Goal: Information Seeking & Learning: Learn about a topic

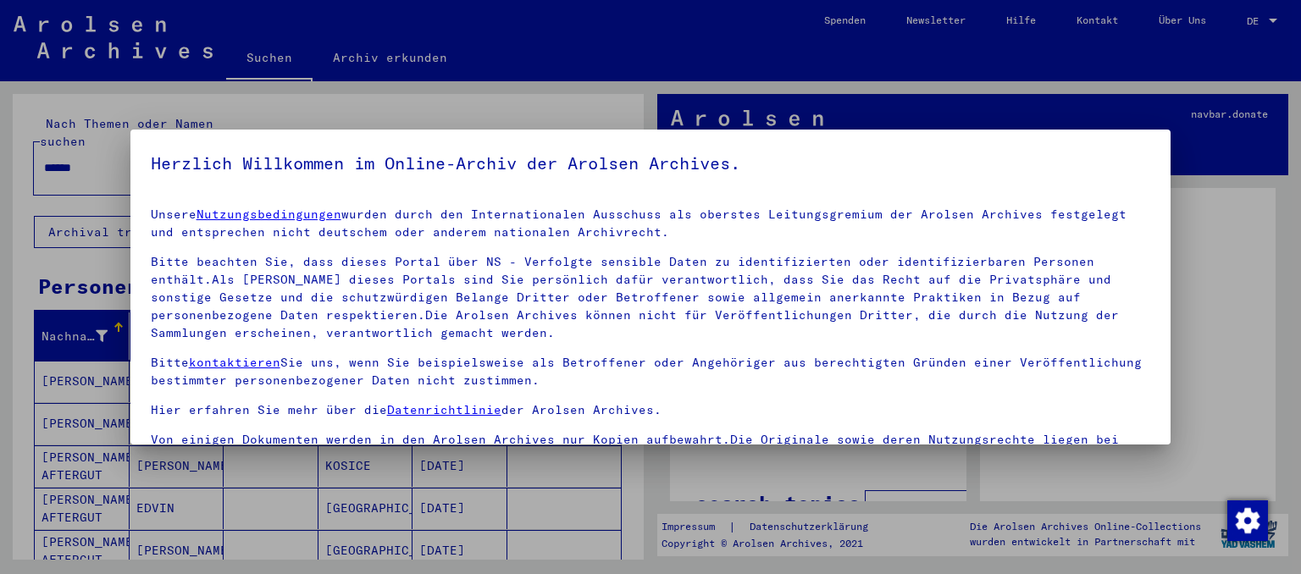
click at [1238, 440] on div at bounding box center [650, 287] width 1301 height 574
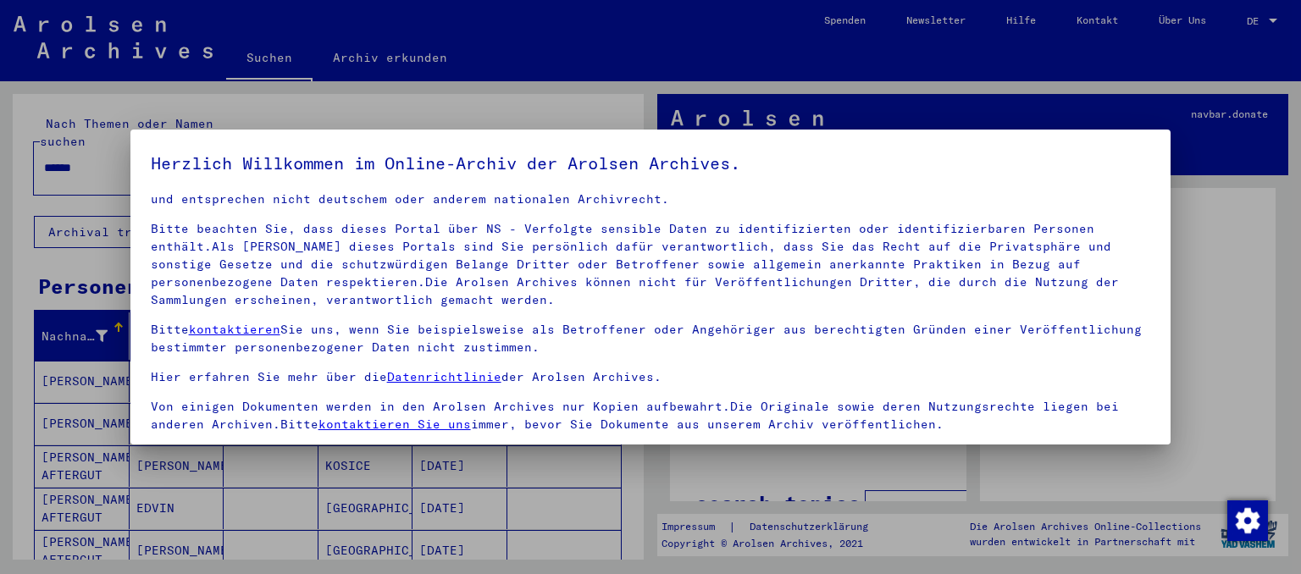
click at [1222, 208] on div at bounding box center [650, 287] width 1301 height 574
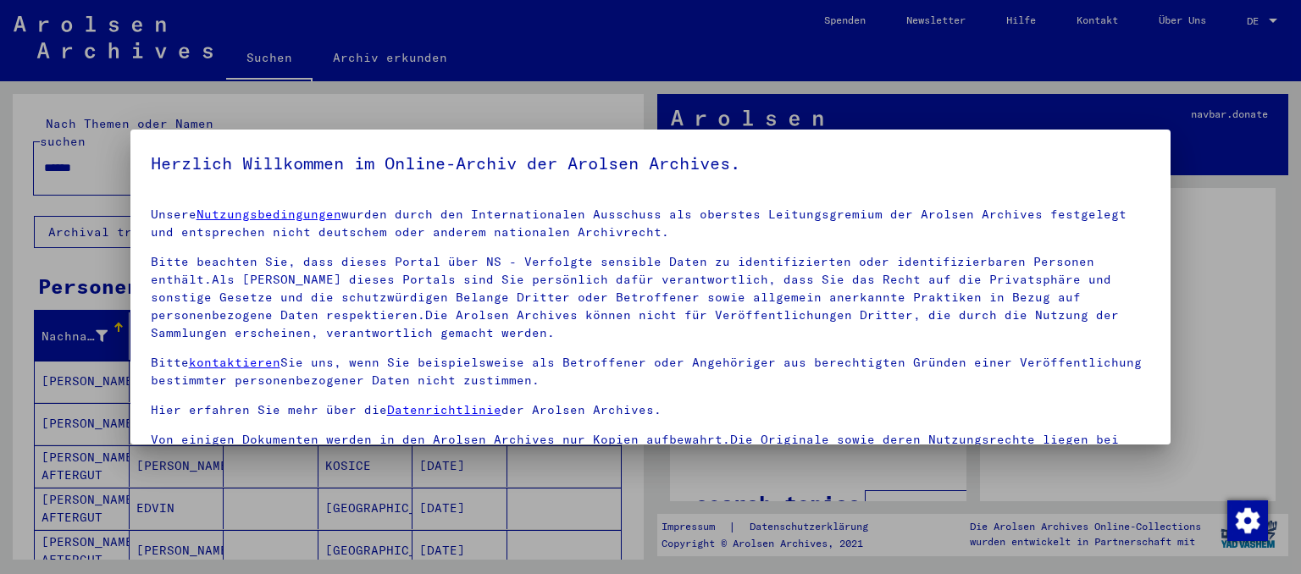
click at [191, 152] on h5 "Herzlich Willkommen im Online-Archiv der Arolsen Archives." at bounding box center [651, 163] width 1000 height 27
click at [169, 193] on yv-its-agree-protection-component "Herzlich Willkommen im Online-Archiv der Arolsen Archives. Unsere Nutzungsbedin…" at bounding box center [651, 358] width 1000 height 417
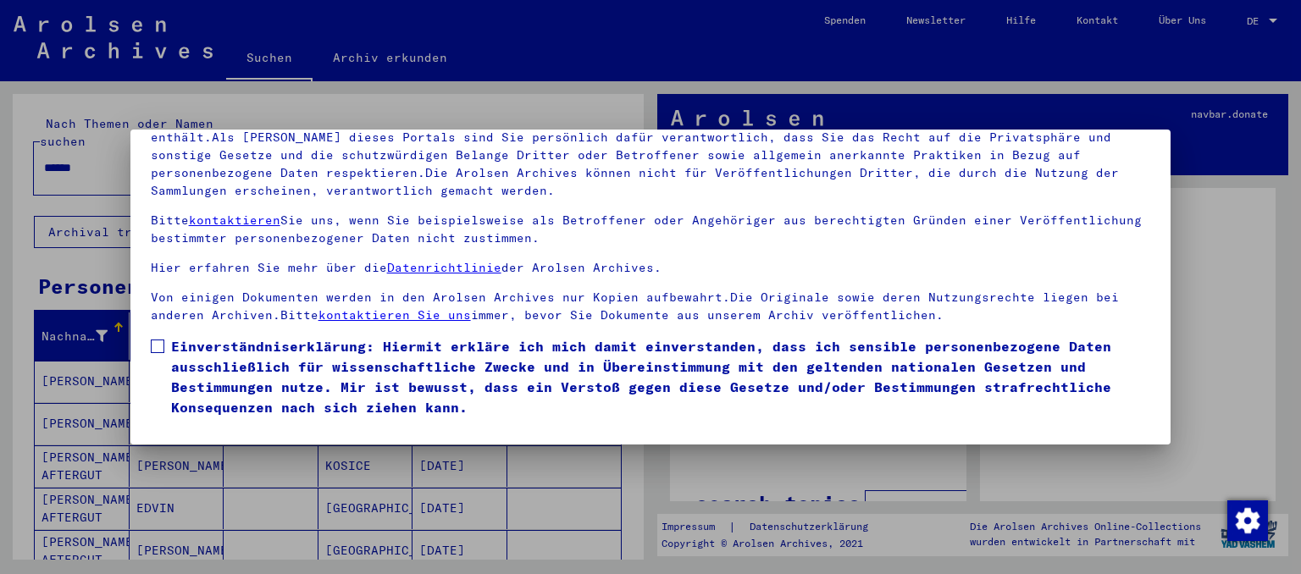
scroll to position [33, 0]
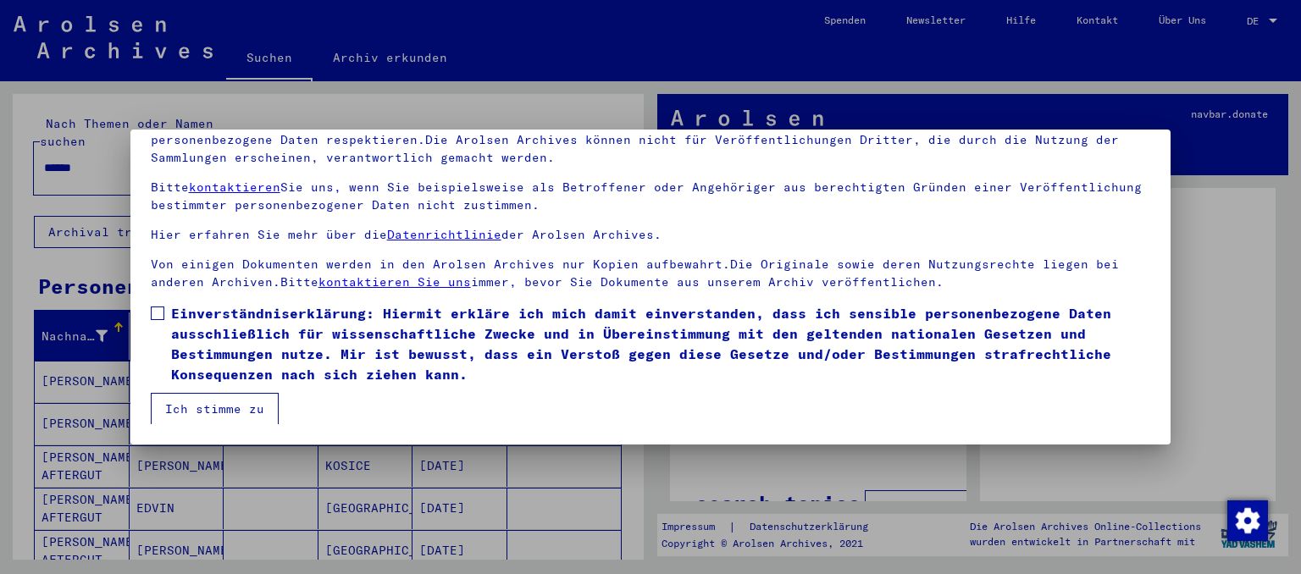
click at [152, 307] on span at bounding box center [158, 314] width 14 height 14
click at [213, 404] on button "Ich stimme zu" at bounding box center [215, 409] width 128 height 32
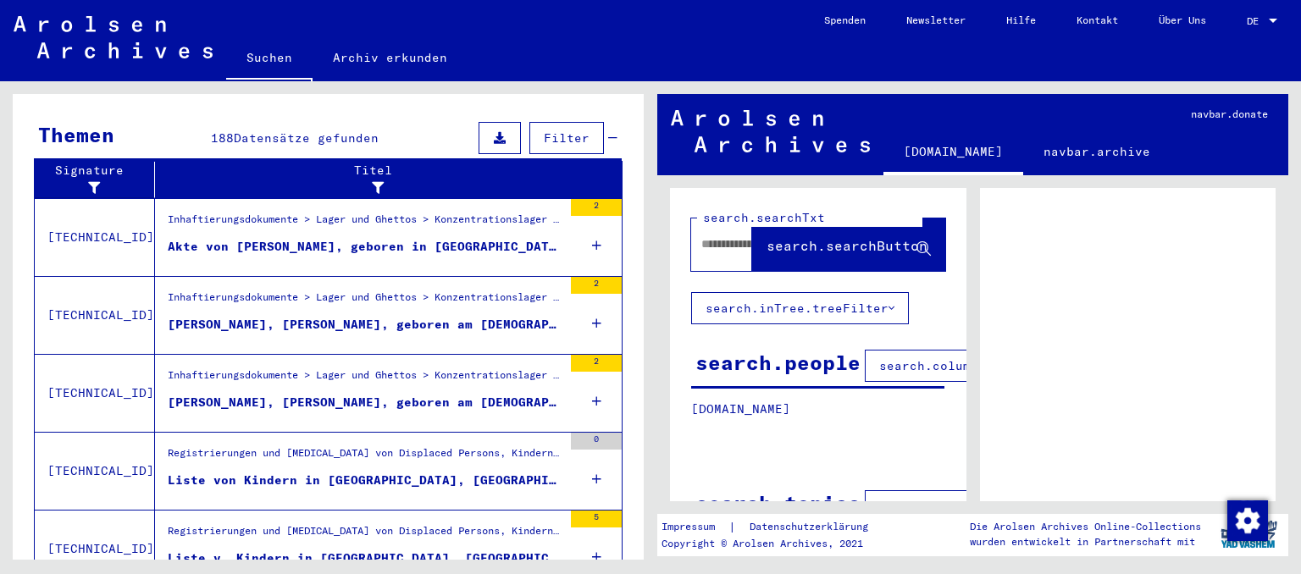
scroll to position [615, 0]
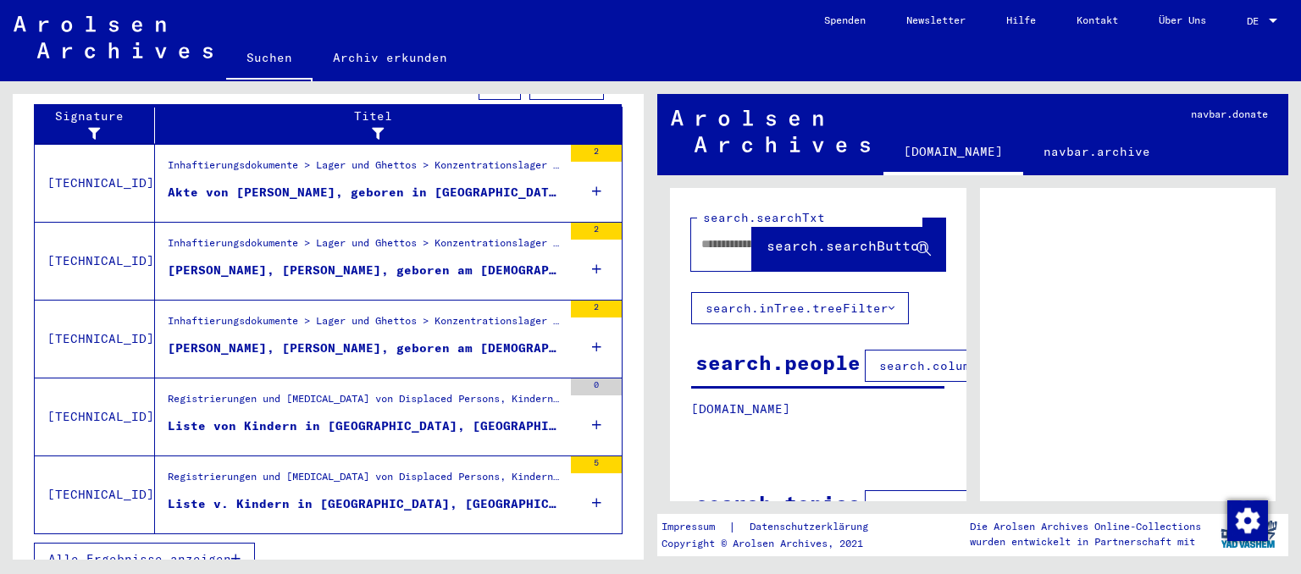
click at [218, 417] on div "Liste von Kindern in [GEOGRAPHIC_DATA], [GEOGRAPHIC_DATA]" at bounding box center [365, 426] width 395 height 18
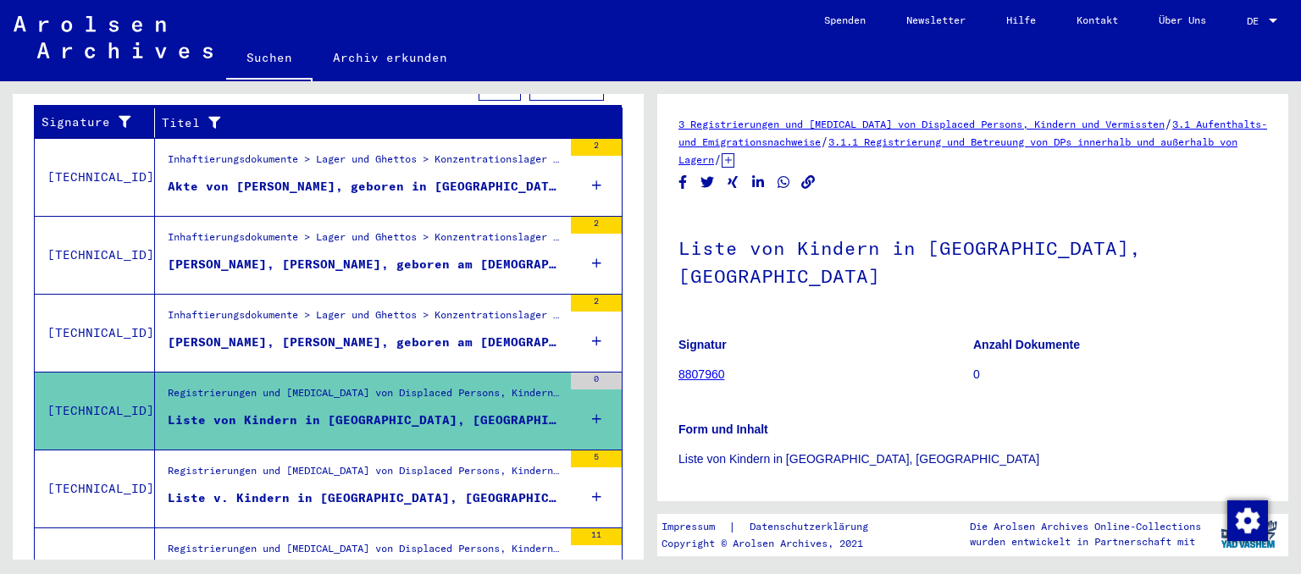
click at [1275, 19] on div at bounding box center [1272, 21] width 15 height 12
click at [1264, 29] on span "English" at bounding box center [1243, 30] width 69 height 30
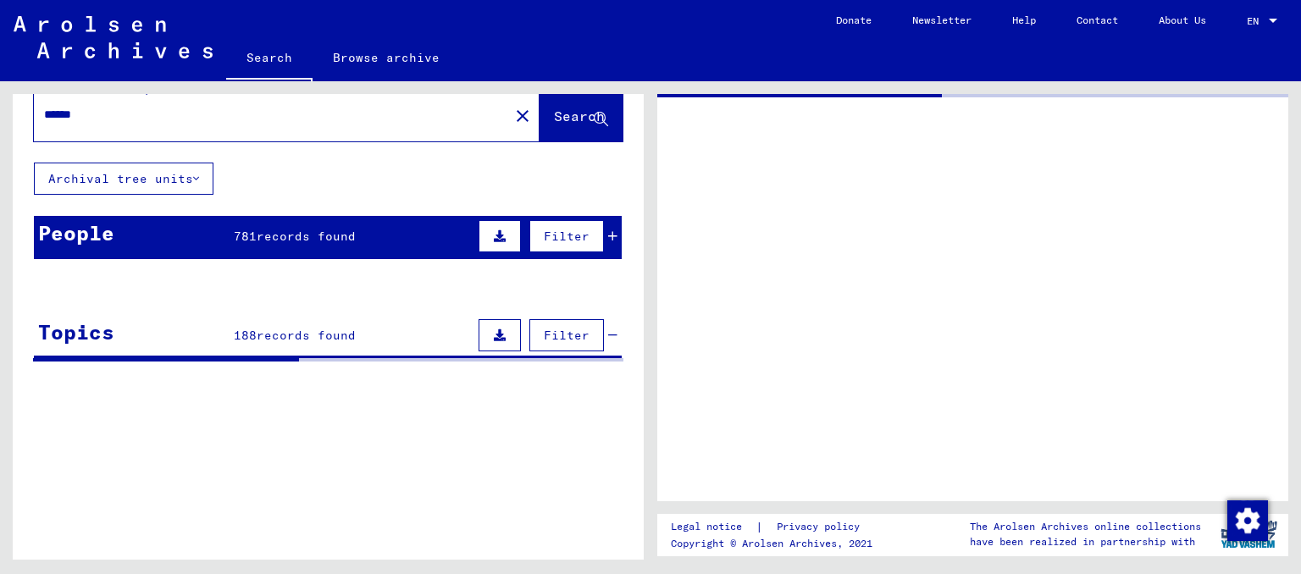
type input "*****"
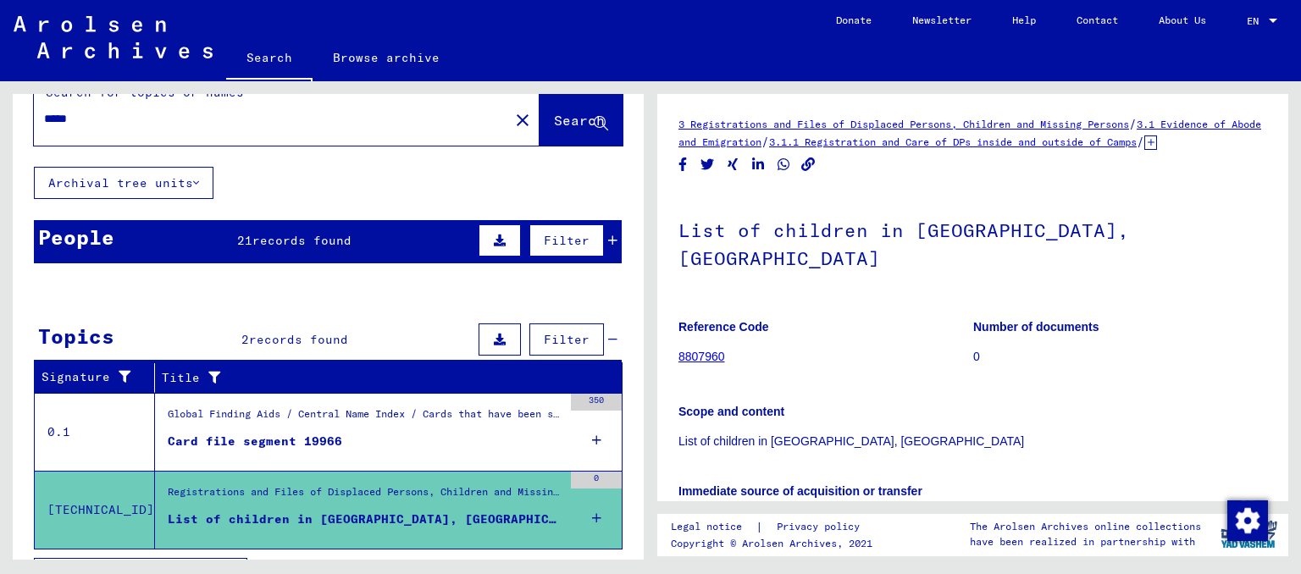
click at [706, 350] on link "8807960" at bounding box center [701, 357] width 47 height 14
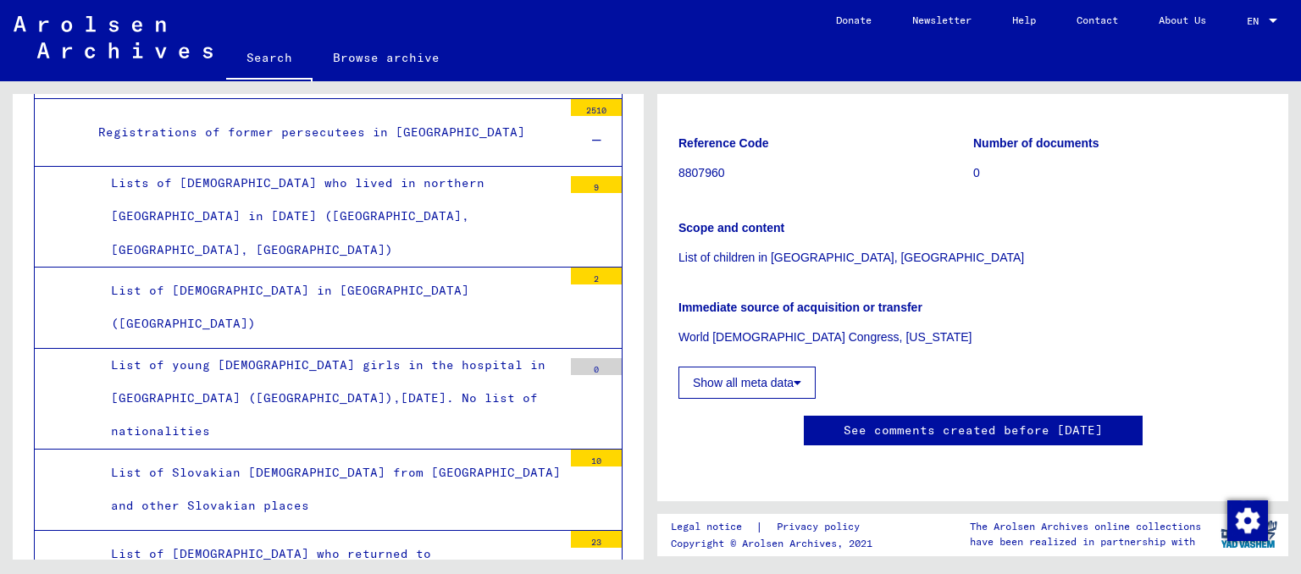
scroll to position [2056, 0]
click at [411, 456] on div "List of Slovakian [DEMOGRAPHIC_DATA] from [GEOGRAPHIC_DATA] and other Slovakian…" at bounding box center [330, 489] width 464 height 66
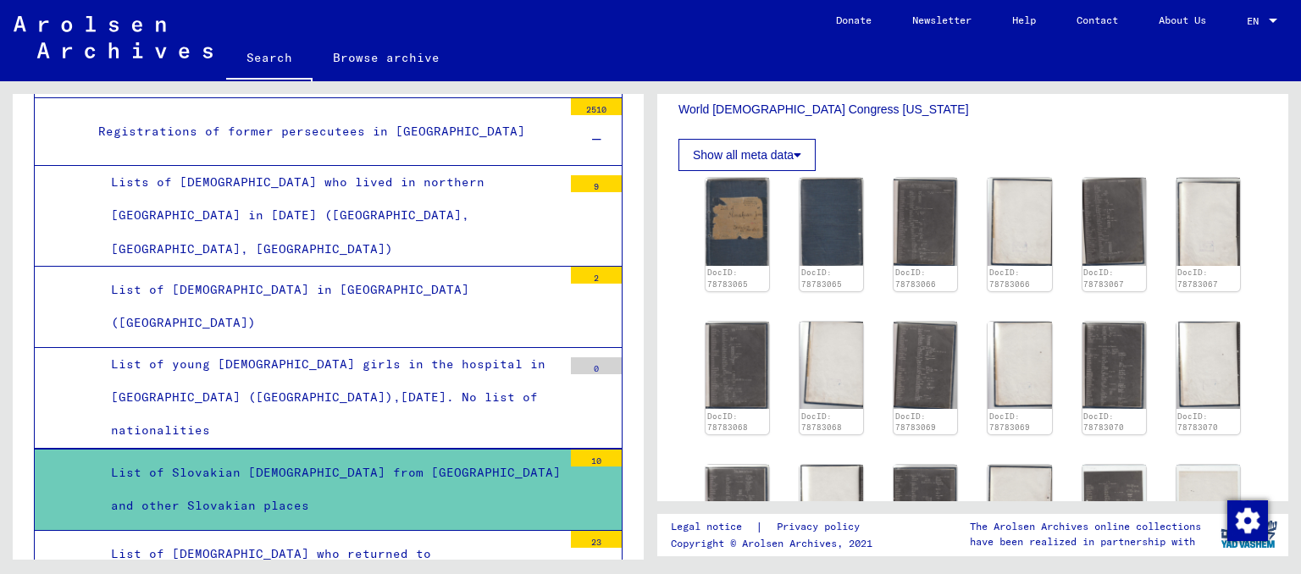
scroll to position [467, 0]
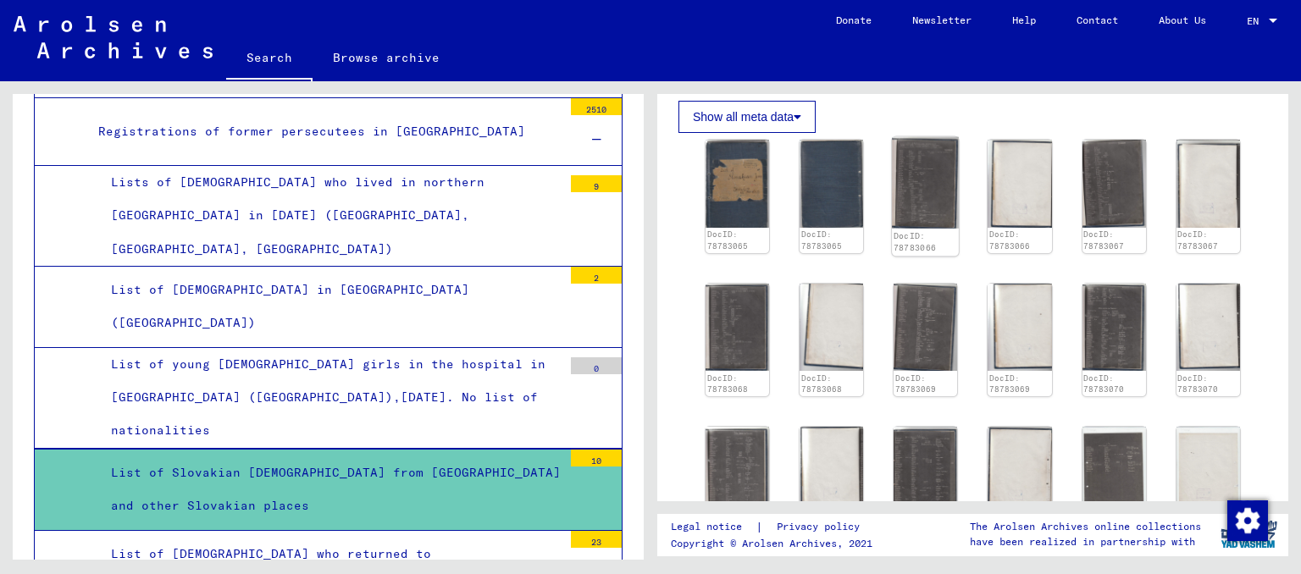
click at [926, 225] on img at bounding box center [925, 182] width 67 height 91
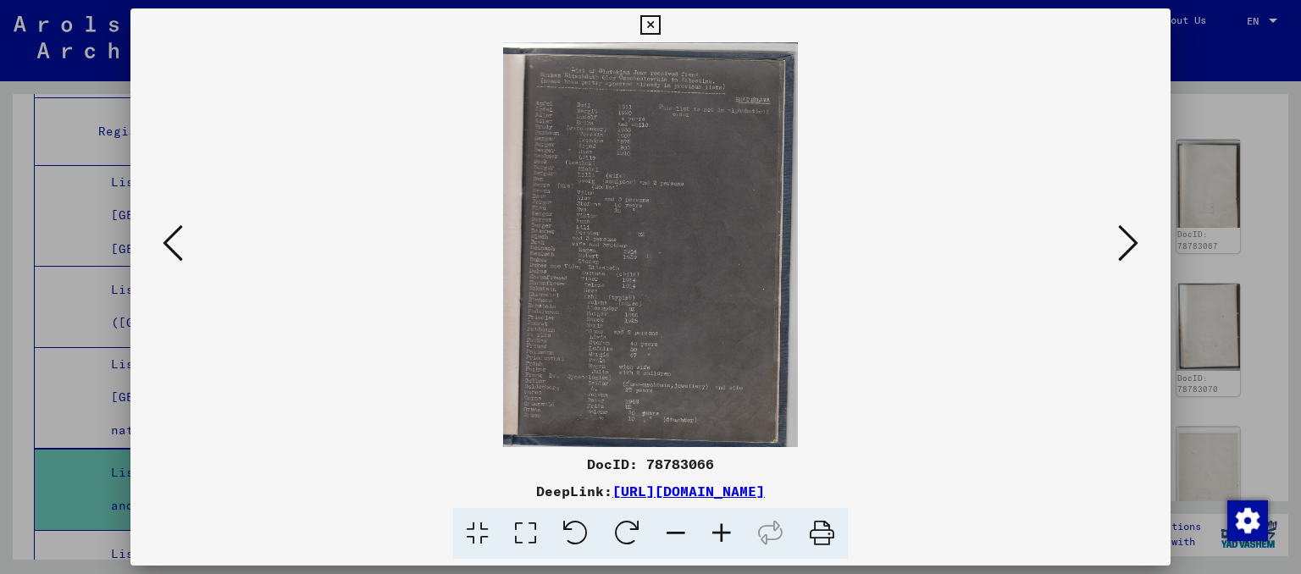
click at [1122, 252] on icon at bounding box center [1128, 243] width 20 height 41
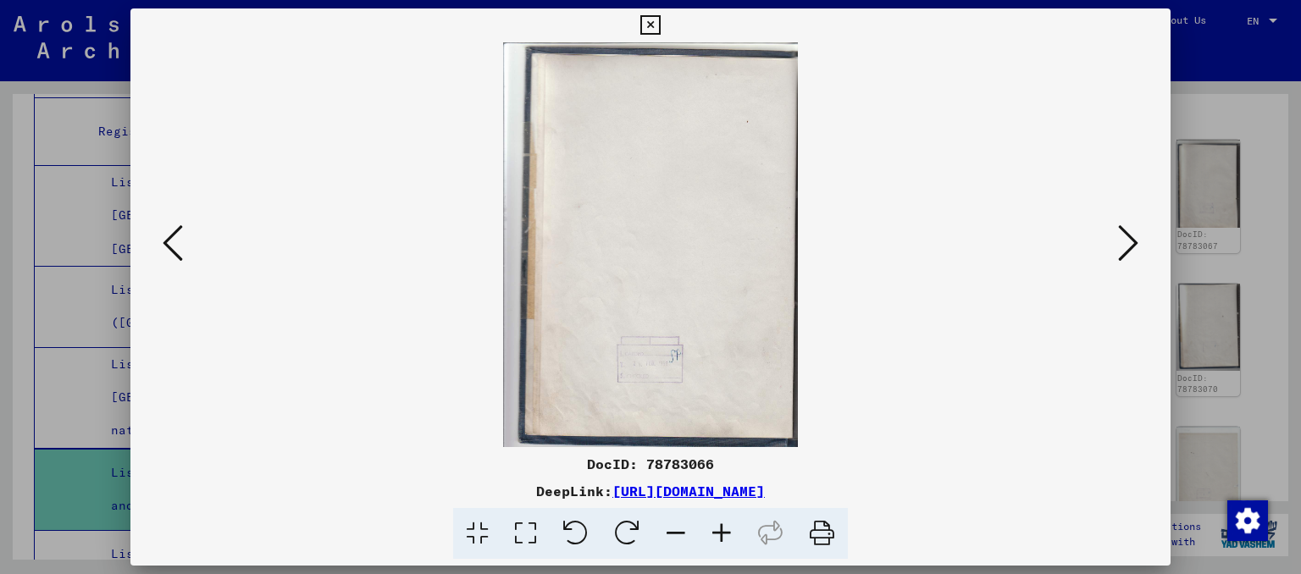
click at [1122, 252] on icon at bounding box center [1128, 243] width 20 height 41
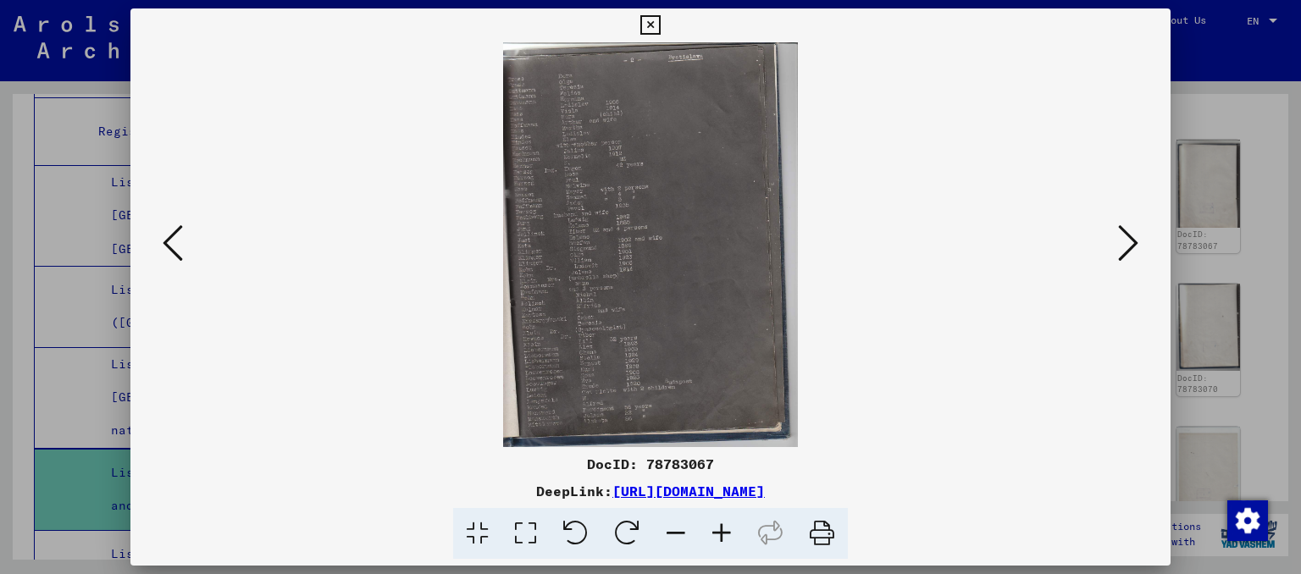
click at [1122, 252] on icon at bounding box center [1128, 243] width 20 height 41
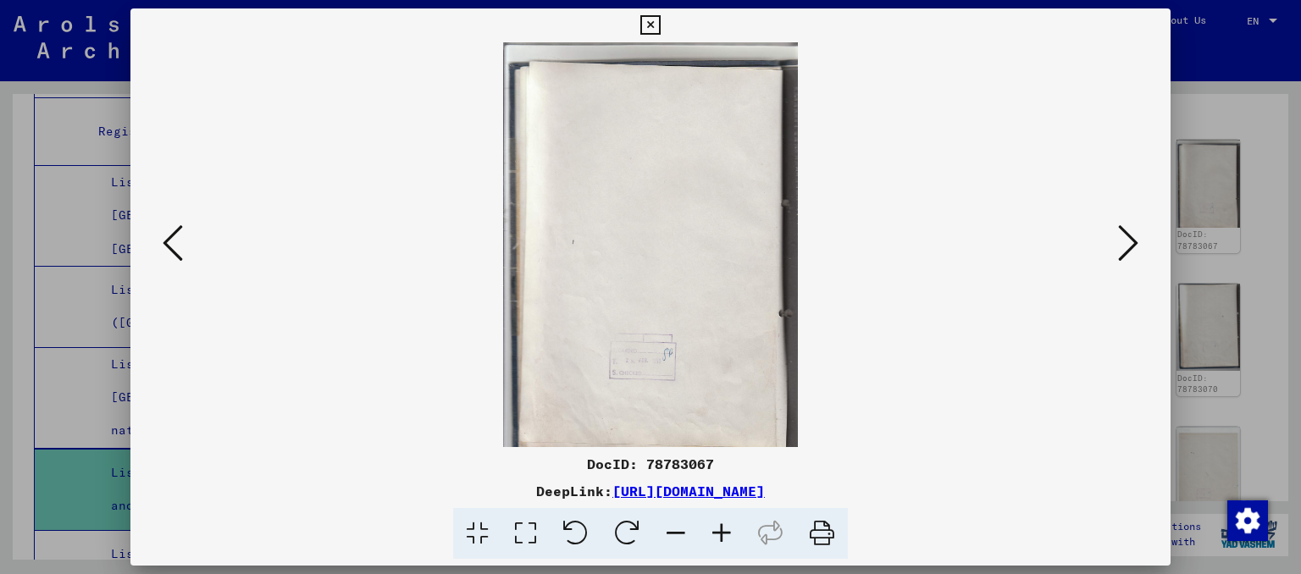
click at [1122, 252] on icon at bounding box center [1128, 243] width 20 height 41
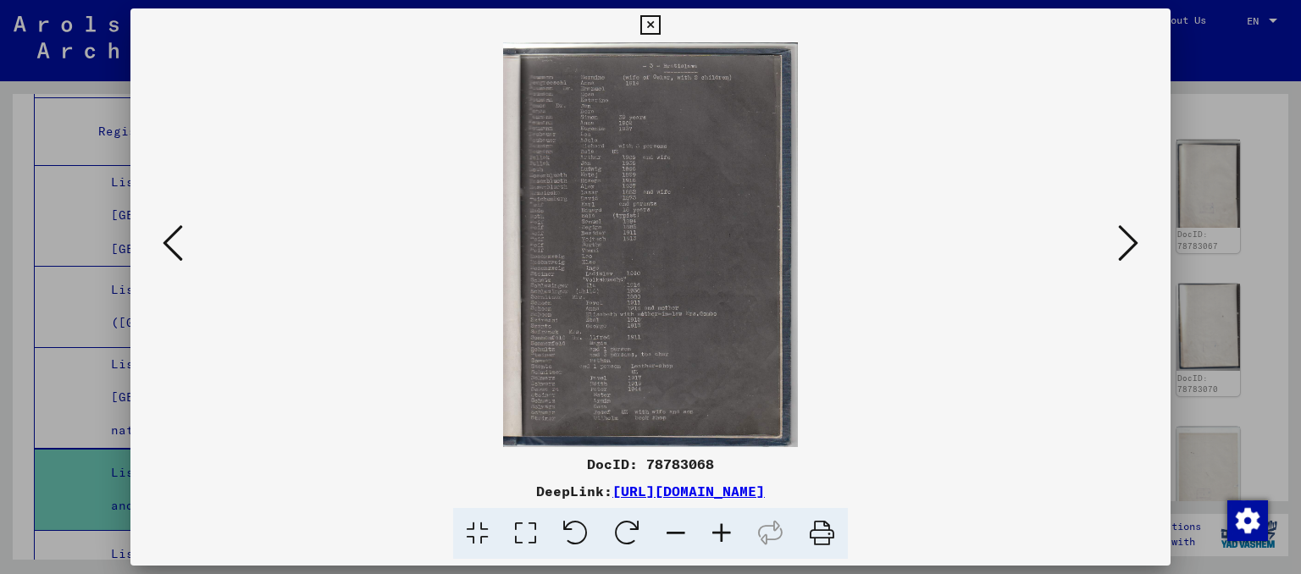
click at [1122, 252] on icon at bounding box center [1128, 243] width 20 height 41
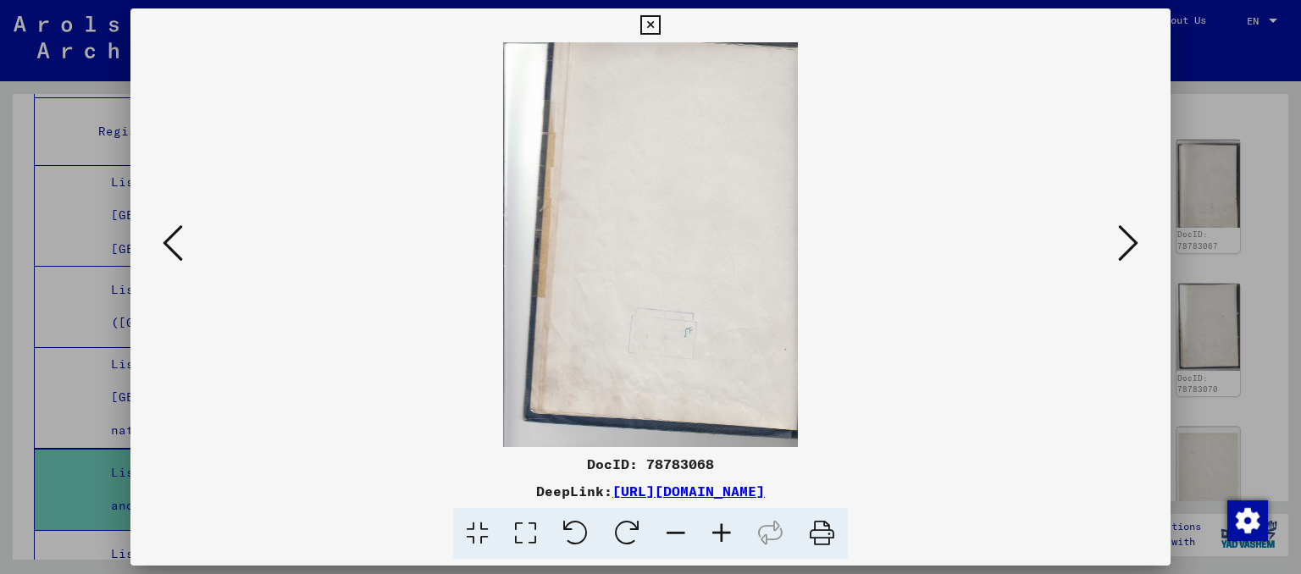
click at [1122, 252] on icon at bounding box center [1128, 243] width 20 height 41
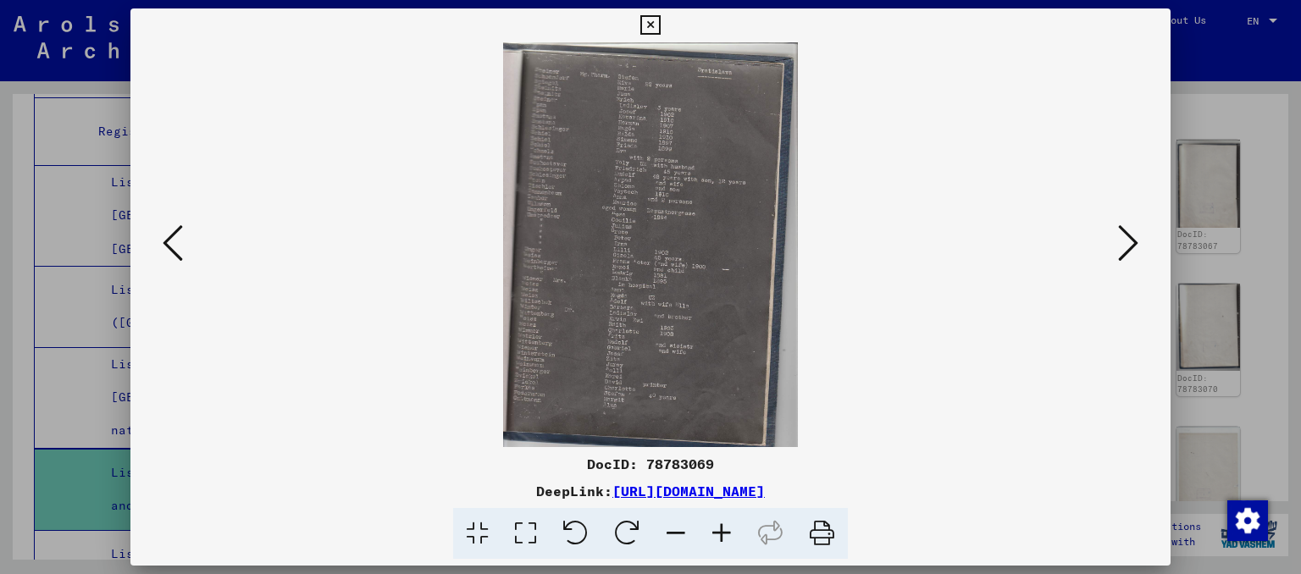
click at [1122, 252] on icon at bounding box center [1128, 243] width 20 height 41
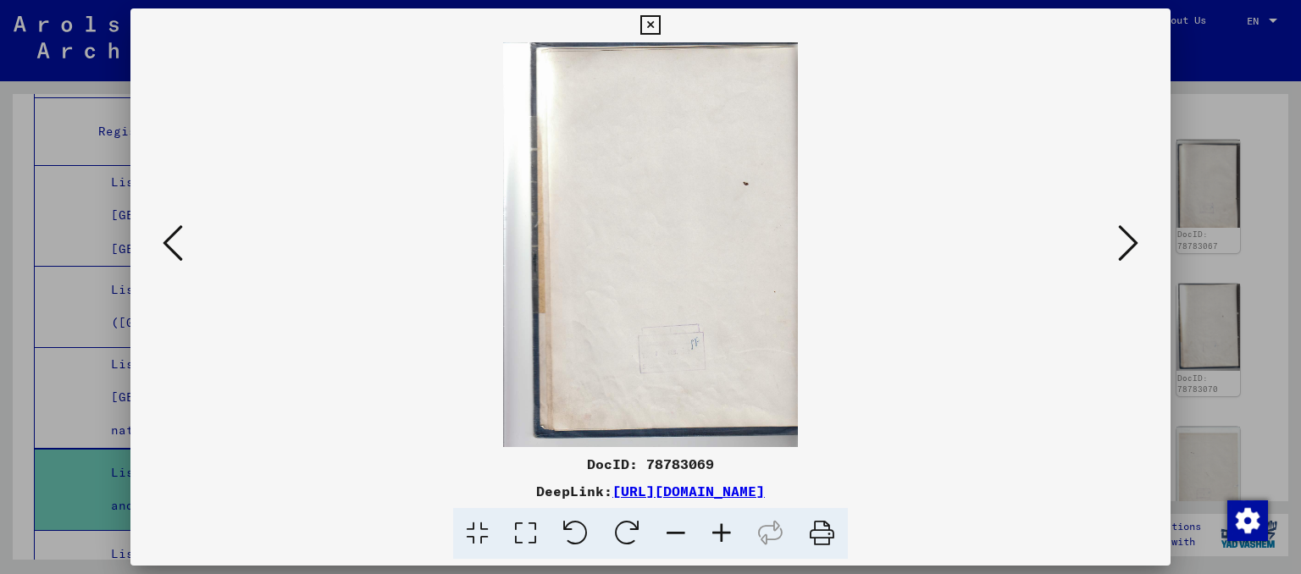
click at [1122, 252] on icon at bounding box center [1128, 243] width 20 height 41
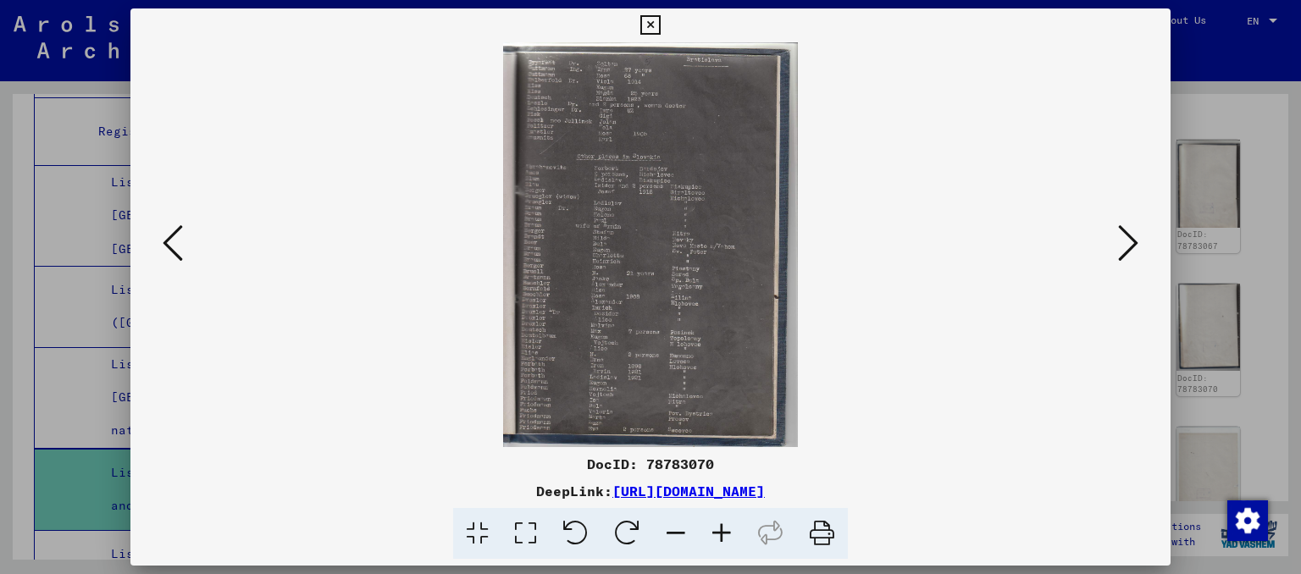
click at [1122, 252] on icon at bounding box center [1128, 243] width 20 height 41
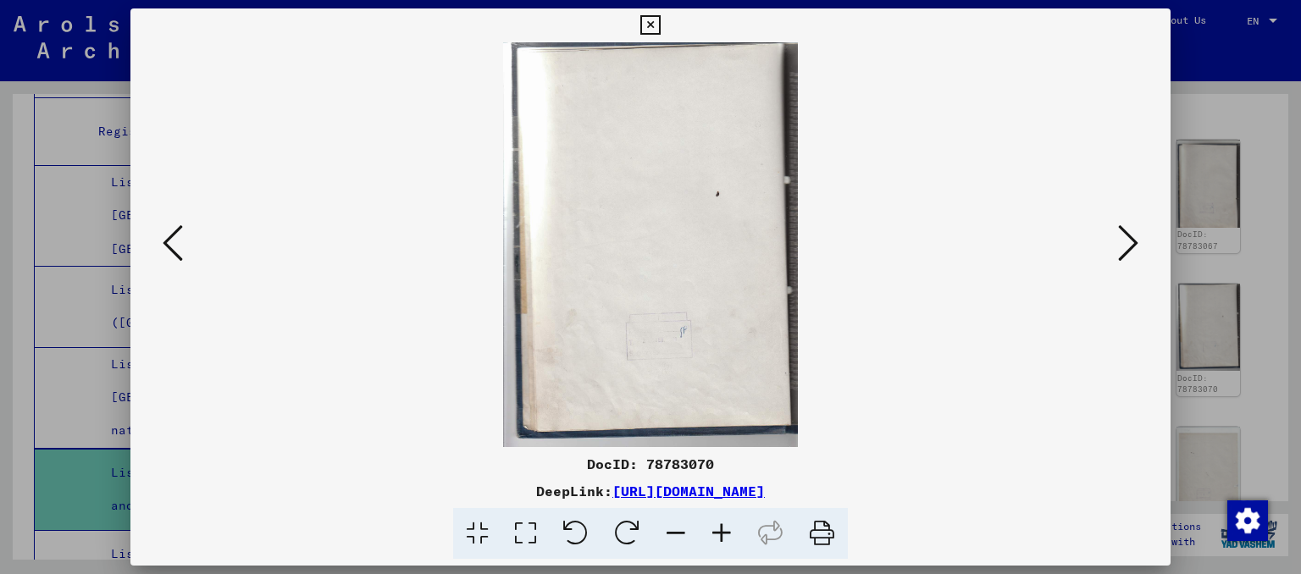
click at [1122, 252] on icon at bounding box center [1128, 243] width 20 height 41
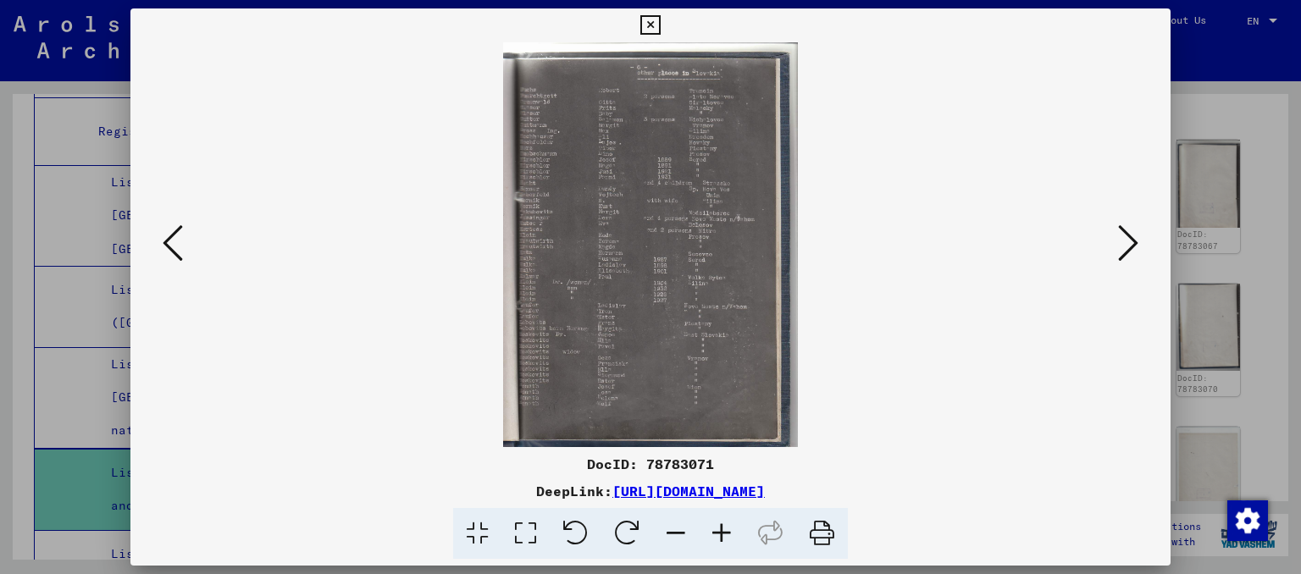
click at [726, 537] on icon at bounding box center [722, 534] width 46 height 52
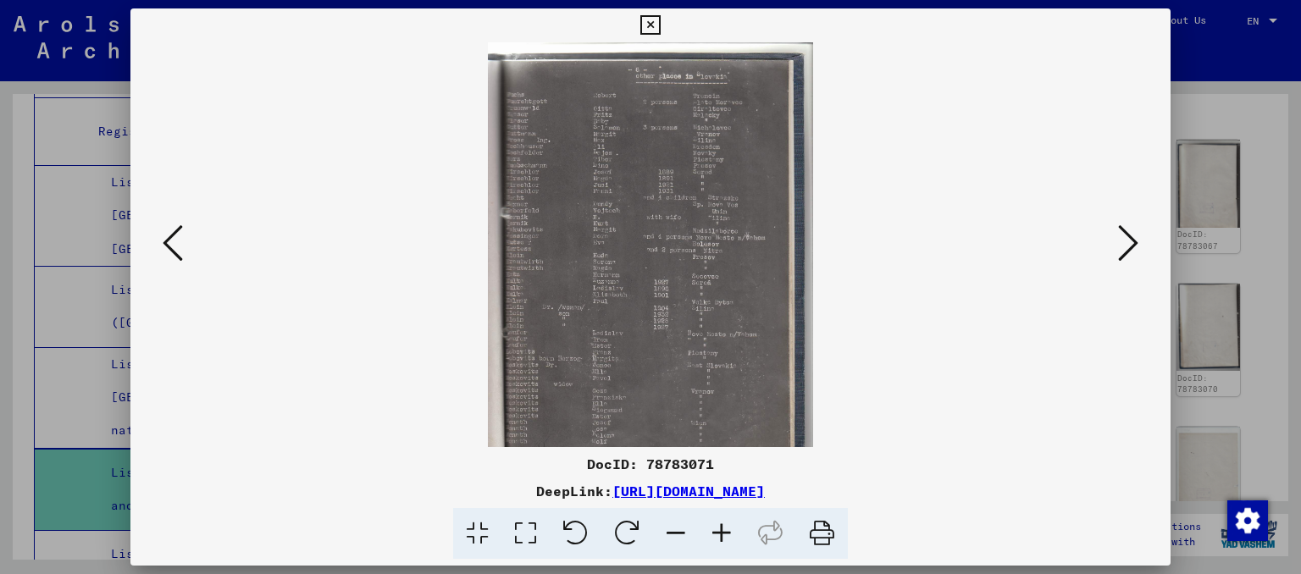
click at [726, 537] on icon at bounding box center [722, 534] width 46 height 52
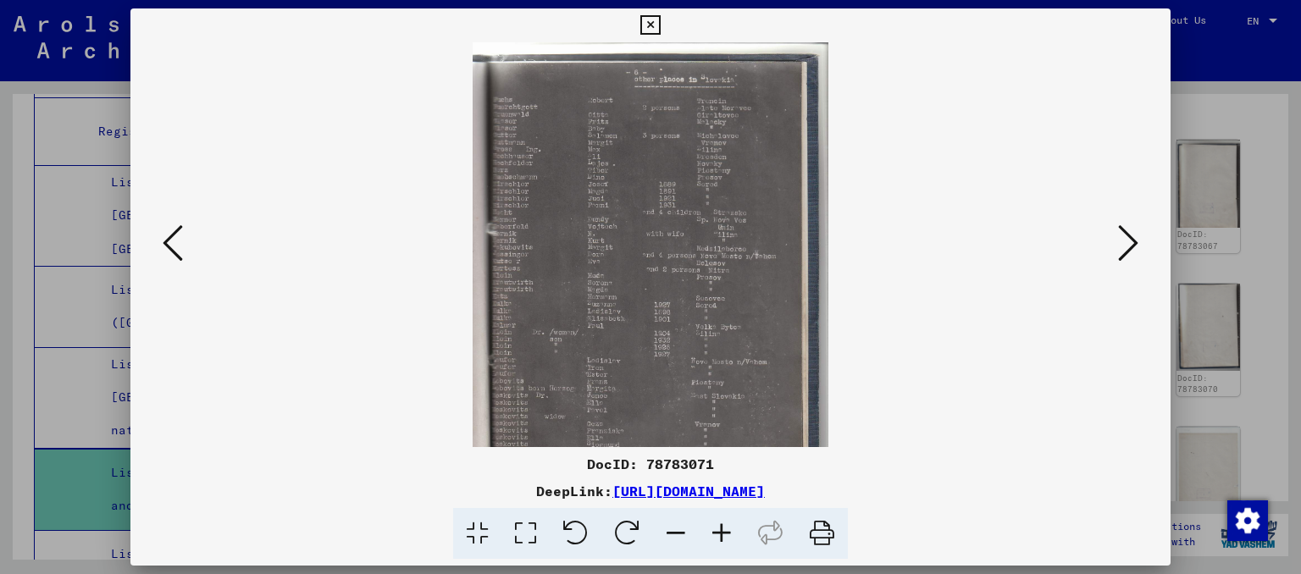
click at [726, 537] on icon at bounding box center [722, 534] width 46 height 52
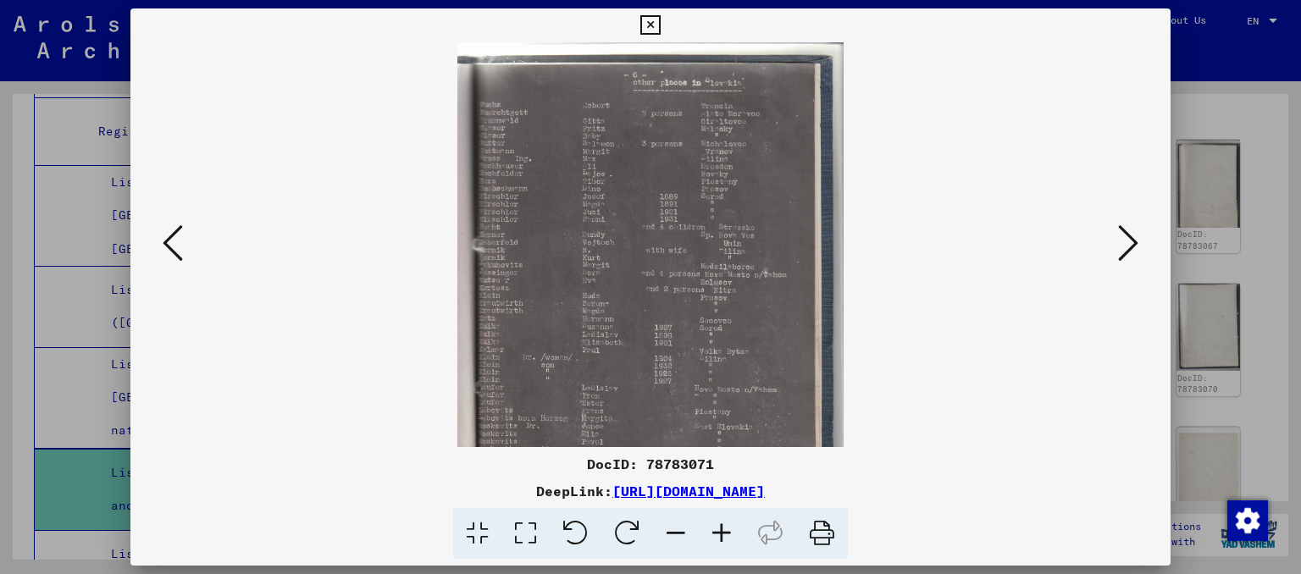
click at [726, 537] on icon at bounding box center [722, 534] width 46 height 52
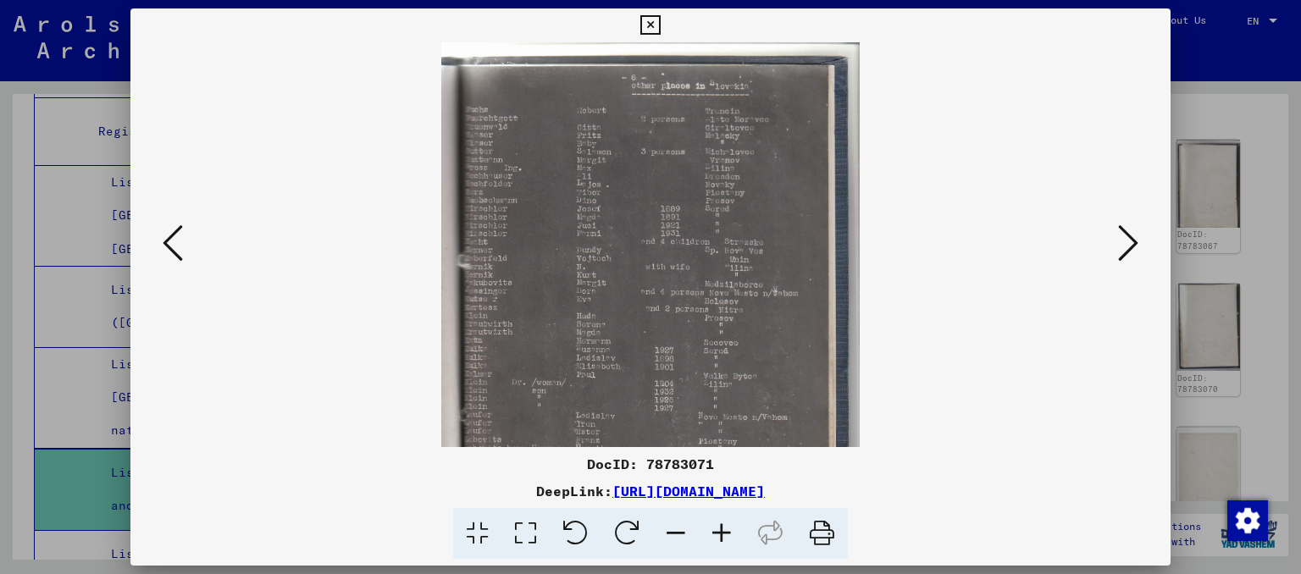
click at [726, 537] on icon at bounding box center [722, 534] width 46 height 52
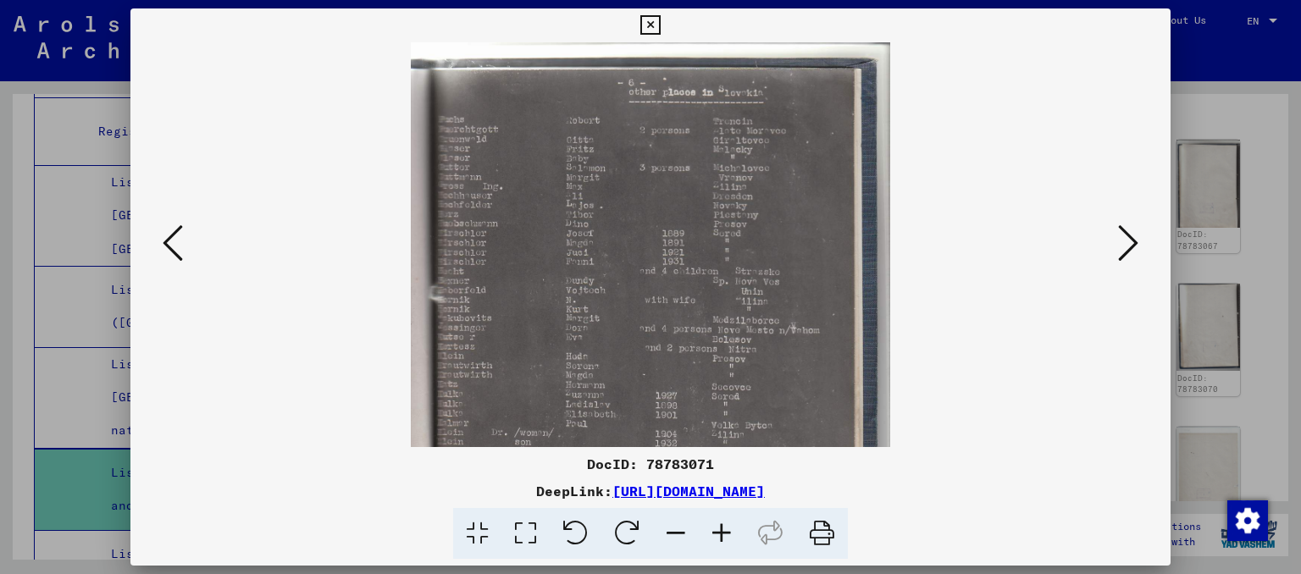
click at [727, 537] on icon at bounding box center [722, 534] width 46 height 52
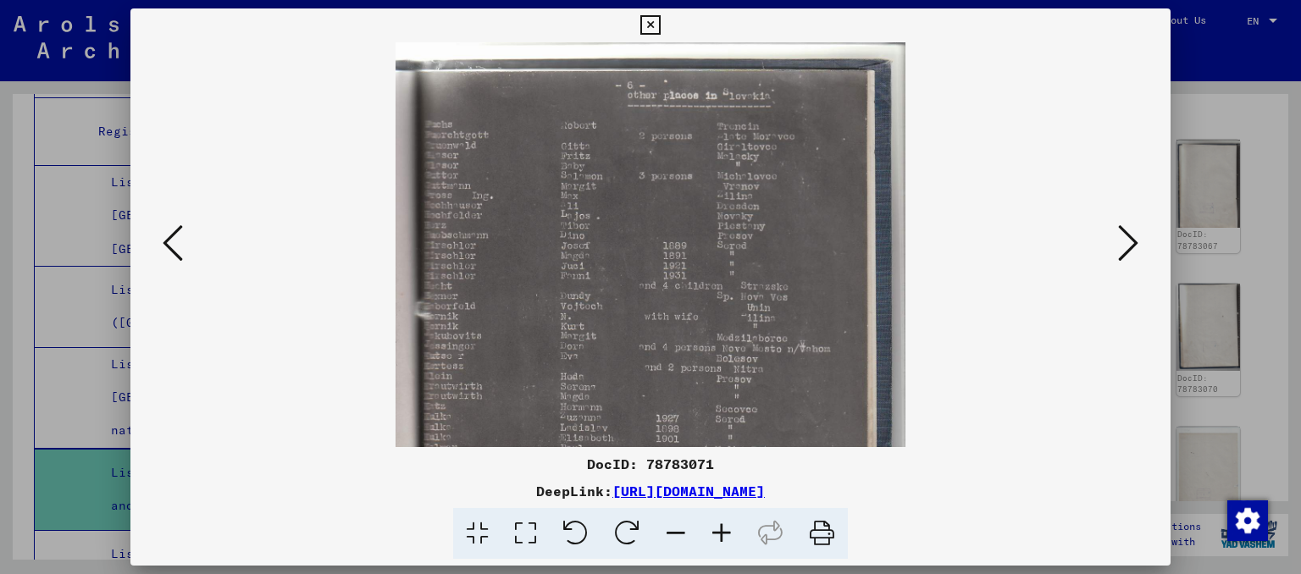
click at [1136, 251] on icon at bounding box center [1128, 243] width 20 height 41
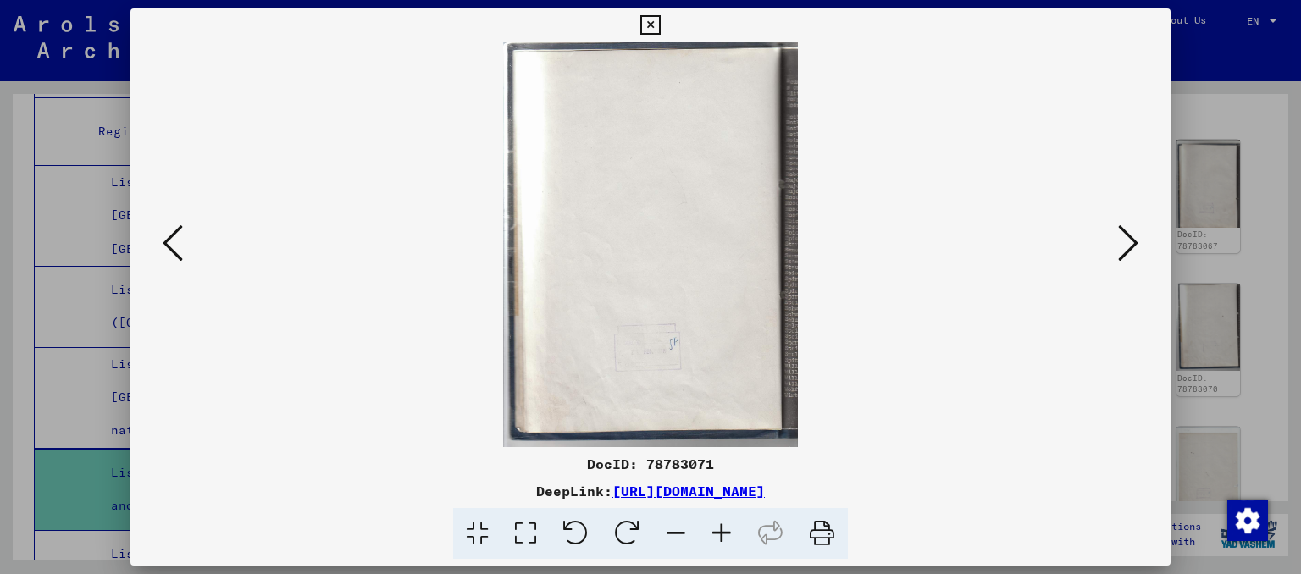
click at [1136, 251] on icon at bounding box center [1128, 243] width 20 height 41
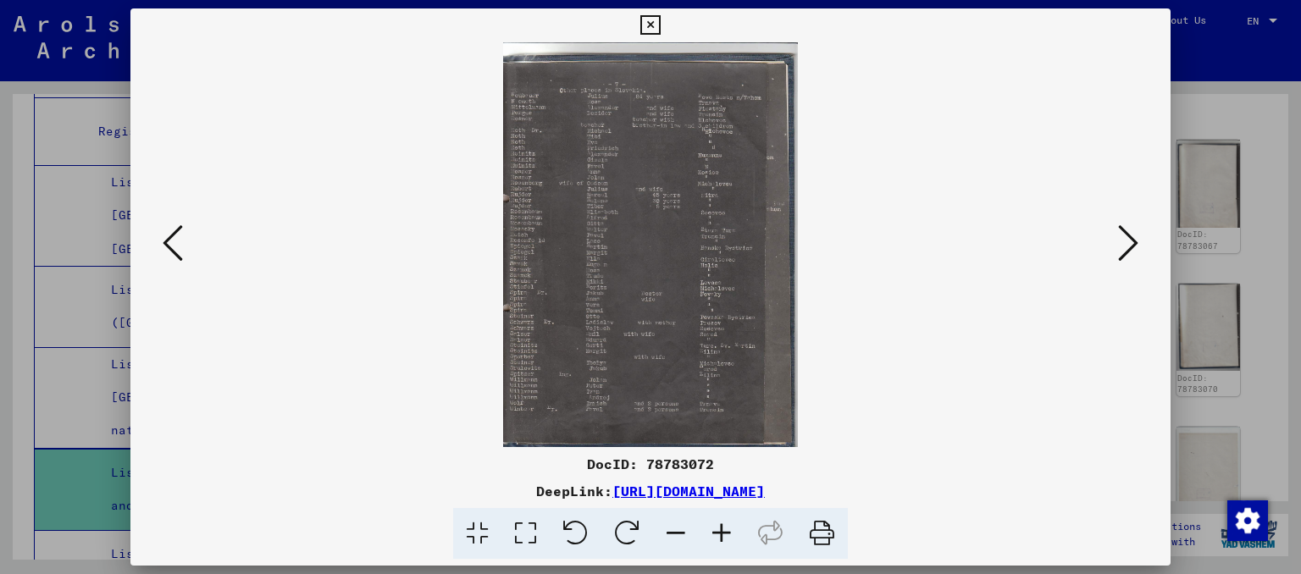
click at [1136, 251] on icon at bounding box center [1128, 243] width 20 height 41
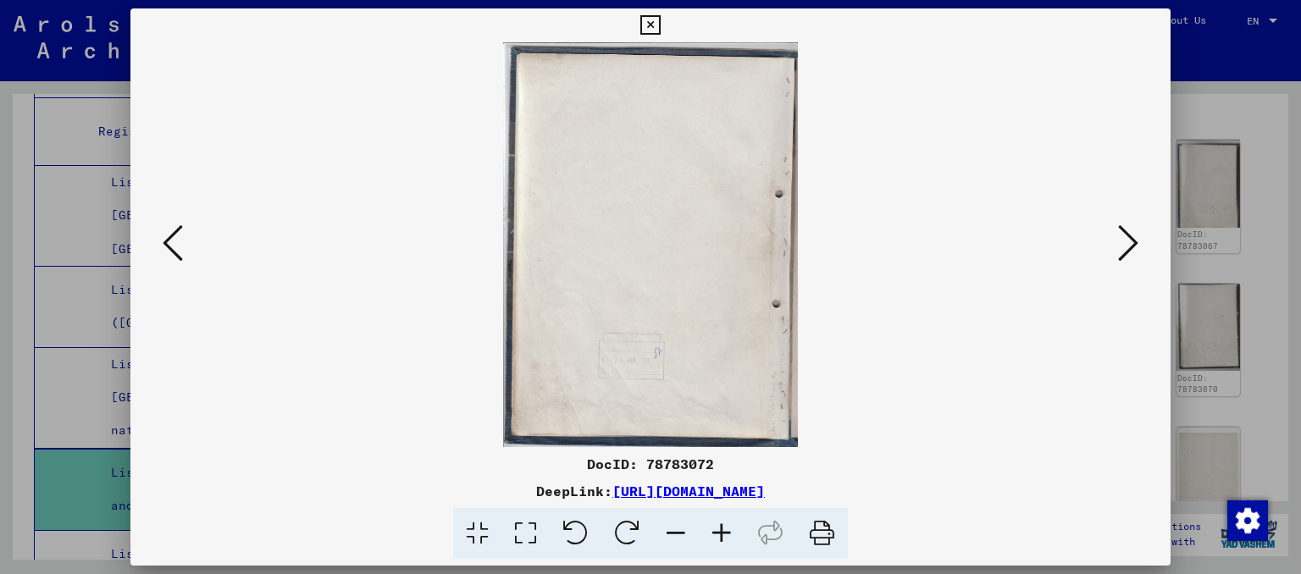
click at [1136, 251] on icon at bounding box center [1128, 243] width 20 height 41
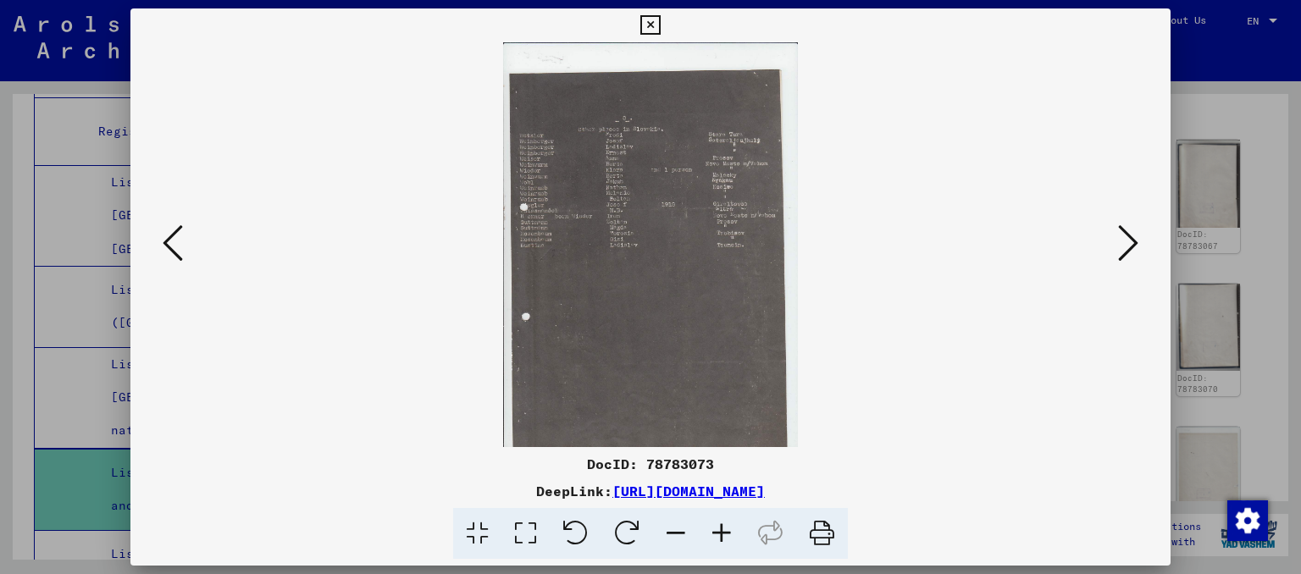
click at [1136, 251] on icon at bounding box center [1128, 243] width 20 height 41
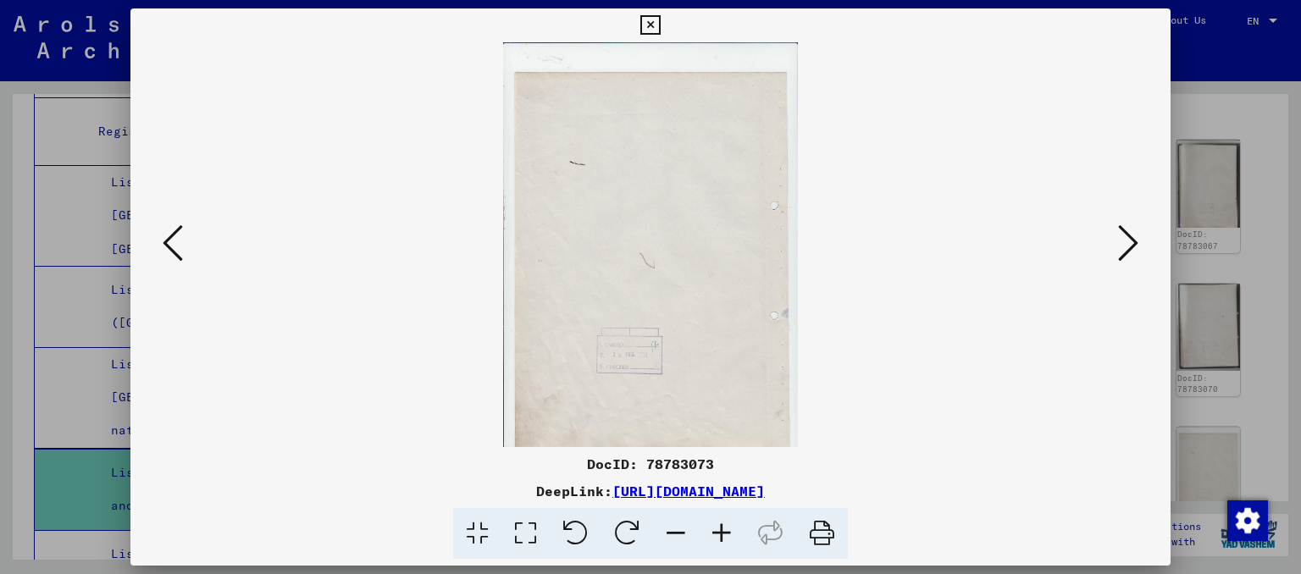
click at [1136, 251] on icon at bounding box center [1128, 243] width 20 height 41
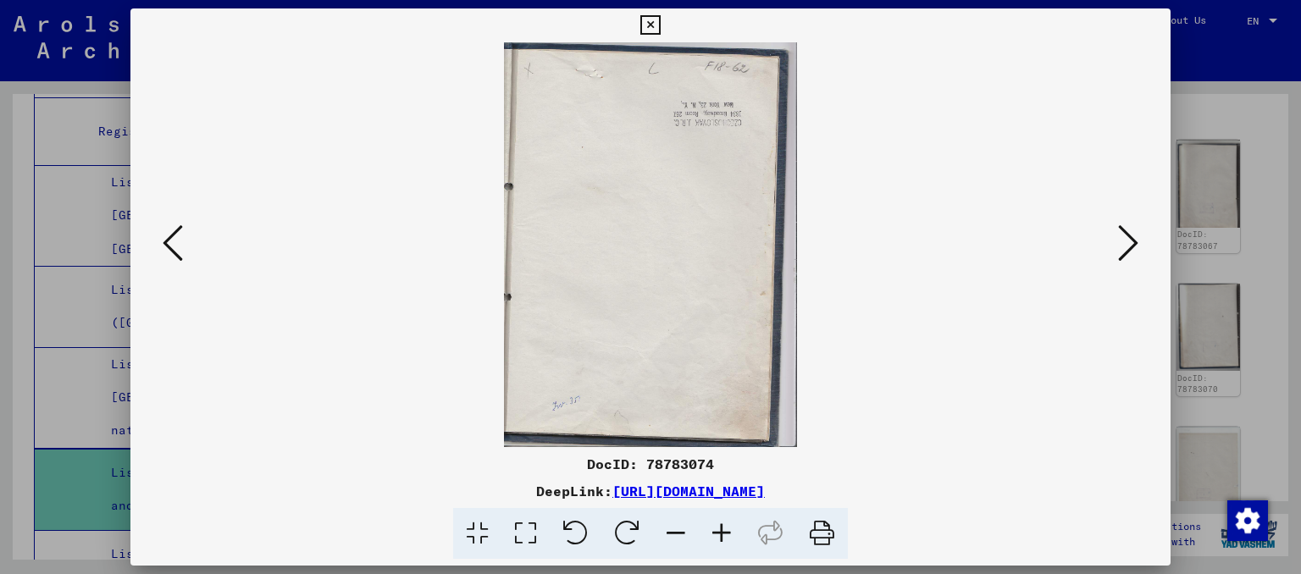
click at [1136, 251] on icon at bounding box center [1128, 243] width 20 height 41
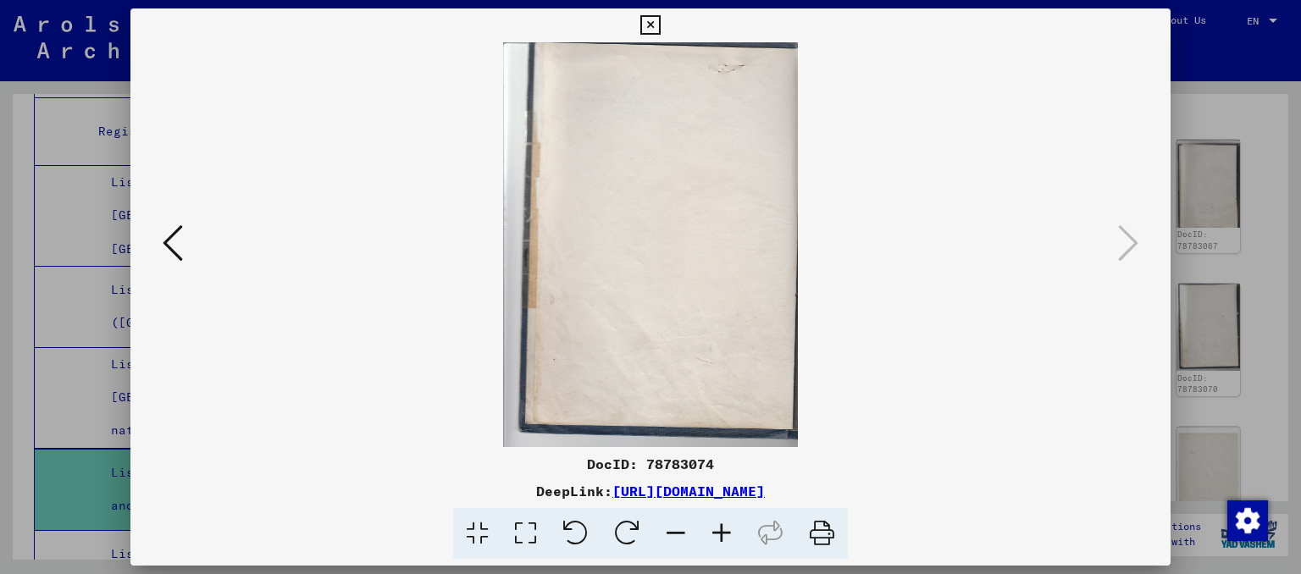
click at [660, 21] on icon at bounding box center [649, 25] width 19 height 20
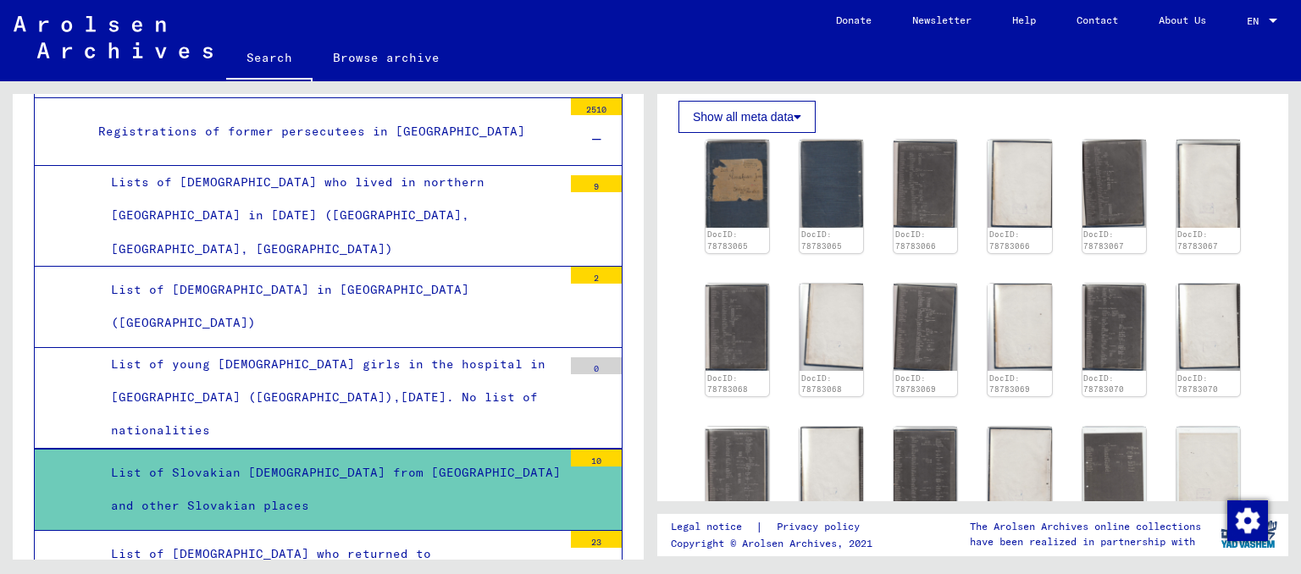
scroll to position [2150, 0]
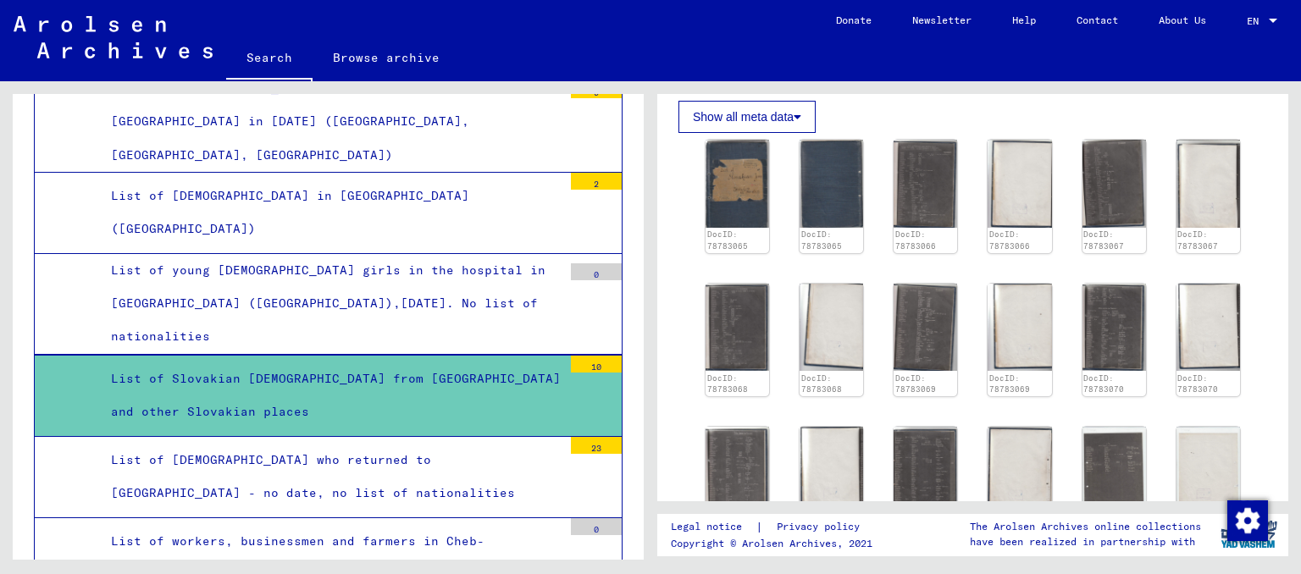
click at [169, 444] on div "List of [DEMOGRAPHIC_DATA] who returned to [GEOGRAPHIC_DATA] - no date, no list…" at bounding box center [330, 477] width 464 height 66
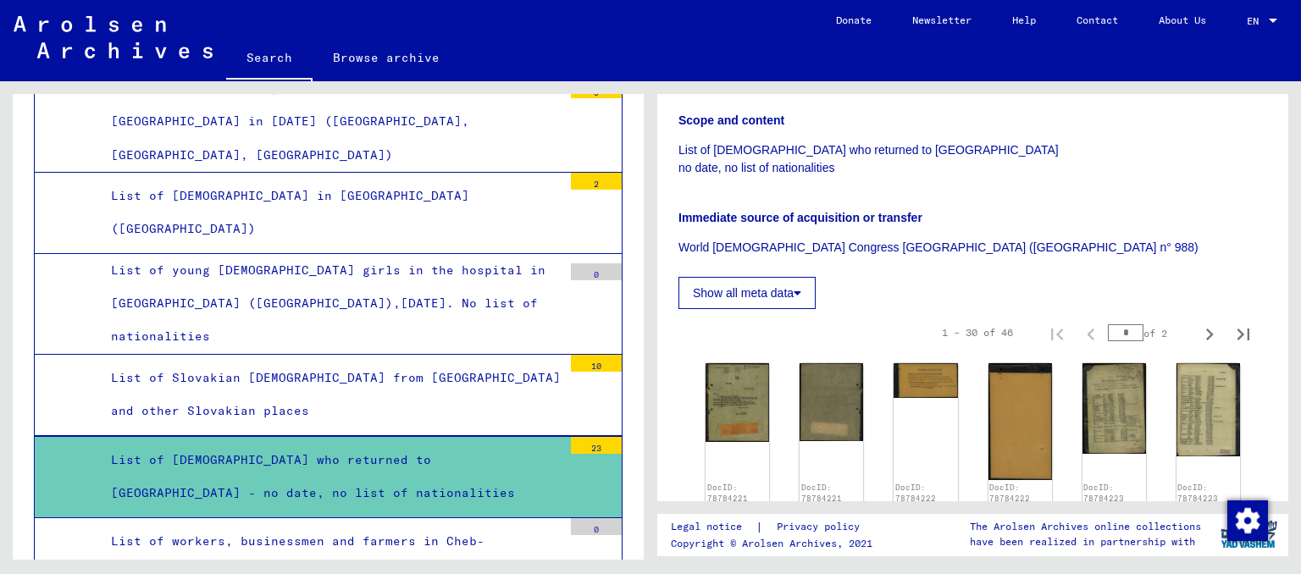
scroll to position [467, 0]
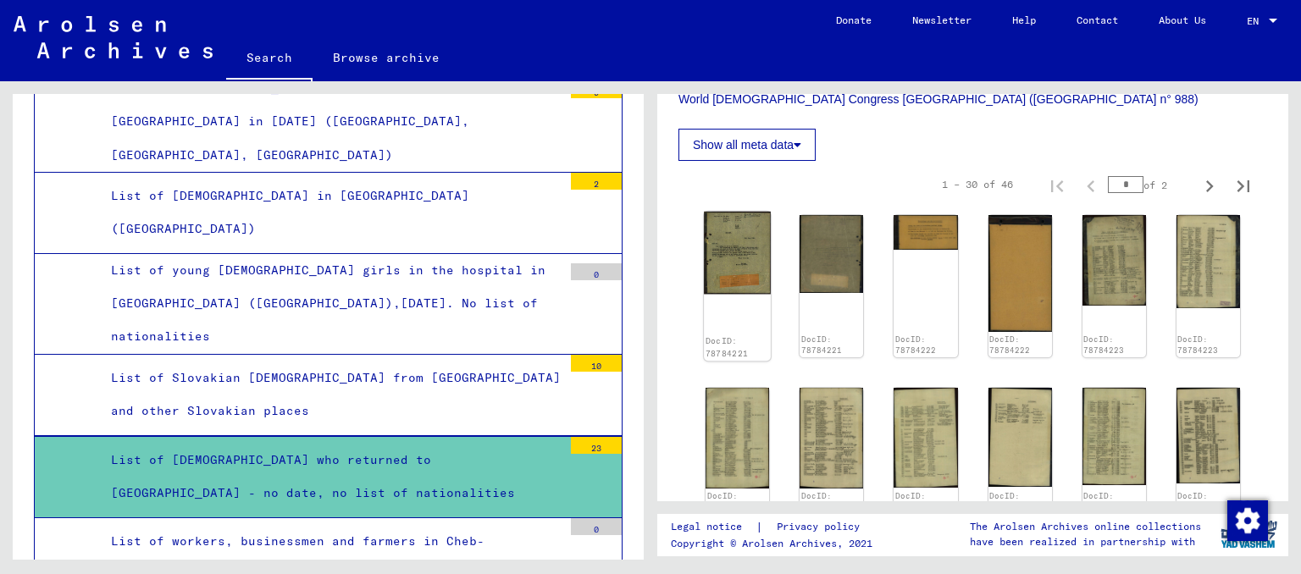
click at [747, 278] on img at bounding box center [737, 253] width 67 height 83
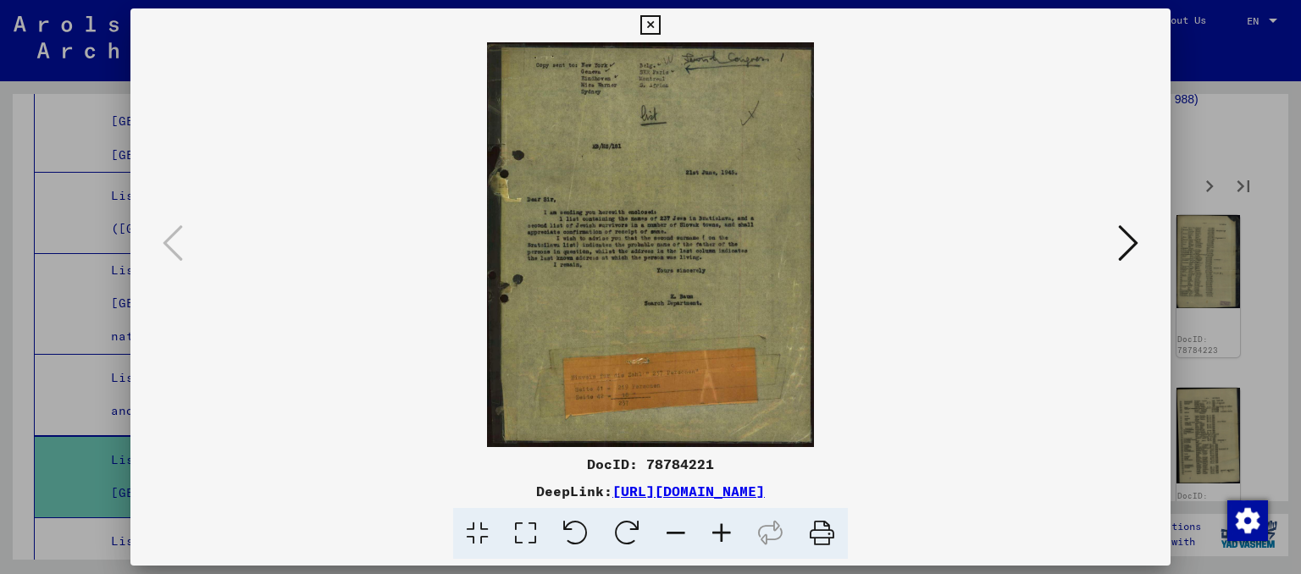
click at [1123, 252] on icon at bounding box center [1128, 243] width 20 height 41
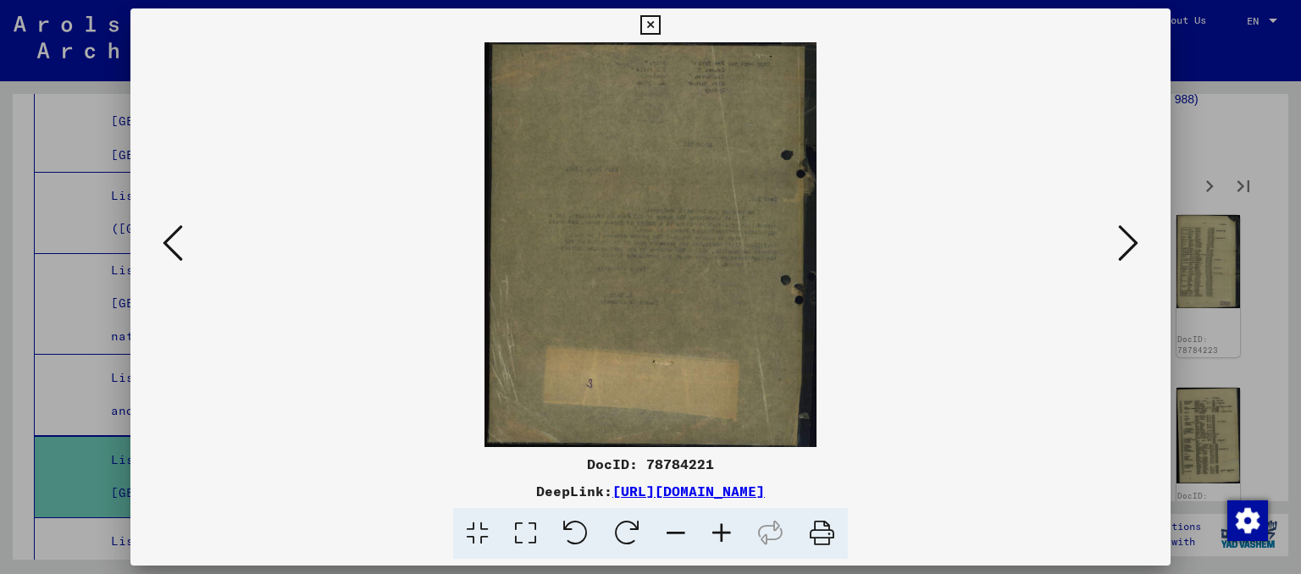
click at [1124, 252] on icon at bounding box center [1128, 243] width 20 height 41
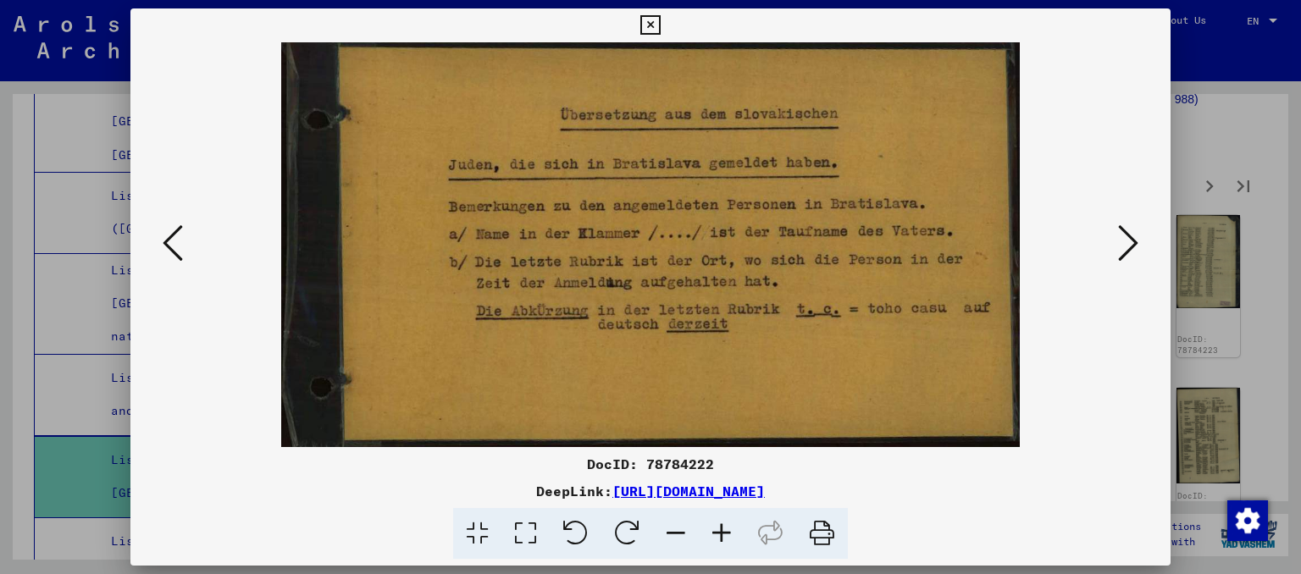
click at [1124, 252] on icon at bounding box center [1128, 243] width 20 height 41
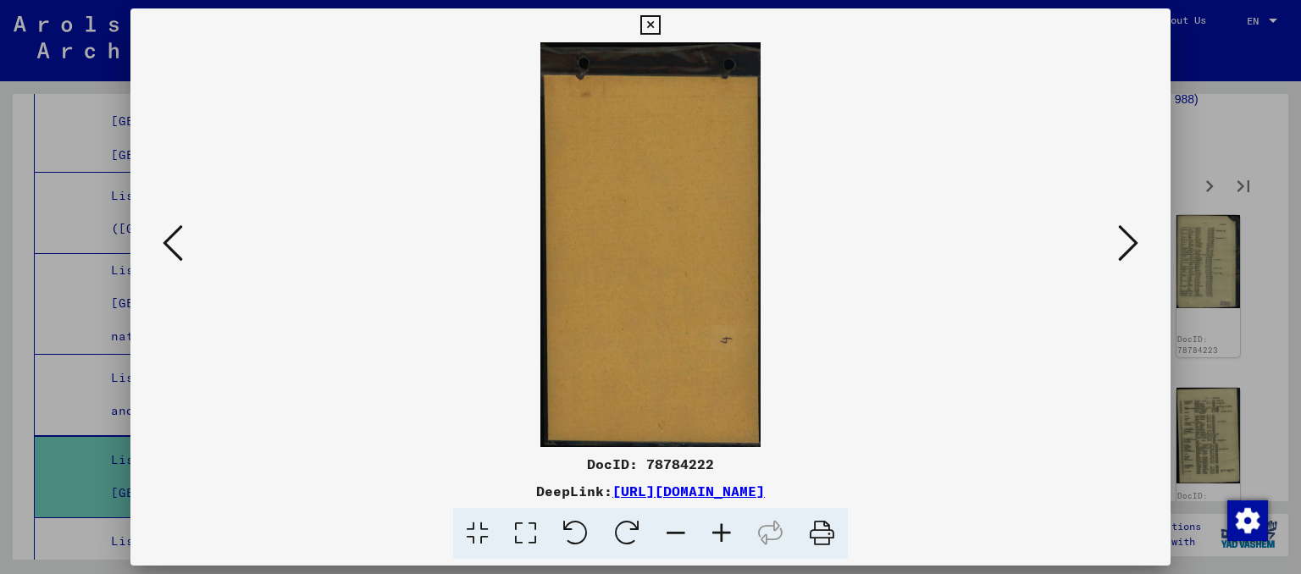
click at [1124, 252] on icon at bounding box center [1128, 243] width 20 height 41
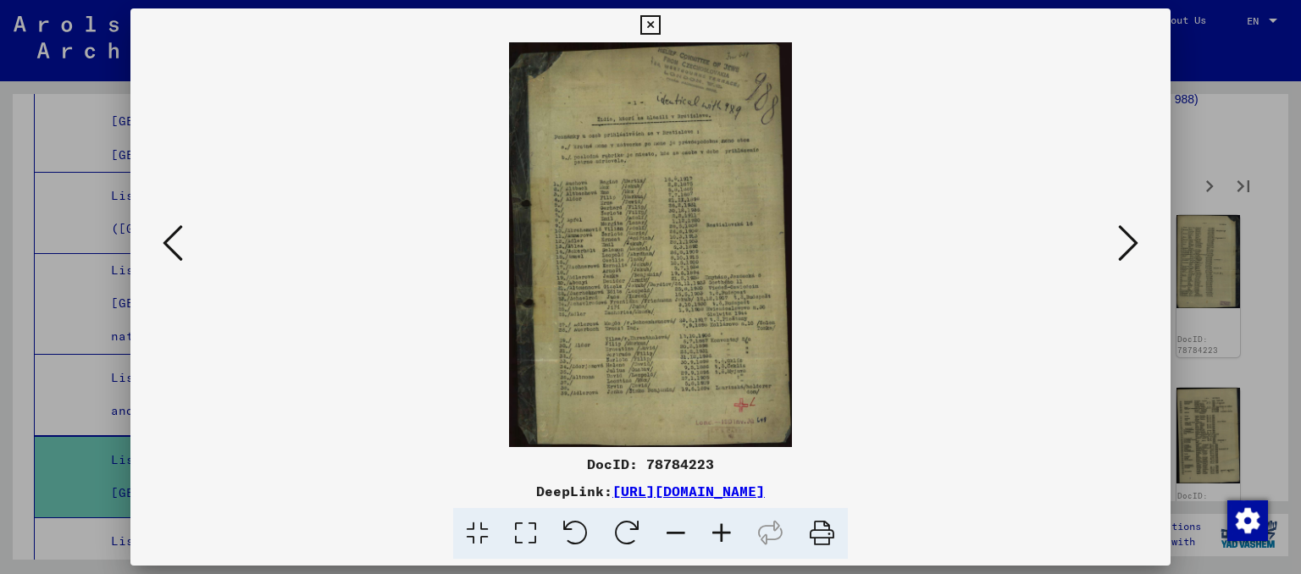
click at [728, 537] on icon at bounding box center [722, 534] width 46 height 52
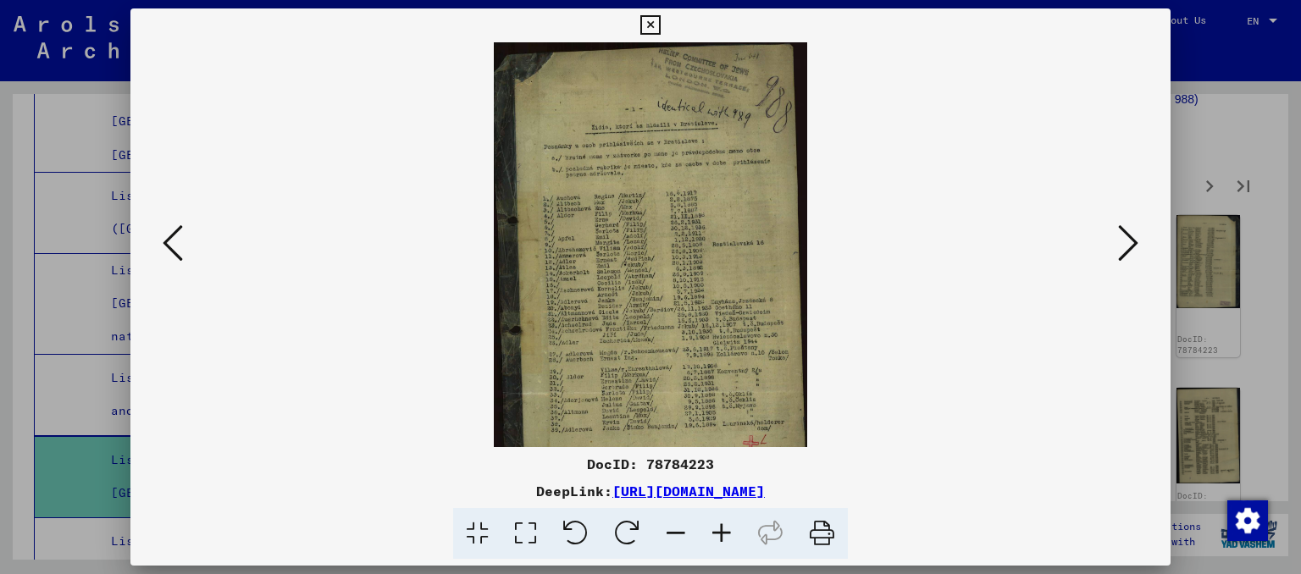
click at [728, 537] on icon at bounding box center [722, 534] width 46 height 52
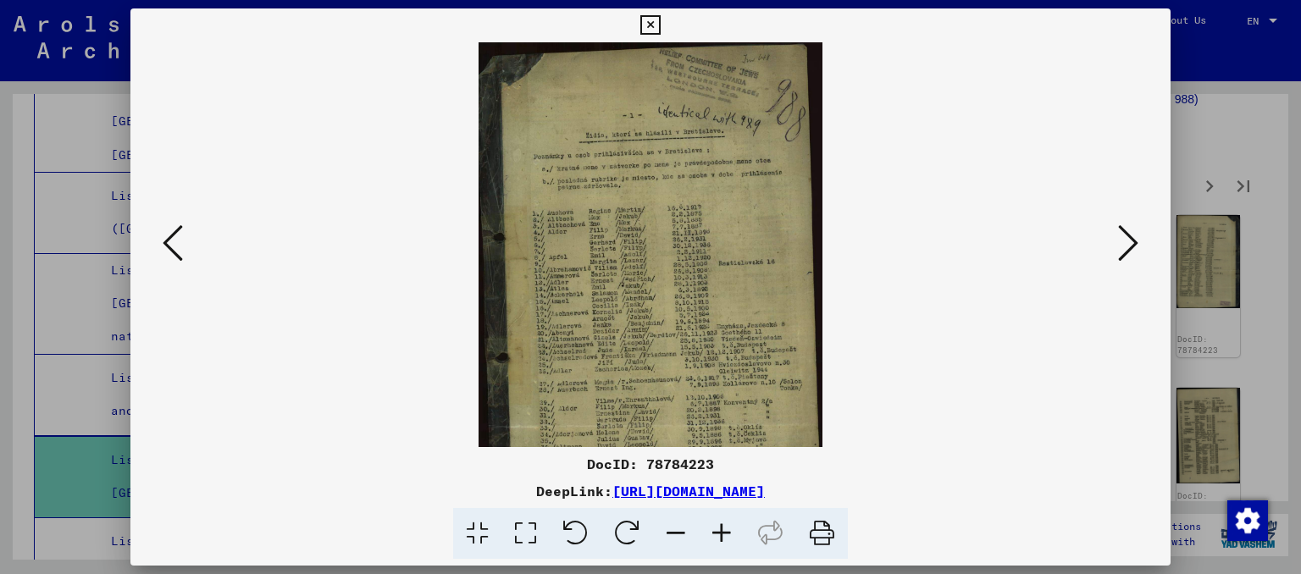
click at [728, 537] on icon at bounding box center [722, 534] width 46 height 52
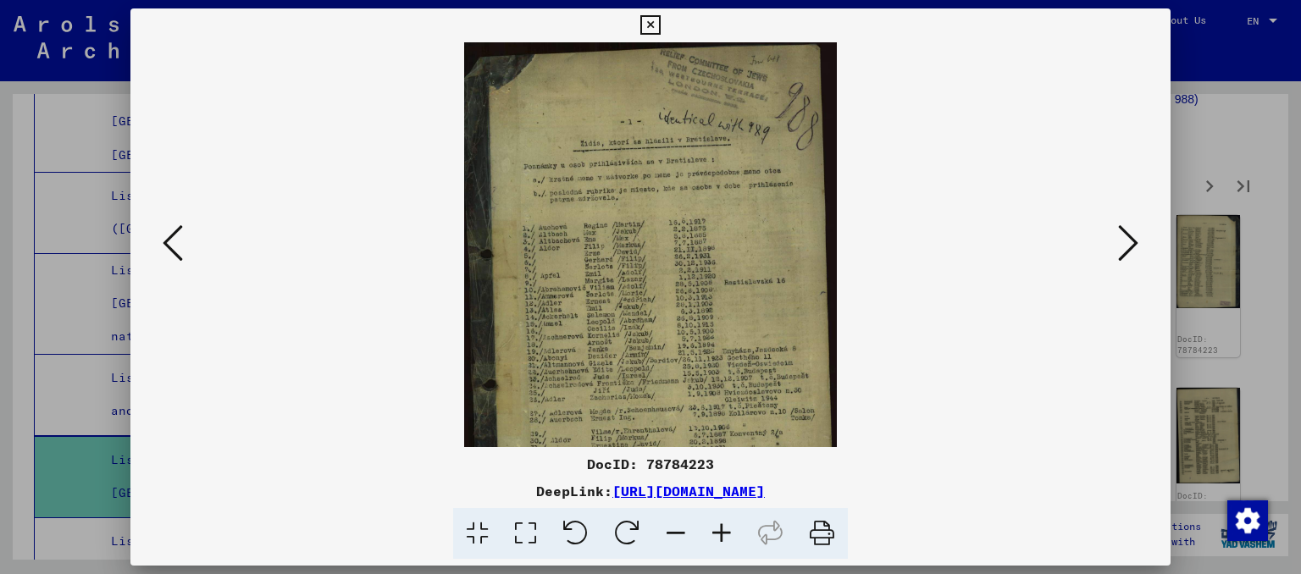
click at [728, 537] on icon at bounding box center [722, 534] width 46 height 52
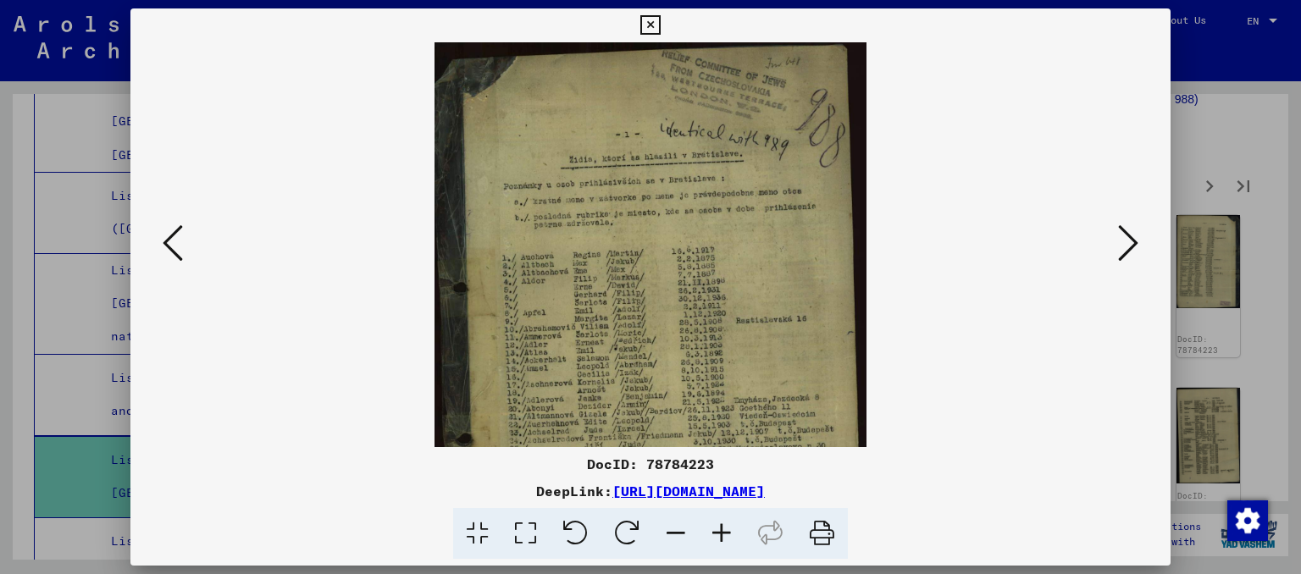
click at [728, 537] on icon at bounding box center [722, 534] width 46 height 52
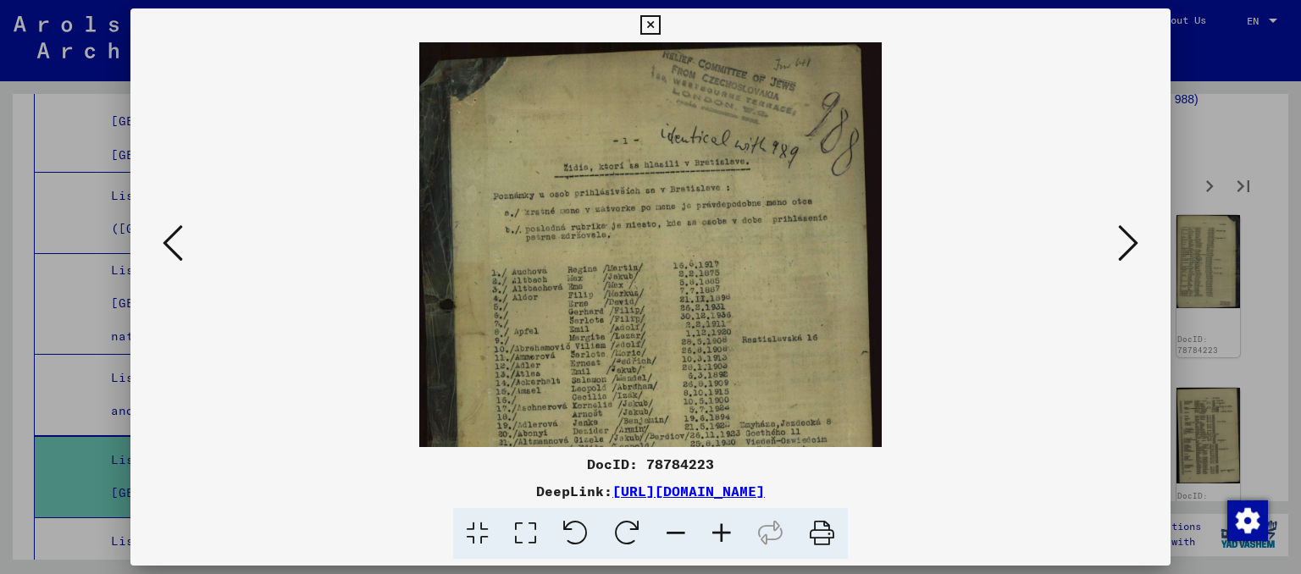
click at [728, 537] on icon at bounding box center [722, 534] width 46 height 52
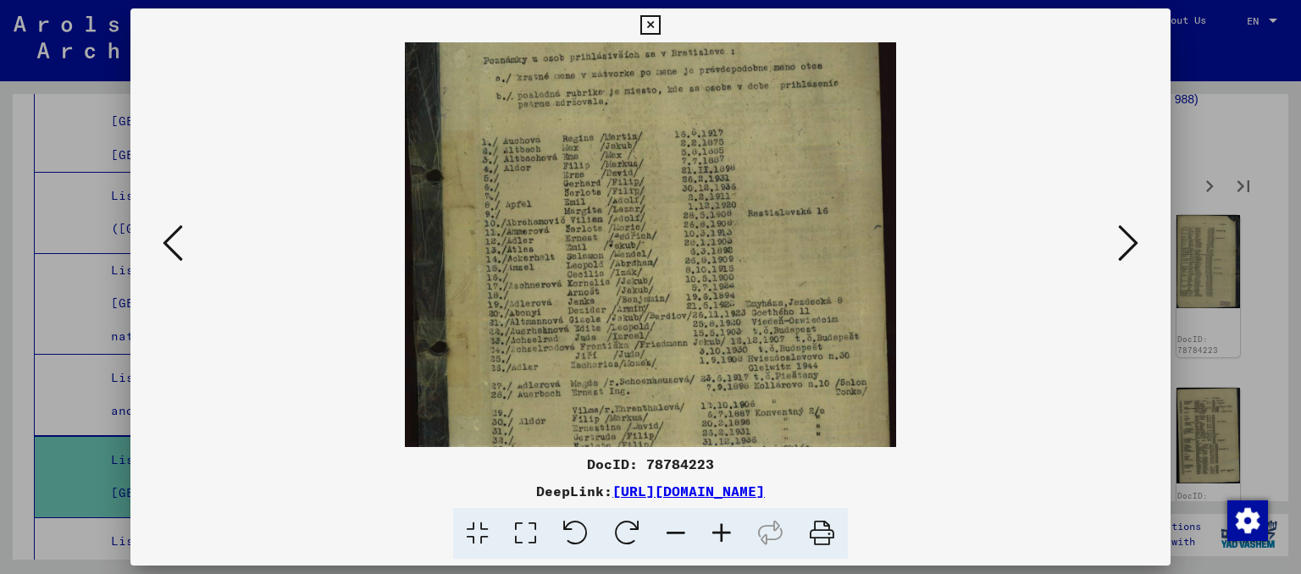
drag, startPoint x: 832, startPoint y: 353, endPoint x: 842, endPoint y: 203, distance: 150.2
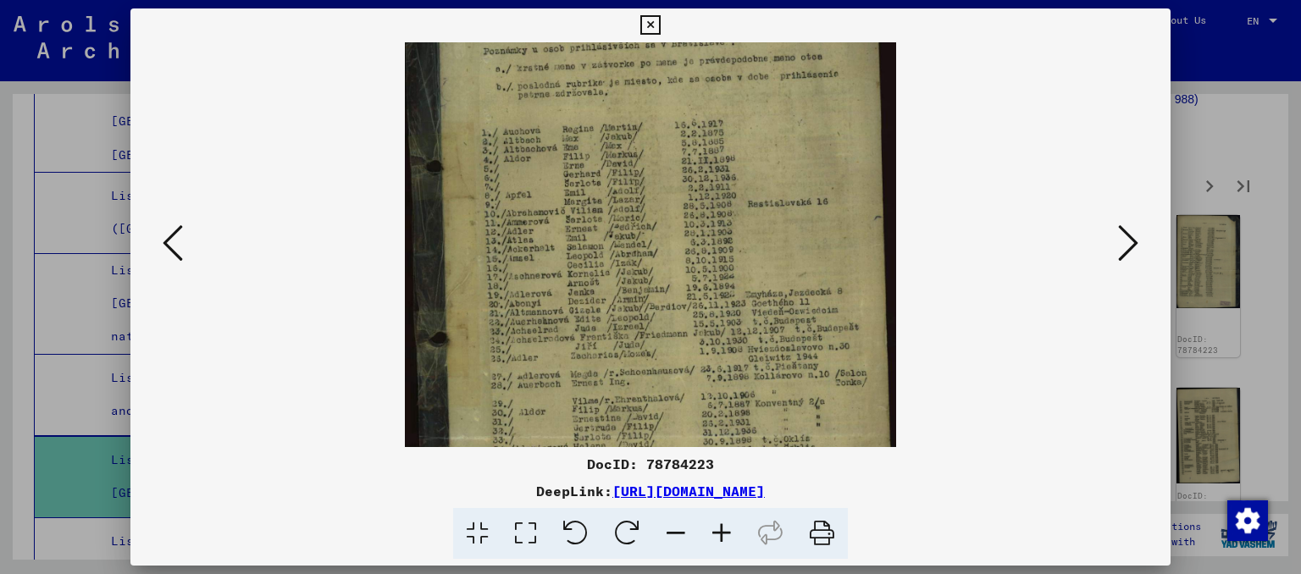
click at [842, 203] on img at bounding box center [650, 237] width 491 height 701
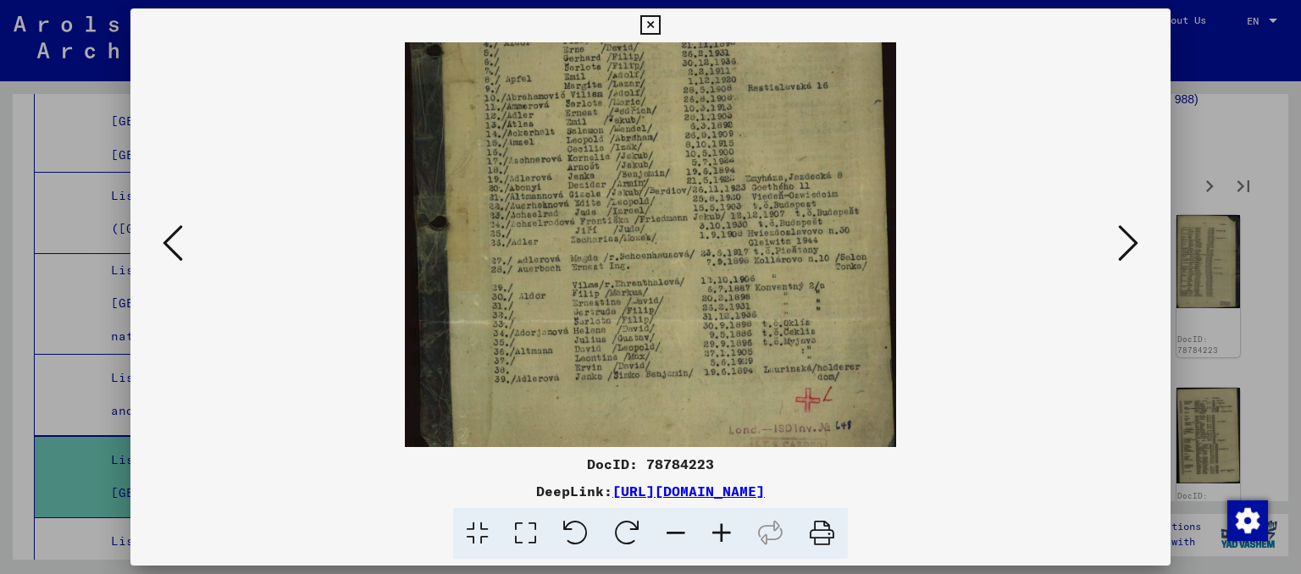
scroll to position [296, 0]
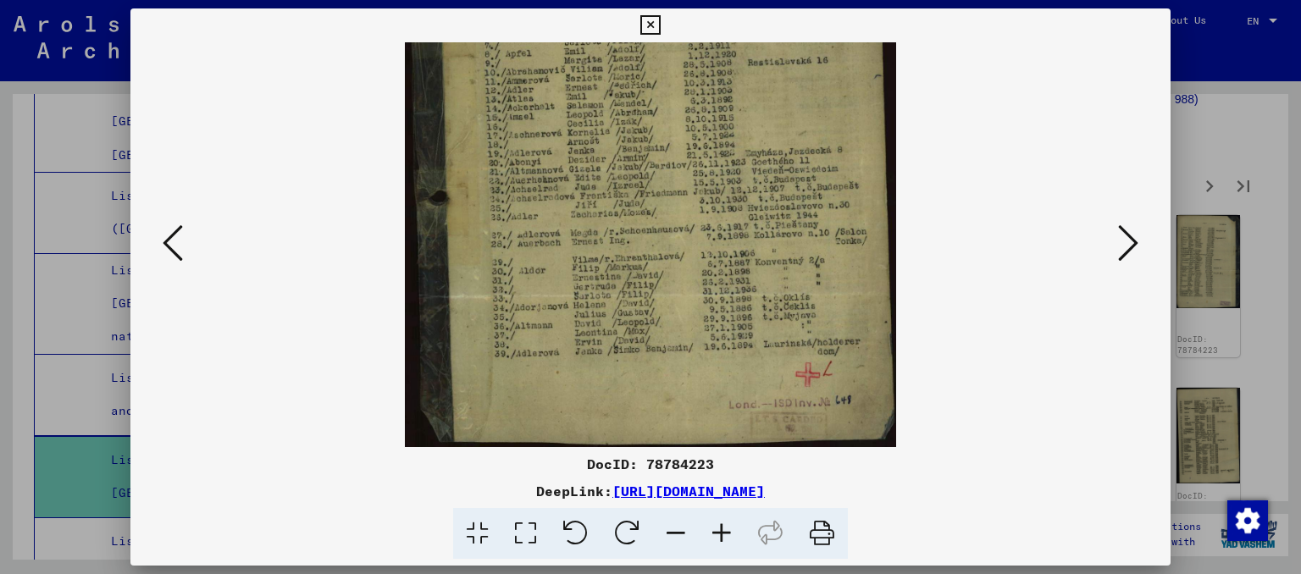
drag, startPoint x: 760, startPoint y: 417, endPoint x: 780, endPoint y: 267, distance: 152.1
click at [780, 267] on img at bounding box center [650, 96] width 491 height 701
click at [1116, 253] on button at bounding box center [1128, 244] width 30 height 48
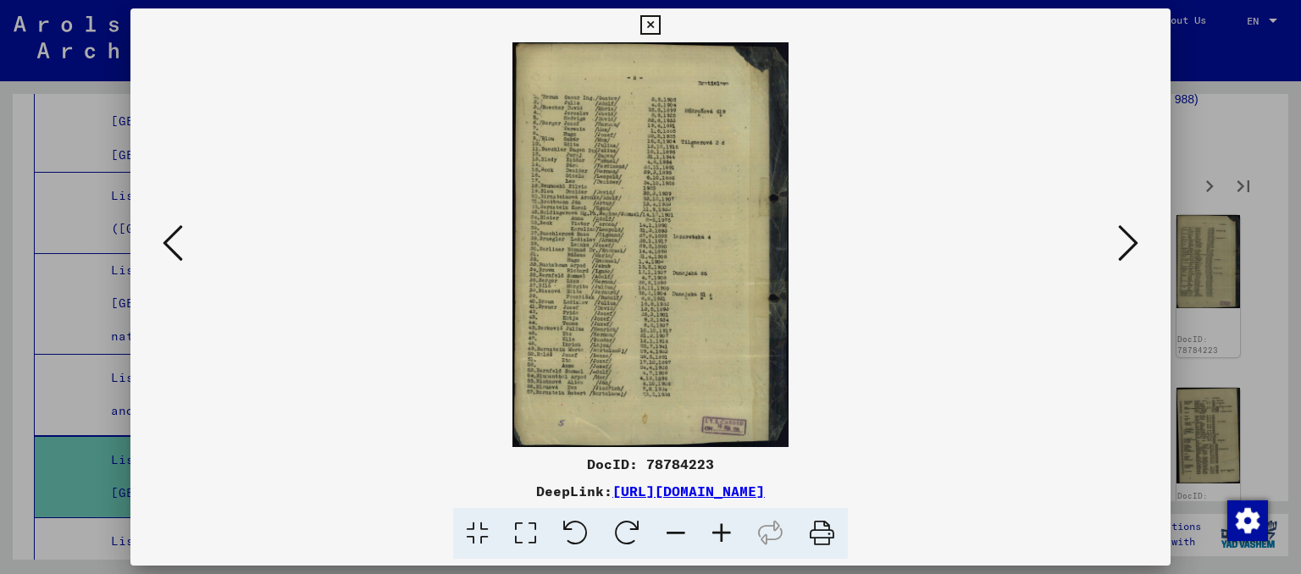
click at [1116, 253] on button at bounding box center [1128, 244] width 30 height 48
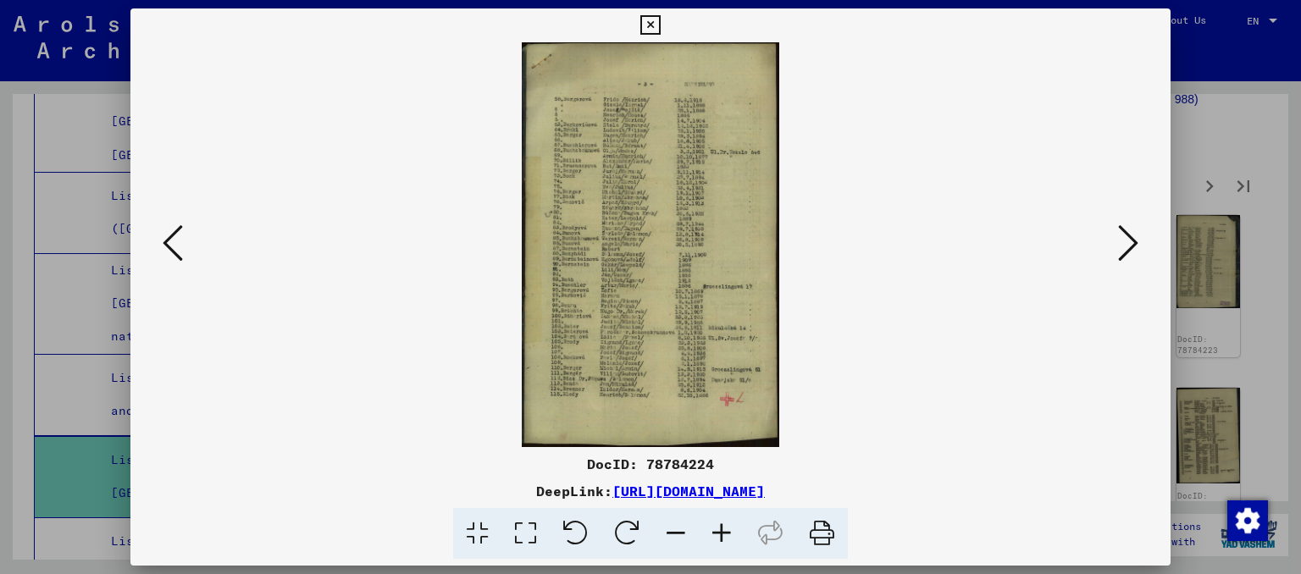
click at [1116, 253] on button at bounding box center [1128, 244] width 30 height 48
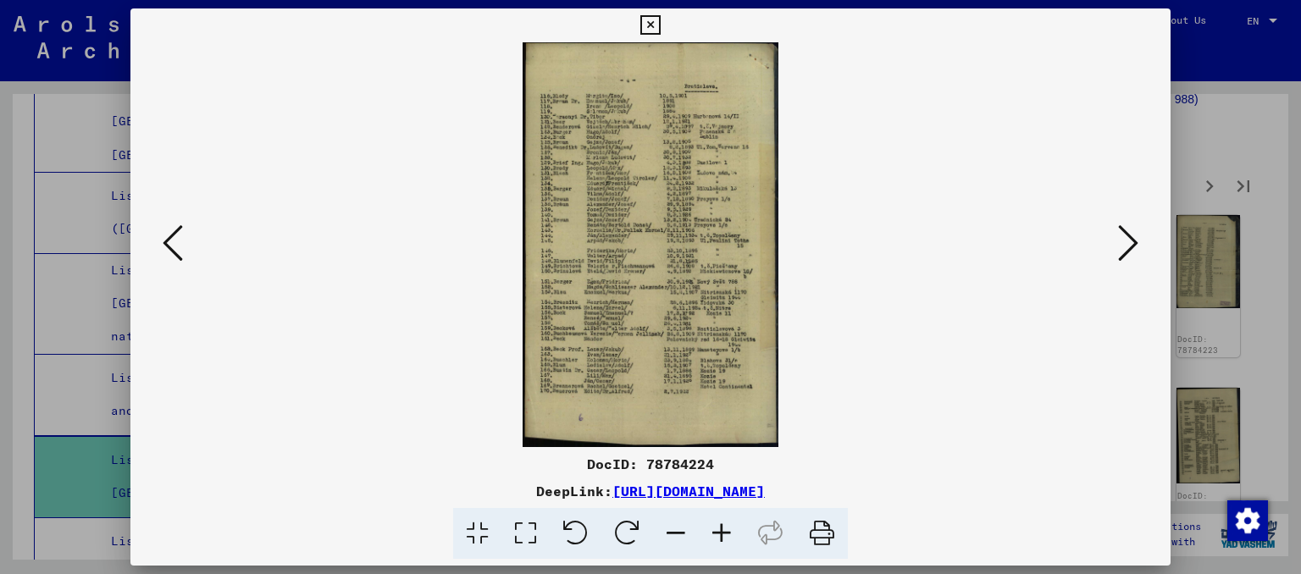
click at [1116, 253] on button at bounding box center [1128, 244] width 30 height 48
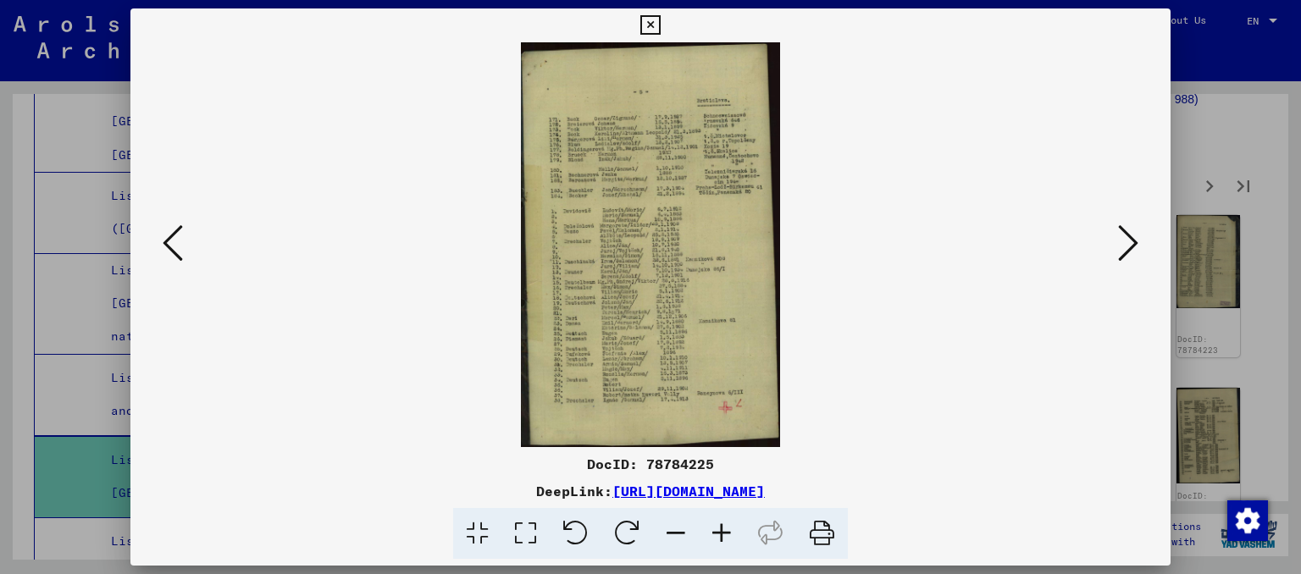
click at [660, 27] on icon at bounding box center [649, 25] width 19 height 20
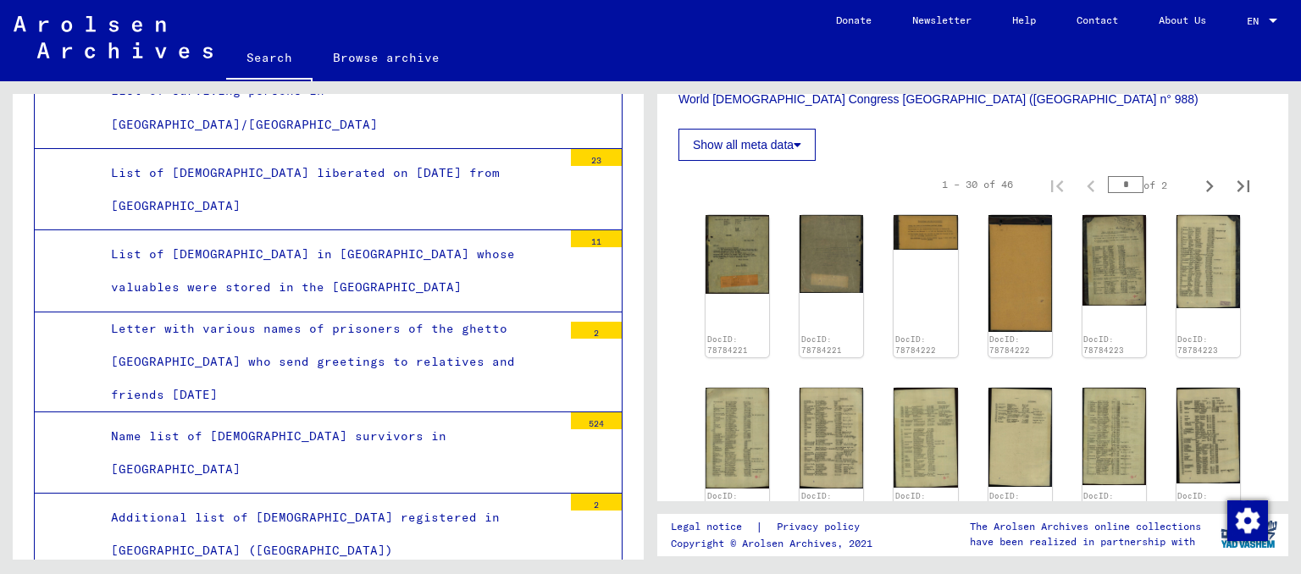
scroll to position [2711, 0]
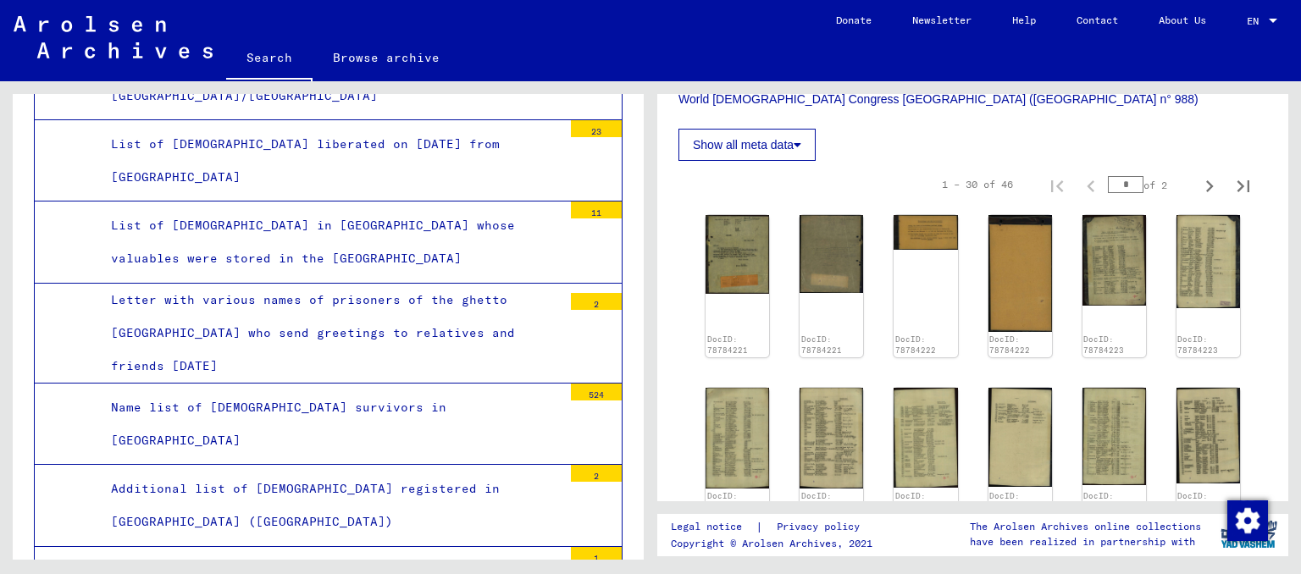
click at [213, 391] on div "Name list of [DEMOGRAPHIC_DATA] survivors in [GEOGRAPHIC_DATA]" at bounding box center [330, 424] width 464 height 66
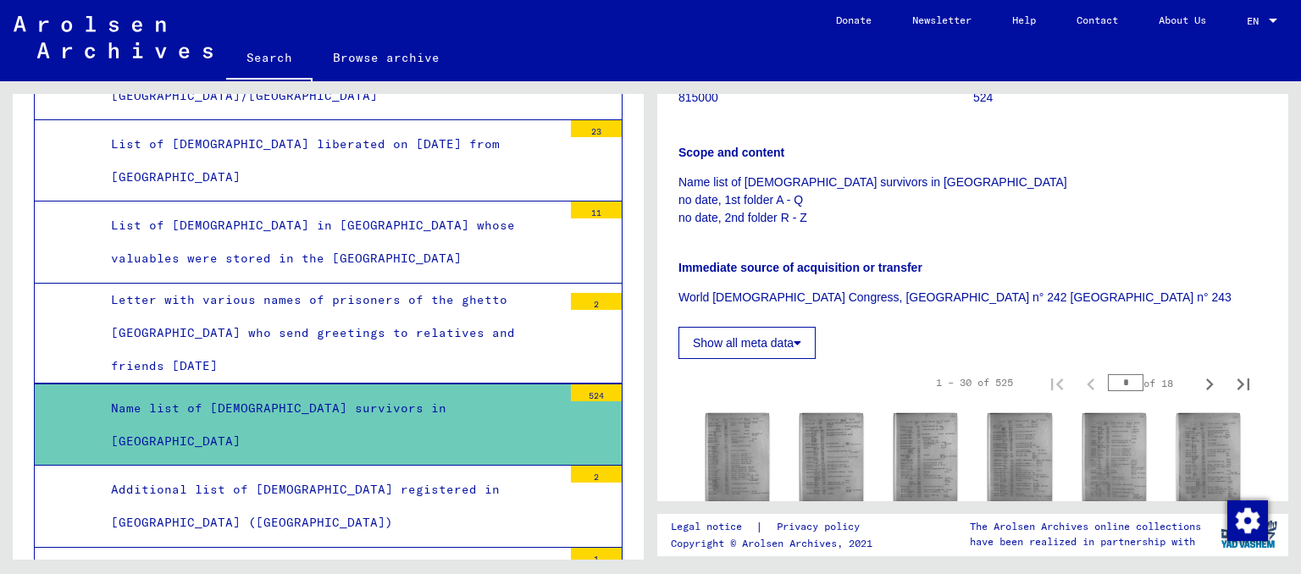
scroll to position [280, 0]
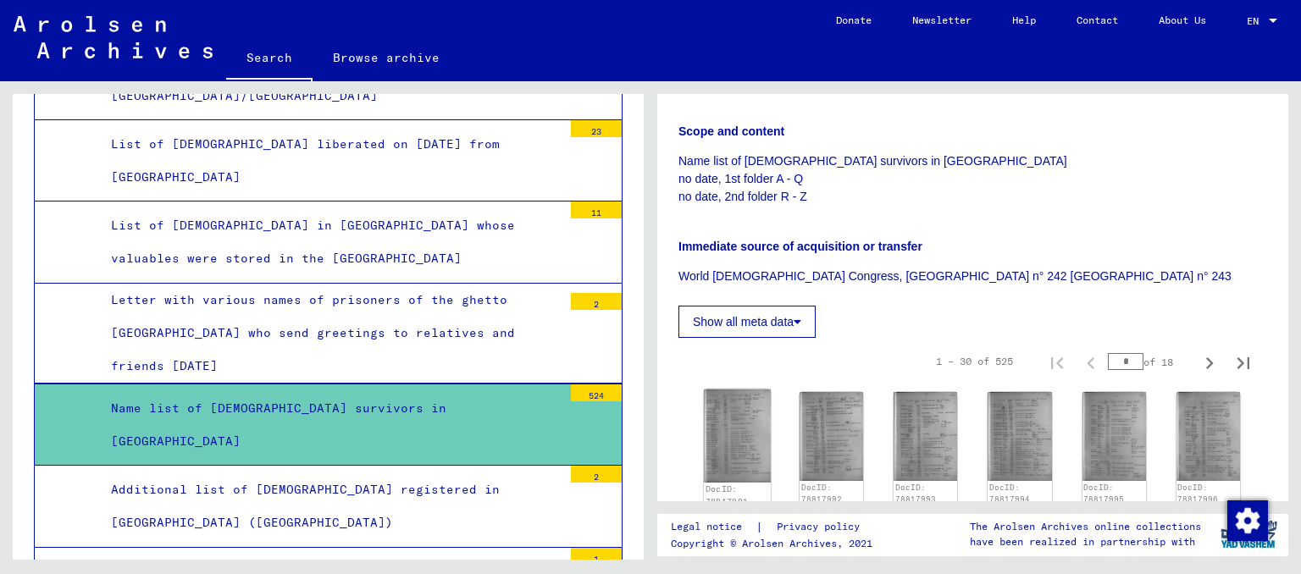
click at [749, 416] on img at bounding box center [737, 436] width 67 height 93
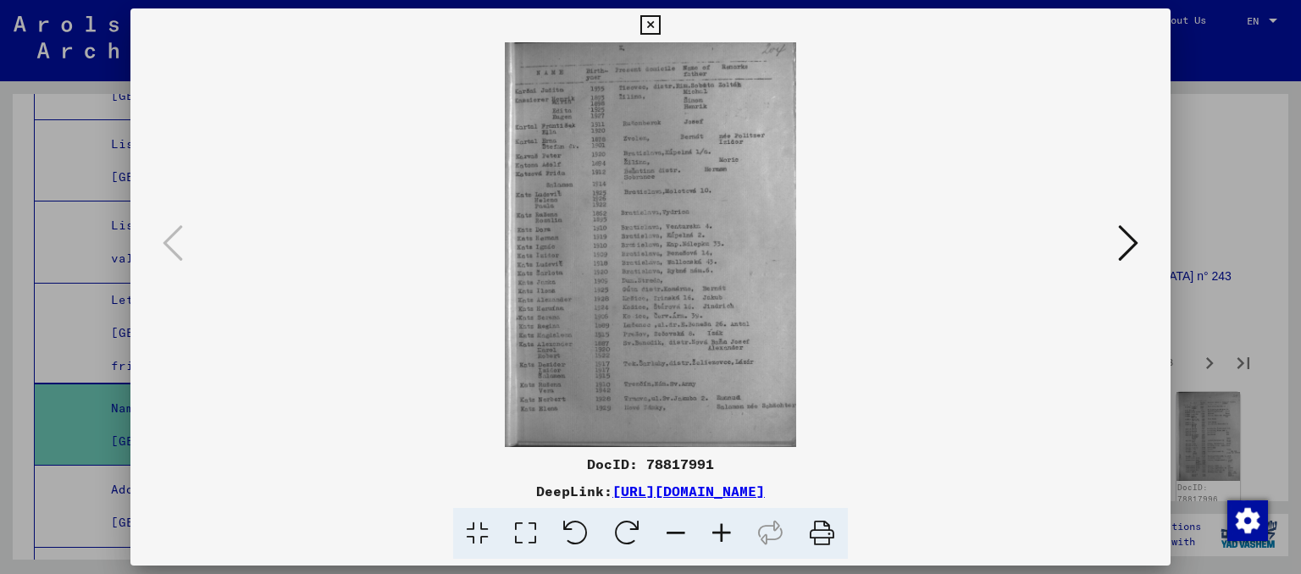
click at [1134, 246] on icon at bounding box center [1128, 243] width 20 height 41
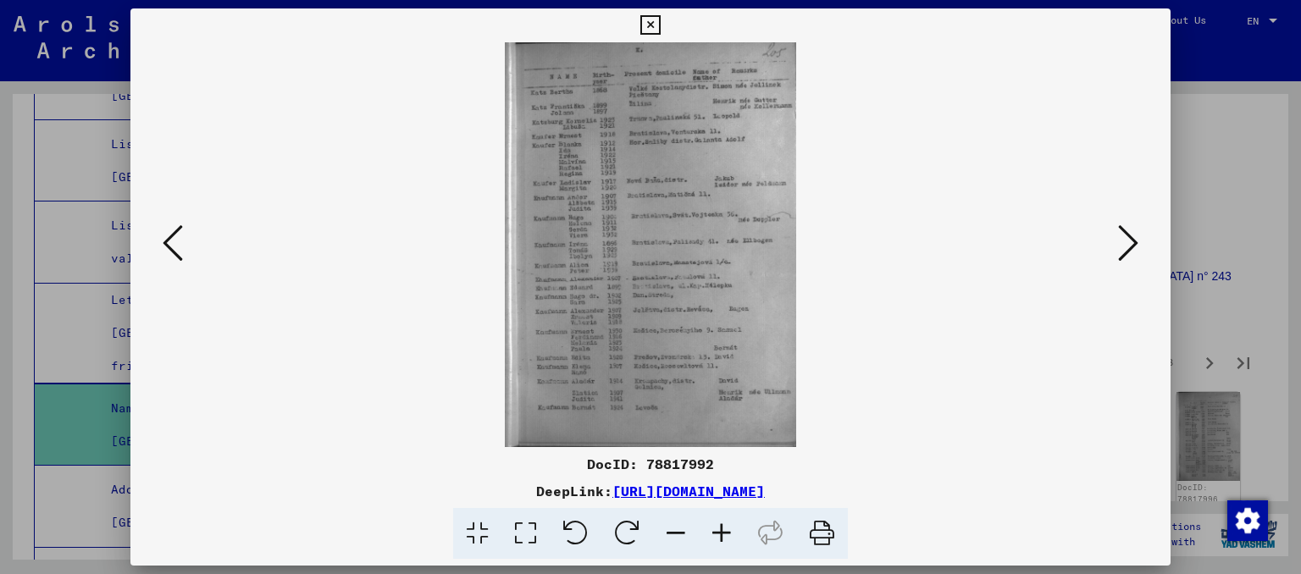
click at [1134, 246] on icon at bounding box center [1128, 243] width 20 height 41
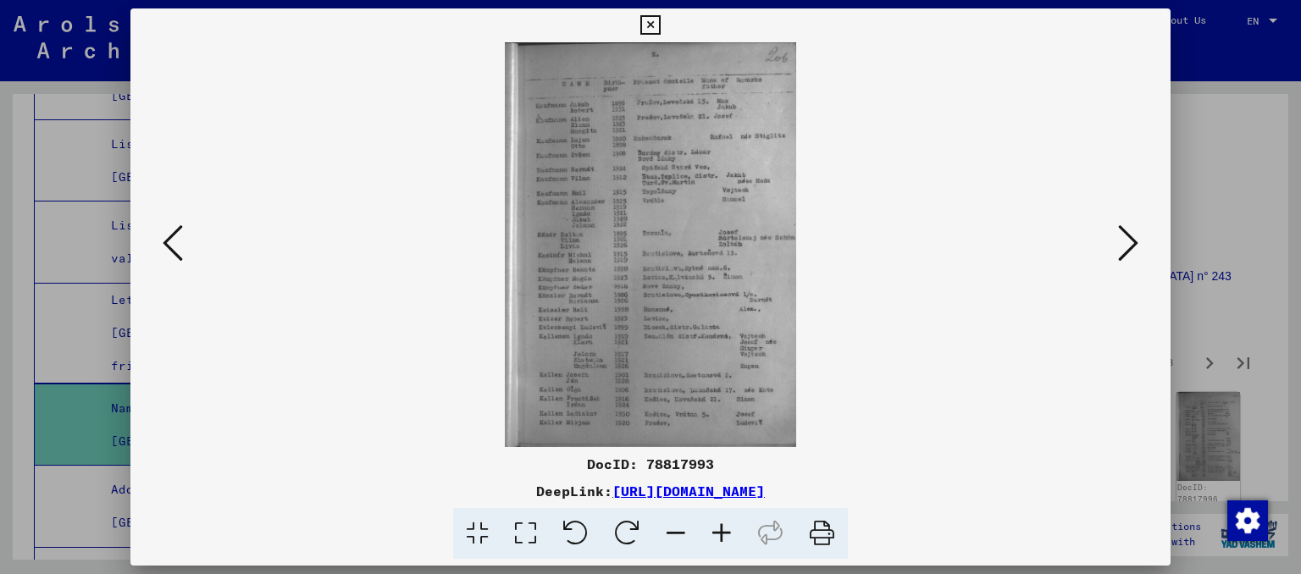
click at [1134, 246] on icon at bounding box center [1128, 243] width 20 height 41
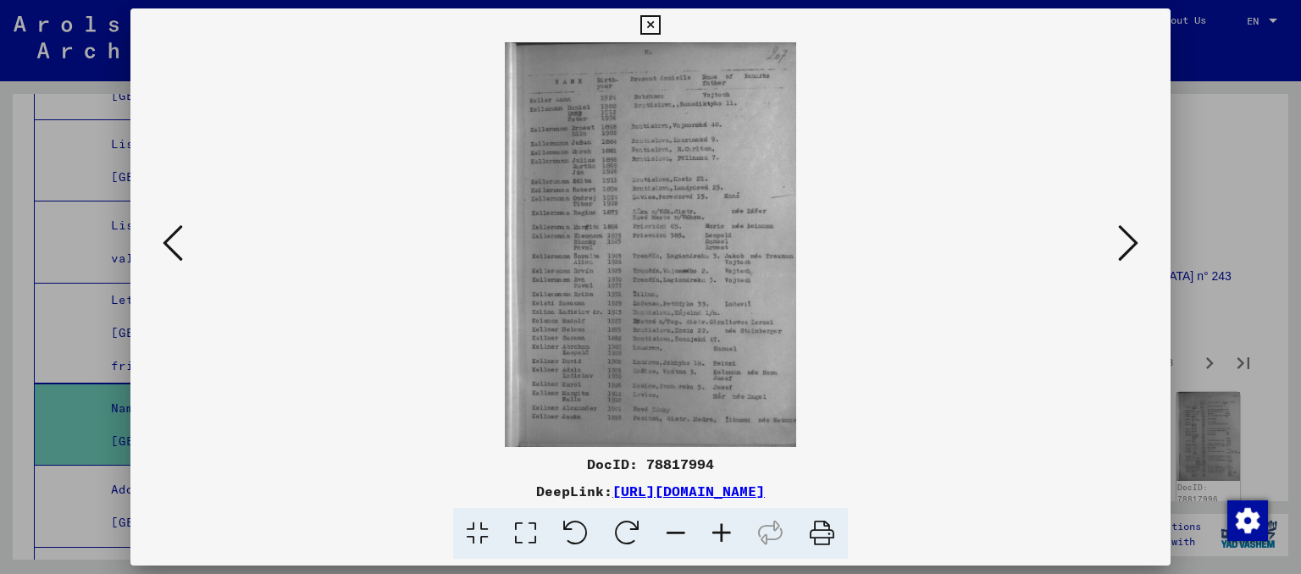
click at [1134, 246] on icon at bounding box center [1128, 243] width 20 height 41
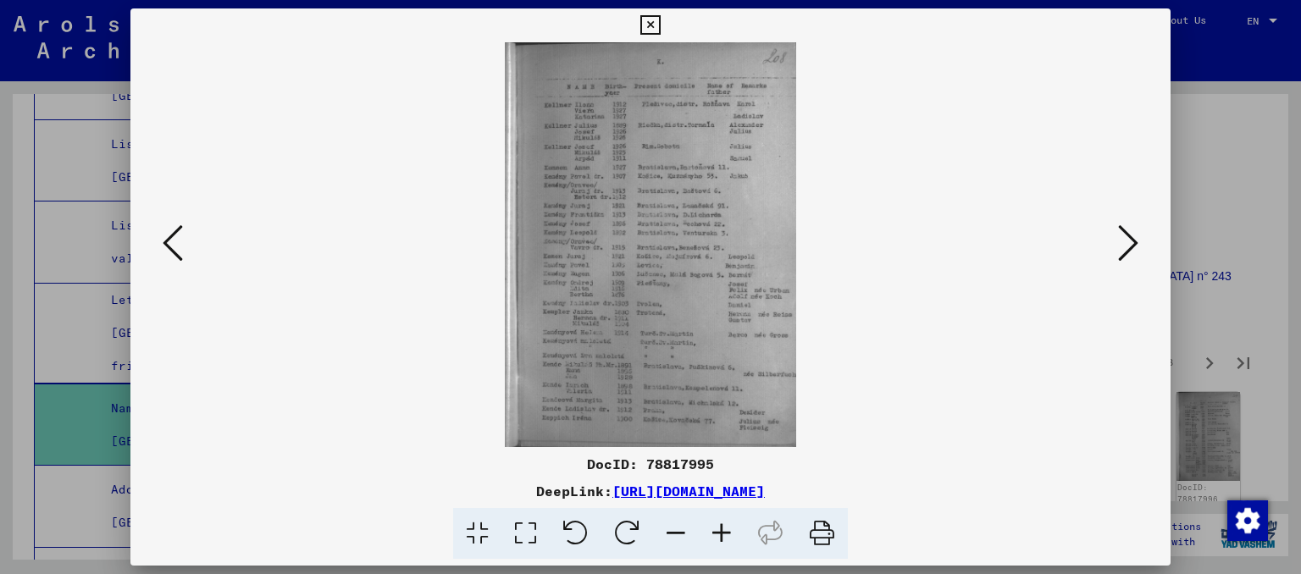
click at [1134, 246] on icon at bounding box center [1128, 243] width 20 height 41
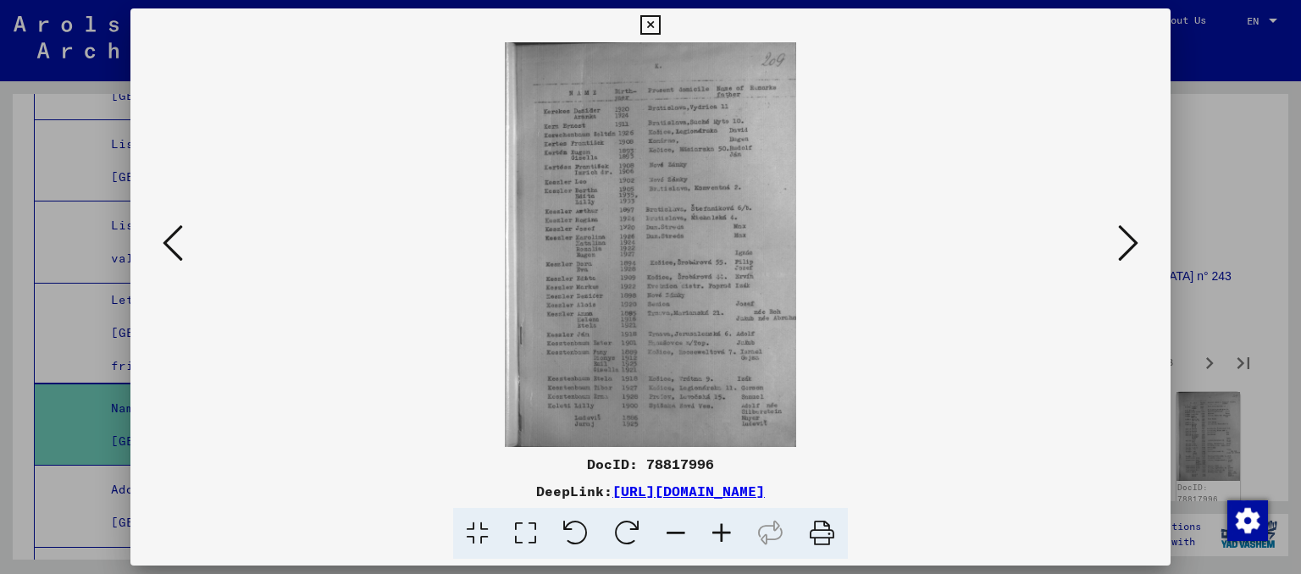
click at [1134, 246] on icon at bounding box center [1128, 243] width 20 height 41
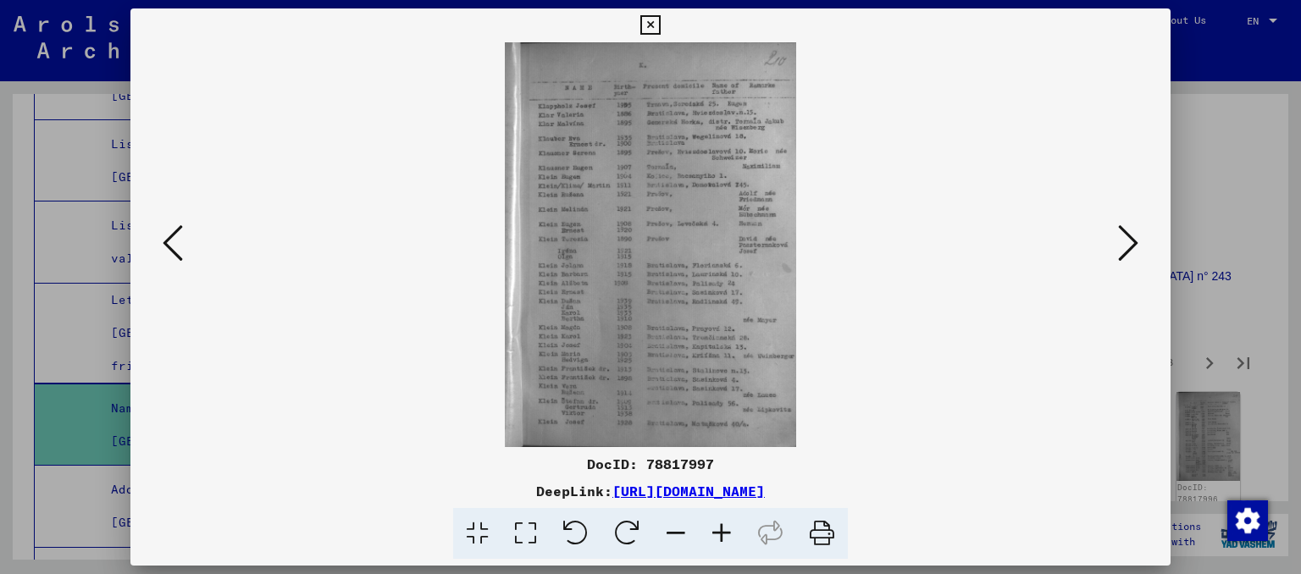
click at [1138, 240] on icon at bounding box center [1128, 243] width 20 height 41
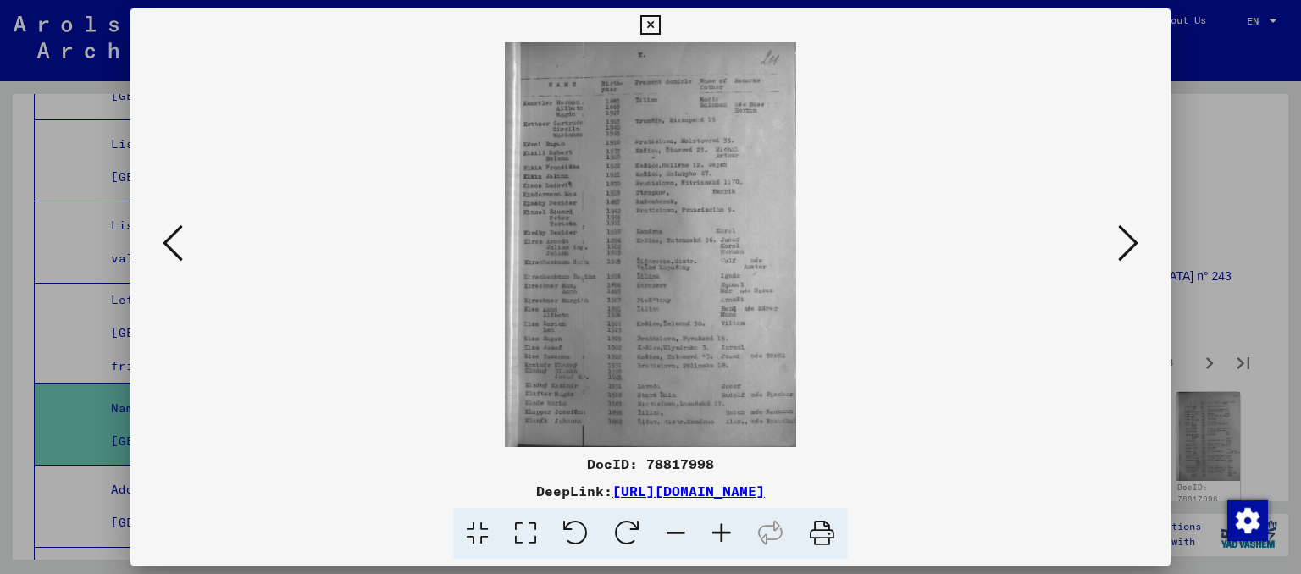
click at [1131, 257] on icon at bounding box center [1128, 243] width 20 height 41
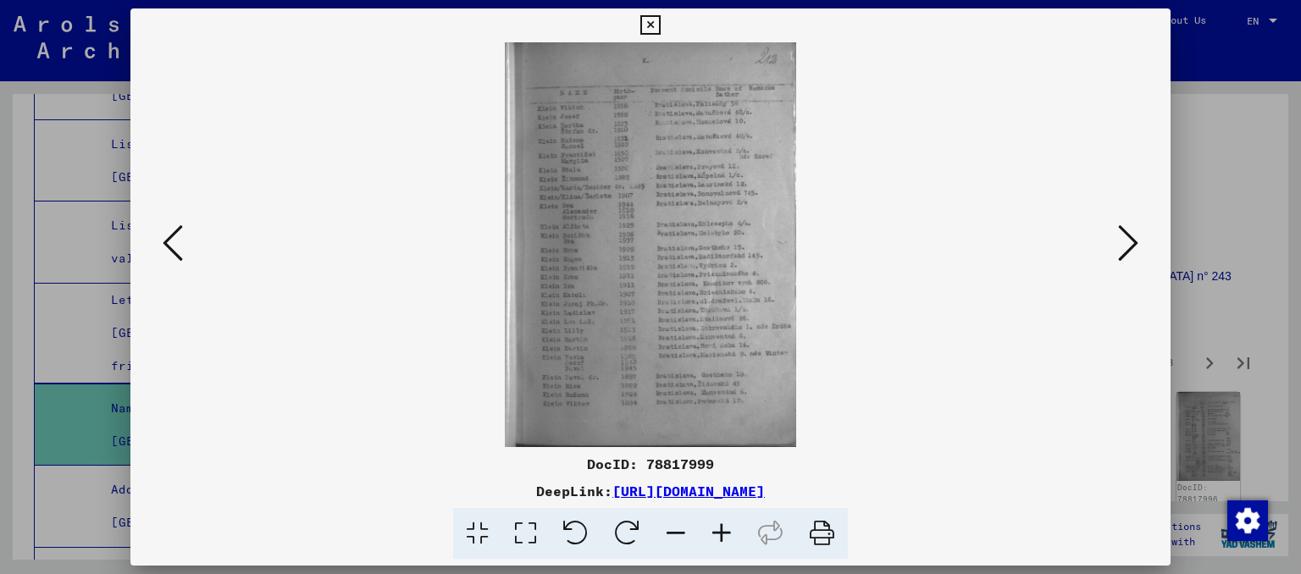
click at [1131, 257] on icon at bounding box center [1128, 243] width 20 height 41
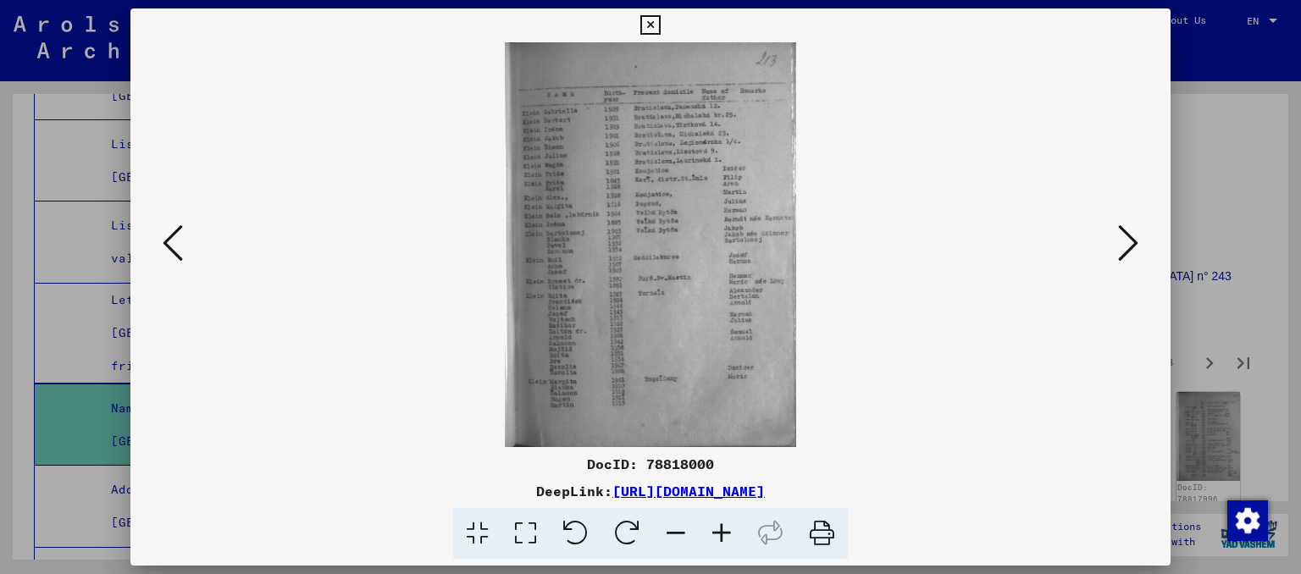
click at [1131, 257] on icon at bounding box center [1128, 243] width 20 height 41
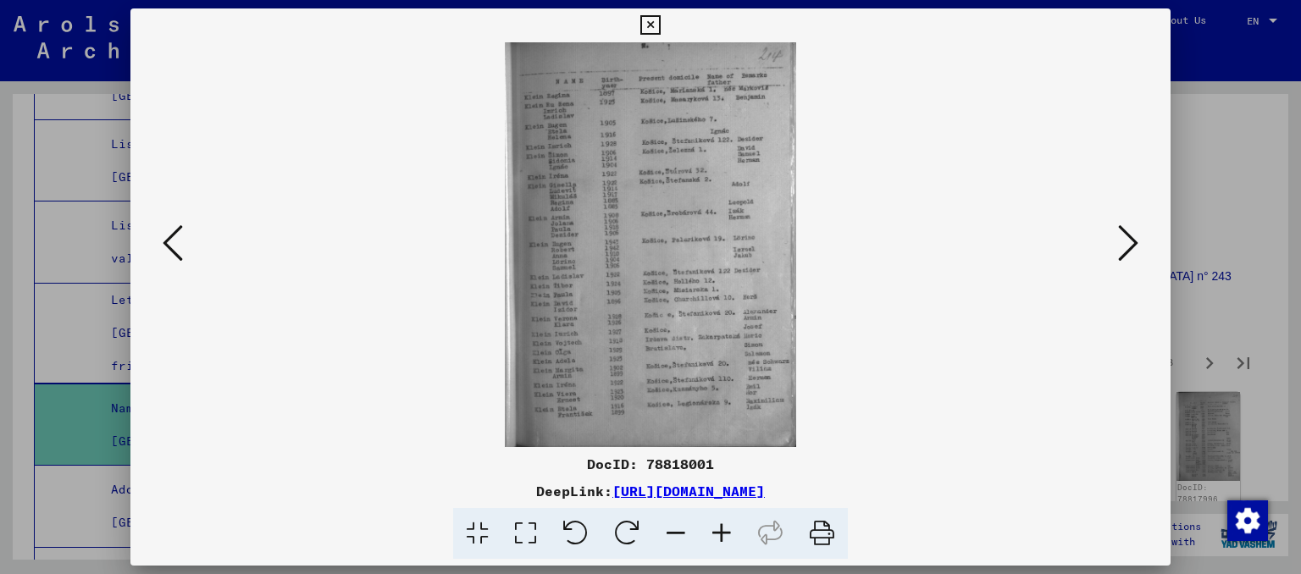
click at [1131, 257] on icon at bounding box center [1128, 243] width 20 height 41
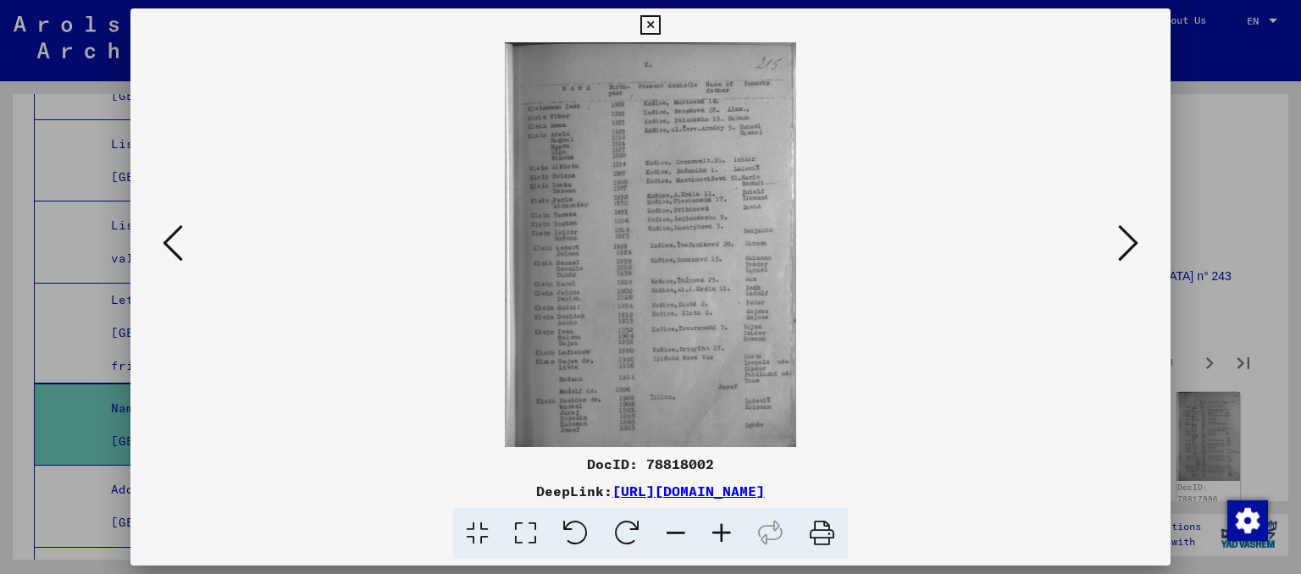
click at [1131, 257] on icon at bounding box center [1128, 243] width 20 height 41
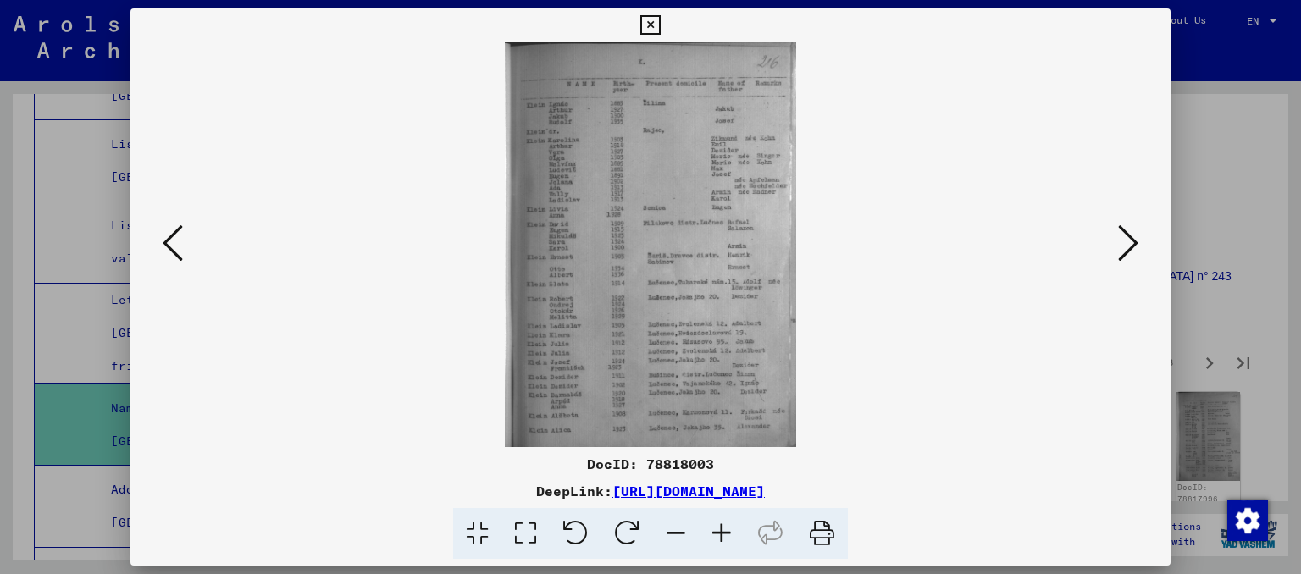
click at [1131, 257] on icon at bounding box center [1128, 243] width 20 height 41
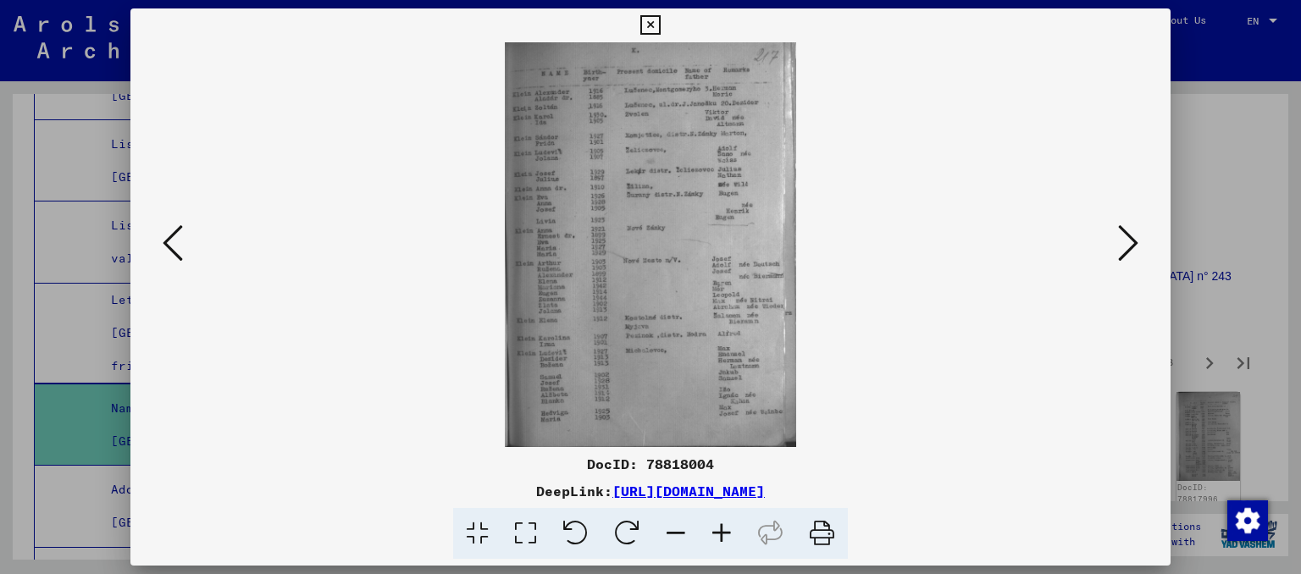
click at [1131, 257] on icon at bounding box center [1128, 243] width 20 height 41
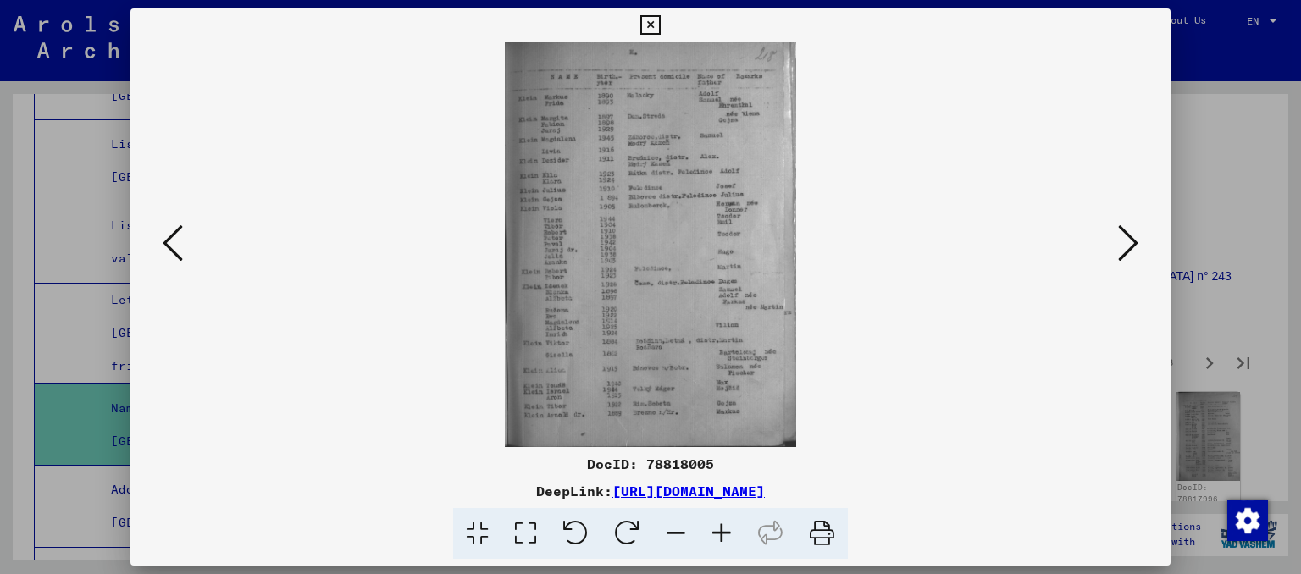
click at [1131, 257] on icon at bounding box center [1128, 243] width 20 height 41
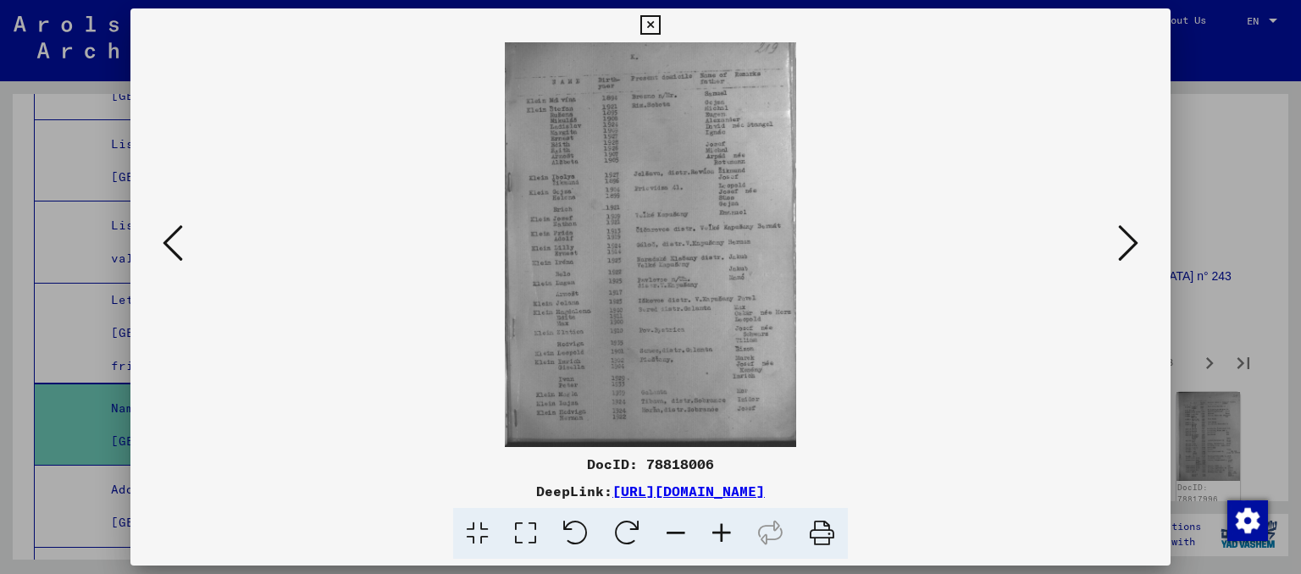
click at [1131, 257] on icon at bounding box center [1128, 243] width 20 height 41
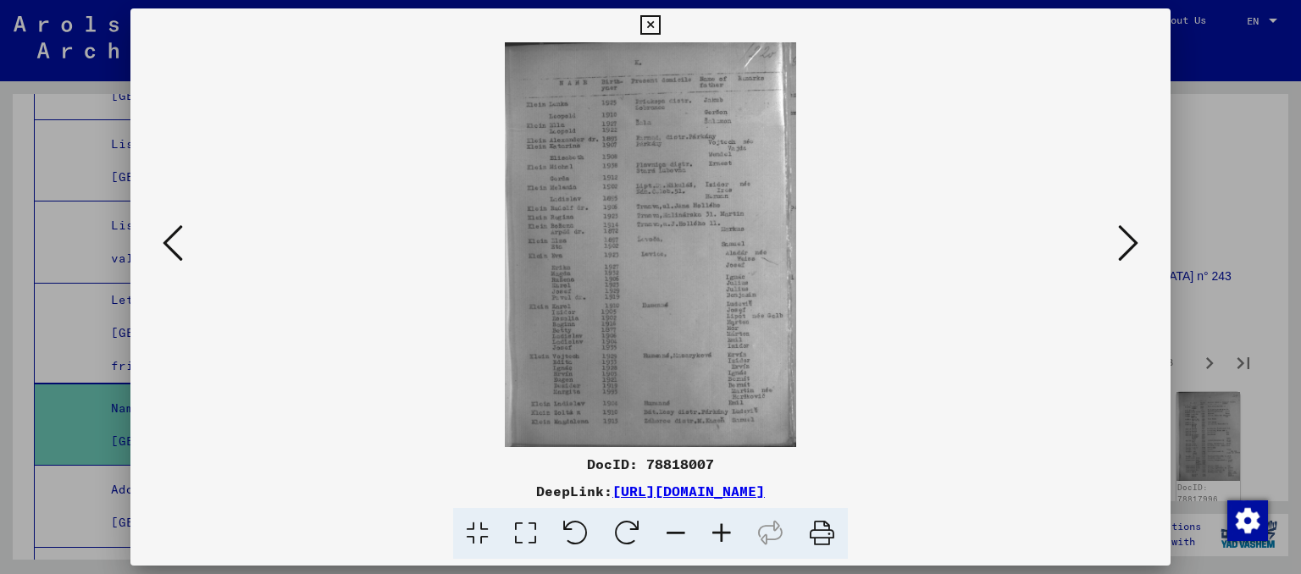
click at [1131, 257] on icon at bounding box center [1128, 243] width 20 height 41
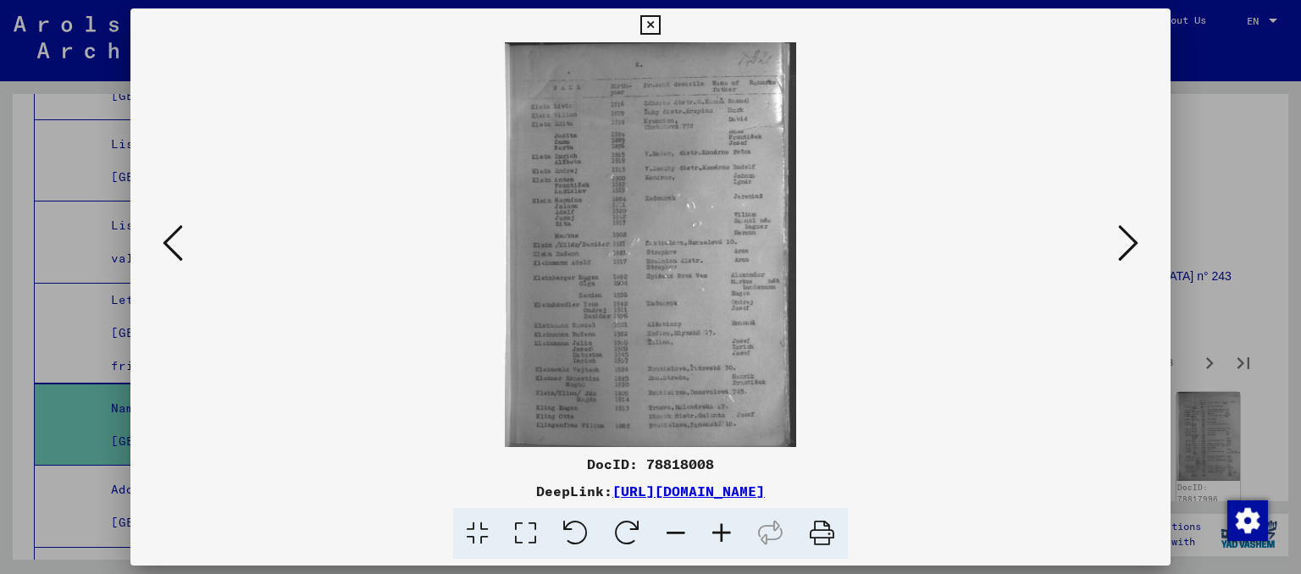
click at [1131, 257] on icon at bounding box center [1128, 243] width 20 height 41
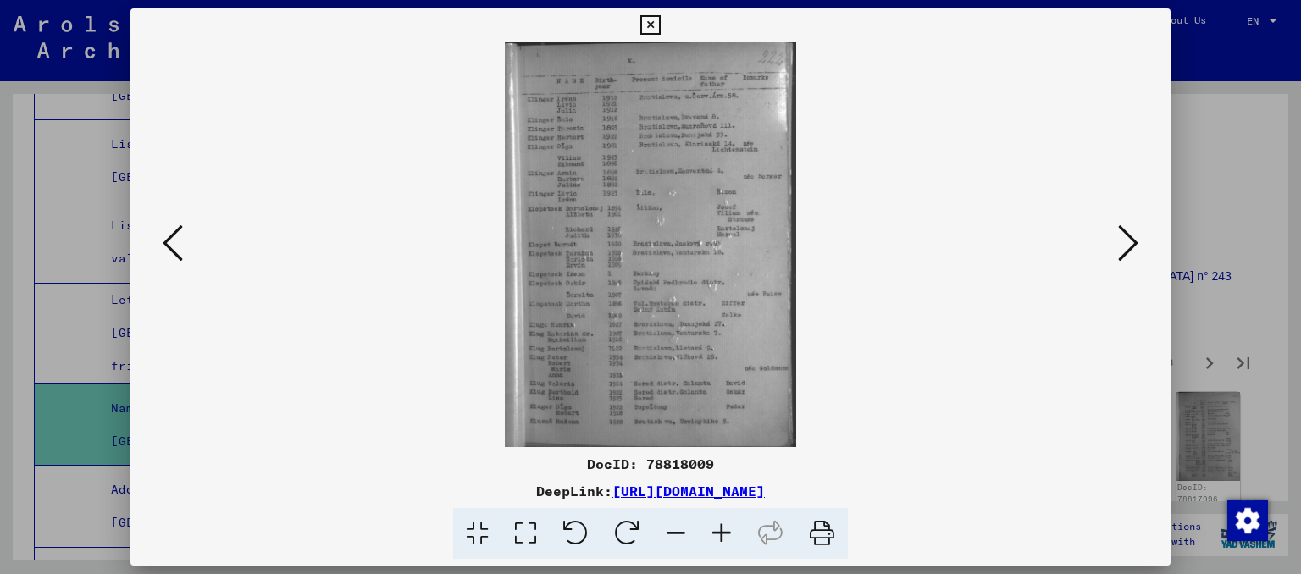
click at [1131, 257] on icon at bounding box center [1128, 243] width 20 height 41
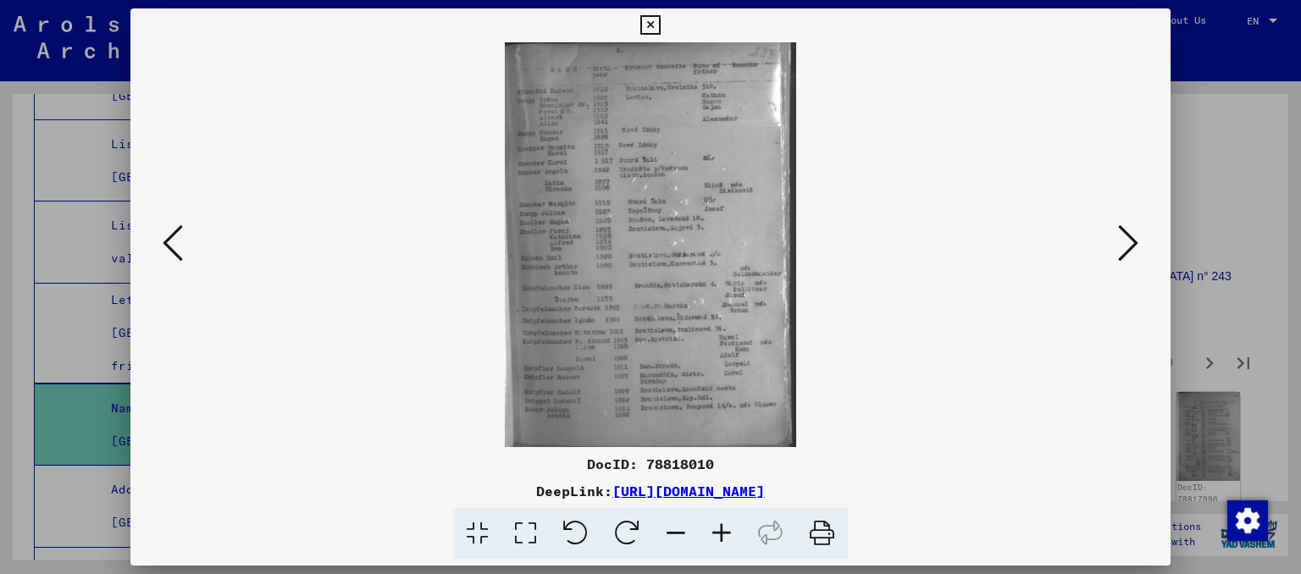
click at [1131, 257] on icon at bounding box center [1128, 243] width 20 height 41
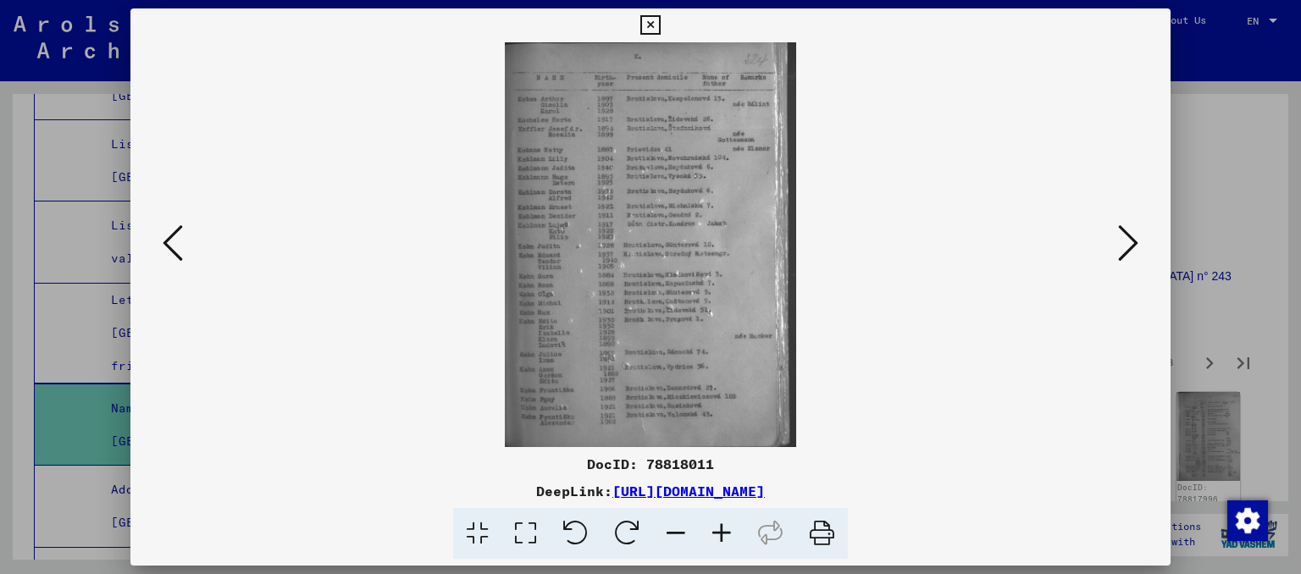
click at [1131, 257] on icon at bounding box center [1128, 243] width 20 height 41
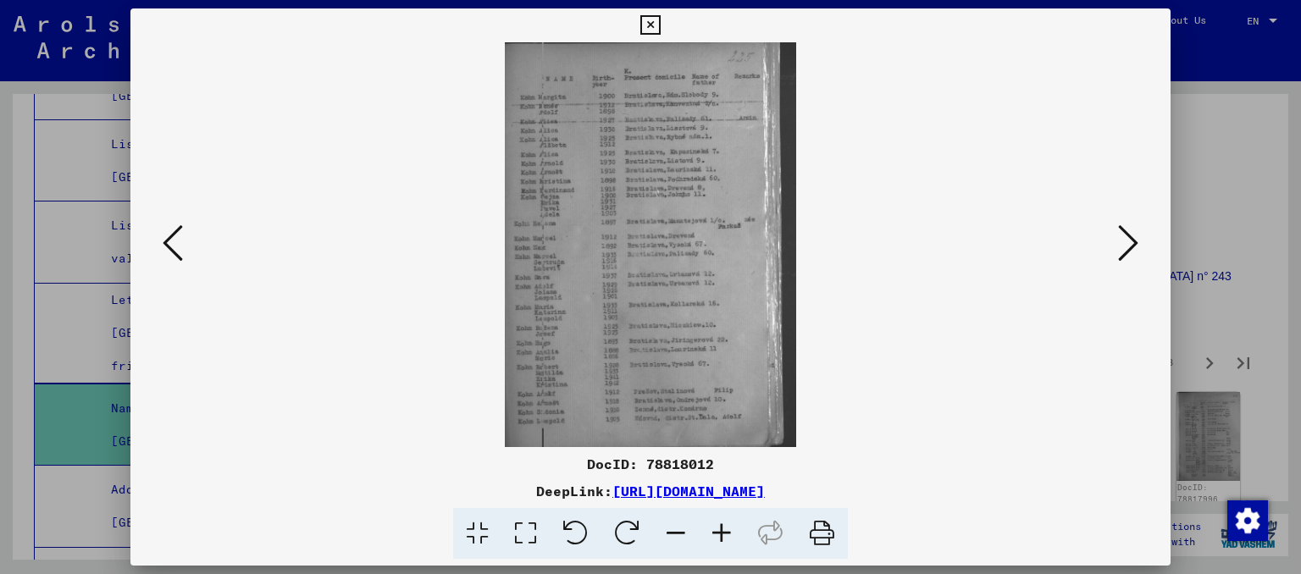
click at [1131, 257] on icon at bounding box center [1128, 243] width 20 height 41
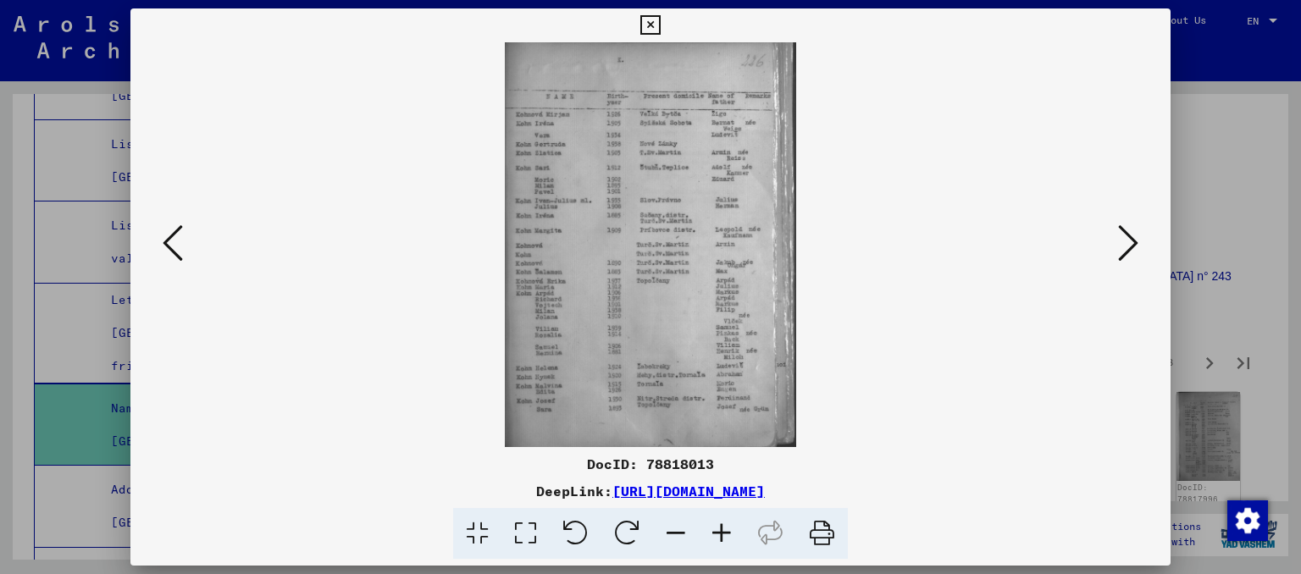
click at [1131, 257] on icon at bounding box center [1128, 243] width 20 height 41
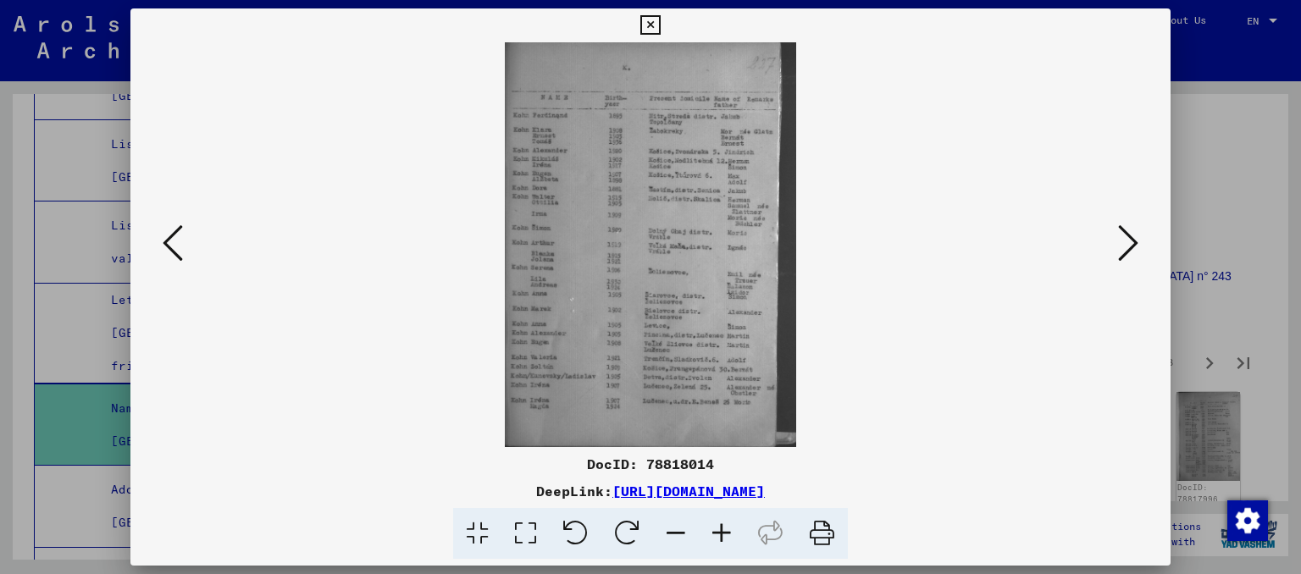
click at [1131, 257] on icon at bounding box center [1128, 243] width 20 height 41
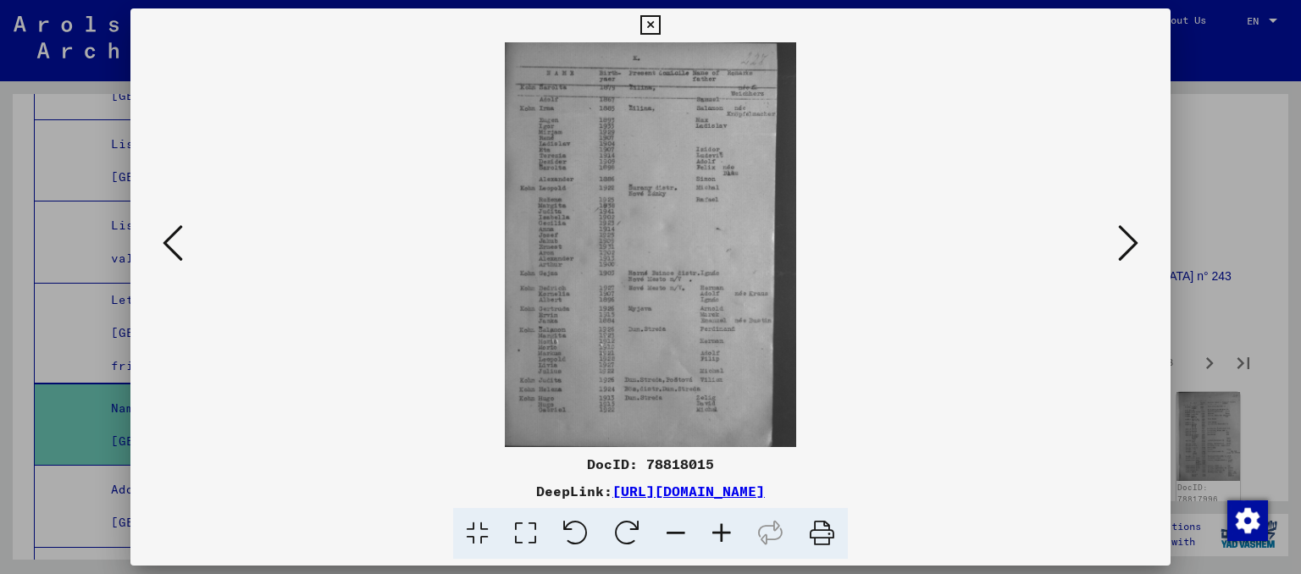
click at [1131, 257] on icon at bounding box center [1128, 243] width 20 height 41
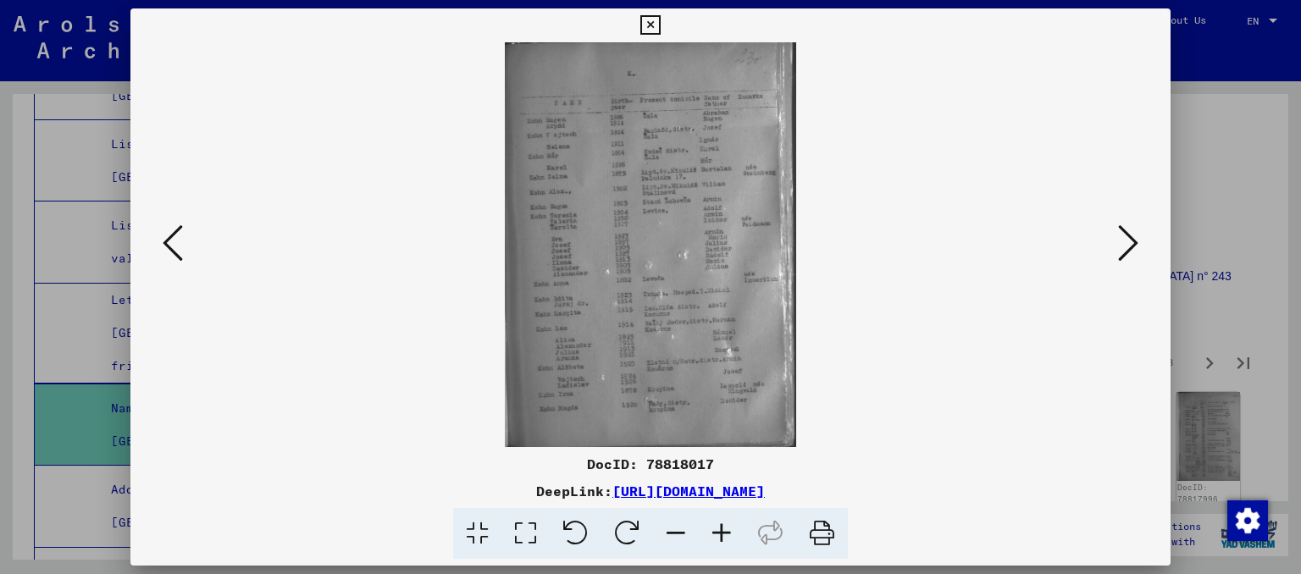
click at [1131, 257] on icon at bounding box center [1128, 243] width 20 height 41
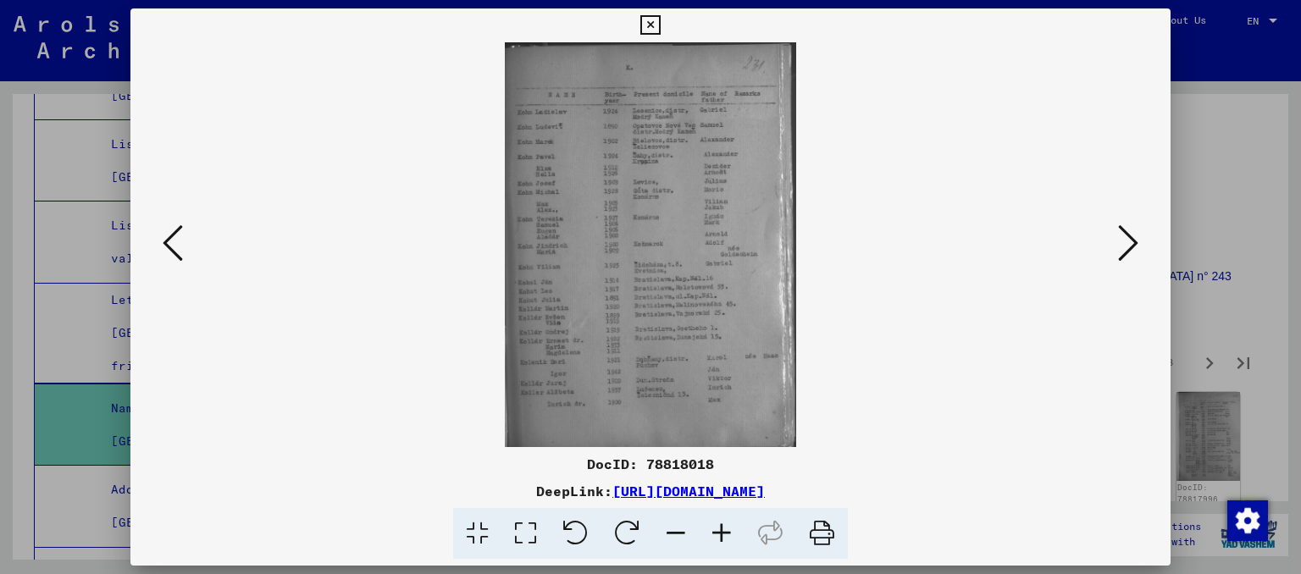
click at [1131, 257] on icon at bounding box center [1128, 243] width 20 height 41
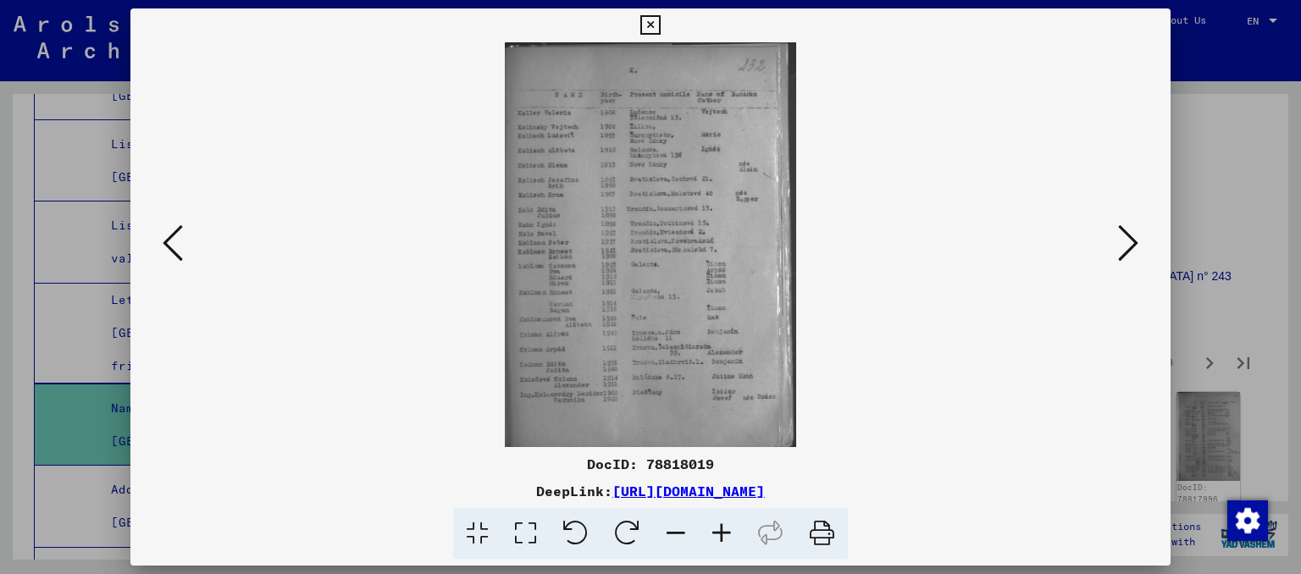
click at [1131, 257] on icon at bounding box center [1128, 243] width 20 height 41
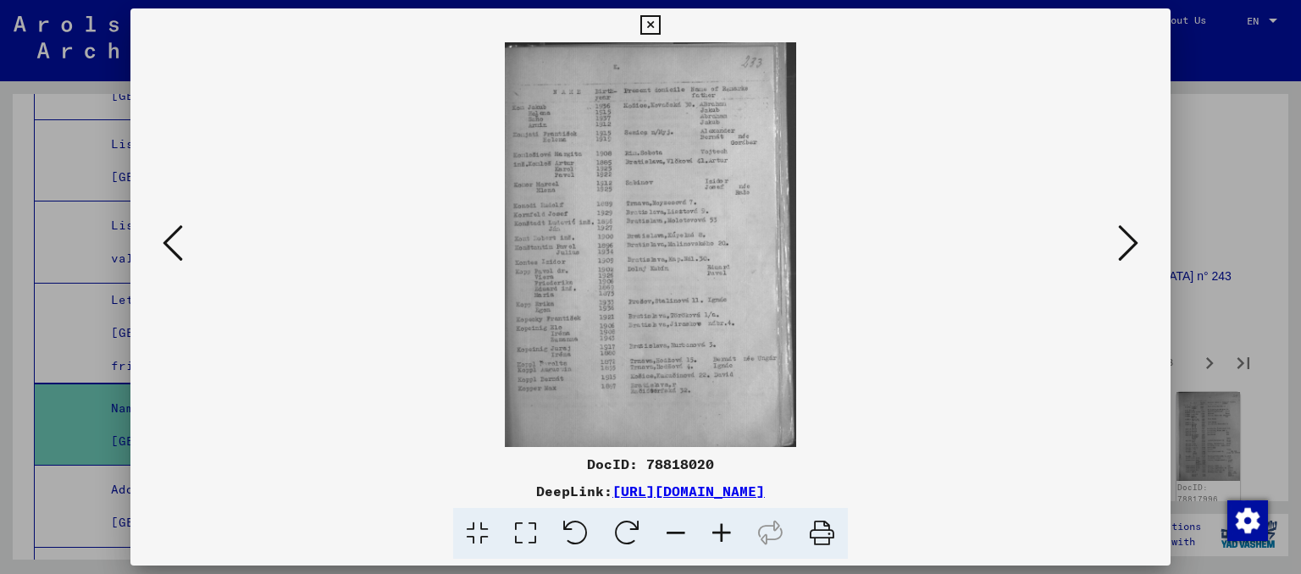
click at [1131, 257] on icon at bounding box center [1128, 243] width 20 height 41
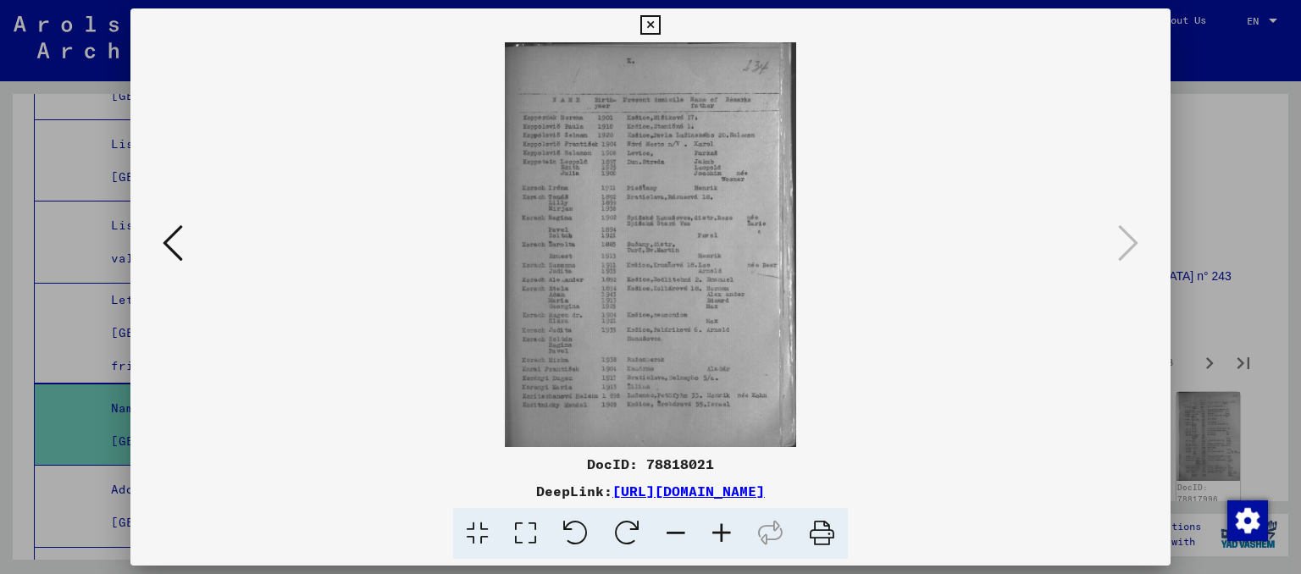
click at [660, 30] on icon at bounding box center [649, 25] width 19 height 20
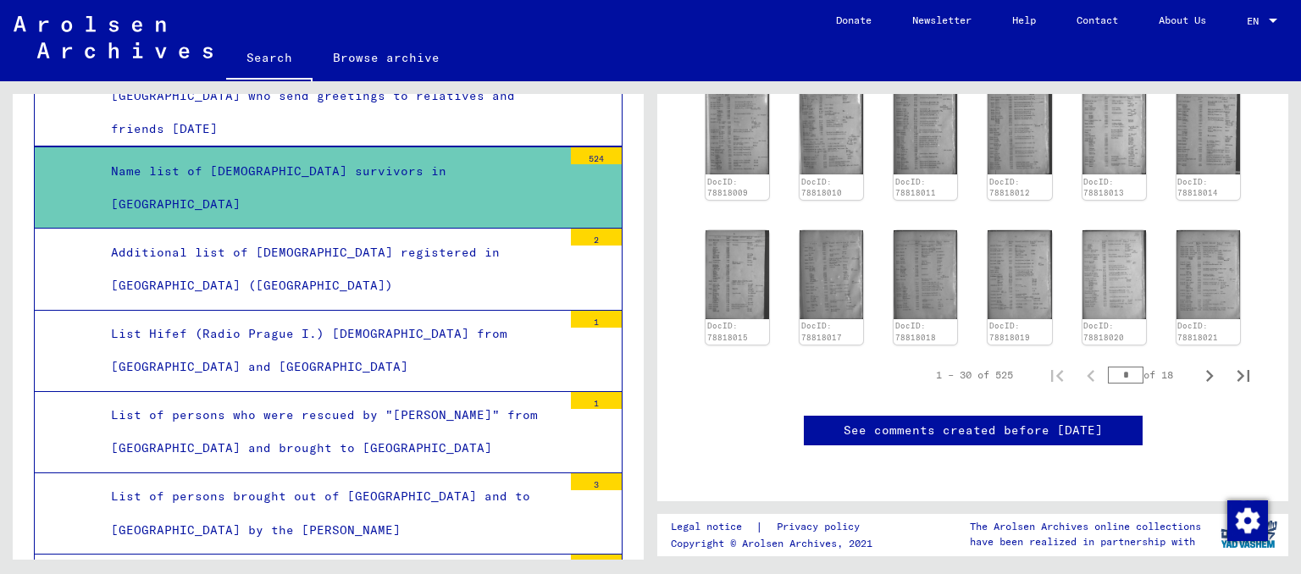
scroll to position [2991, 0]
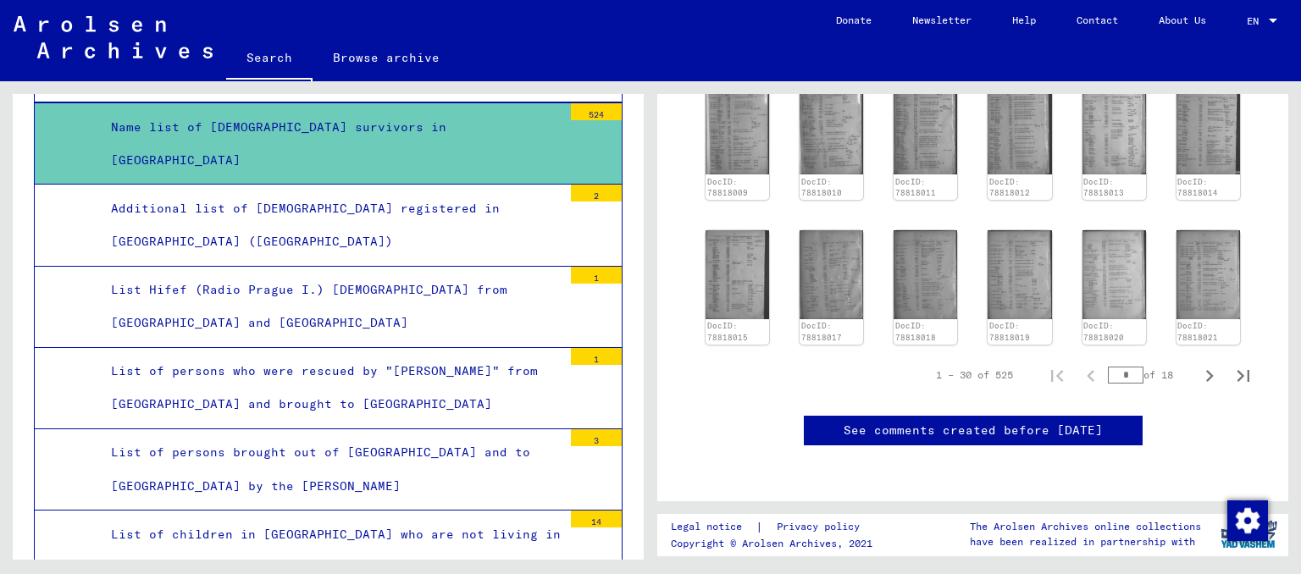
click at [458, 518] on div "List of children in [GEOGRAPHIC_DATA] who are not living in [GEOGRAPHIC_DATA]" at bounding box center [330, 551] width 464 height 66
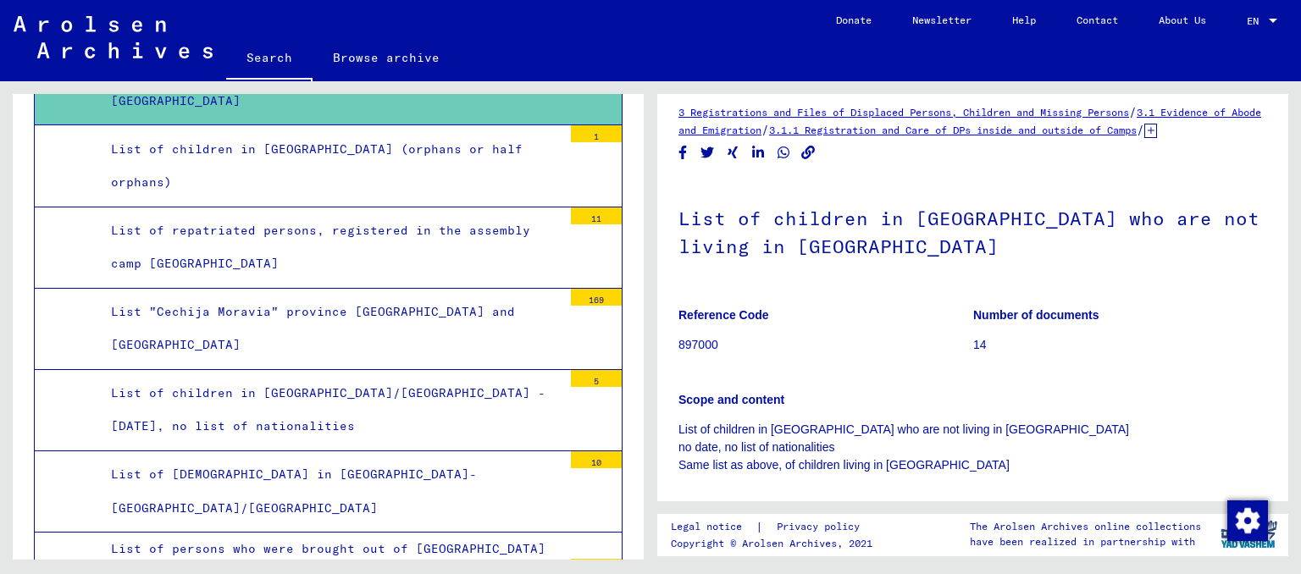
scroll to position [186, 0]
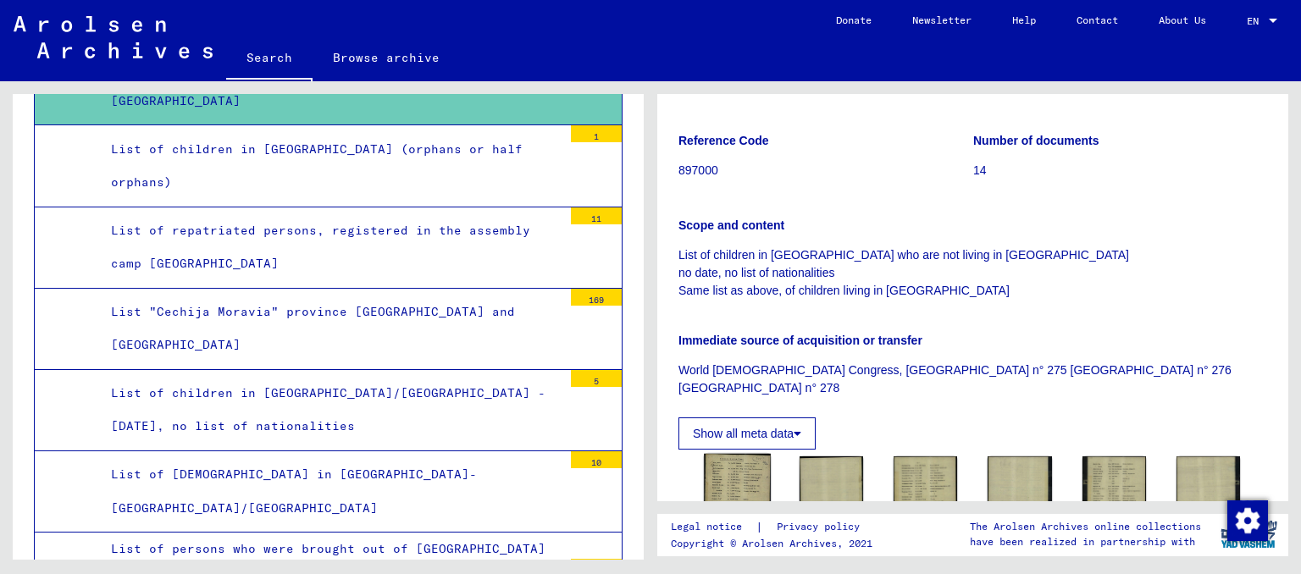
click at [737, 493] on img at bounding box center [737, 497] width 67 height 86
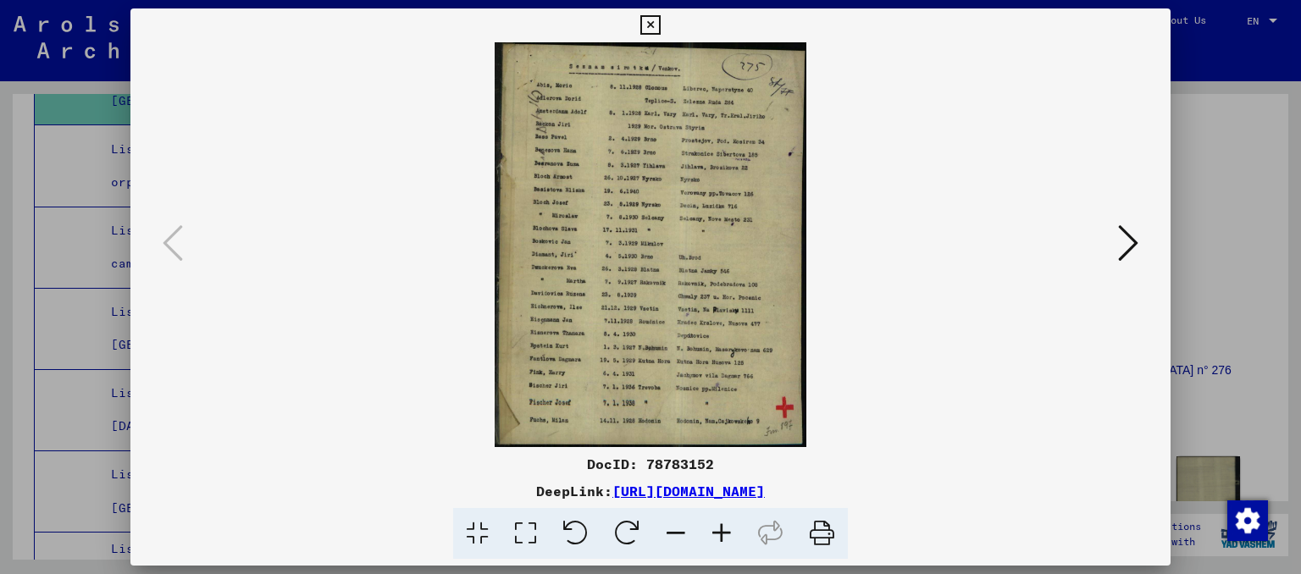
click at [1110, 233] on img at bounding box center [651, 244] width 926 height 405
click at [1120, 237] on button at bounding box center [1128, 244] width 30 height 48
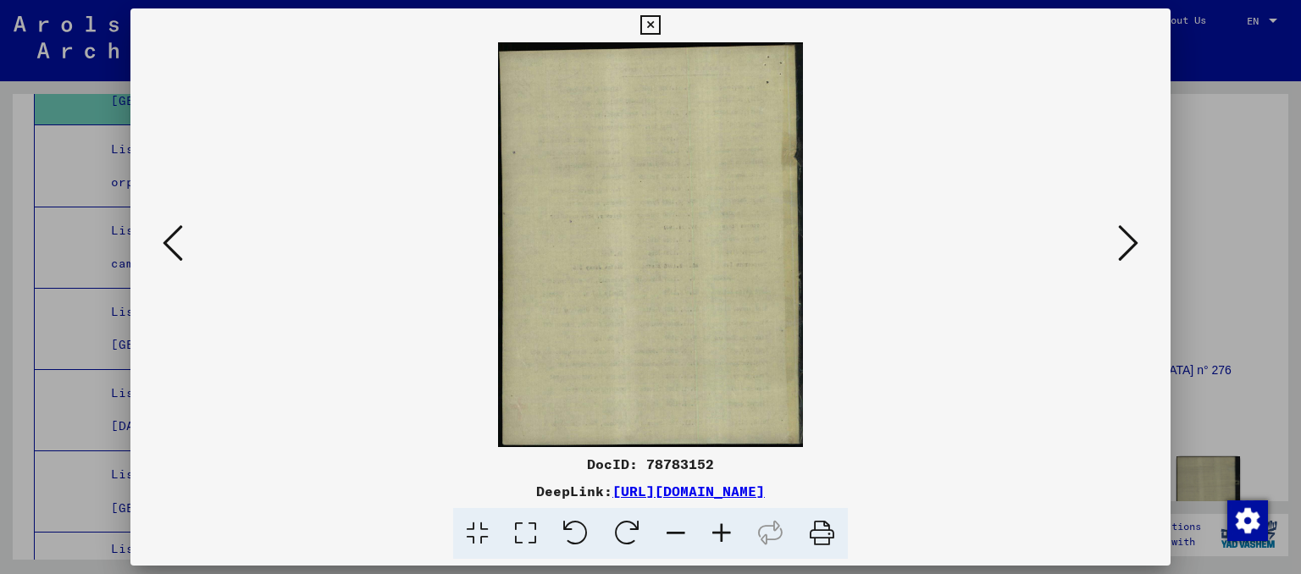
click at [1125, 239] on icon at bounding box center [1128, 243] width 20 height 41
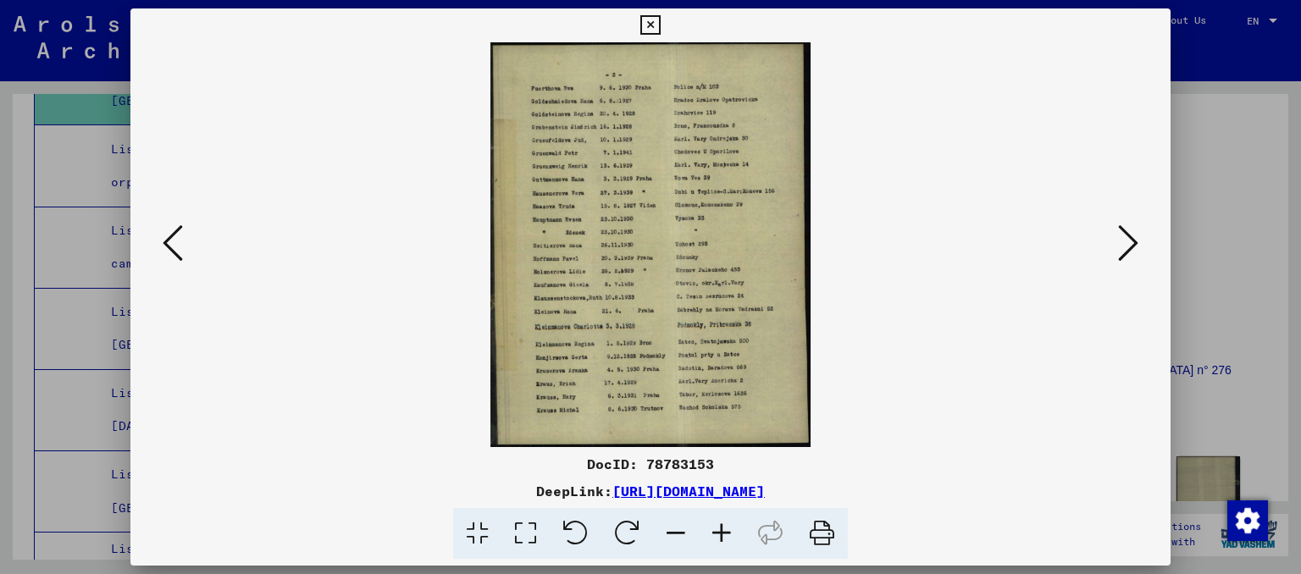
click at [1125, 239] on icon at bounding box center [1128, 243] width 20 height 41
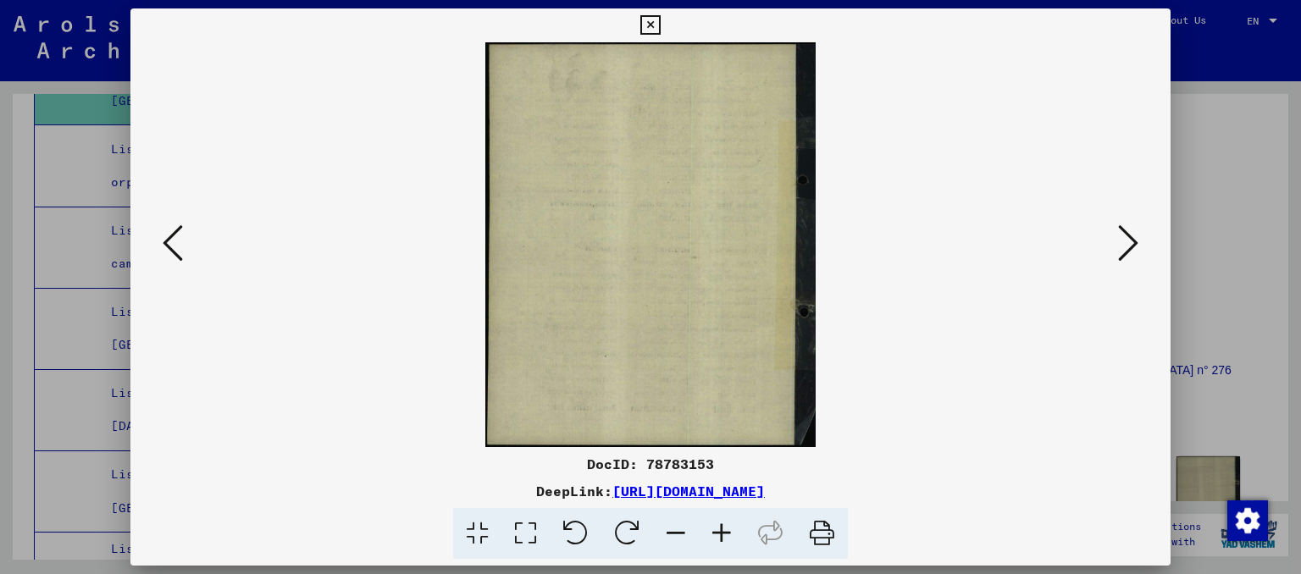
click at [1125, 239] on icon at bounding box center [1128, 243] width 20 height 41
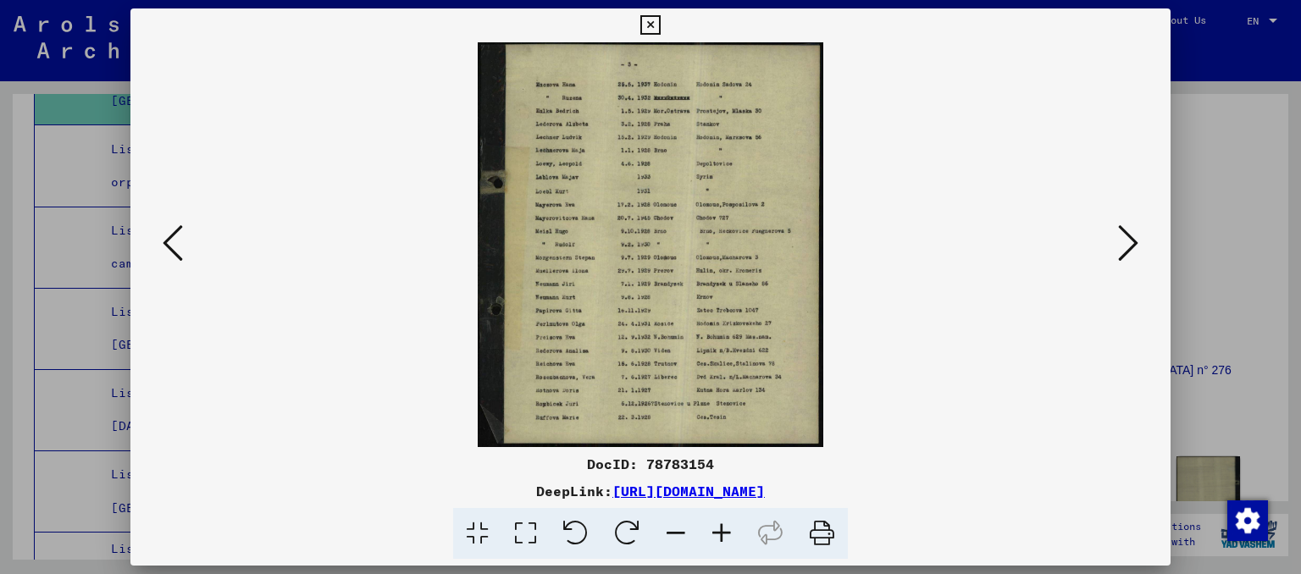
click at [168, 243] on icon at bounding box center [173, 243] width 20 height 41
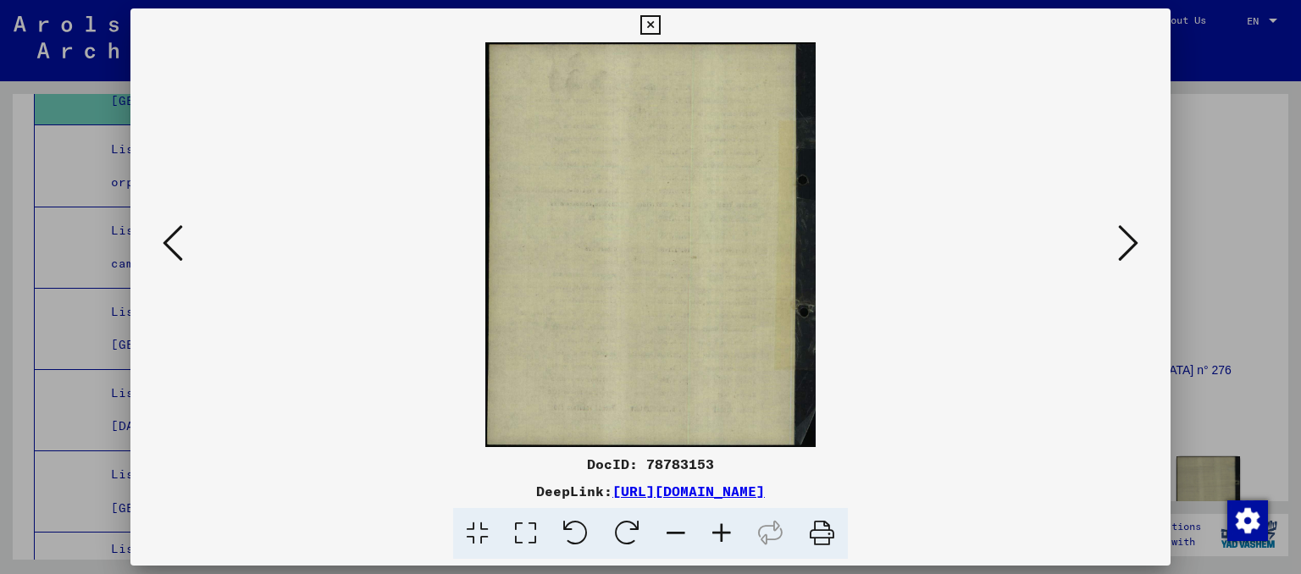
click at [168, 243] on icon at bounding box center [173, 243] width 20 height 41
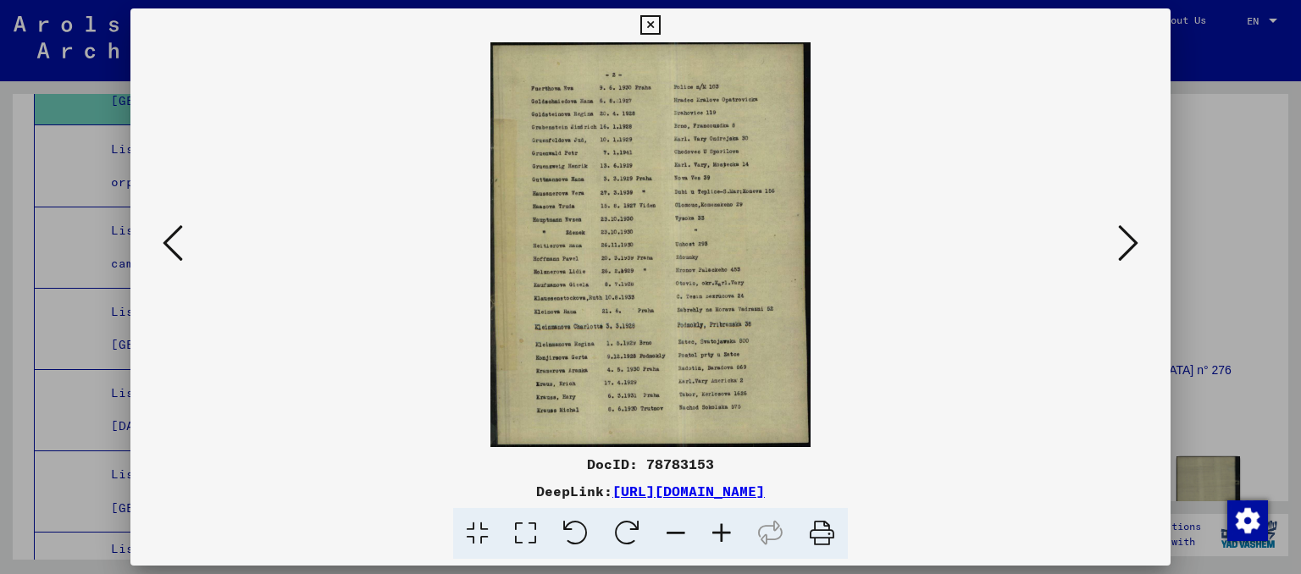
click at [168, 243] on icon at bounding box center [173, 243] width 20 height 41
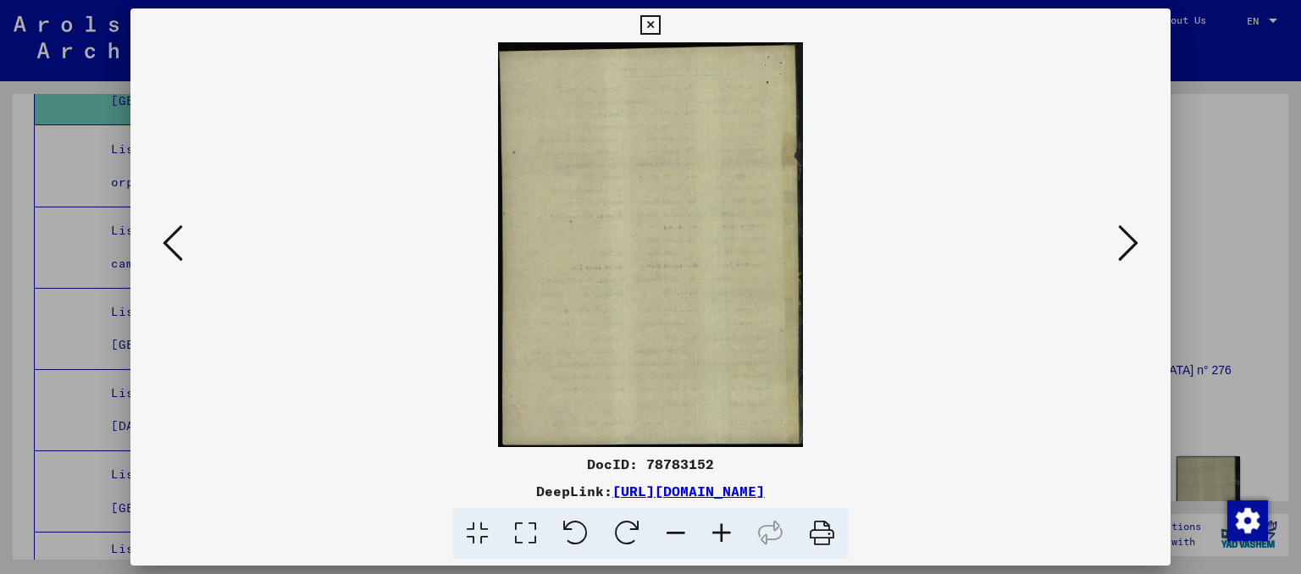
click at [167, 243] on icon at bounding box center [173, 243] width 20 height 41
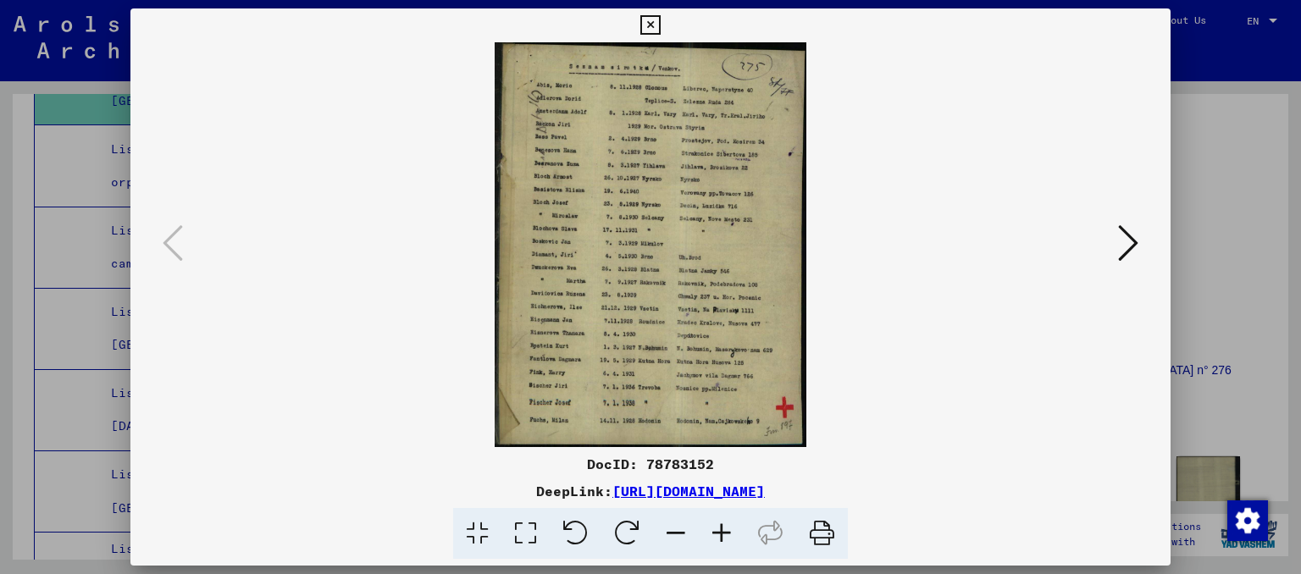
click at [1132, 250] on icon at bounding box center [1128, 243] width 20 height 41
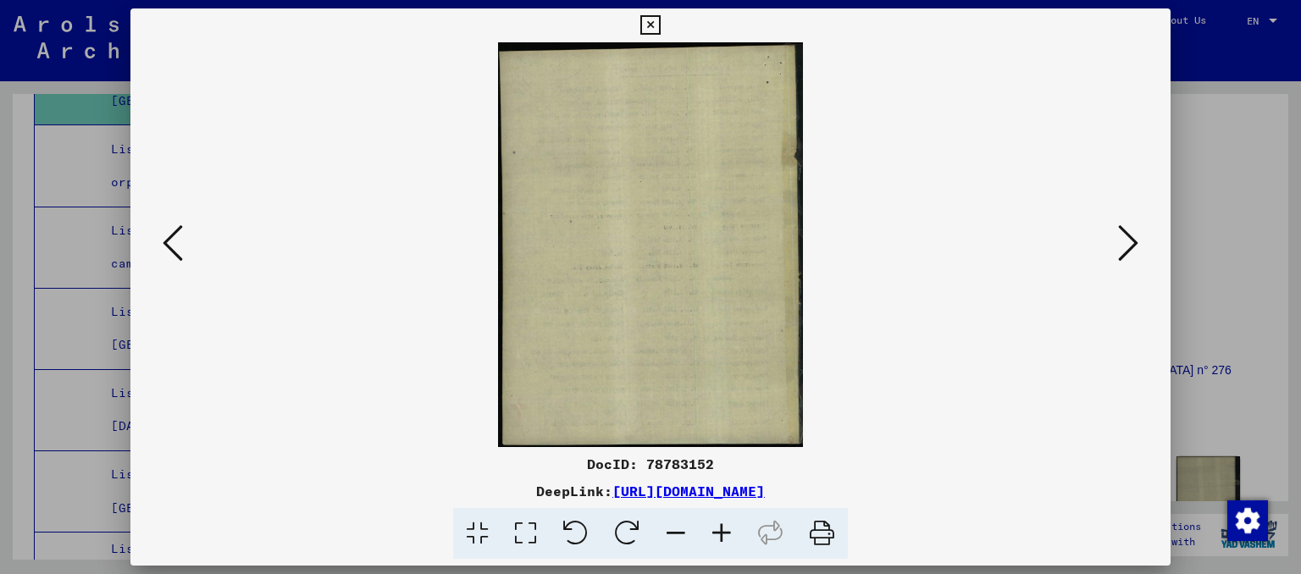
click at [1133, 251] on icon at bounding box center [1128, 243] width 20 height 41
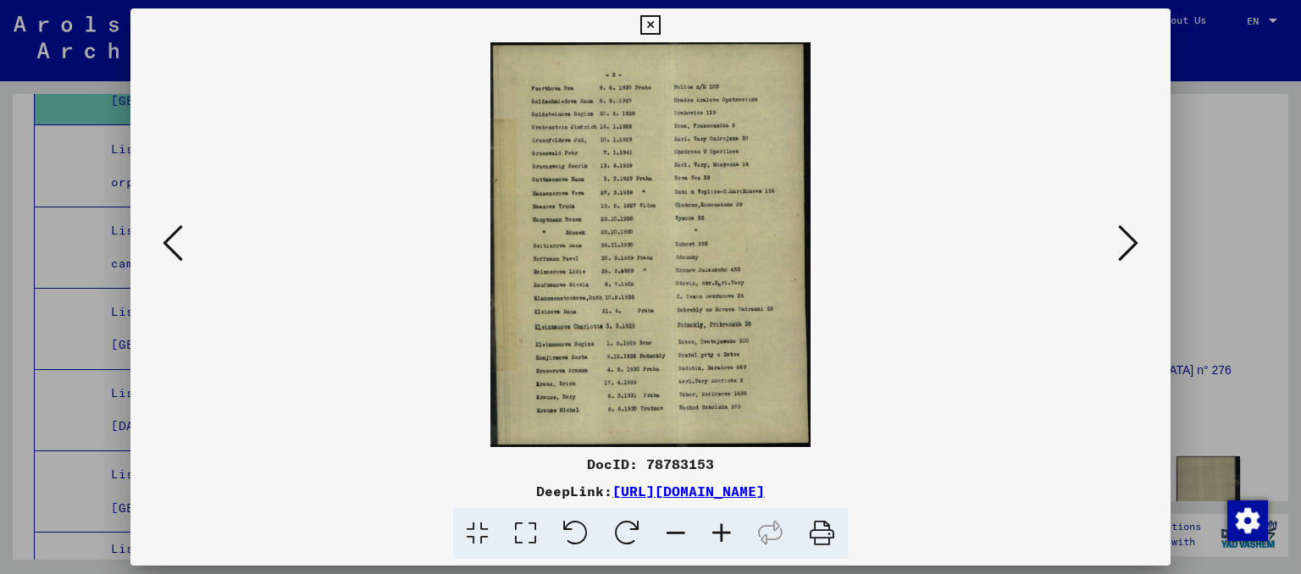
click at [1133, 251] on icon at bounding box center [1128, 243] width 20 height 41
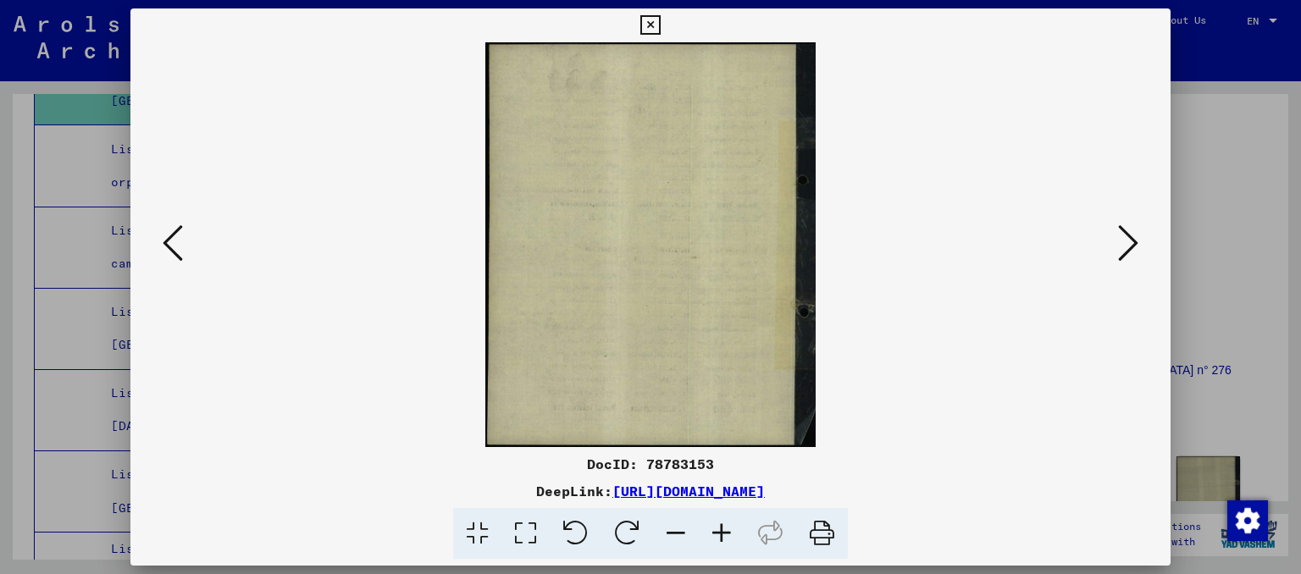
click at [1133, 251] on icon at bounding box center [1128, 243] width 20 height 41
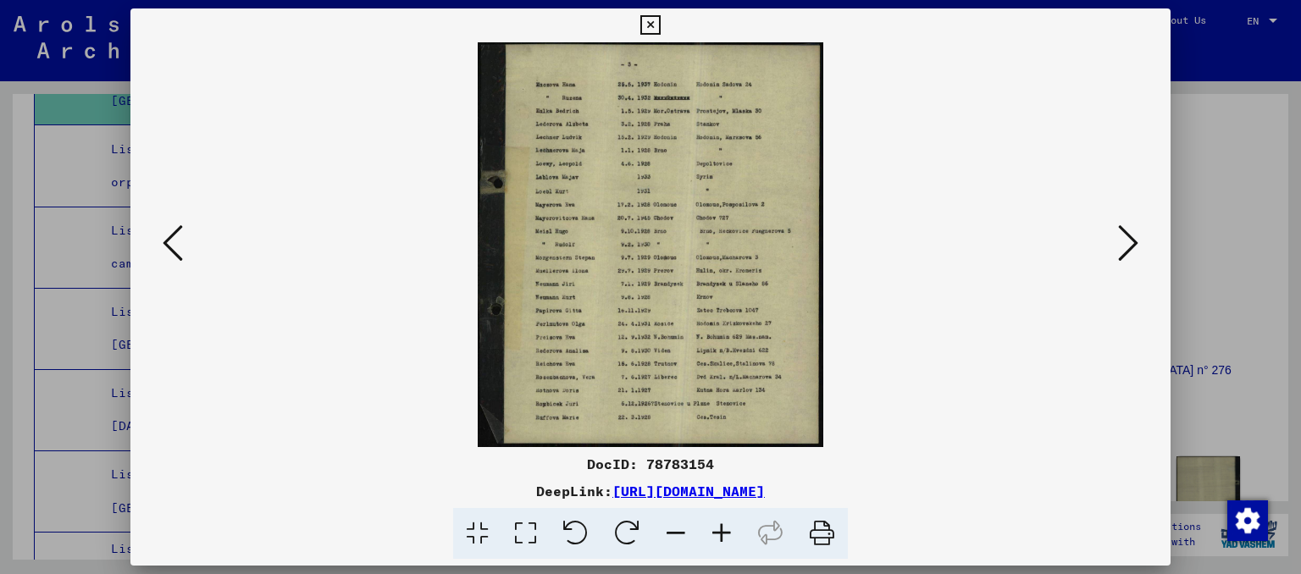
click at [1133, 252] on icon at bounding box center [1128, 243] width 20 height 41
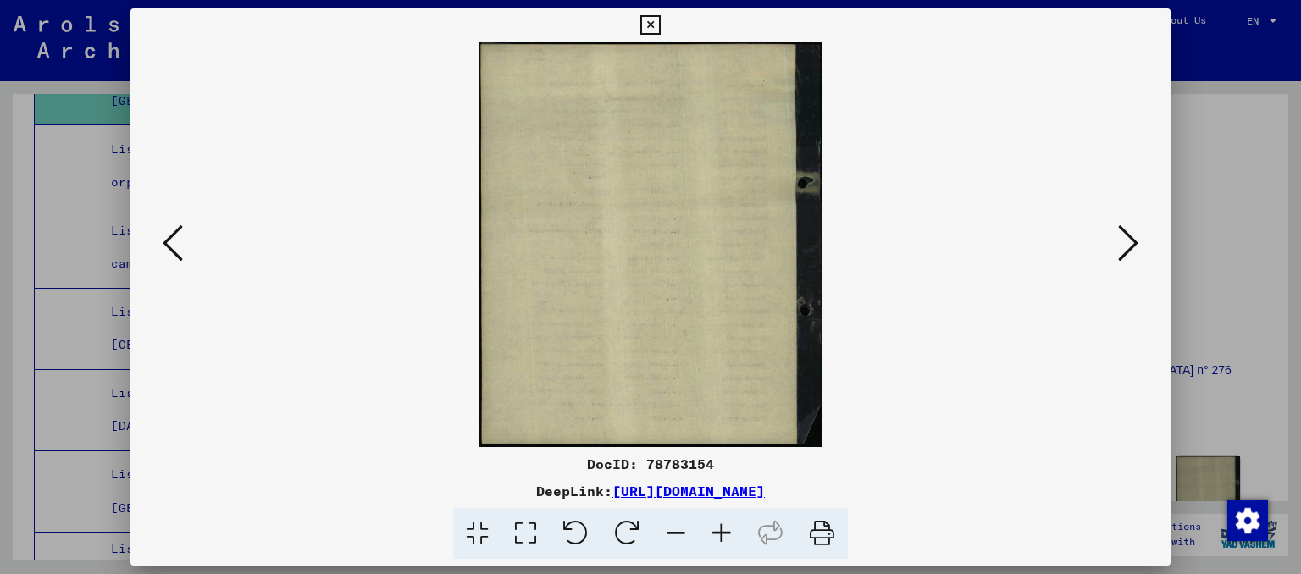
click at [660, 30] on icon at bounding box center [649, 25] width 19 height 20
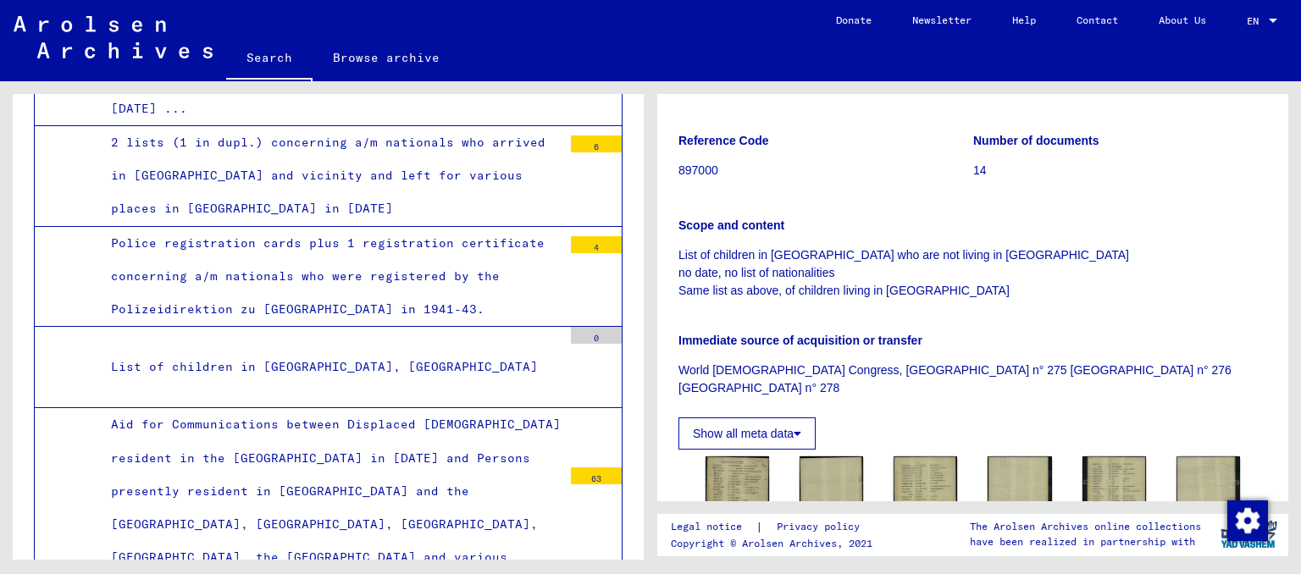
scroll to position [5327, 0]
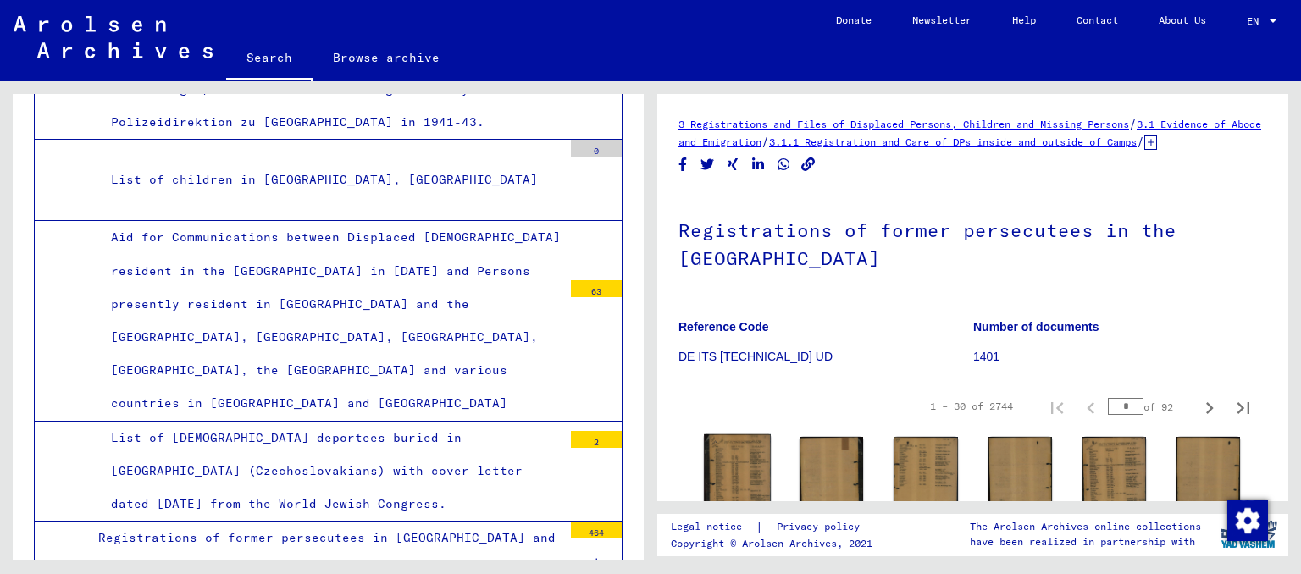
click at [740, 456] on img at bounding box center [737, 474] width 67 height 80
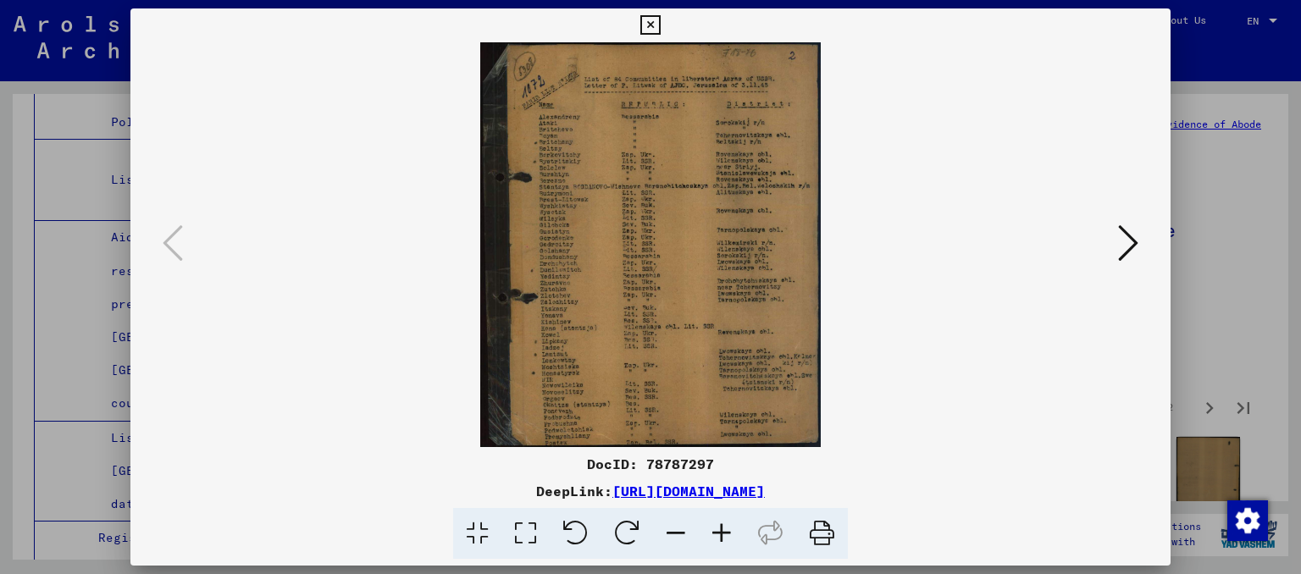
click at [1137, 243] on icon at bounding box center [1128, 243] width 20 height 41
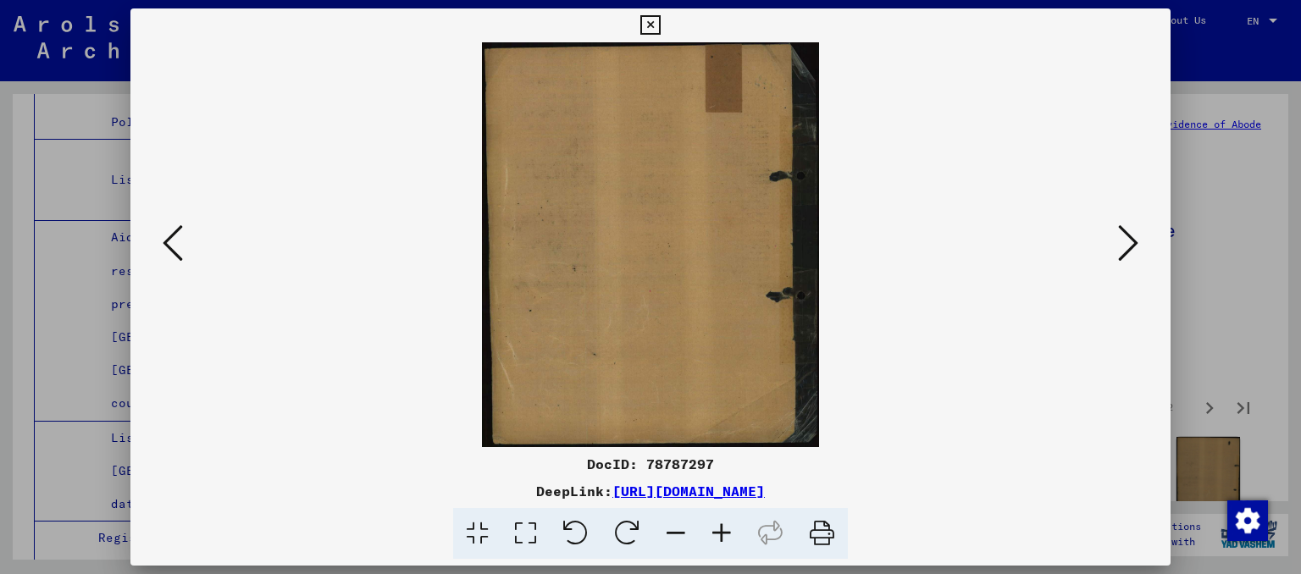
click at [1137, 243] on icon at bounding box center [1128, 243] width 20 height 41
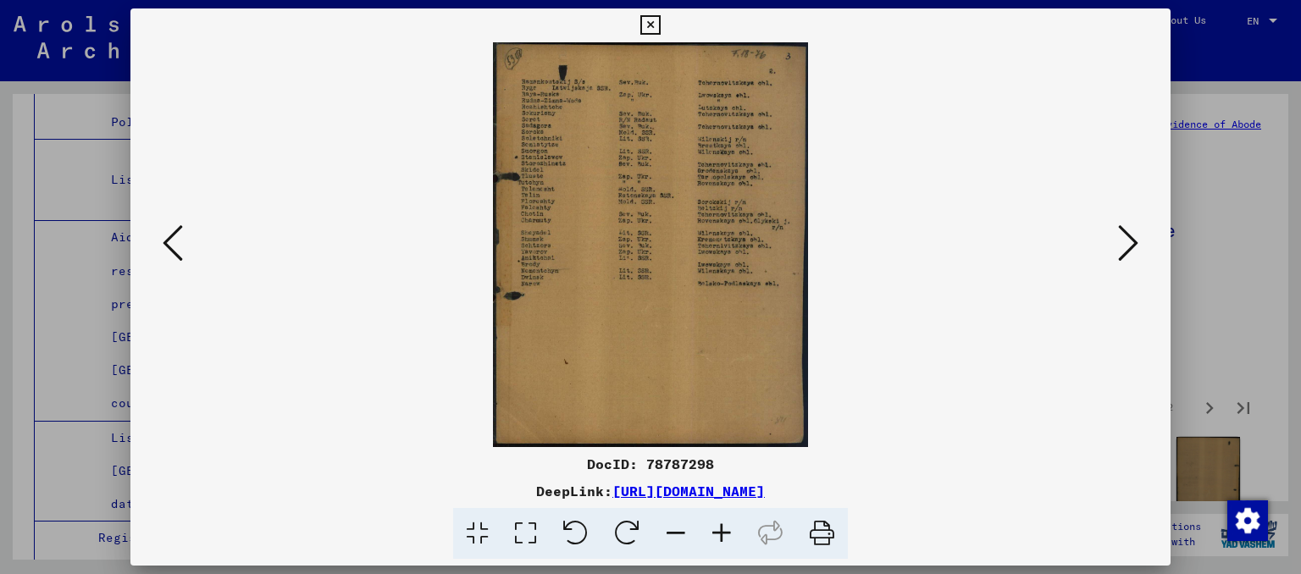
click at [1137, 243] on icon at bounding box center [1128, 243] width 20 height 41
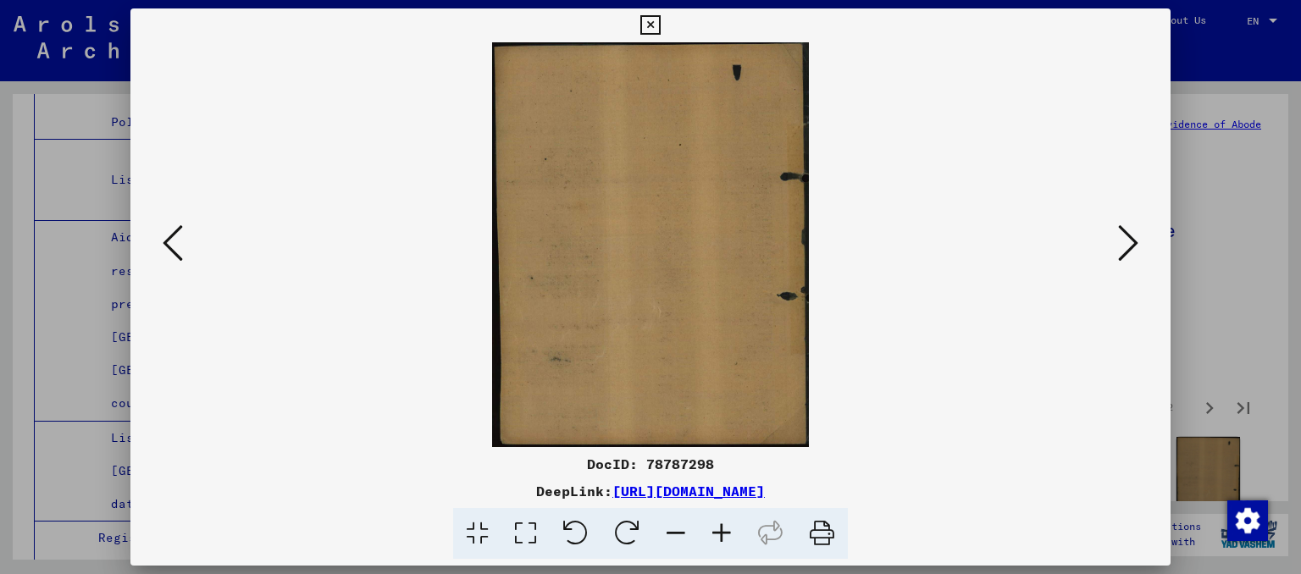
click at [1137, 243] on icon at bounding box center [1128, 243] width 20 height 41
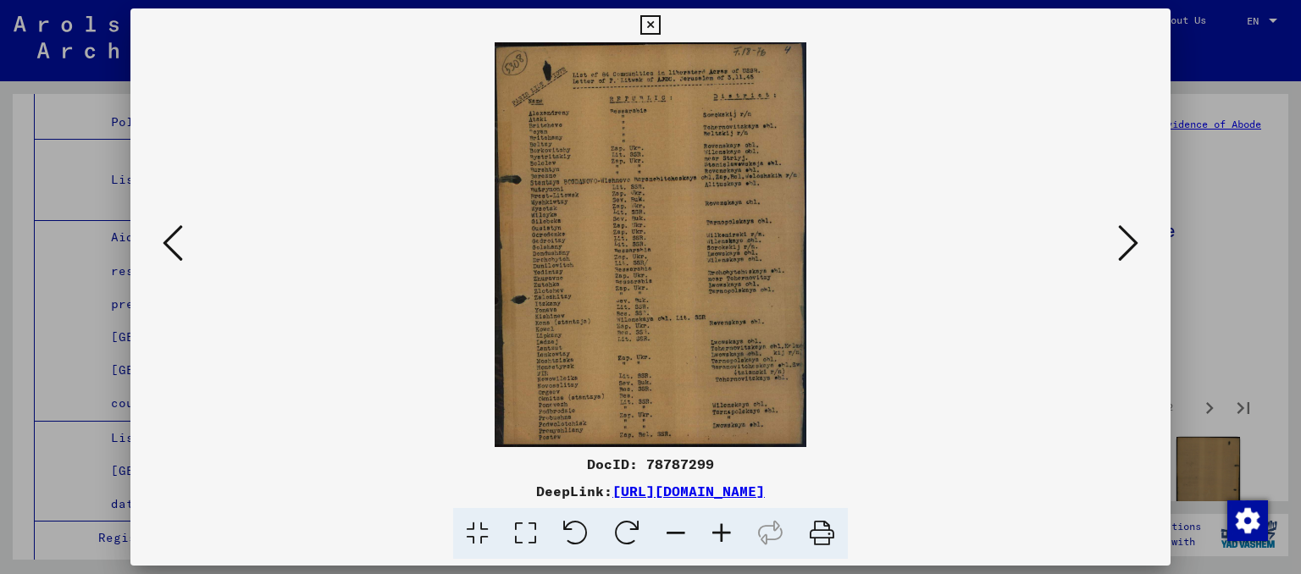
click at [1137, 243] on icon at bounding box center [1128, 243] width 20 height 41
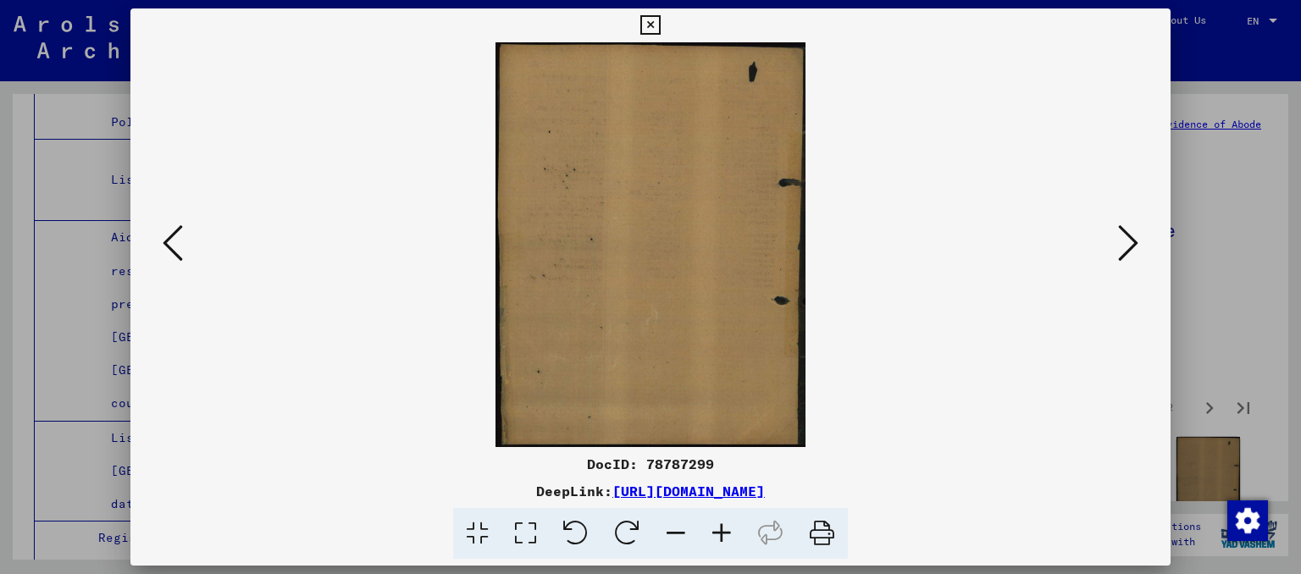
click at [1137, 243] on icon at bounding box center [1128, 243] width 20 height 41
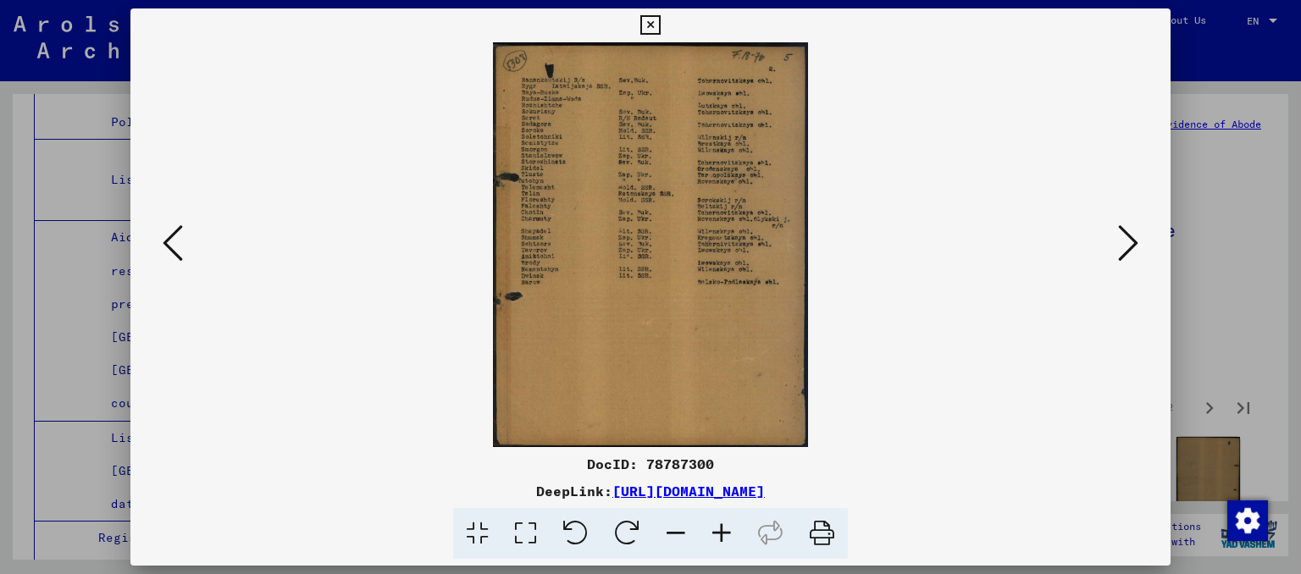
click at [660, 29] on icon at bounding box center [649, 25] width 19 height 20
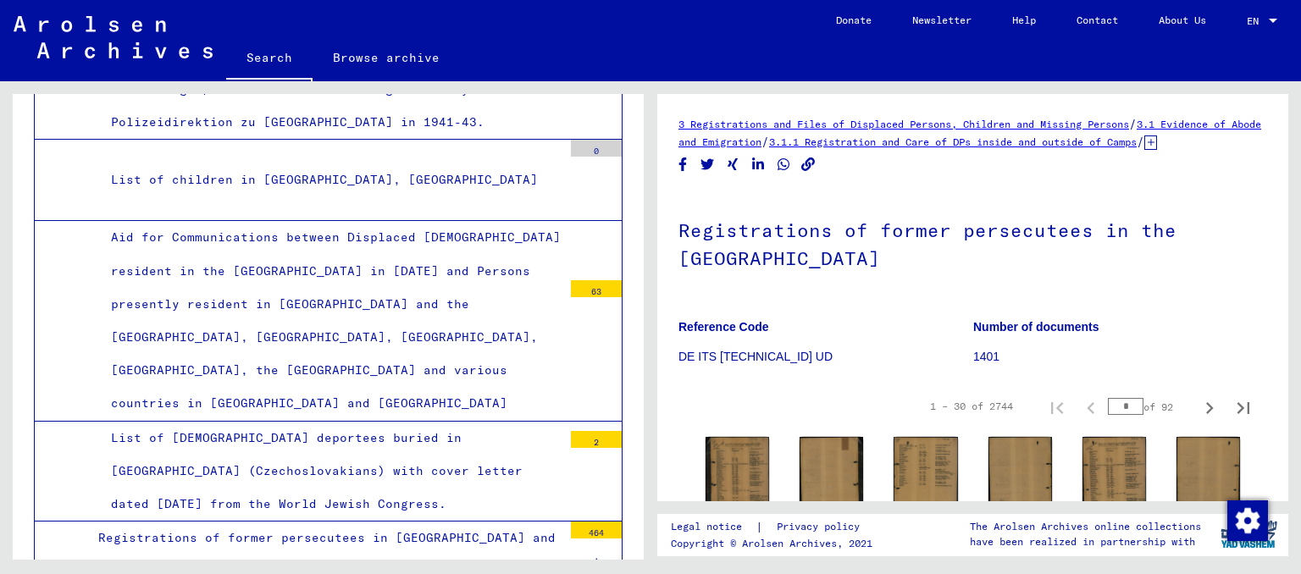
scroll to position [5420, 0]
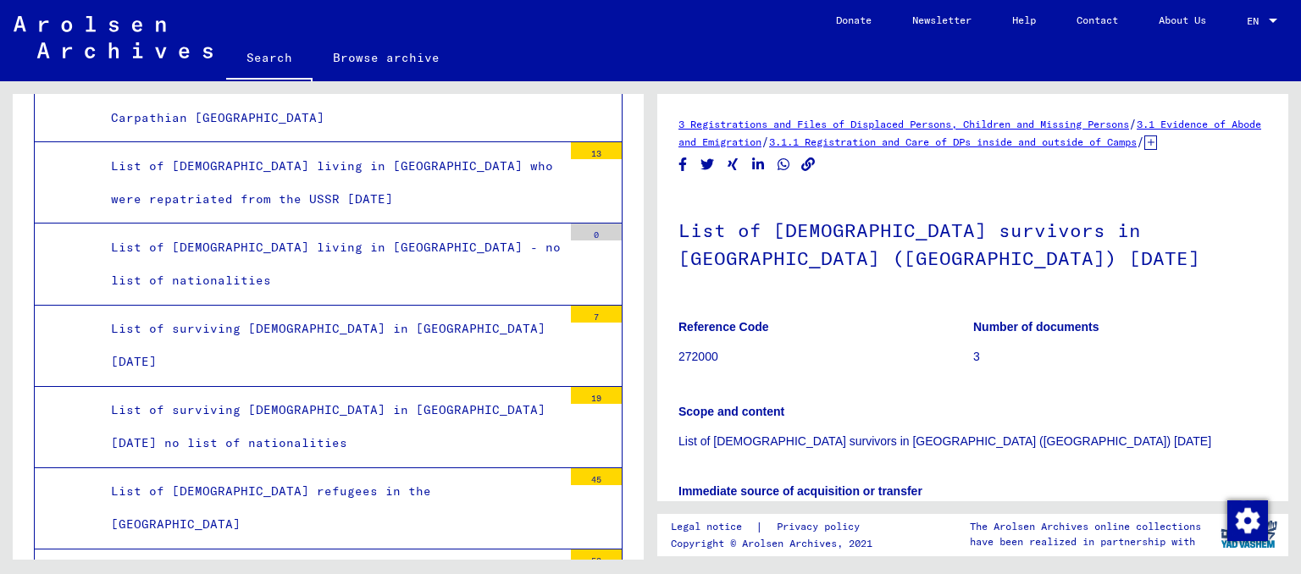
scroll to position [6449, 0]
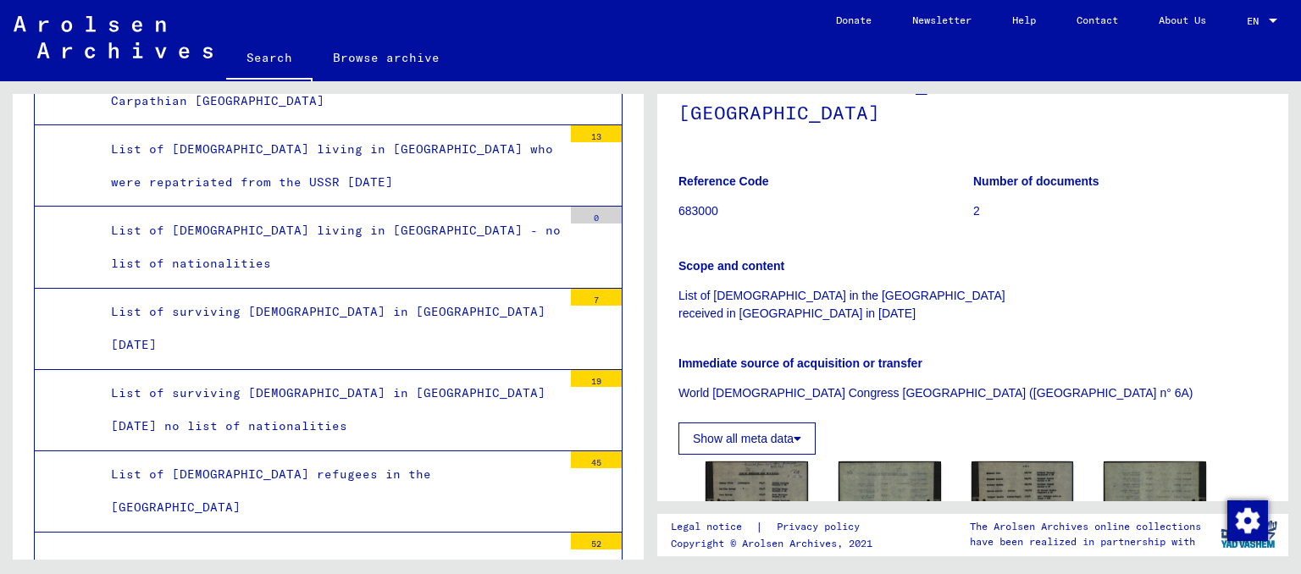
scroll to position [373, 0]
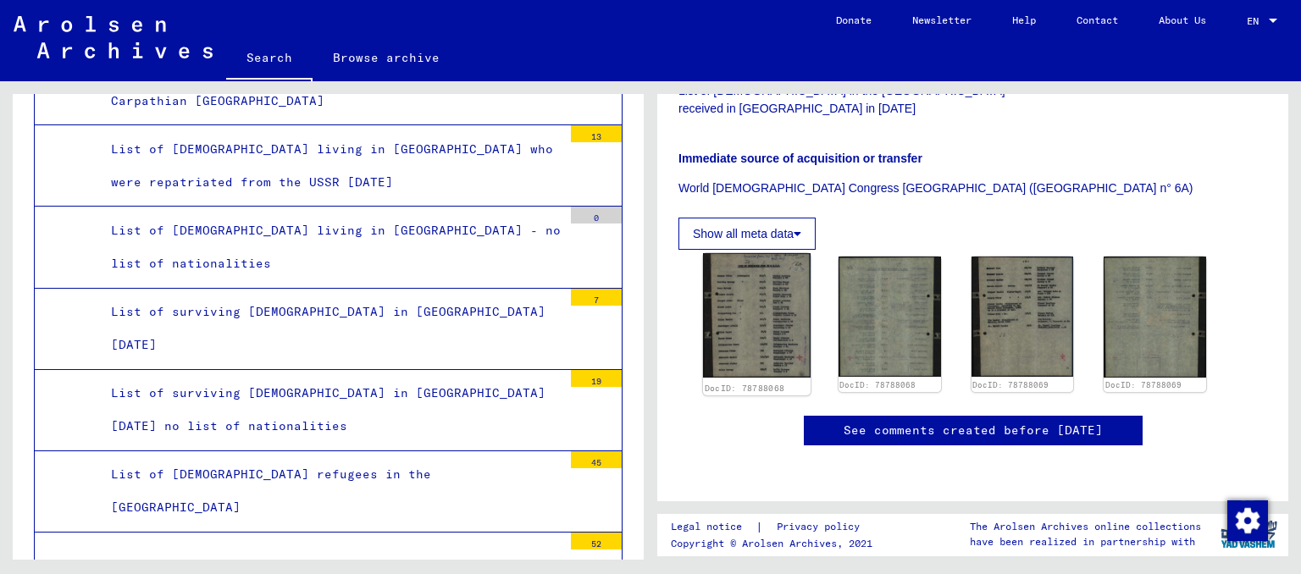
click at [750, 284] on img at bounding box center [757, 315] width 108 height 124
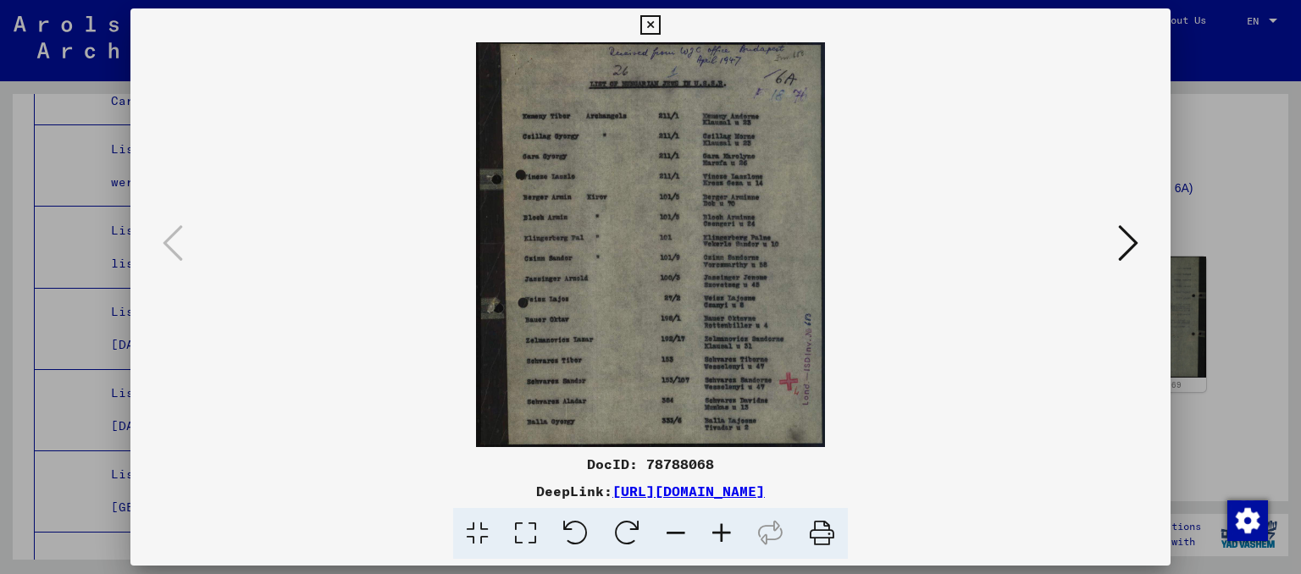
click at [1125, 241] on icon at bounding box center [1128, 243] width 20 height 41
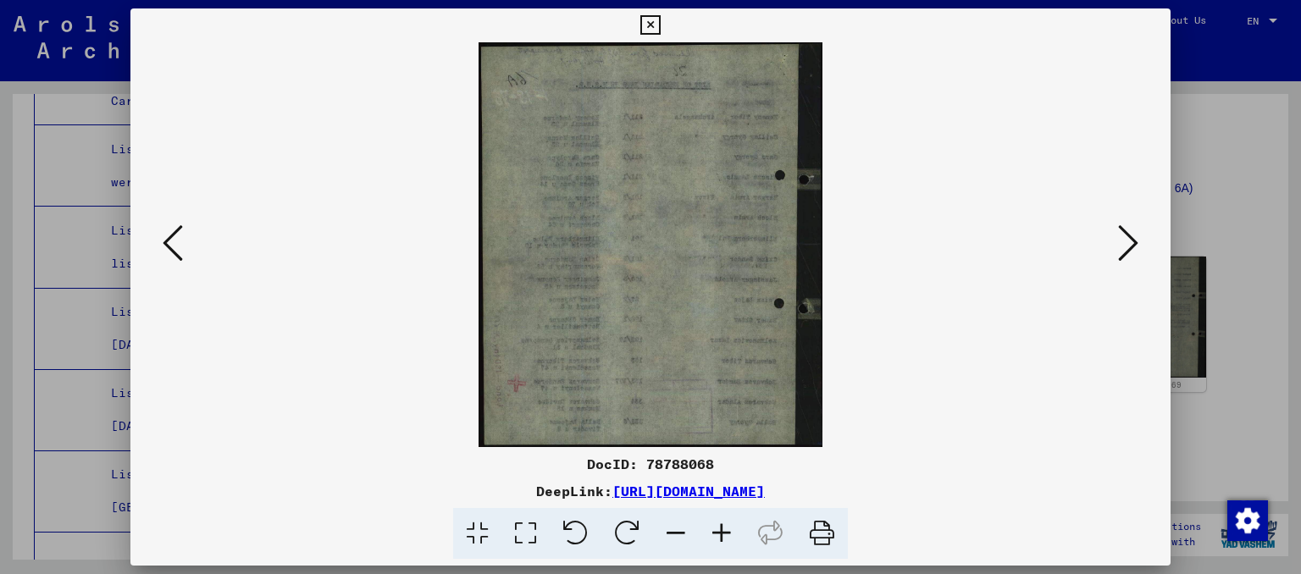
click at [1125, 241] on icon at bounding box center [1128, 243] width 20 height 41
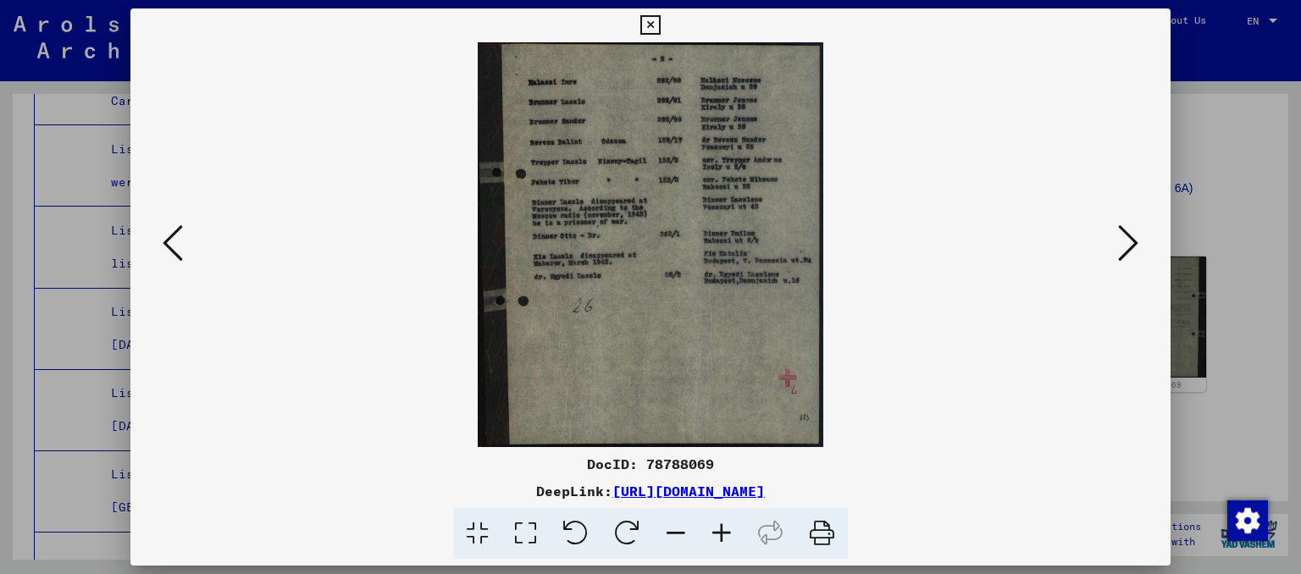
click at [170, 232] on icon at bounding box center [173, 243] width 20 height 41
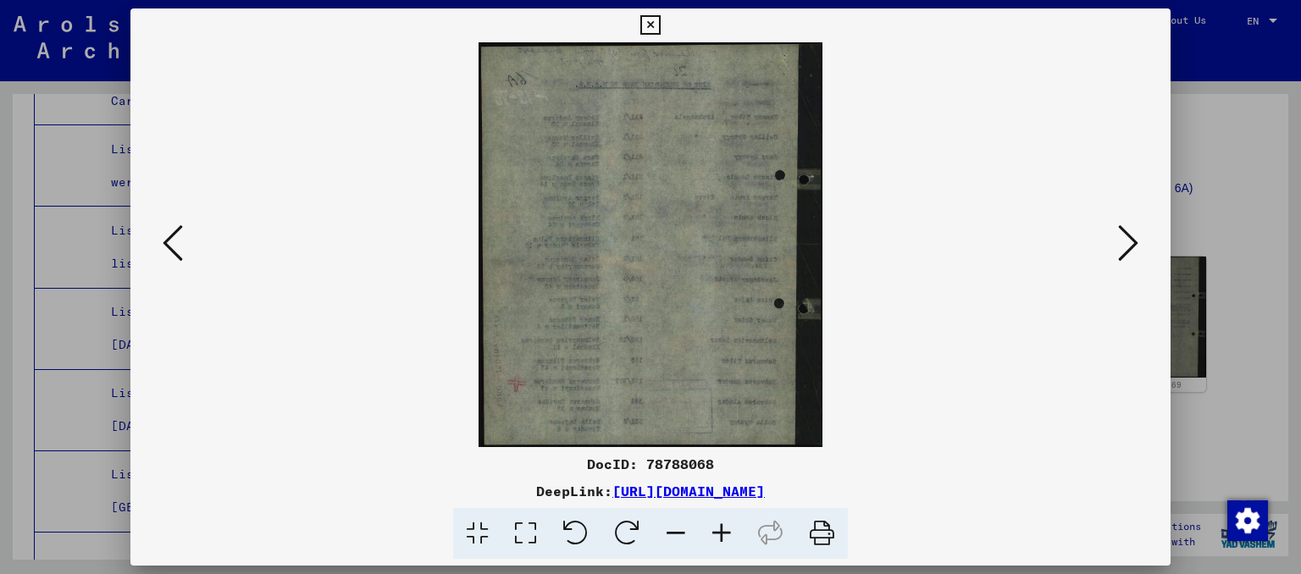
click at [171, 232] on icon at bounding box center [173, 243] width 20 height 41
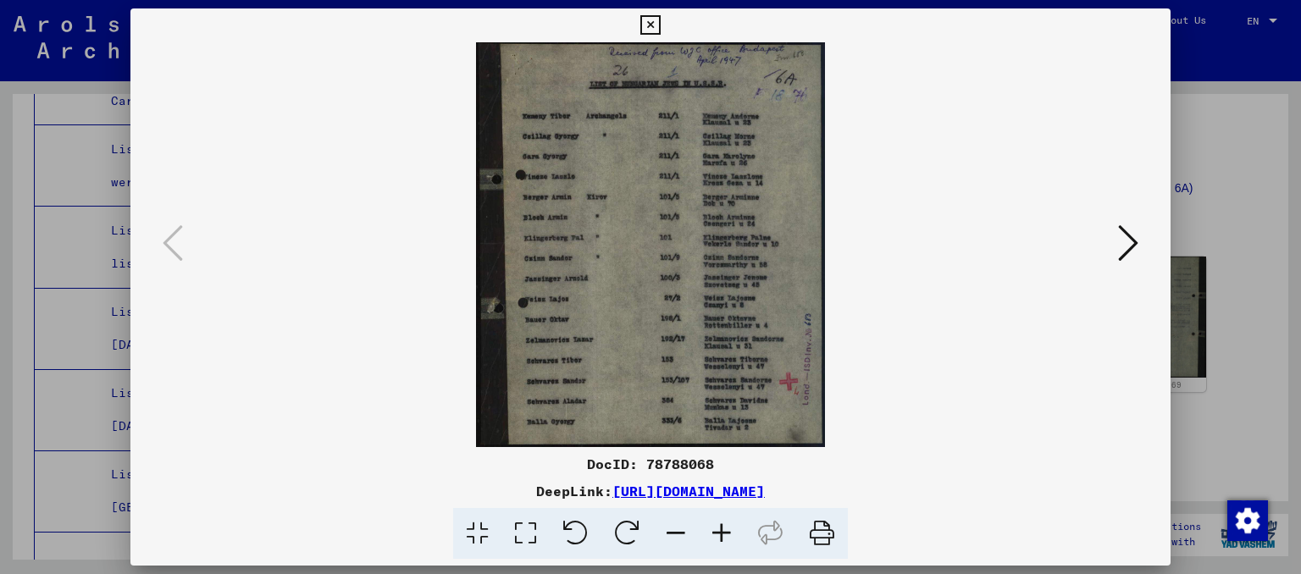
click at [660, 25] on icon at bounding box center [649, 25] width 19 height 20
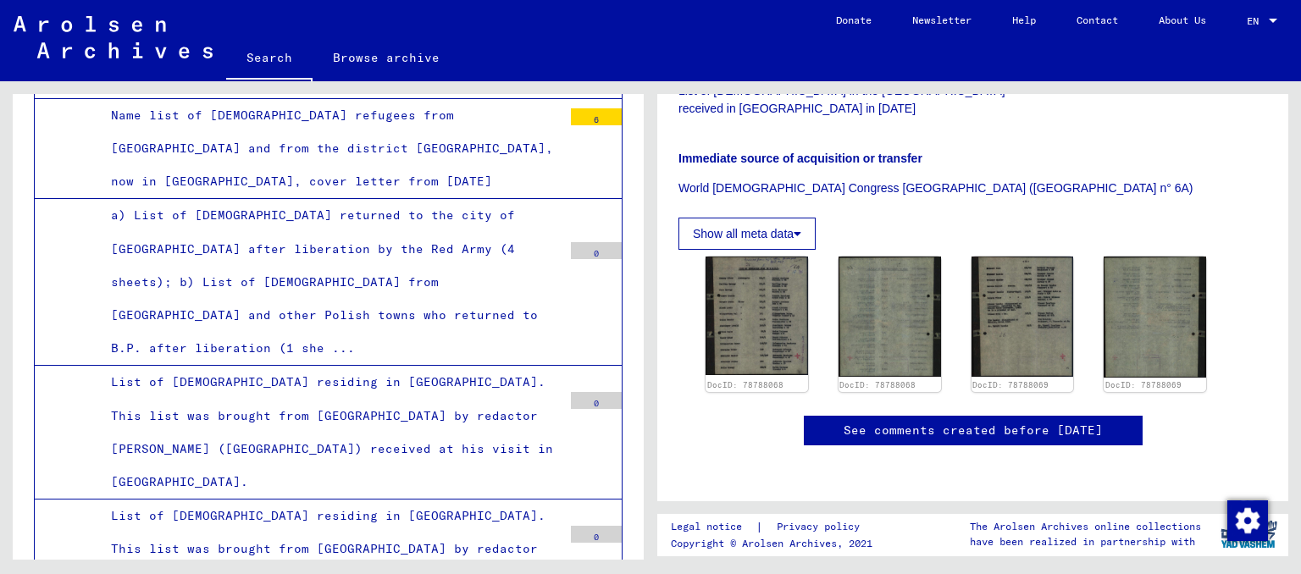
scroll to position [11029, 0]
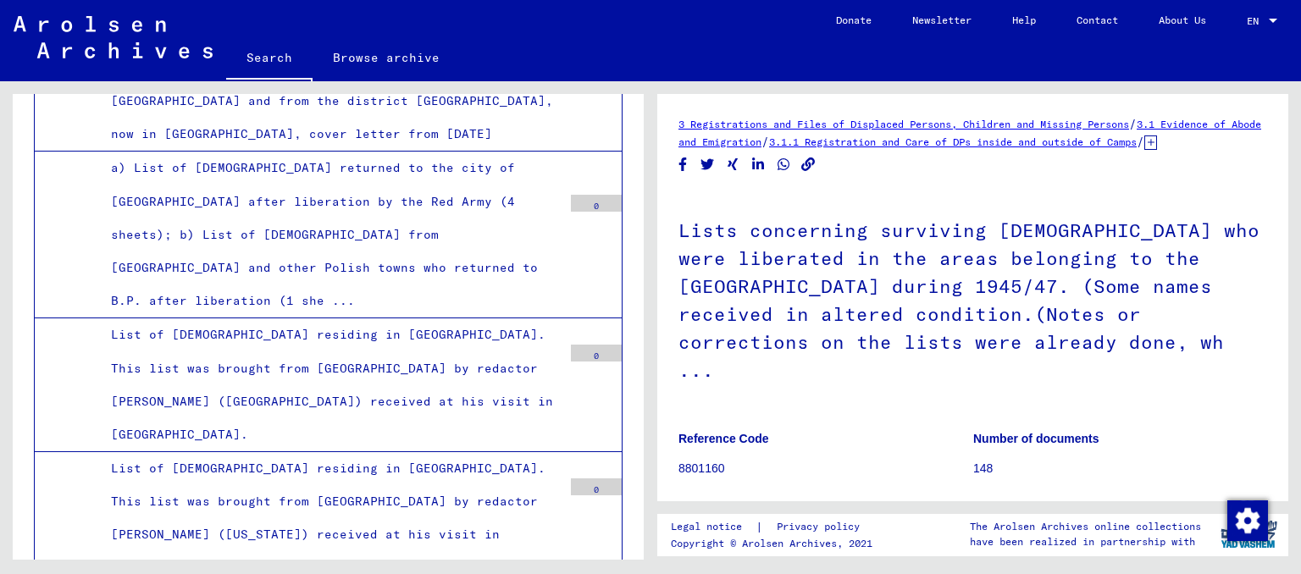
scroll to position [373, 0]
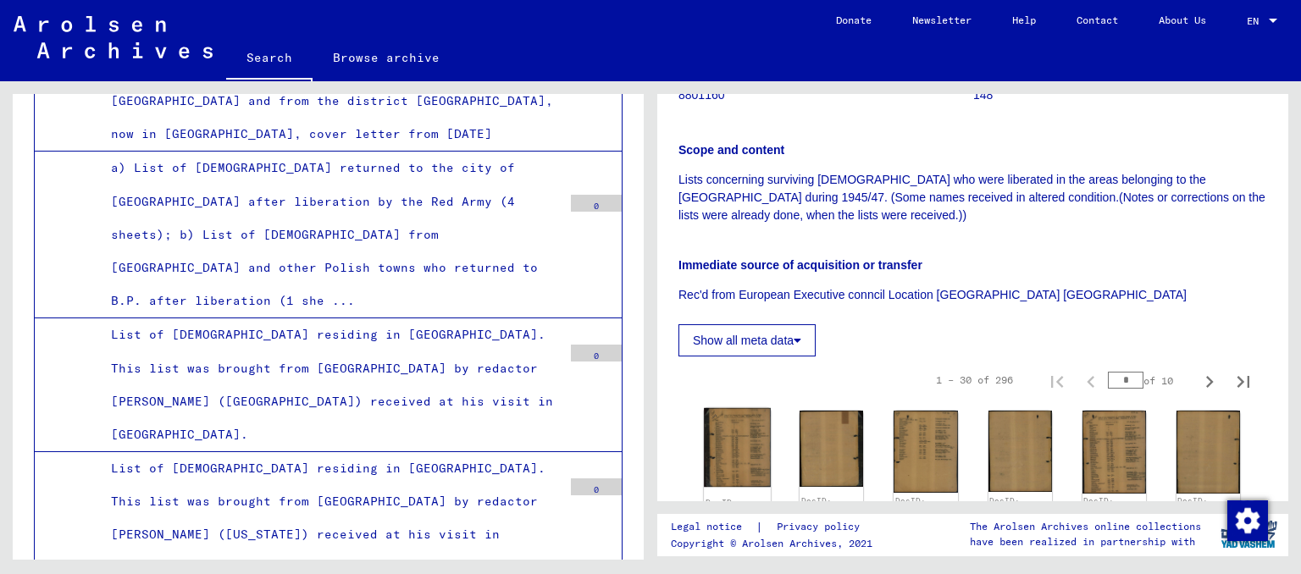
click at [745, 459] on img at bounding box center [737, 448] width 67 height 80
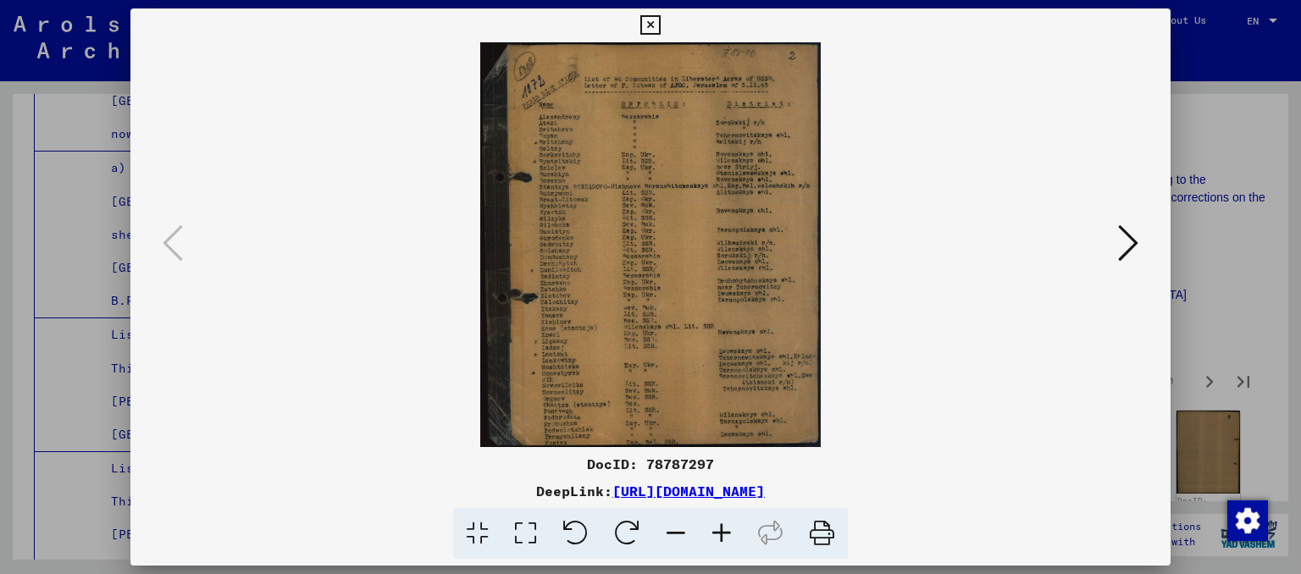
click at [730, 540] on icon at bounding box center [722, 534] width 46 height 52
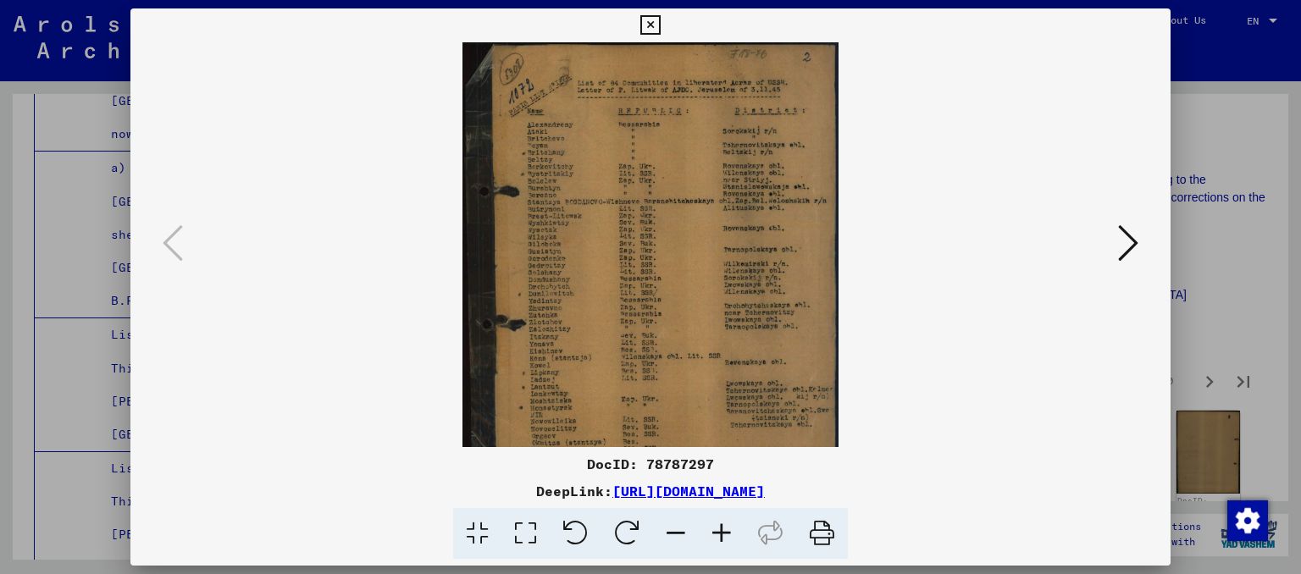
click at [730, 540] on icon at bounding box center [722, 534] width 46 height 52
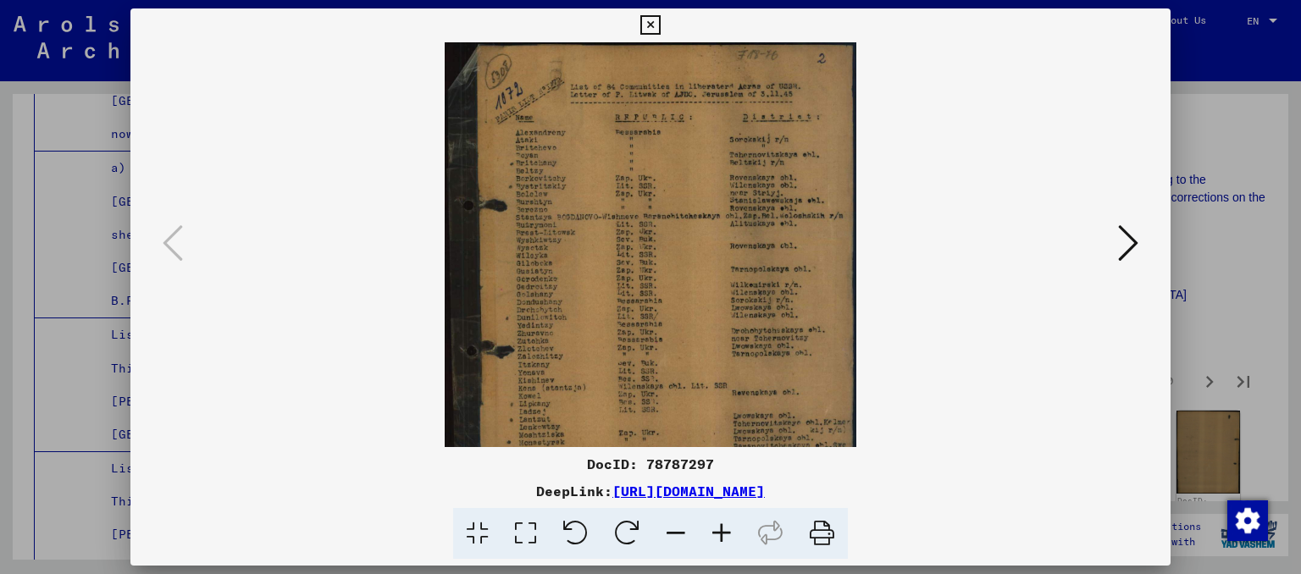
click at [730, 540] on icon at bounding box center [722, 534] width 46 height 52
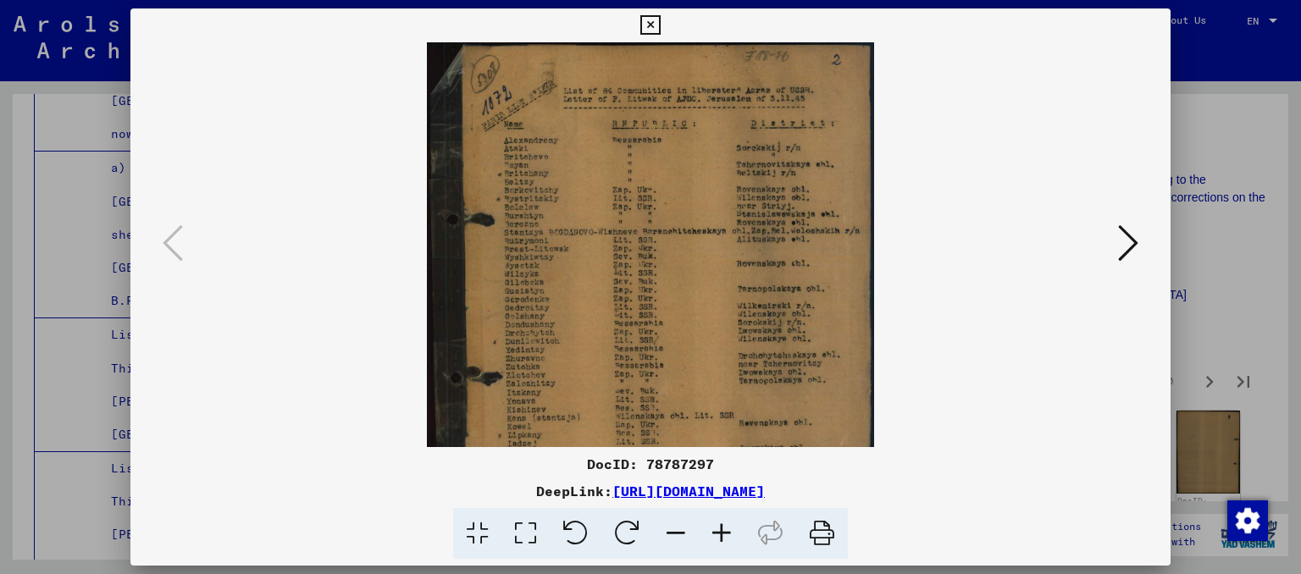
click at [730, 540] on icon at bounding box center [722, 534] width 46 height 52
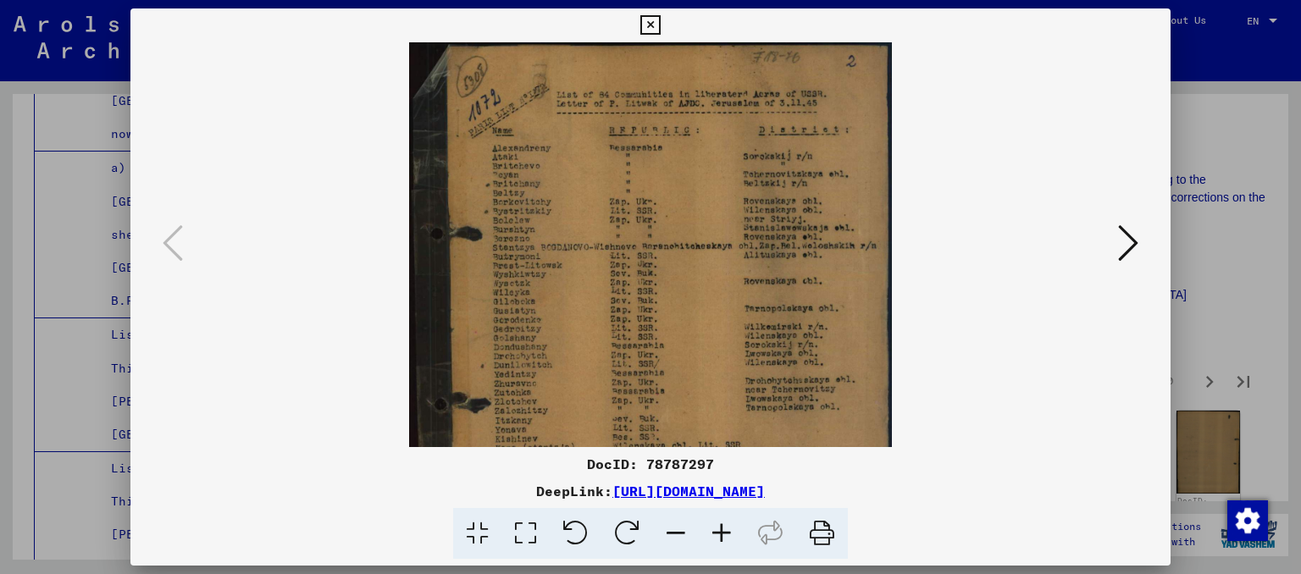
click at [730, 540] on icon at bounding box center [722, 534] width 46 height 52
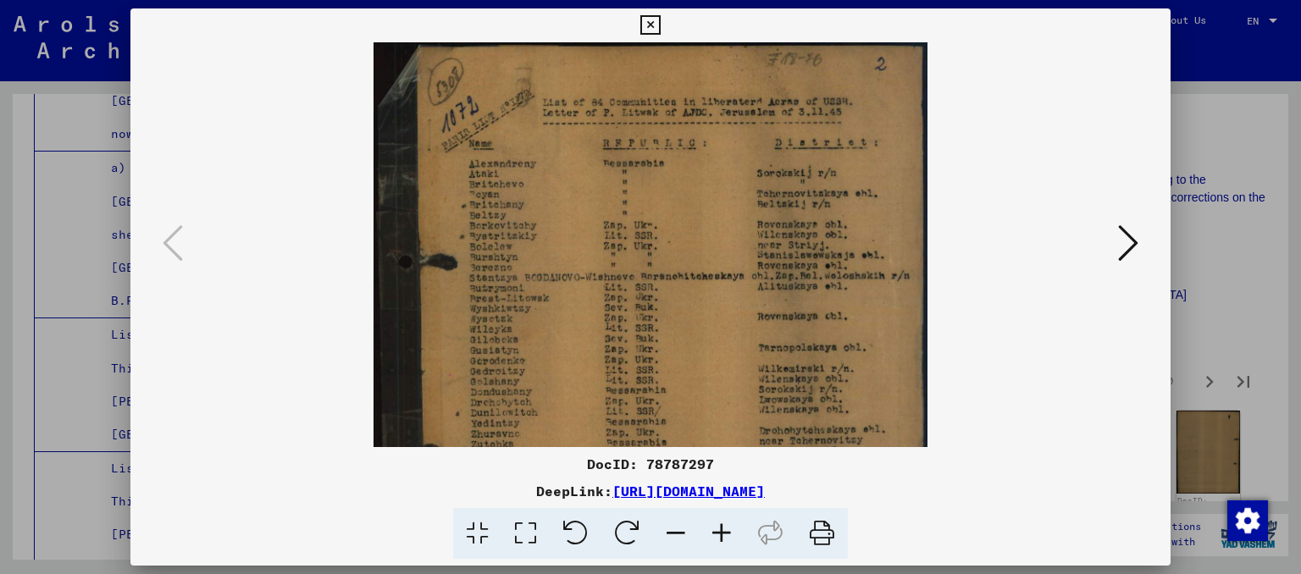
click at [1147, 230] on div at bounding box center [650, 244] width 1041 height 405
click at [1121, 251] on icon at bounding box center [1128, 243] width 20 height 41
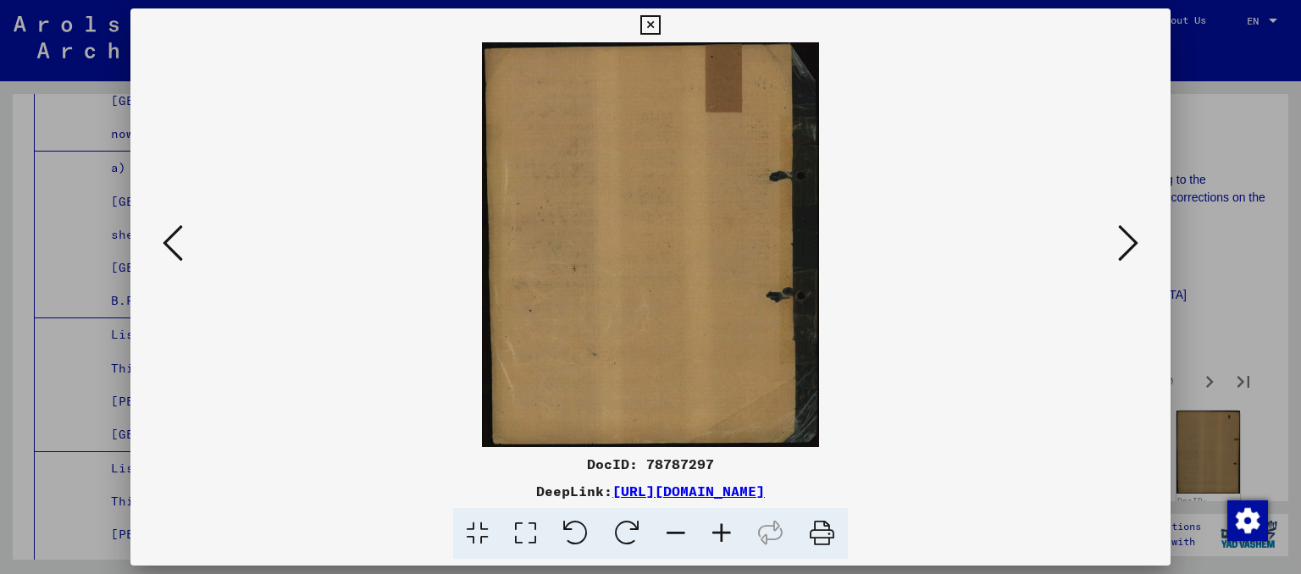
click at [1133, 250] on icon at bounding box center [1128, 243] width 20 height 41
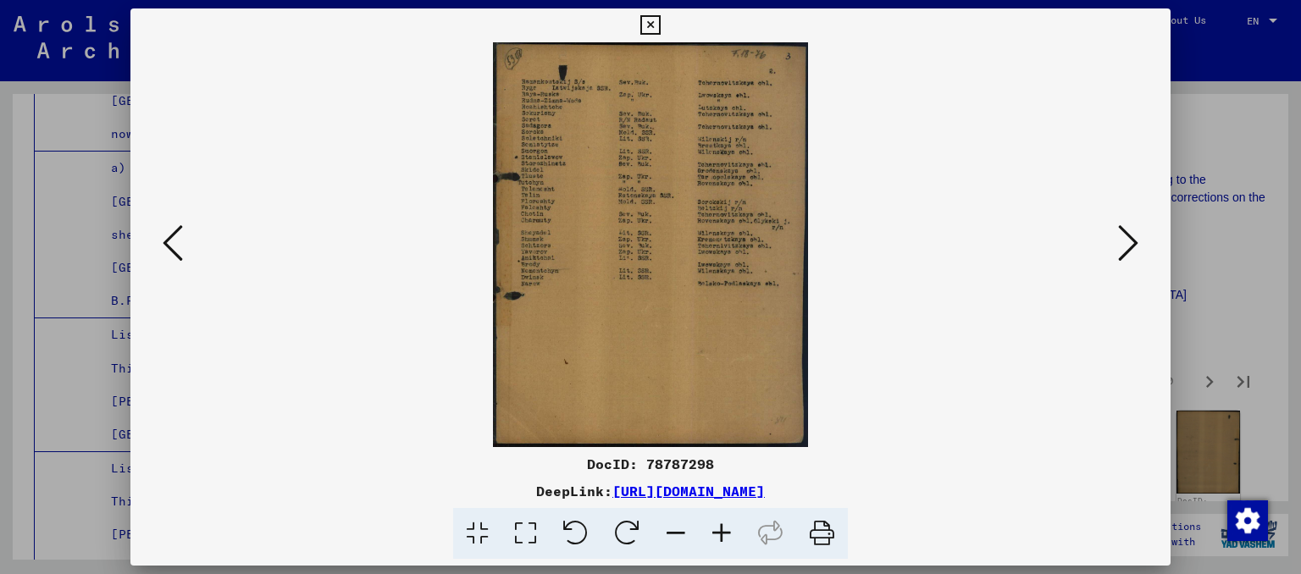
click at [1109, 240] on viewer-one-image at bounding box center [651, 244] width 926 height 405
click at [1134, 243] on icon at bounding box center [1128, 243] width 20 height 41
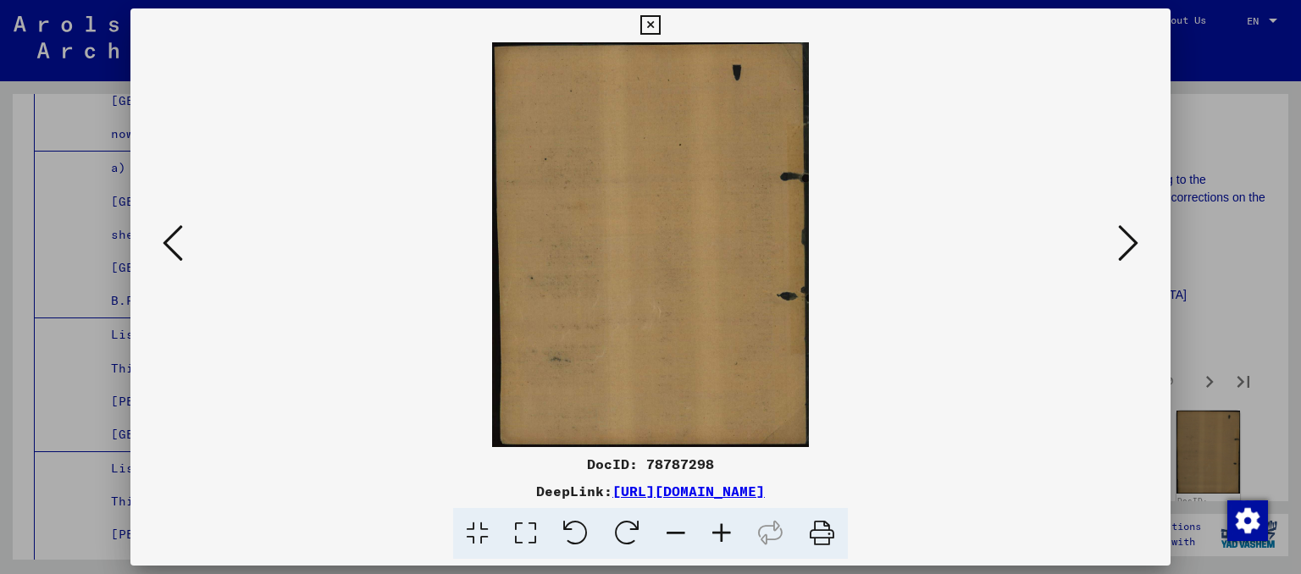
click at [1137, 242] on icon at bounding box center [1128, 243] width 20 height 41
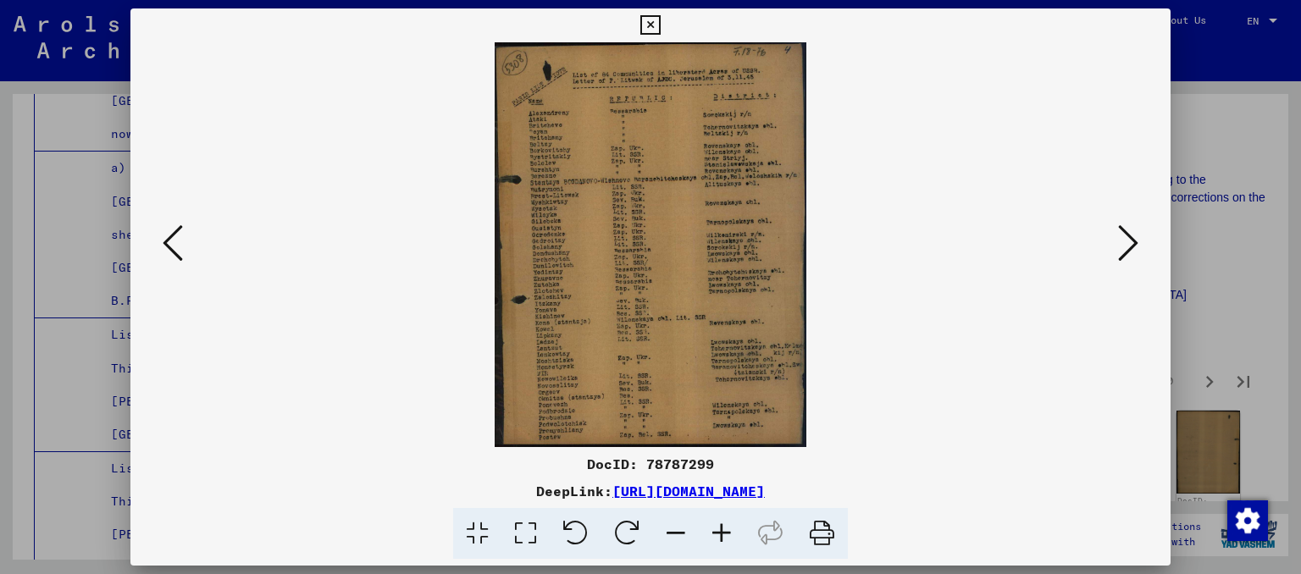
click at [722, 534] on icon at bounding box center [722, 534] width 46 height 52
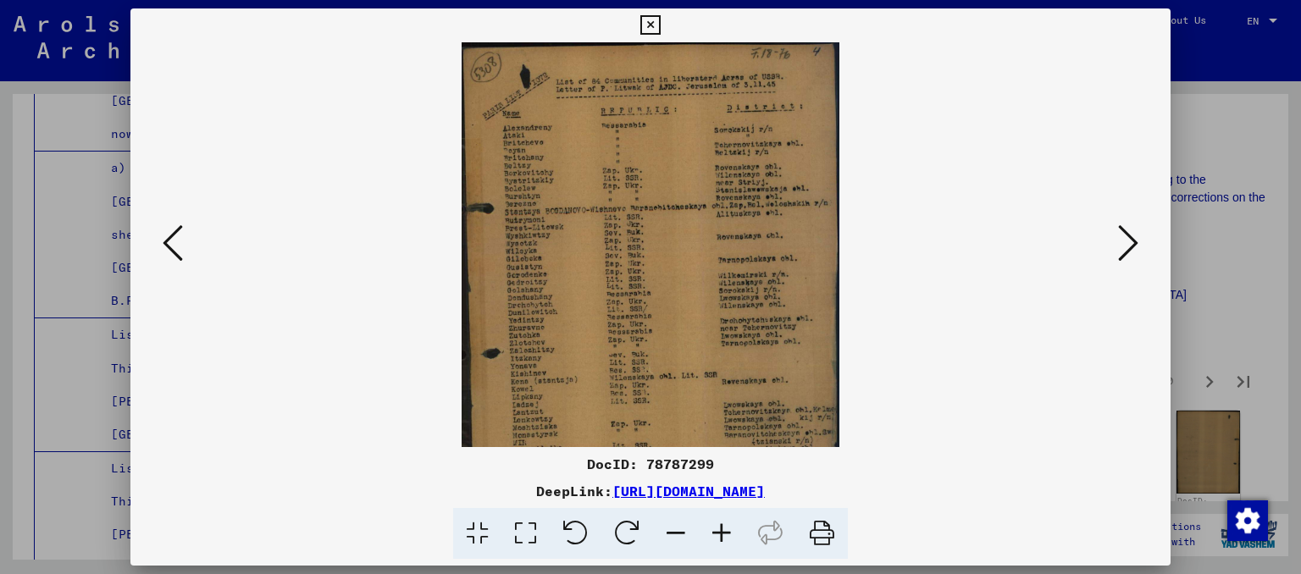
click at [722, 534] on icon at bounding box center [722, 534] width 46 height 52
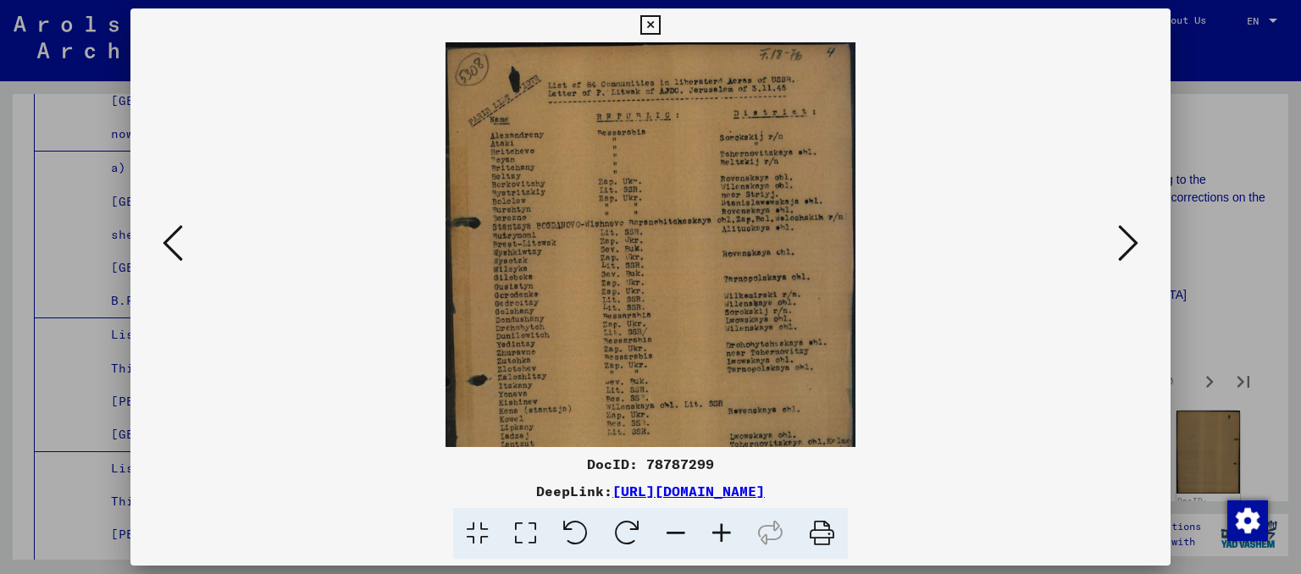
click at [722, 534] on icon at bounding box center [722, 534] width 46 height 52
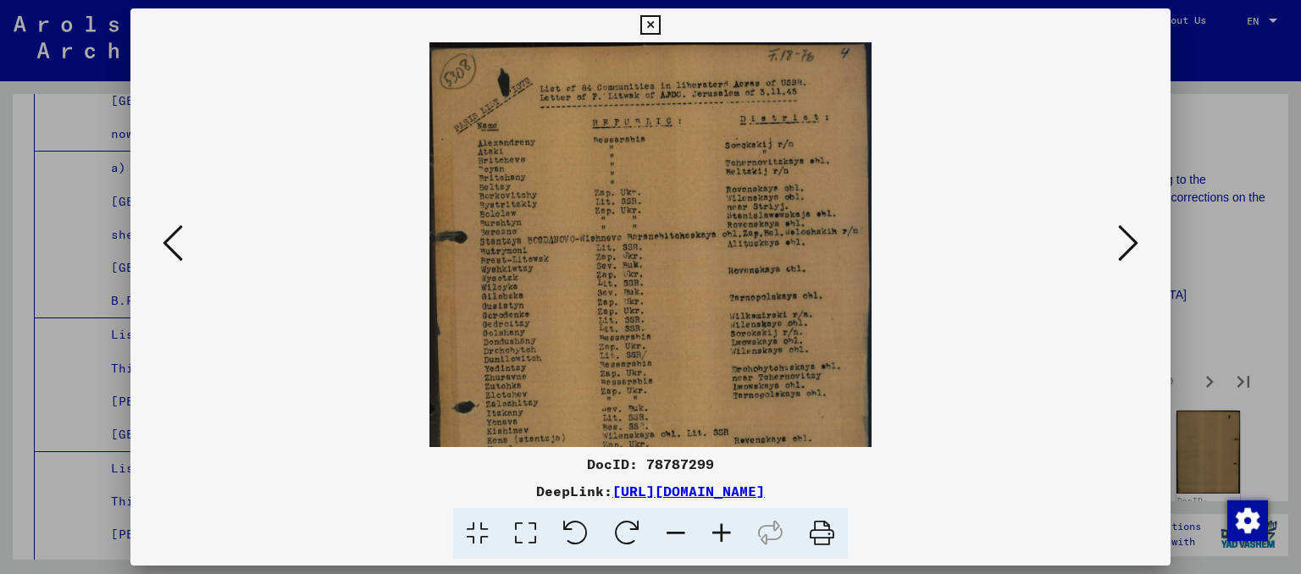
click at [722, 534] on icon at bounding box center [722, 534] width 46 height 52
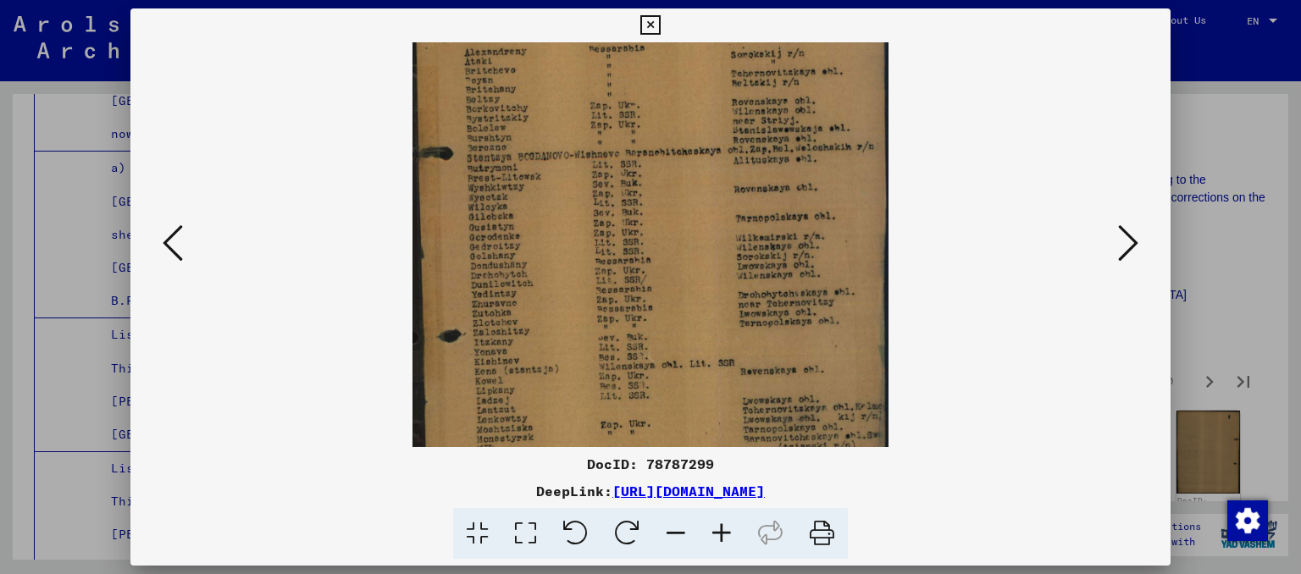
scroll to position [212, 0]
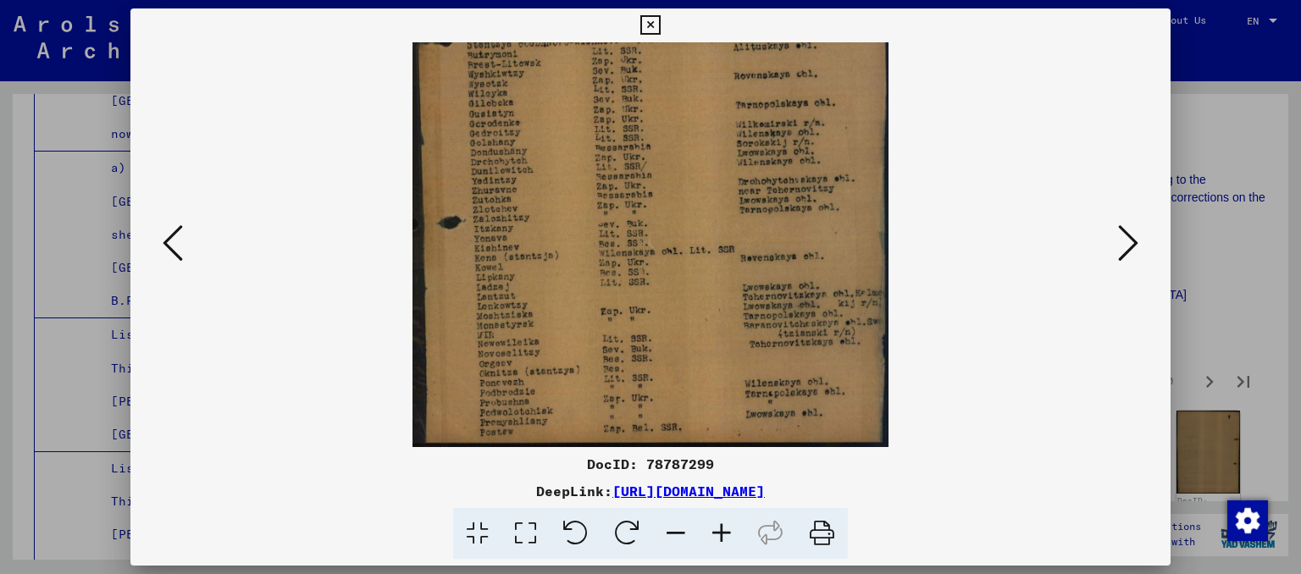
drag, startPoint x: 838, startPoint y: 336, endPoint x: 856, endPoint y: 133, distance: 204.0
click at [856, 133] on img at bounding box center [649, 139] width 475 height 616
click at [1164, 257] on div at bounding box center [650, 244] width 1041 height 405
click at [1150, 253] on div at bounding box center [650, 244] width 1041 height 405
click at [1140, 252] on button at bounding box center [1128, 244] width 30 height 48
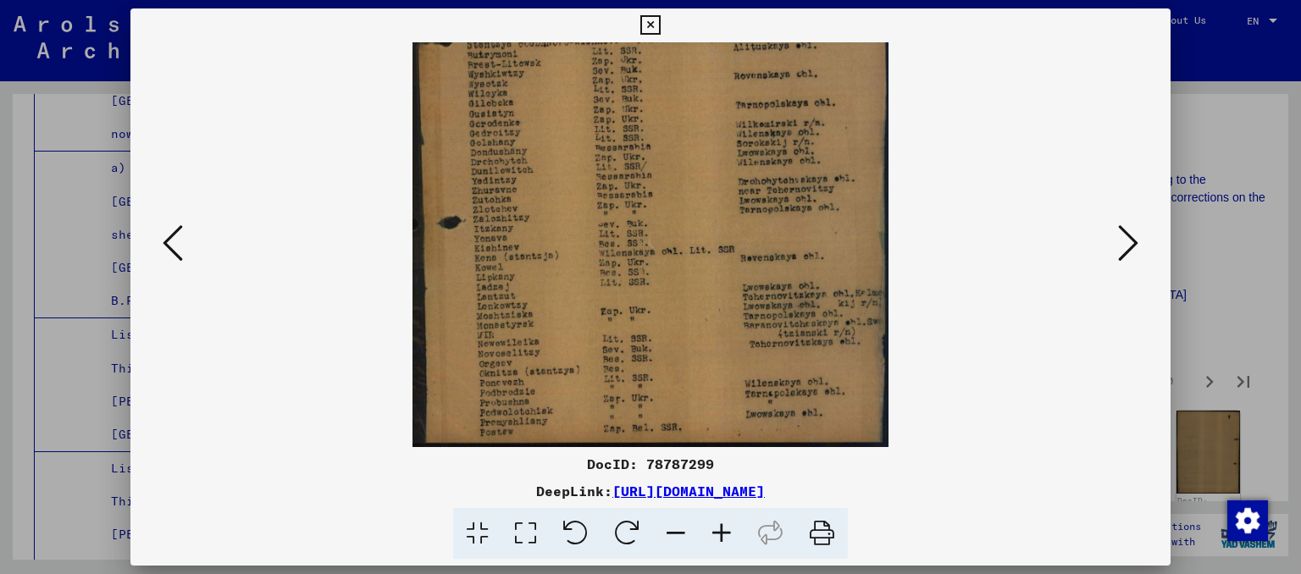
scroll to position [0, 0]
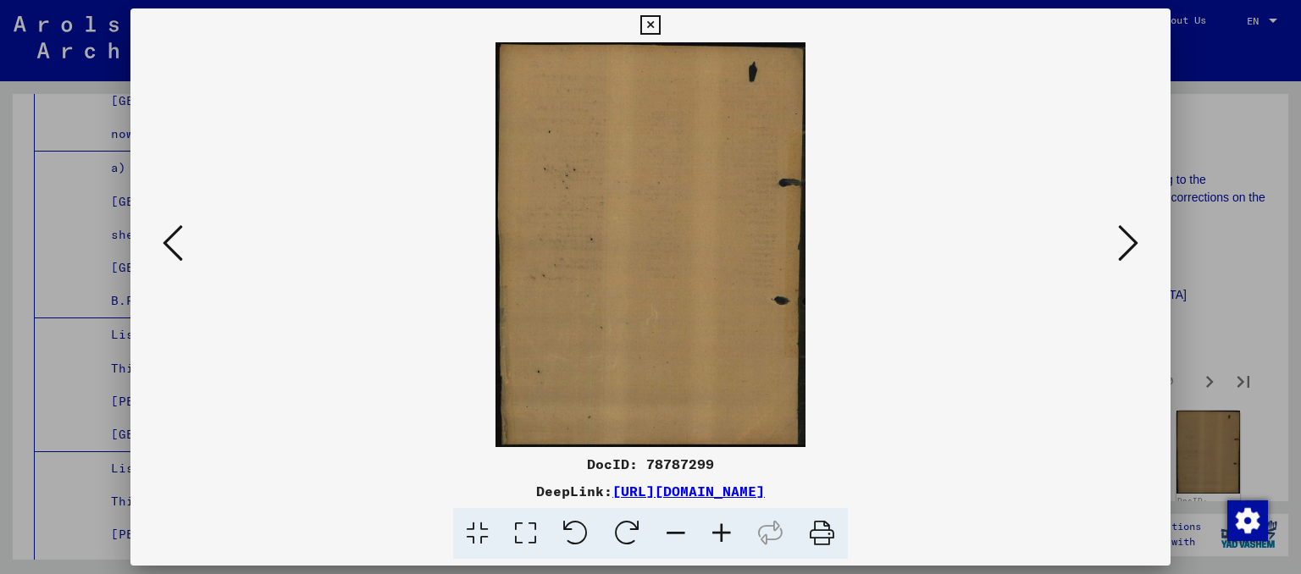
click at [1131, 246] on icon at bounding box center [1128, 243] width 20 height 41
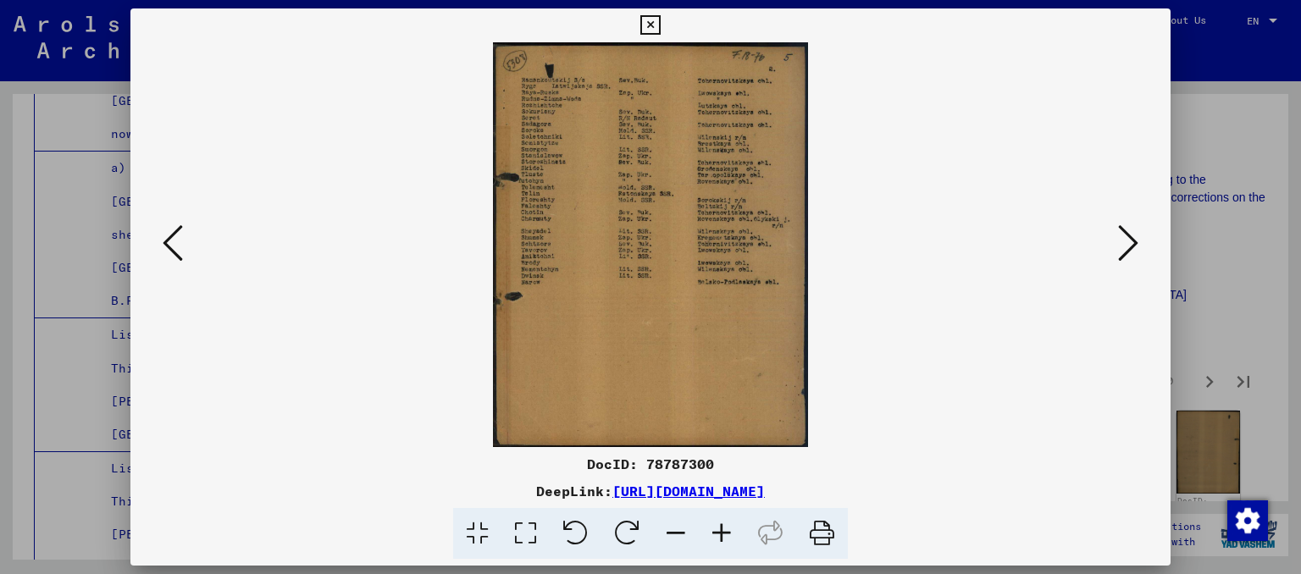
click at [1131, 245] on icon at bounding box center [1128, 243] width 20 height 41
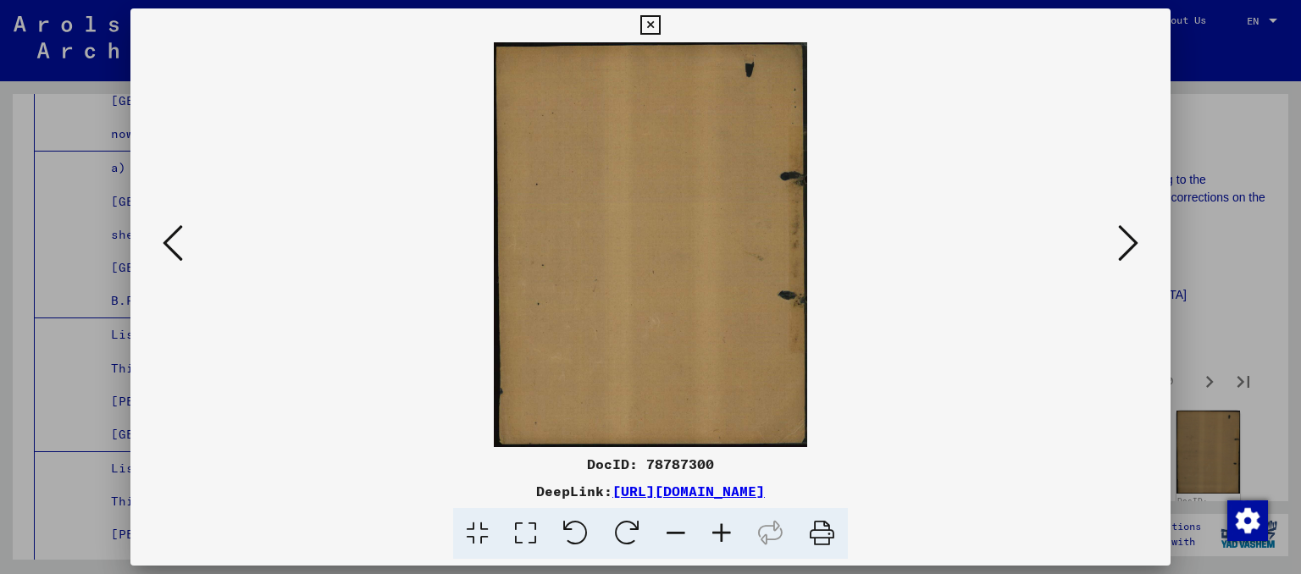
click at [1131, 245] on icon at bounding box center [1128, 243] width 20 height 41
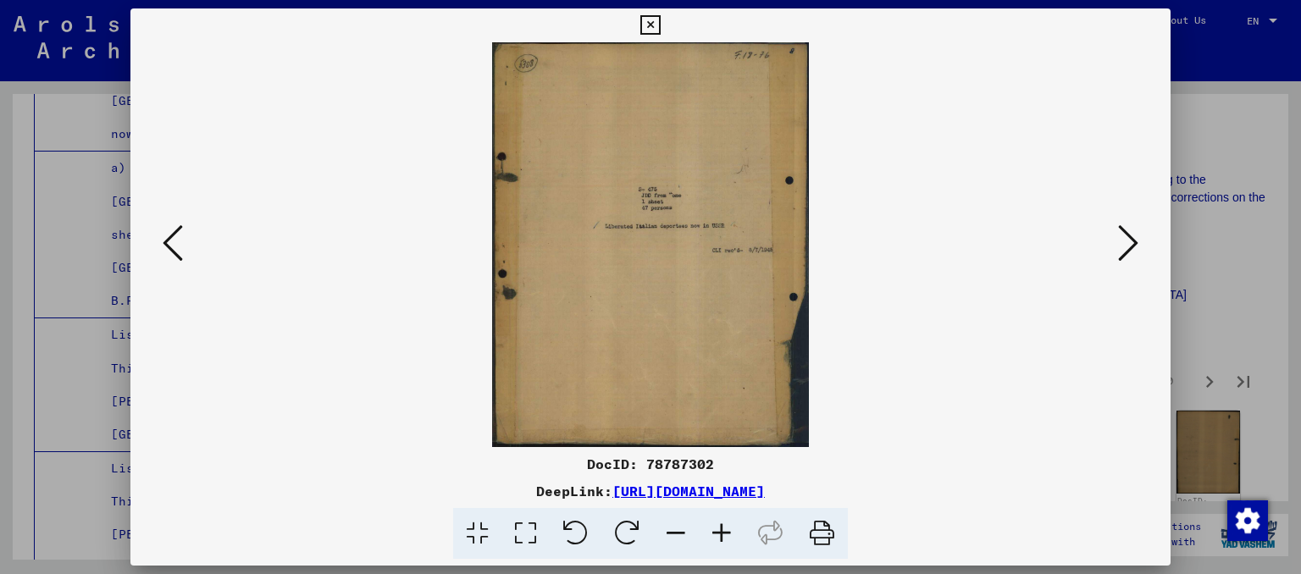
click at [1120, 239] on button at bounding box center [1128, 244] width 30 height 48
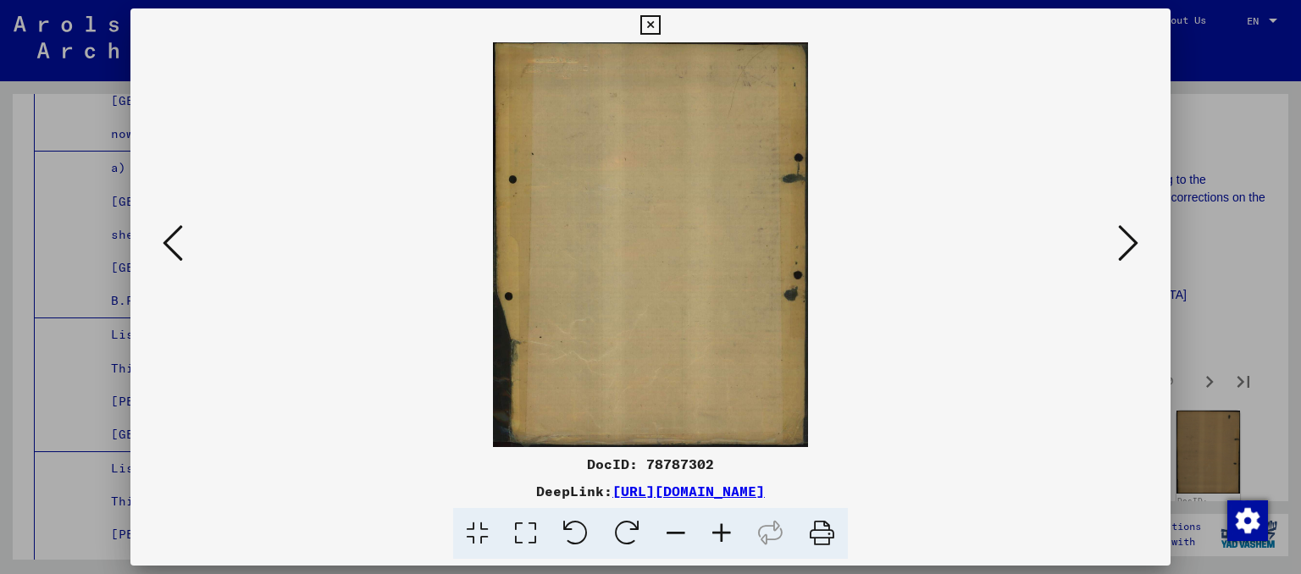
click at [1120, 239] on button at bounding box center [1128, 244] width 30 height 48
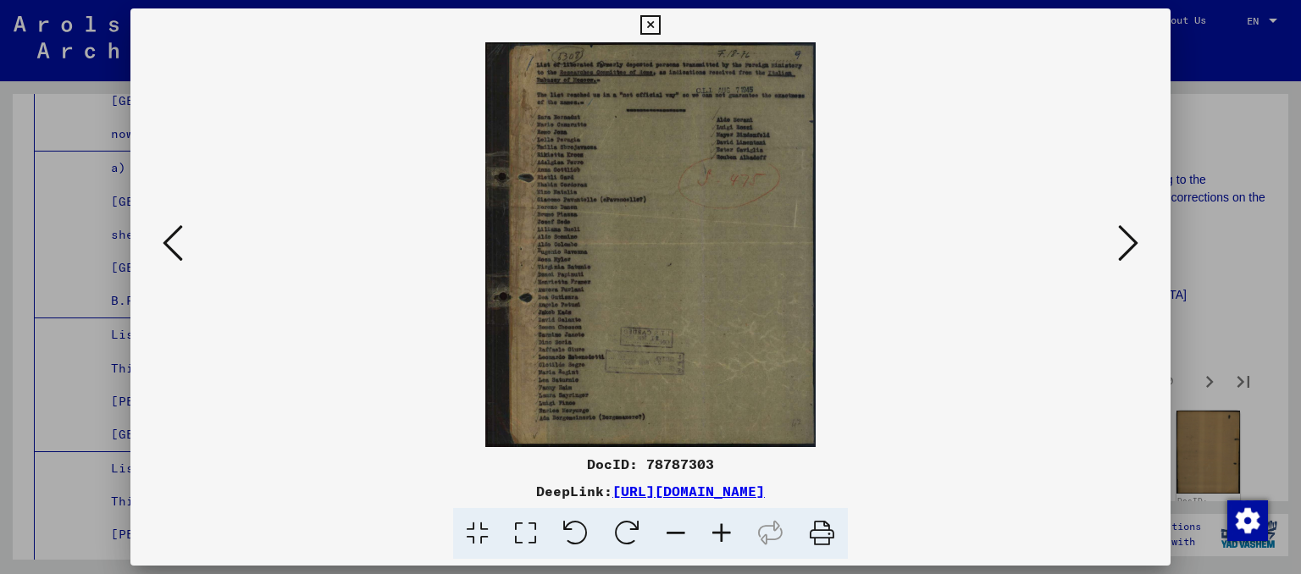
click at [715, 530] on icon at bounding box center [722, 534] width 46 height 52
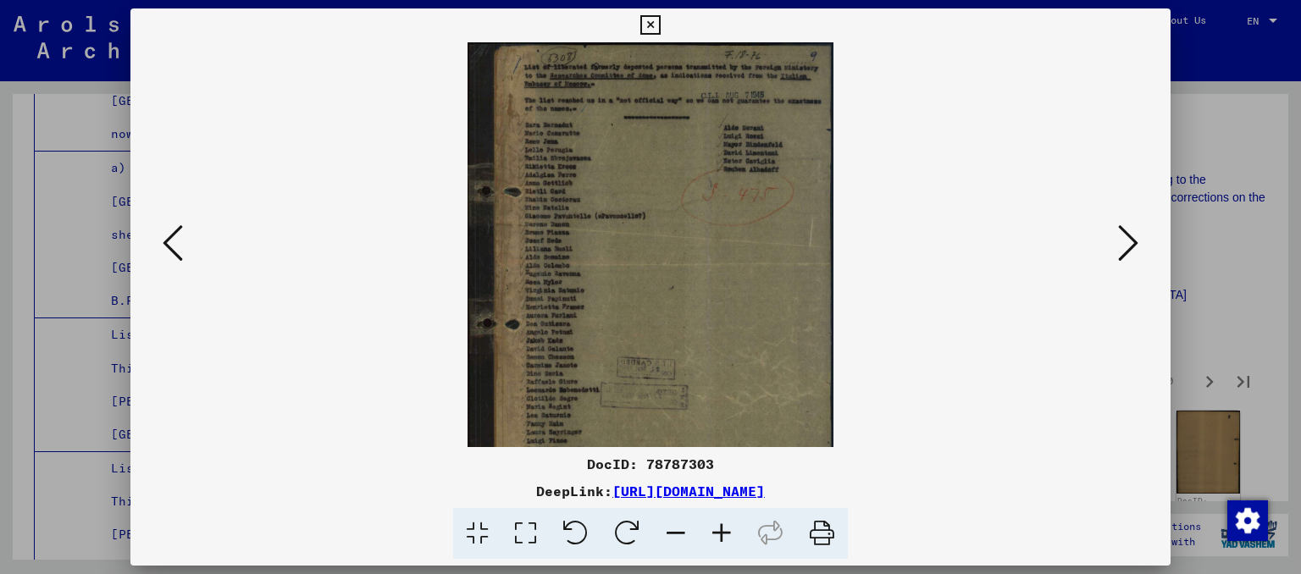
click at [715, 530] on icon at bounding box center [722, 534] width 46 height 52
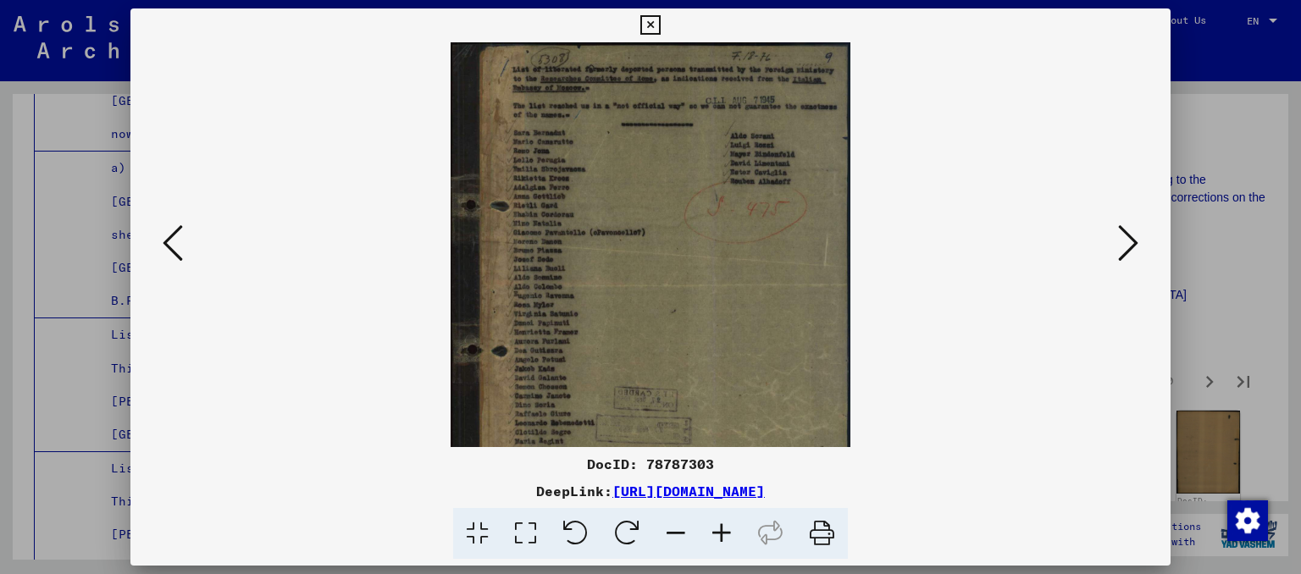
click at [715, 530] on icon at bounding box center [722, 534] width 46 height 52
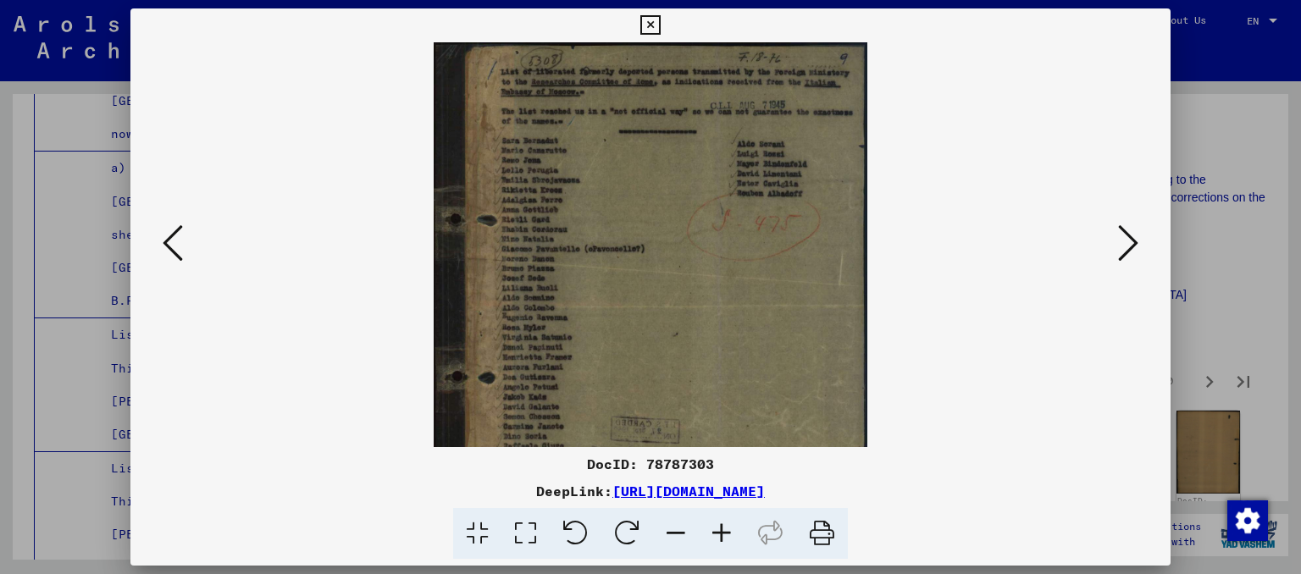
click at [715, 530] on icon at bounding box center [722, 534] width 46 height 52
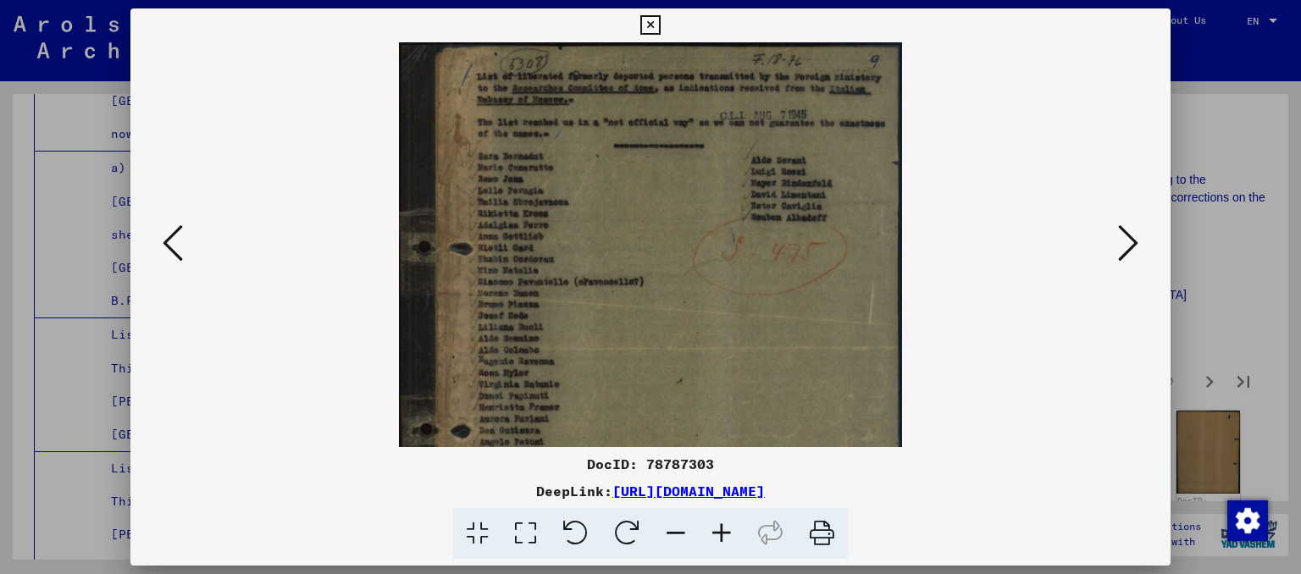
click at [715, 530] on icon at bounding box center [722, 534] width 46 height 52
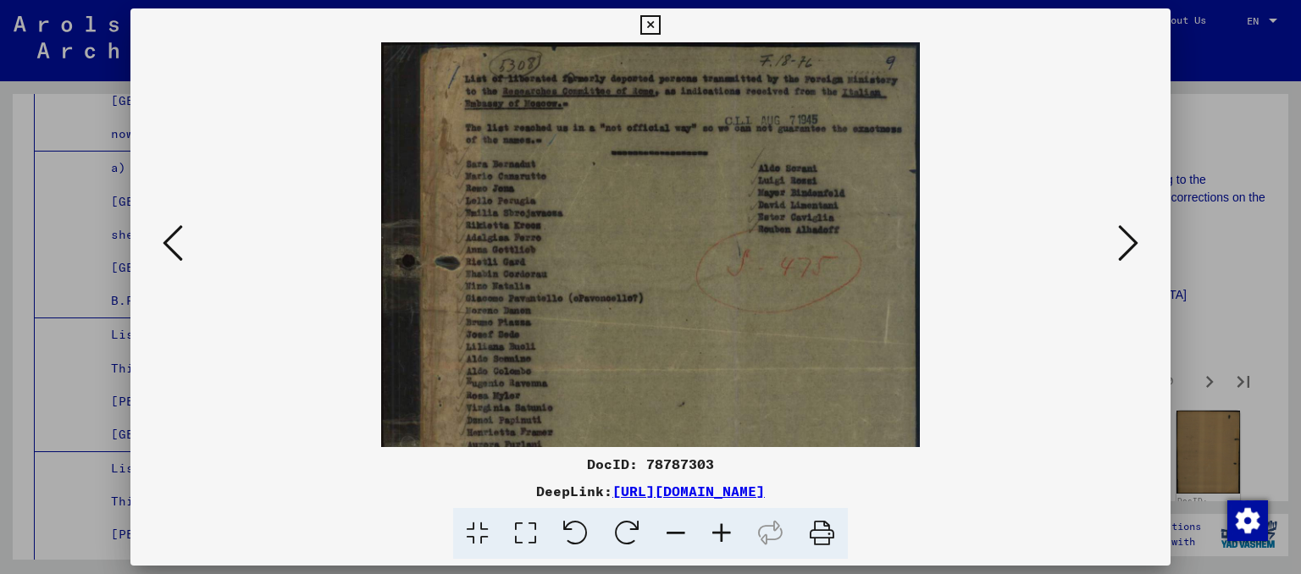
click at [715, 530] on icon at bounding box center [722, 534] width 46 height 52
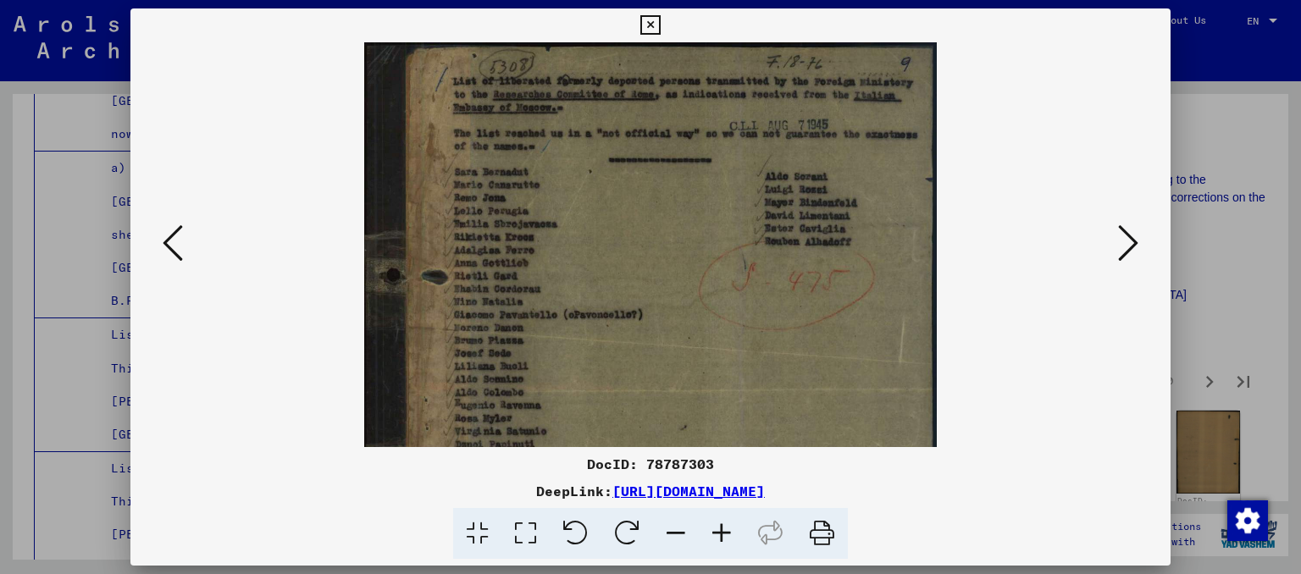
drag, startPoint x: 502, startPoint y: 158, endPoint x: 513, endPoint y: 302, distance: 145.2
click at [513, 302] on img at bounding box center [650, 392] width 572 height 701
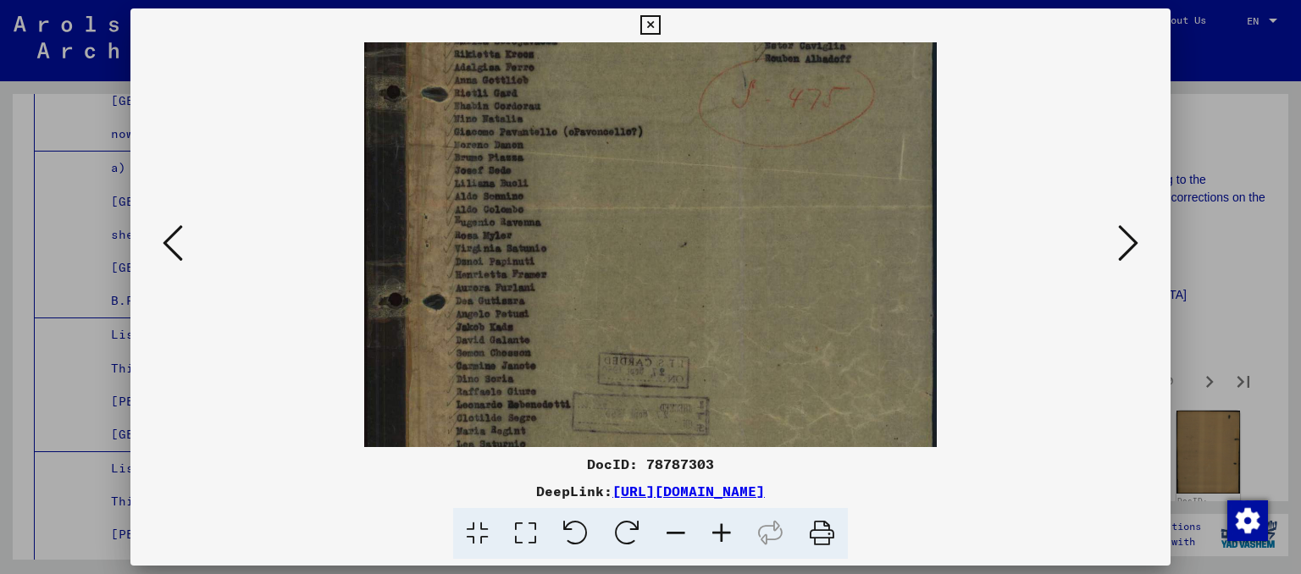
drag, startPoint x: 547, startPoint y: 388, endPoint x: 556, endPoint y: 206, distance: 182.3
click at [556, 206] on img at bounding box center [650, 209] width 572 height 701
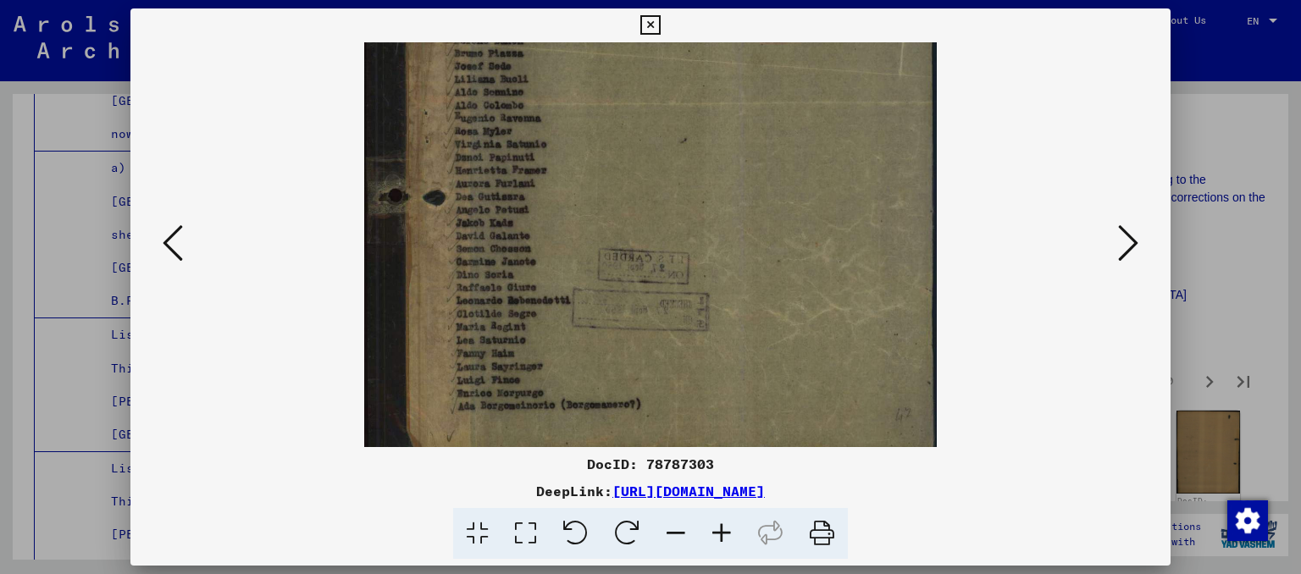
drag, startPoint x: 561, startPoint y: 390, endPoint x: 550, endPoint y: 269, distance: 121.5
click at [549, 275] on img at bounding box center [650, 105] width 572 height 701
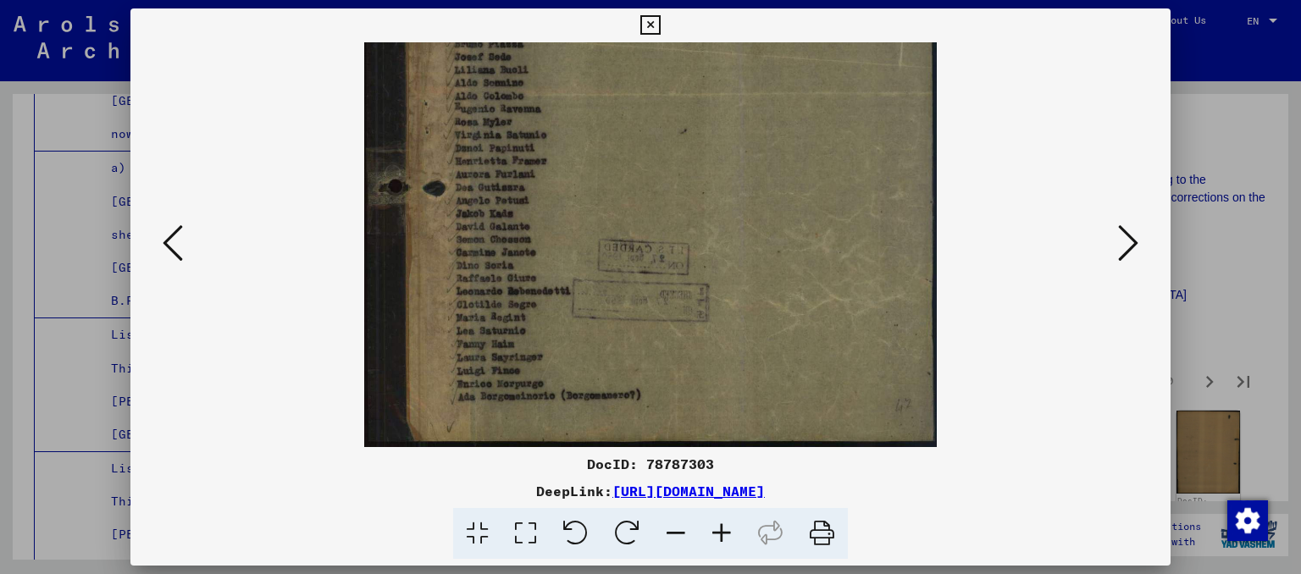
click at [551, 267] on img at bounding box center [650, 96] width 572 height 701
click at [1119, 240] on button at bounding box center [1128, 244] width 30 height 48
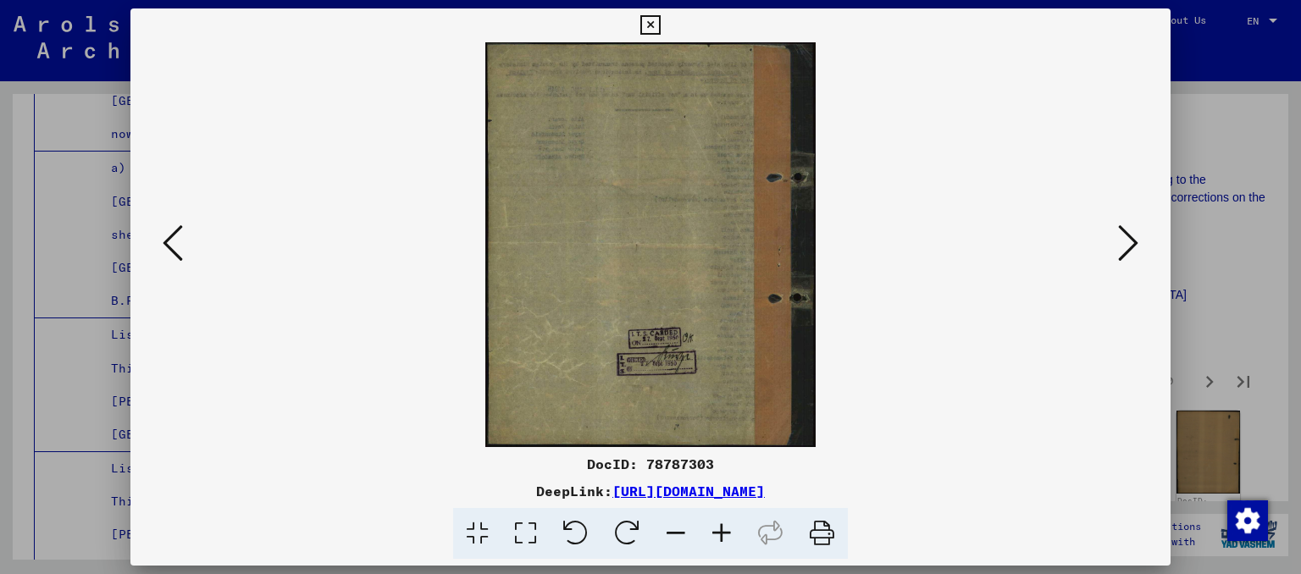
click at [1119, 240] on button at bounding box center [1128, 244] width 30 height 48
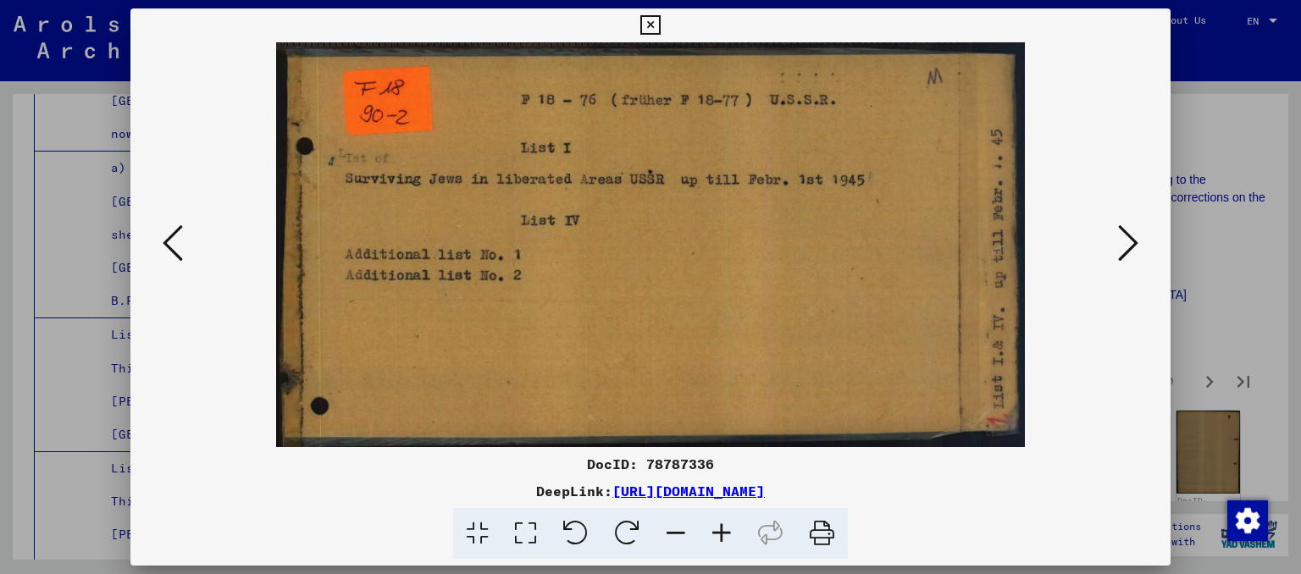
click at [1119, 240] on button at bounding box center [1128, 244] width 30 height 48
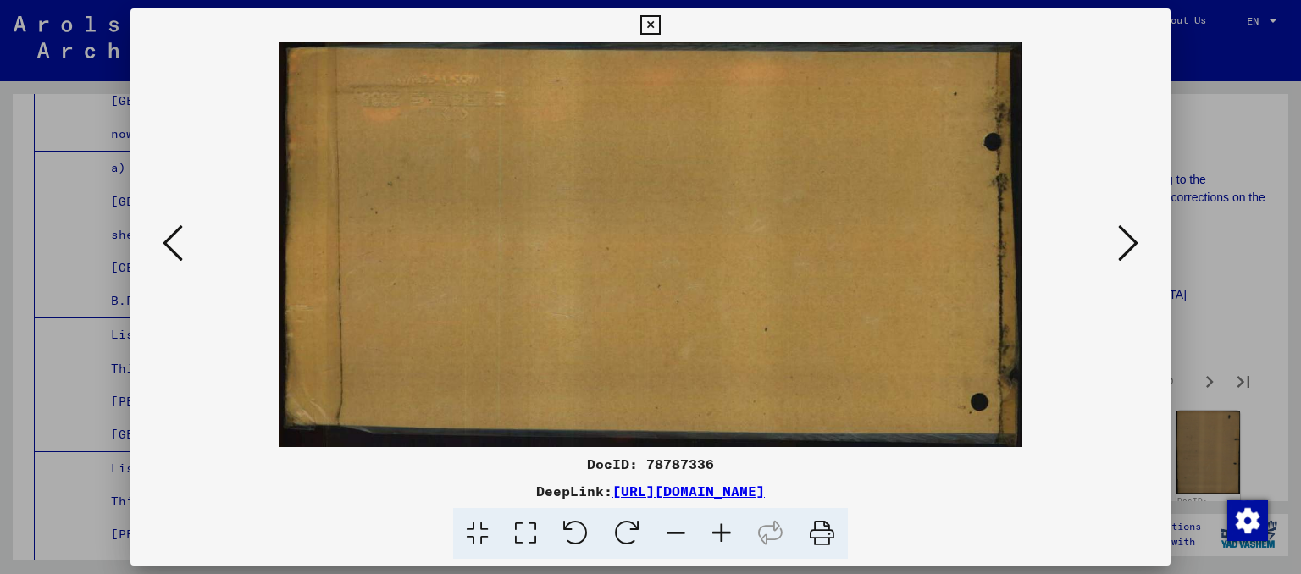
click at [1119, 240] on button at bounding box center [1128, 244] width 30 height 48
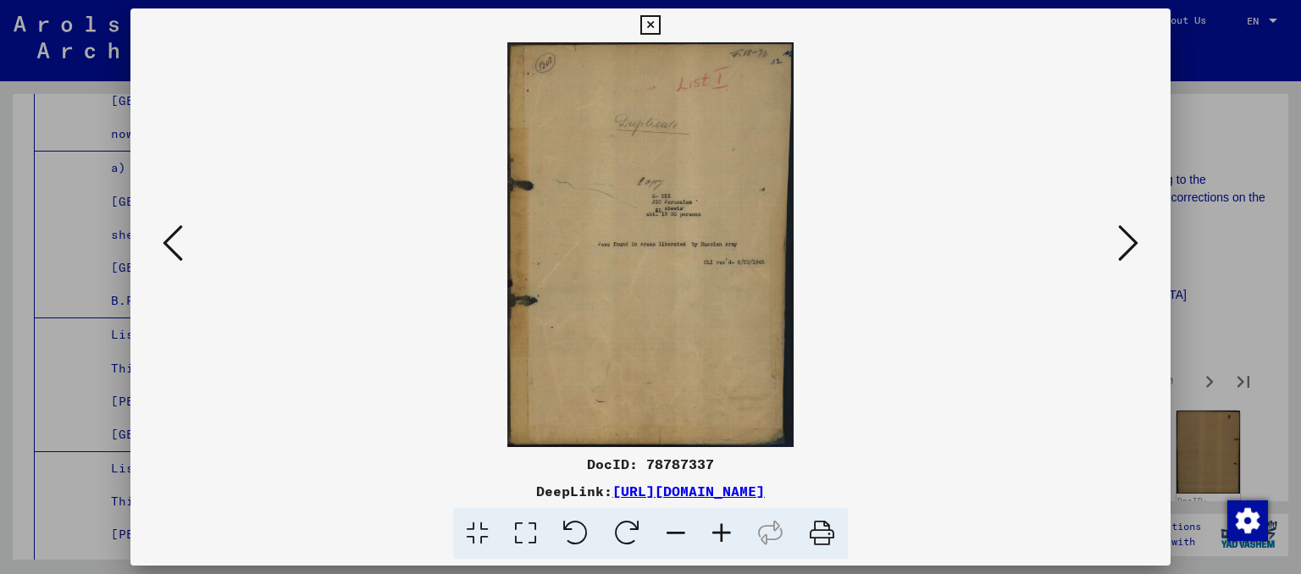
click at [1119, 240] on button at bounding box center [1128, 244] width 30 height 48
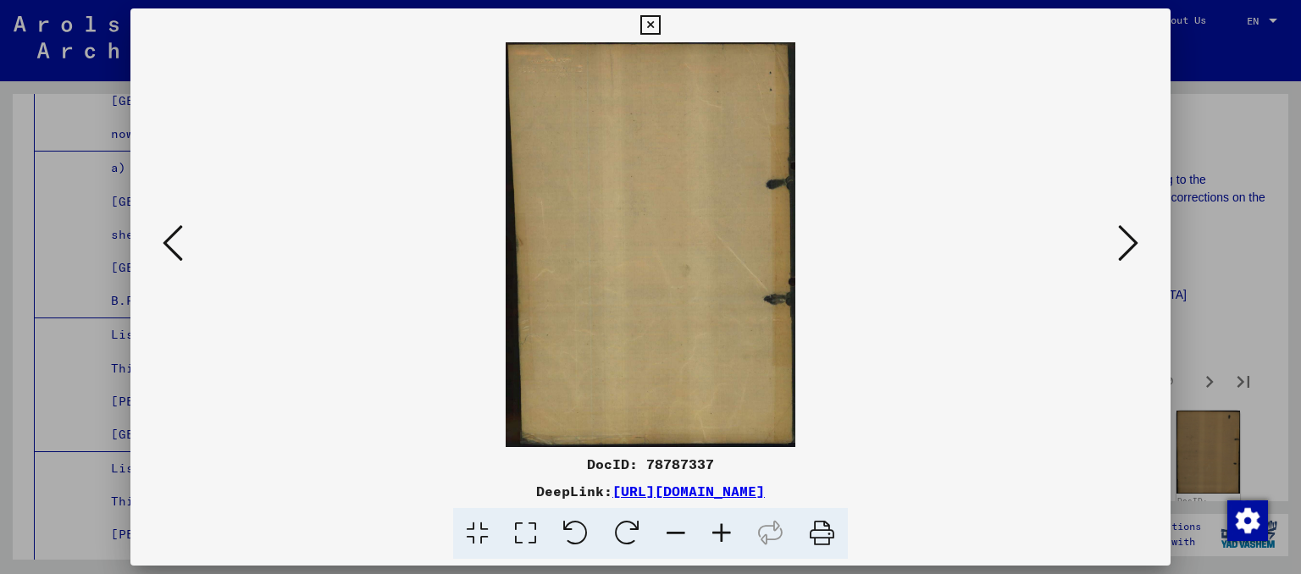
click at [1119, 240] on button at bounding box center [1128, 244] width 30 height 48
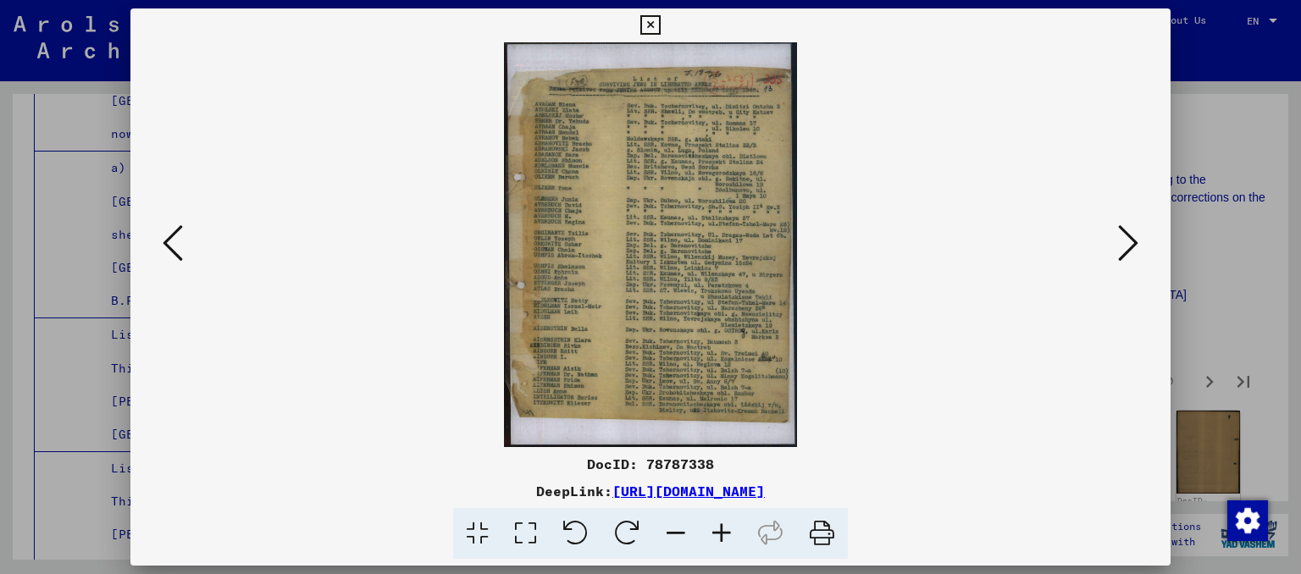
click at [723, 526] on icon at bounding box center [722, 534] width 46 height 52
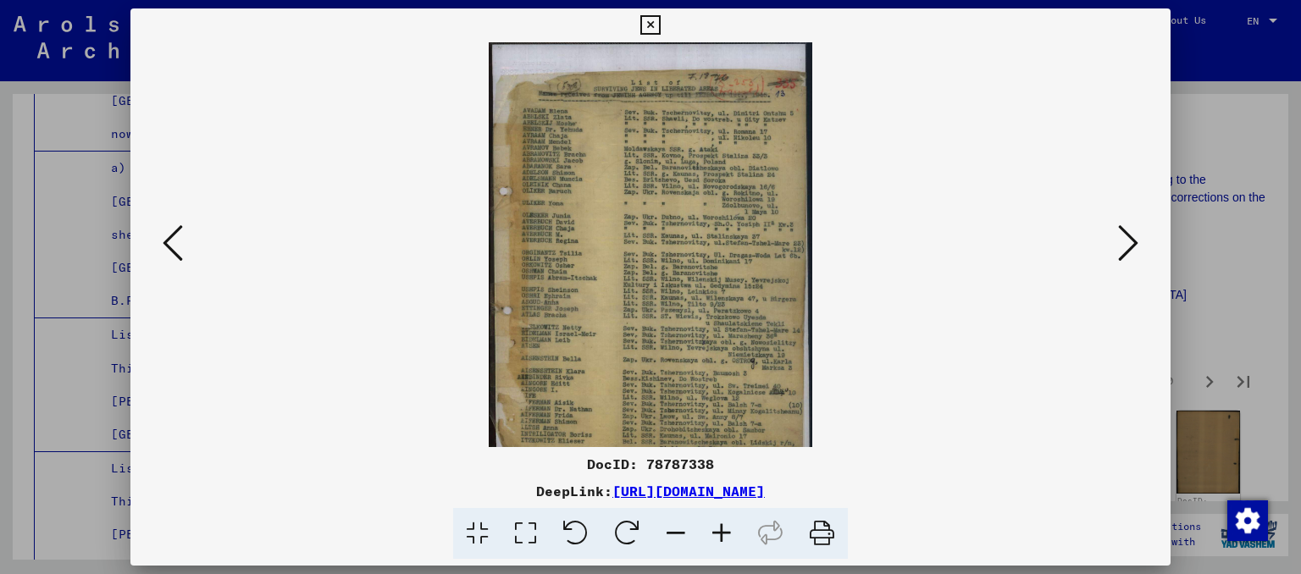
click at [723, 526] on icon at bounding box center [722, 534] width 46 height 52
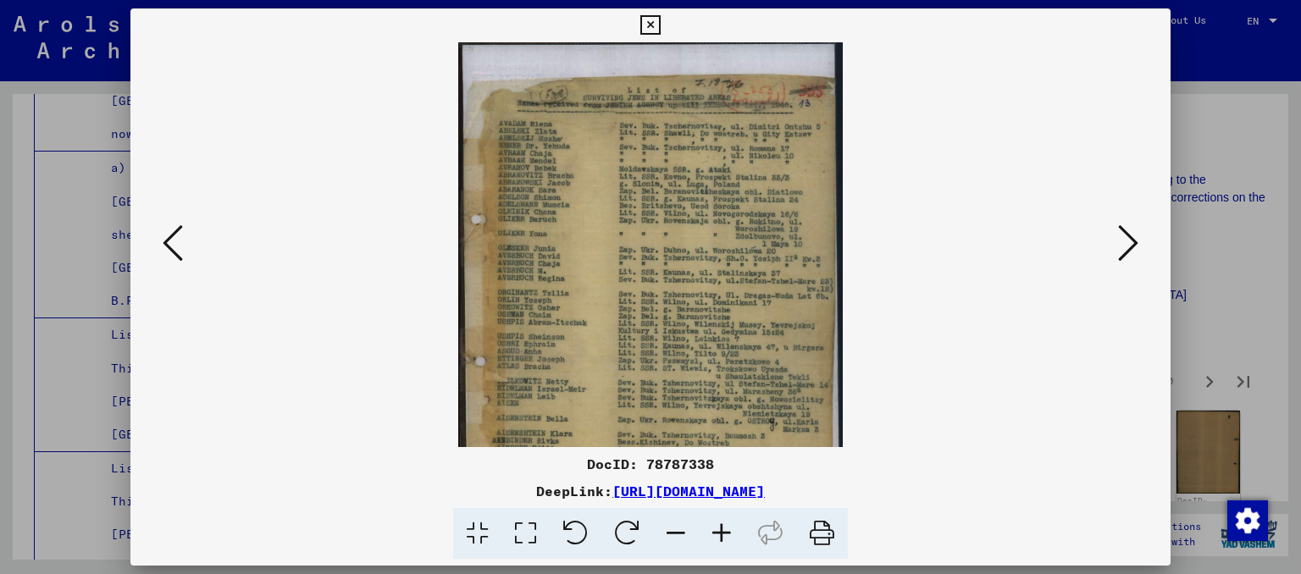
click at [723, 526] on icon at bounding box center [722, 534] width 46 height 52
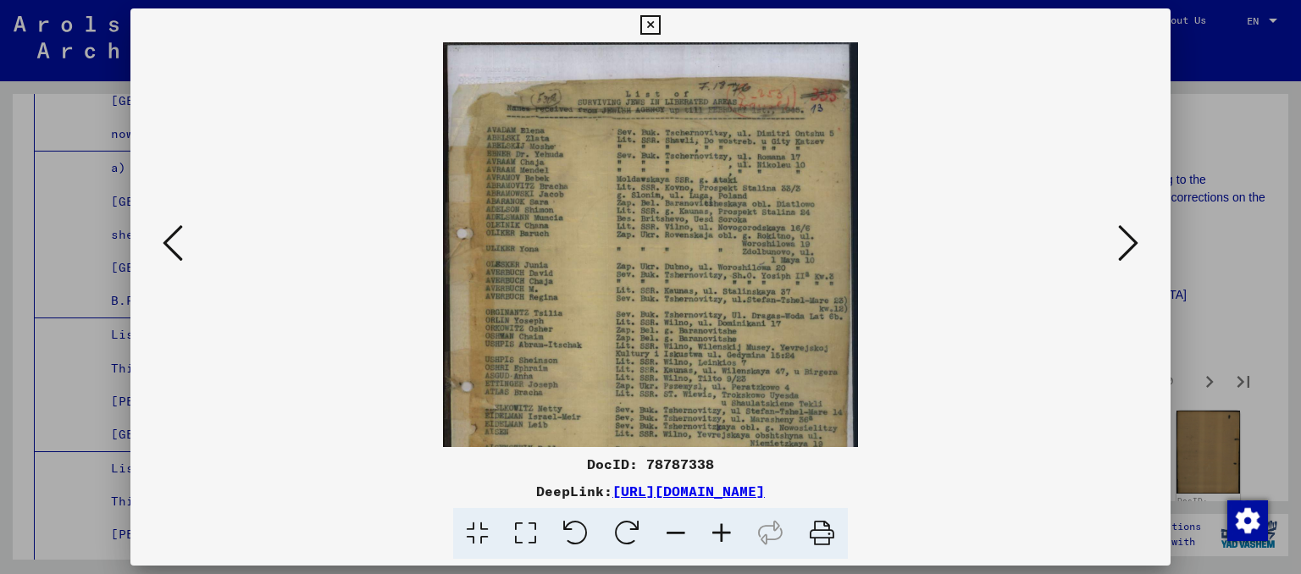
click at [723, 526] on icon at bounding box center [722, 534] width 46 height 52
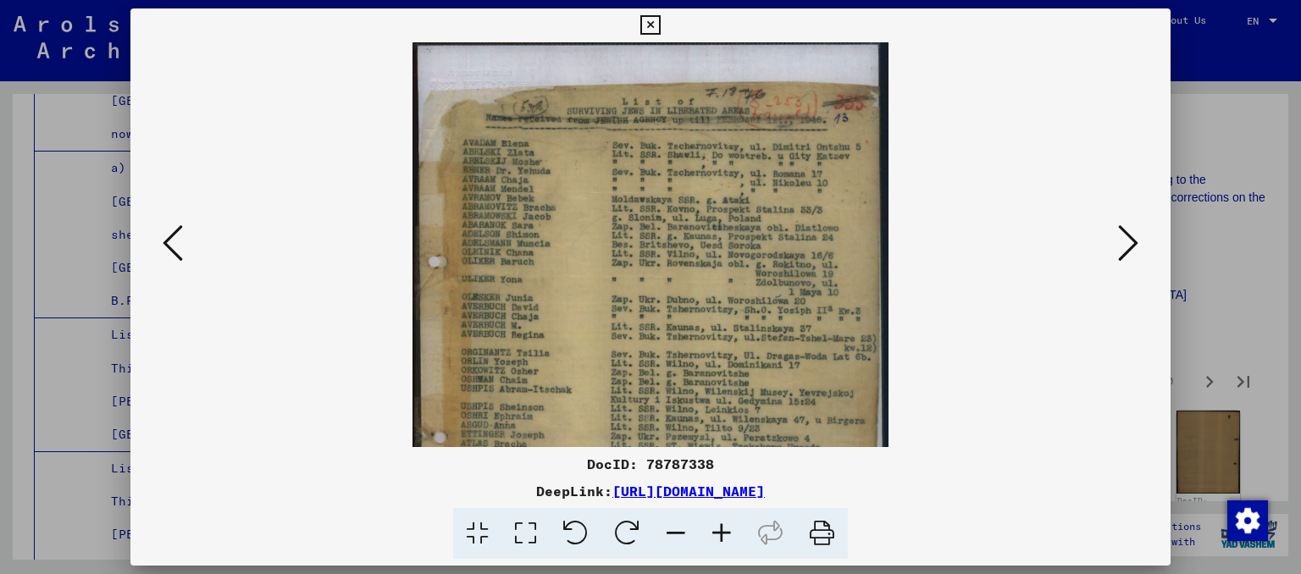
click at [723, 525] on icon at bounding box center [722, 534] width 46 height 52
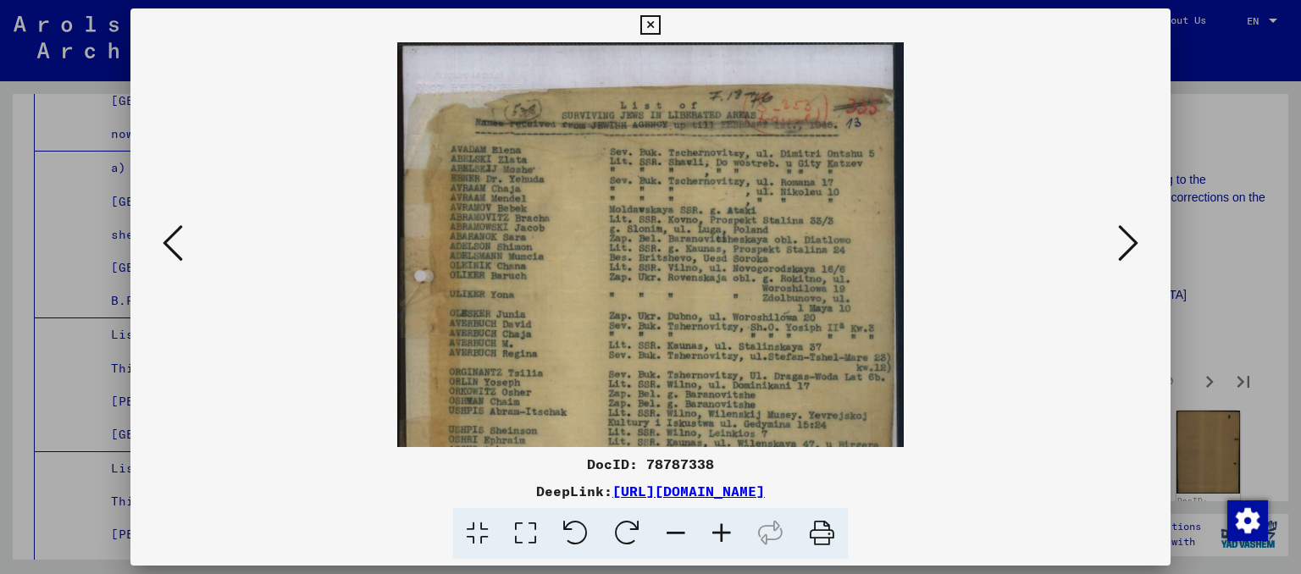
click at [723, 523] on icon at bounding box center [722, 534] width 46 height 52
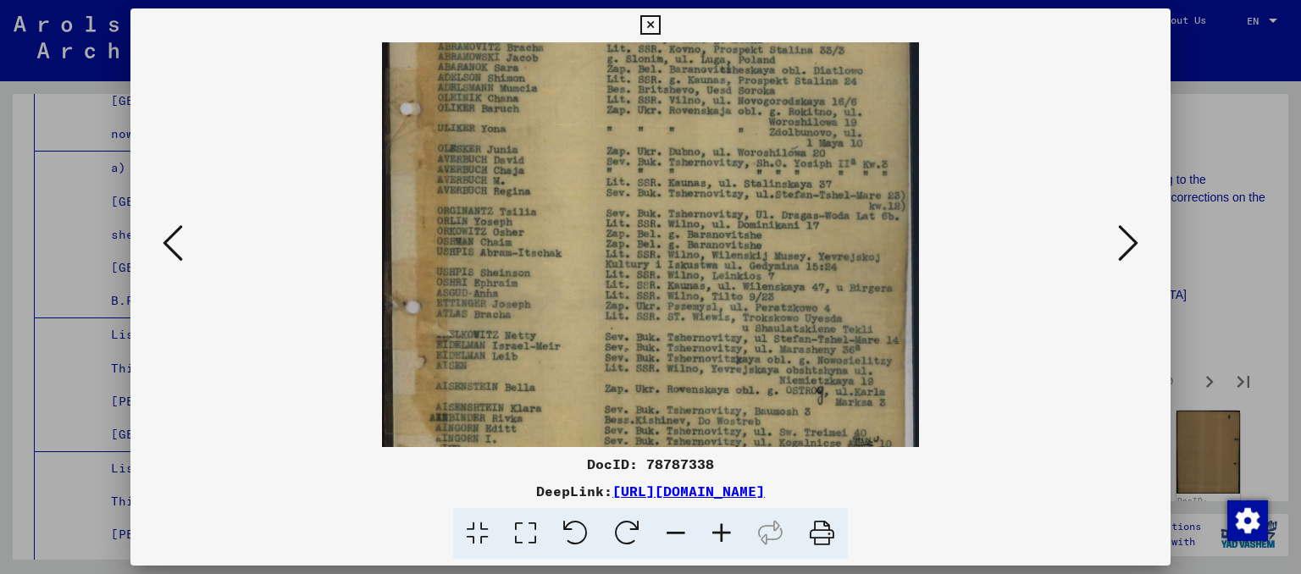
drag, startPoint x: 567, startPoint y: 369, endPoint x: 586, endPoint y: 191, distance: 179.7
click at [586, 191] on img at bounding box center [650, 233] width 537 height 744
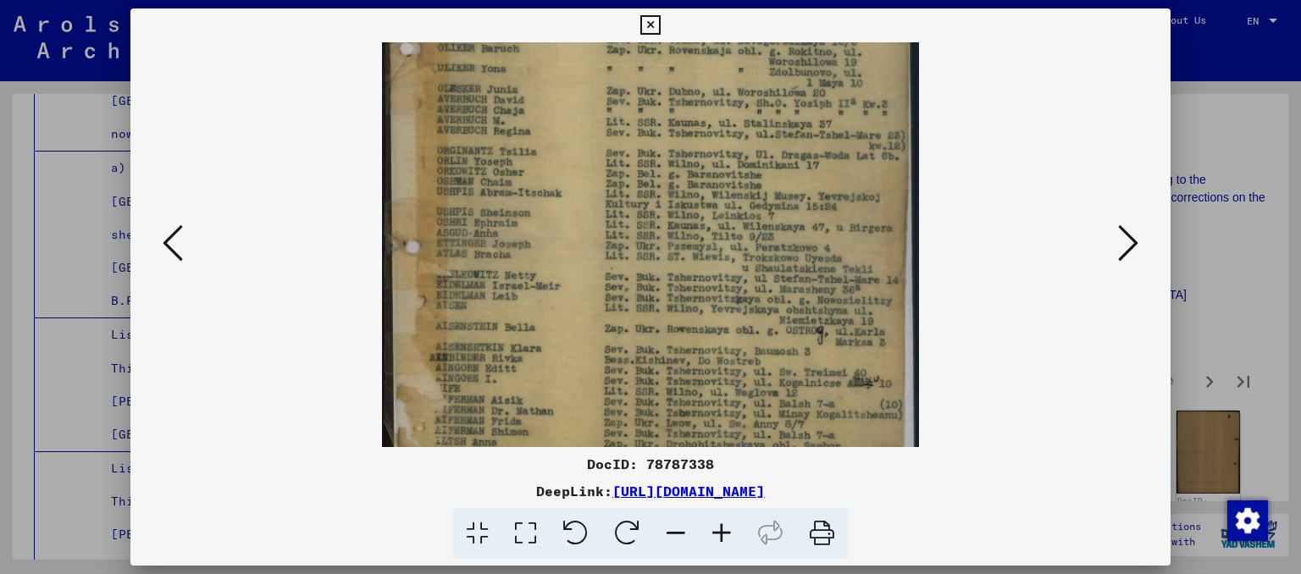
scroll to position [339, 0]
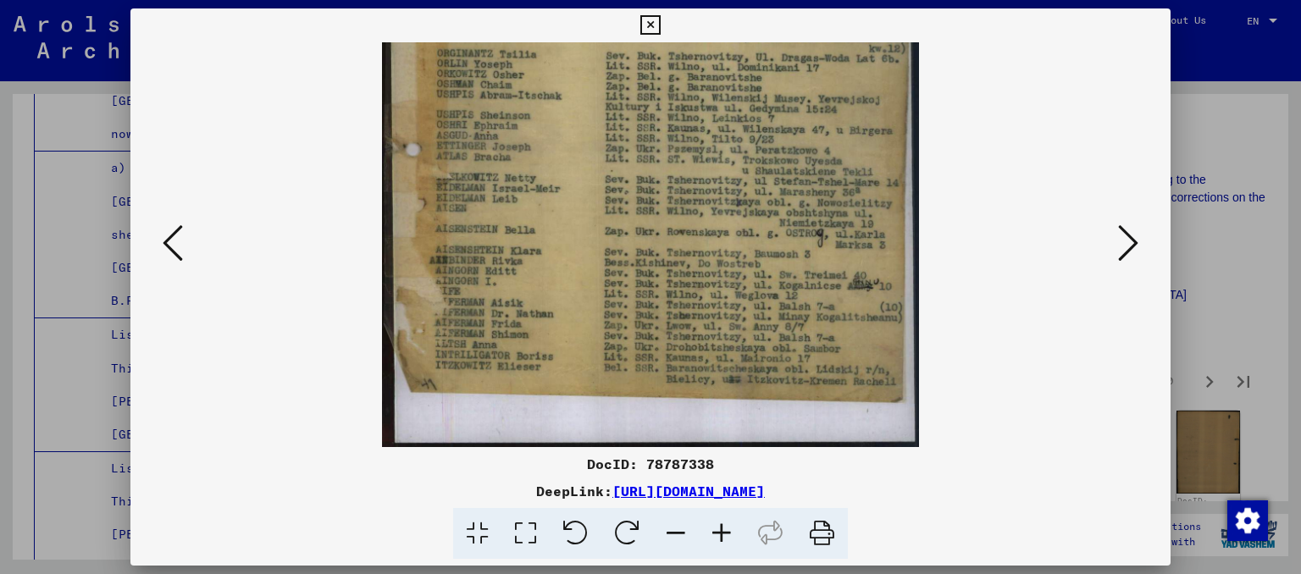
drag, startPoint x: 616, startPoint y: 348, endPoint x: 644, endPoint y: 244, distance: 107.6
click at [644, 244] on img at bounding box center [650, 76] width 537 height 744
click at [1140, 255] on button at bounding box center [1128, 244] width 30 height 48
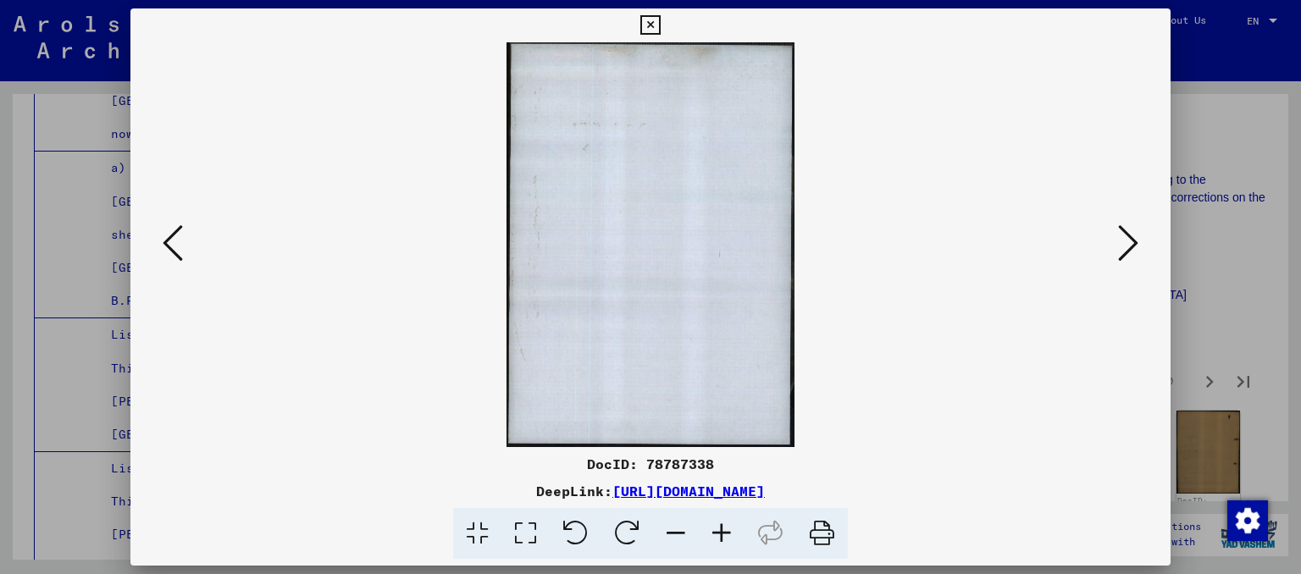
scroll to position [0, 0]
click at [1140, 254] on button at bounding box center [1128, 244] width 30 height 48
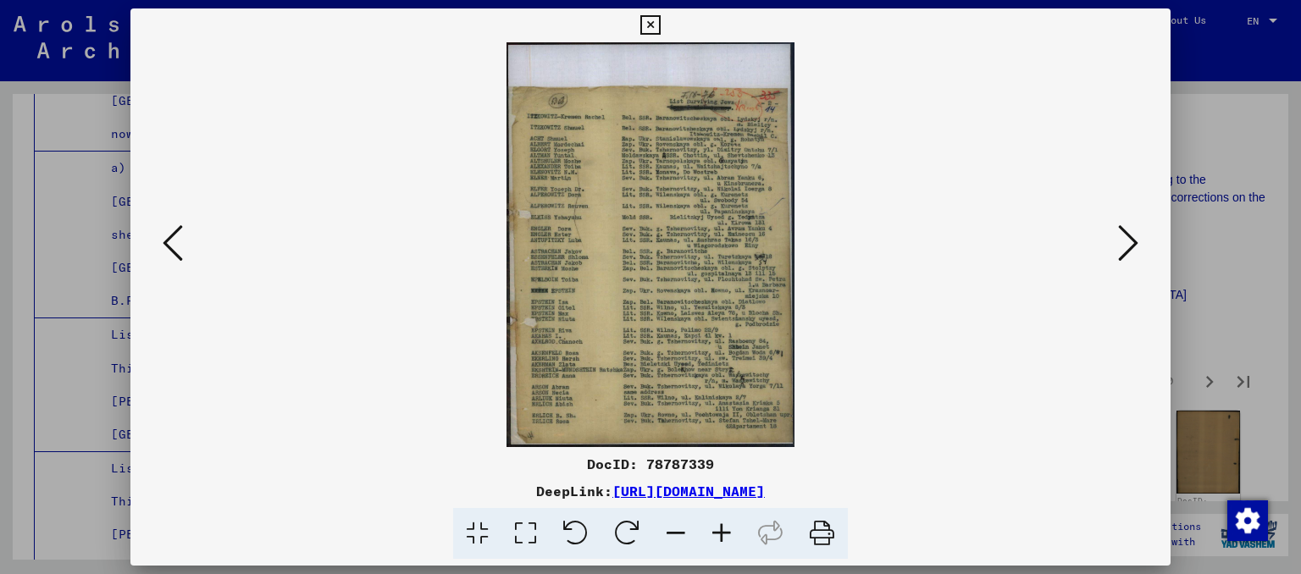
click at [719, 534] on icon at bounding box center [722, 534] width 46 height 52
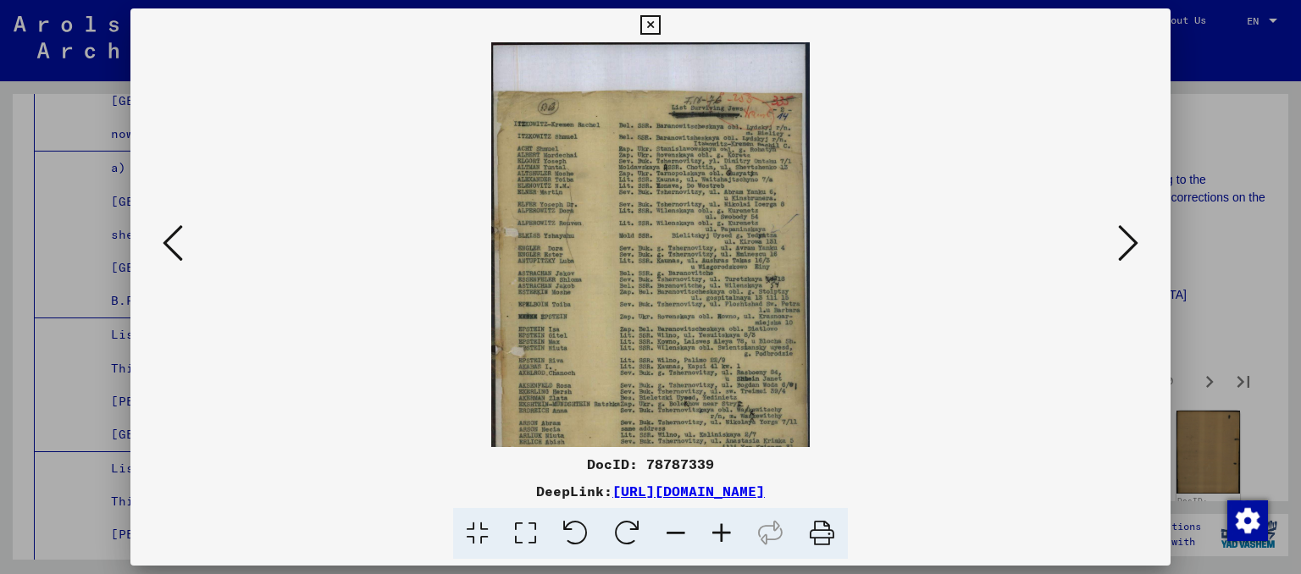
click at [719, 534] on icon at bounding box center [722, 534] width 46 height 52
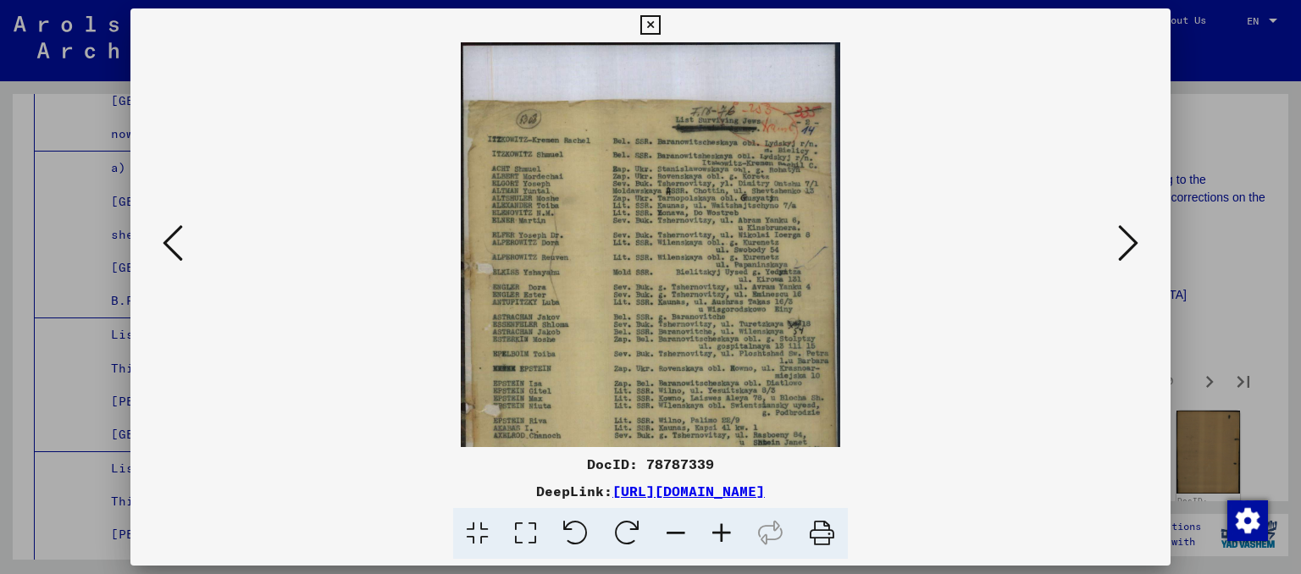
click at [719, 534] on icon at bounding box center [722, 534] width 46 height 52
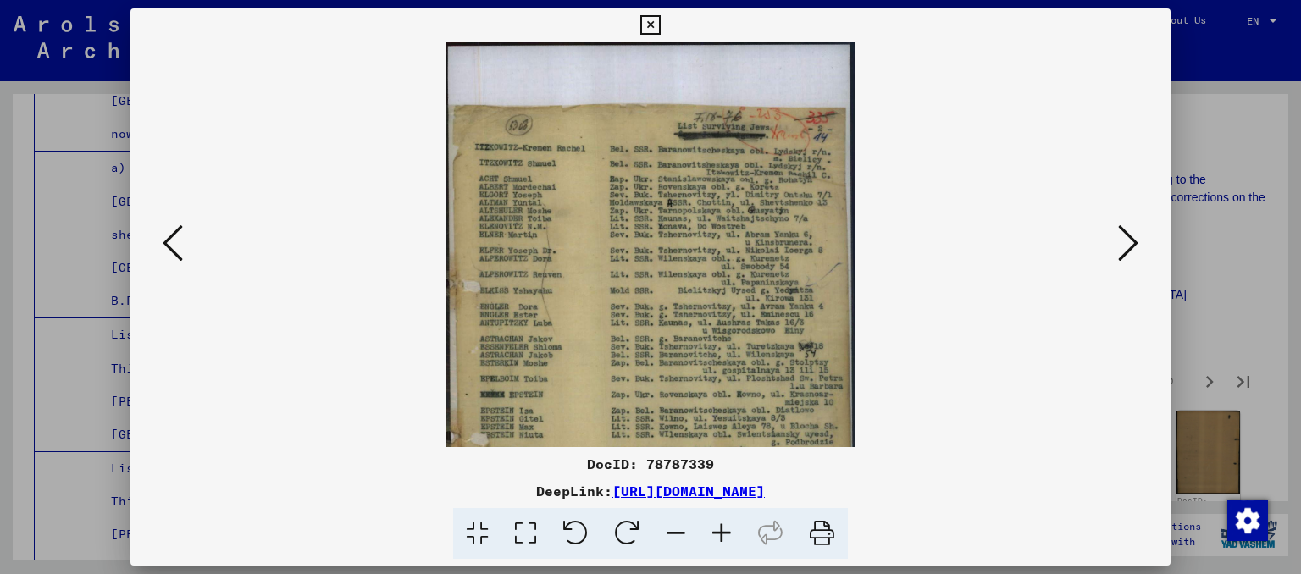
click at [719, 534] on icon at bounding box center [722, 534] width 46 height 52
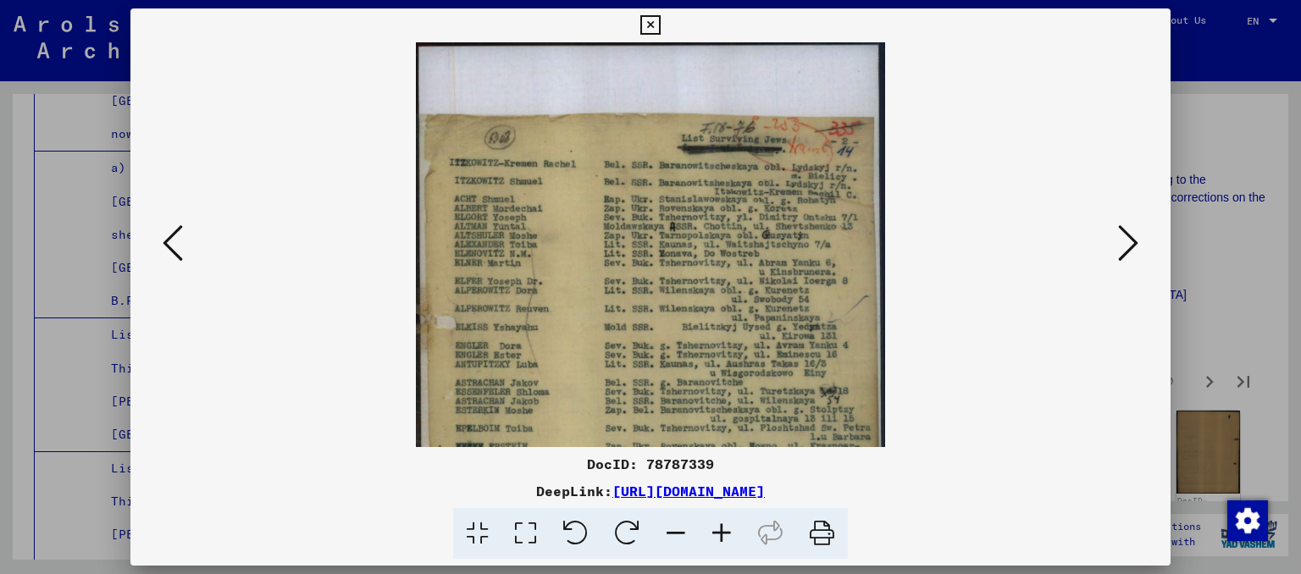
click at [665, 18] on button at bounding box center [650, 25] width 30 height 34
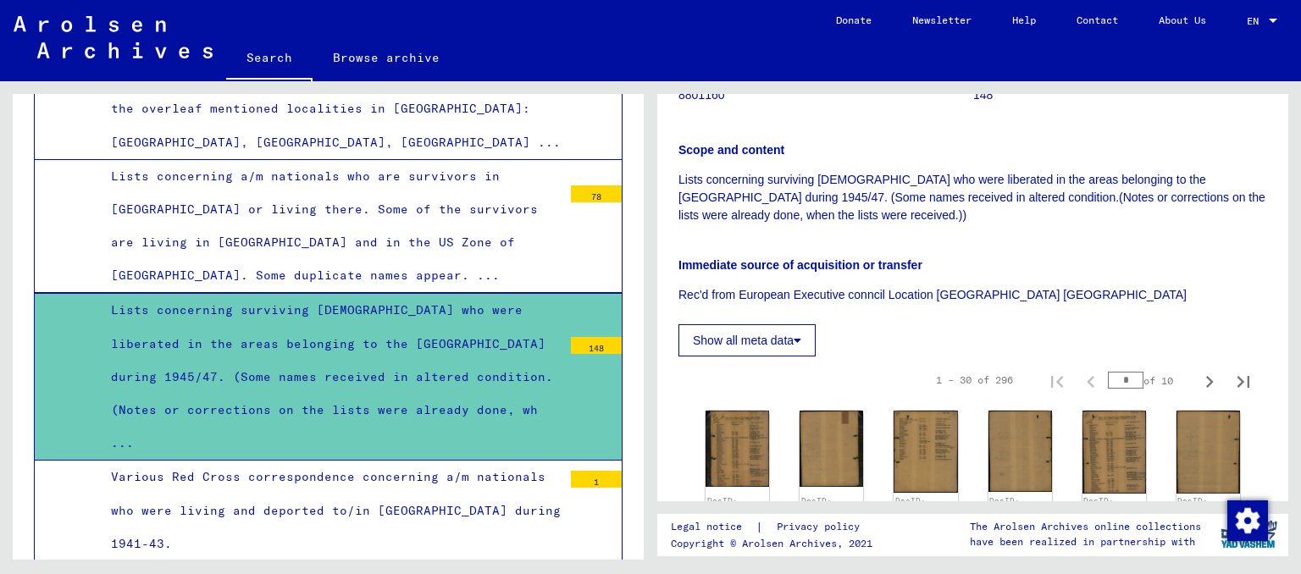
scroll to position [11869, 0]
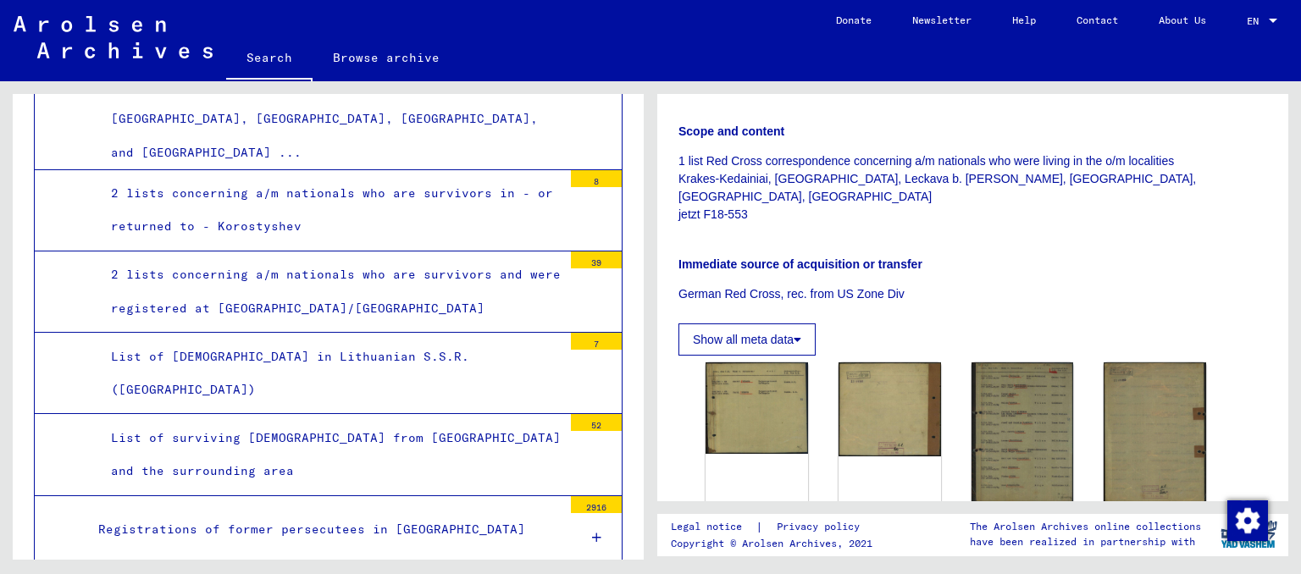
scroll to position [13420, 0]
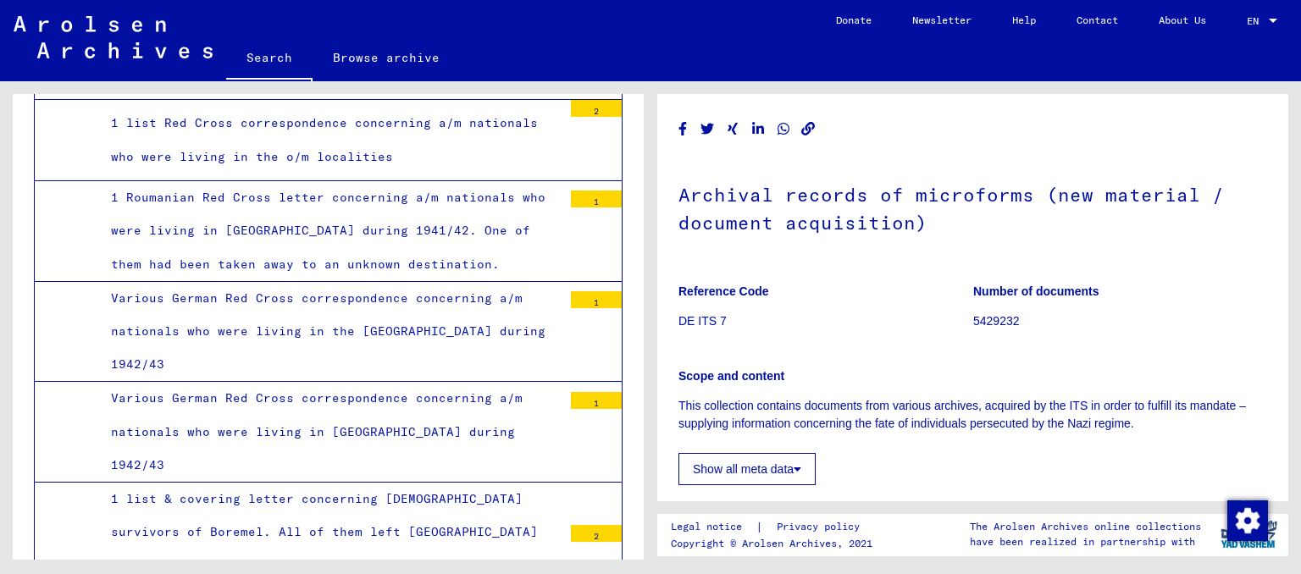
scroll to position [12763, 0]
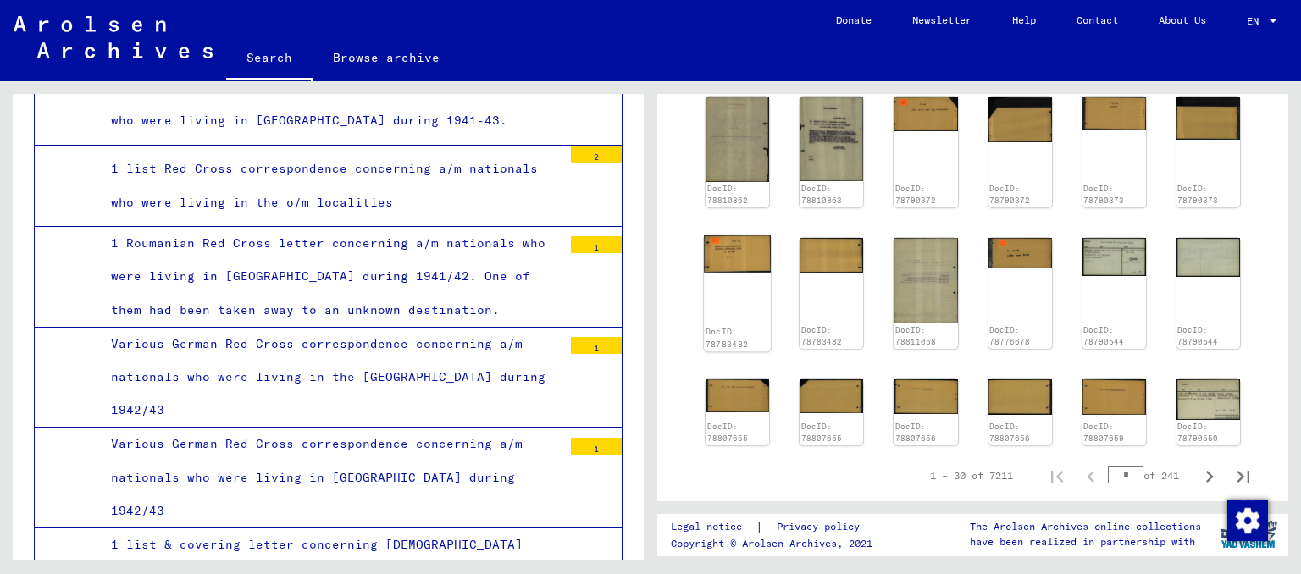
scroll to position [128, 0]
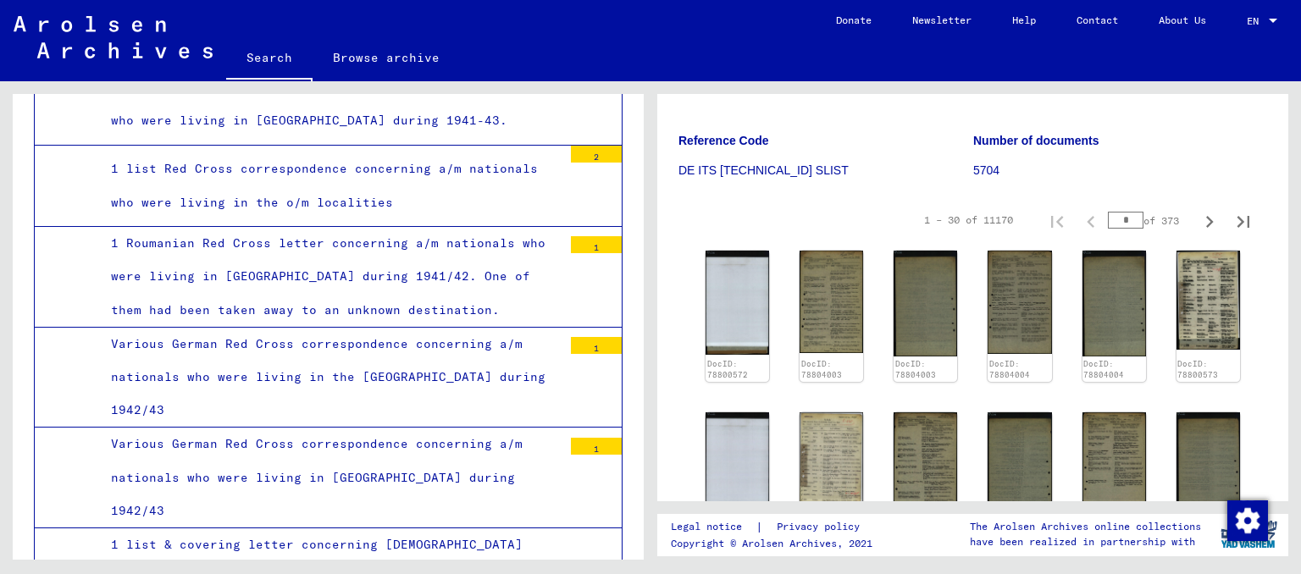
scroll to position [280, 0]
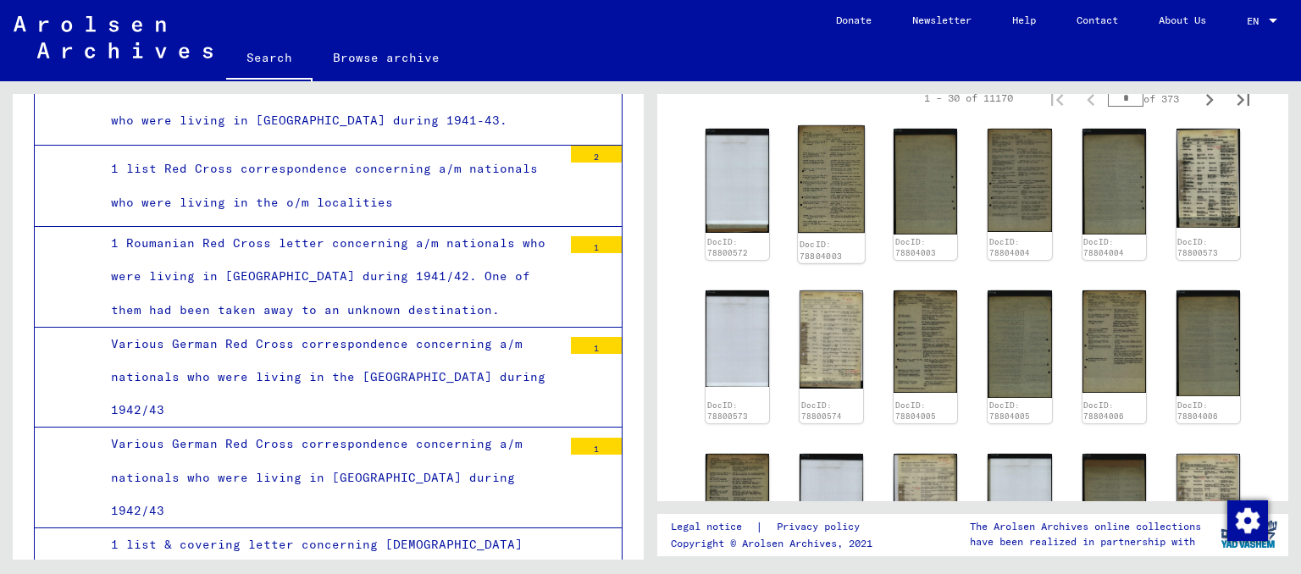
click at [849, 192] on img at bounding box center [831, 179] width 67 height 108
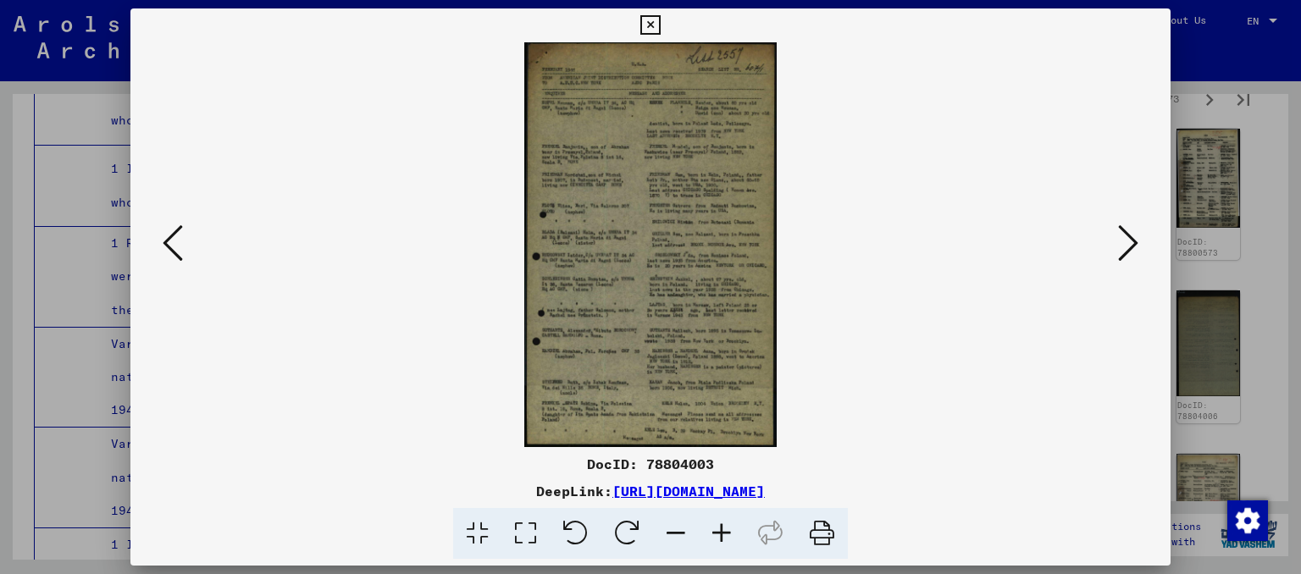
click at [729, 536] on icon at bounding box center [722, 534] width 46 height 52
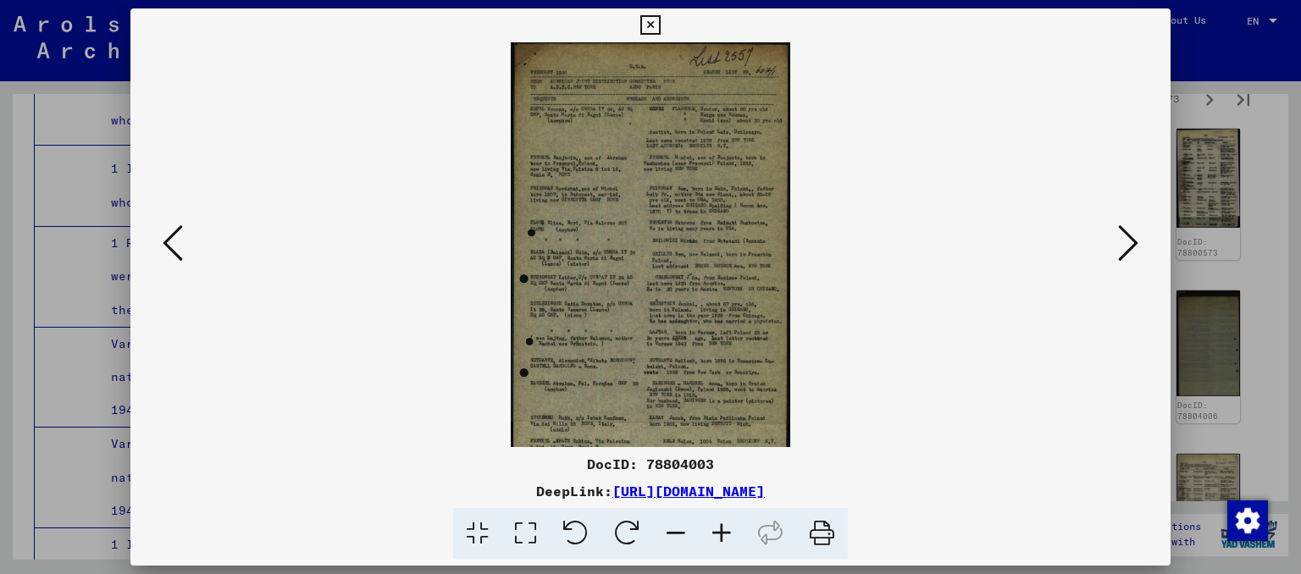
click at [729, 536] on icon at bounding box center [722, 534] width 46 height 52
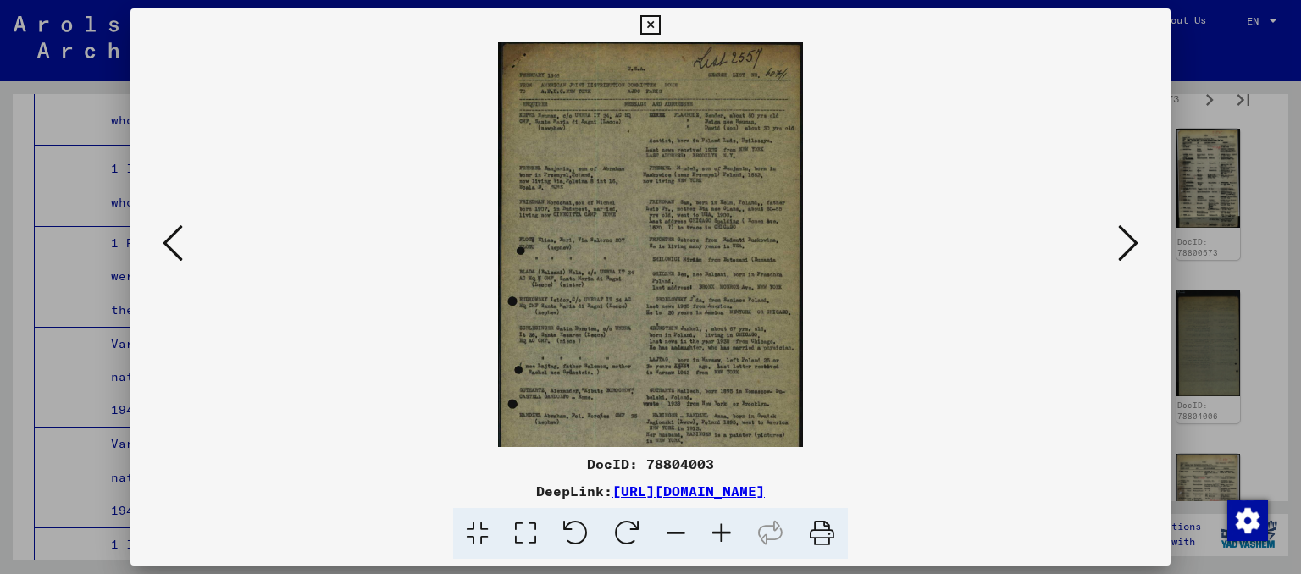
click at [729, 536] on icon at bounding box center [722, 534] width 46 height 52
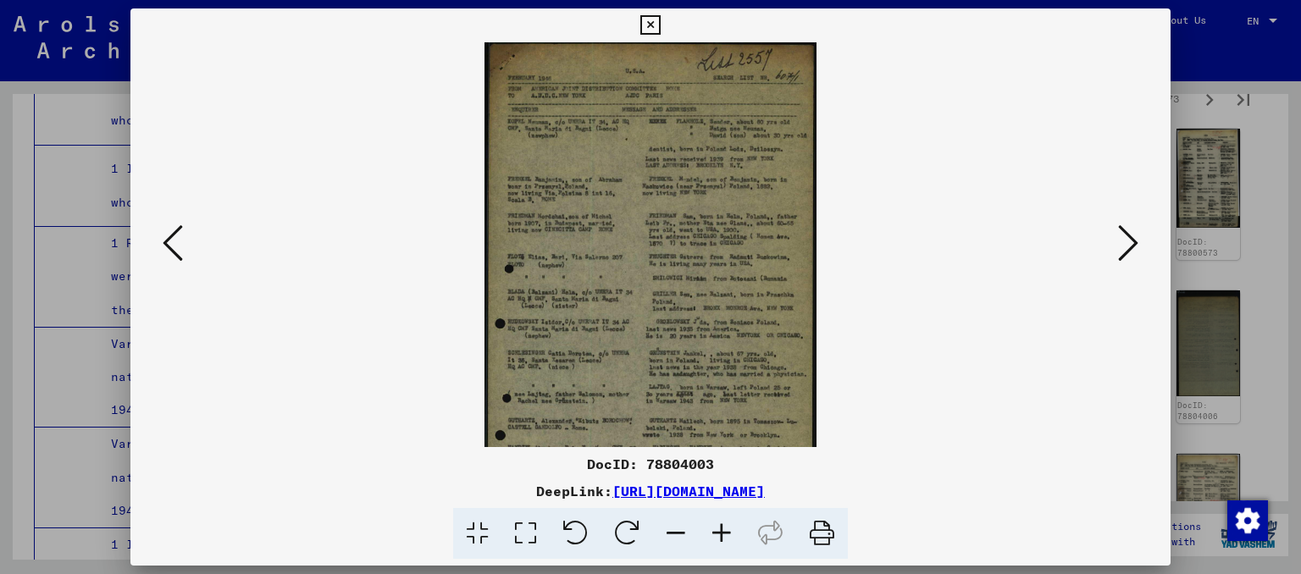
click at [729, 536] on icon at bounding box center [722, 534] width 46 height 52
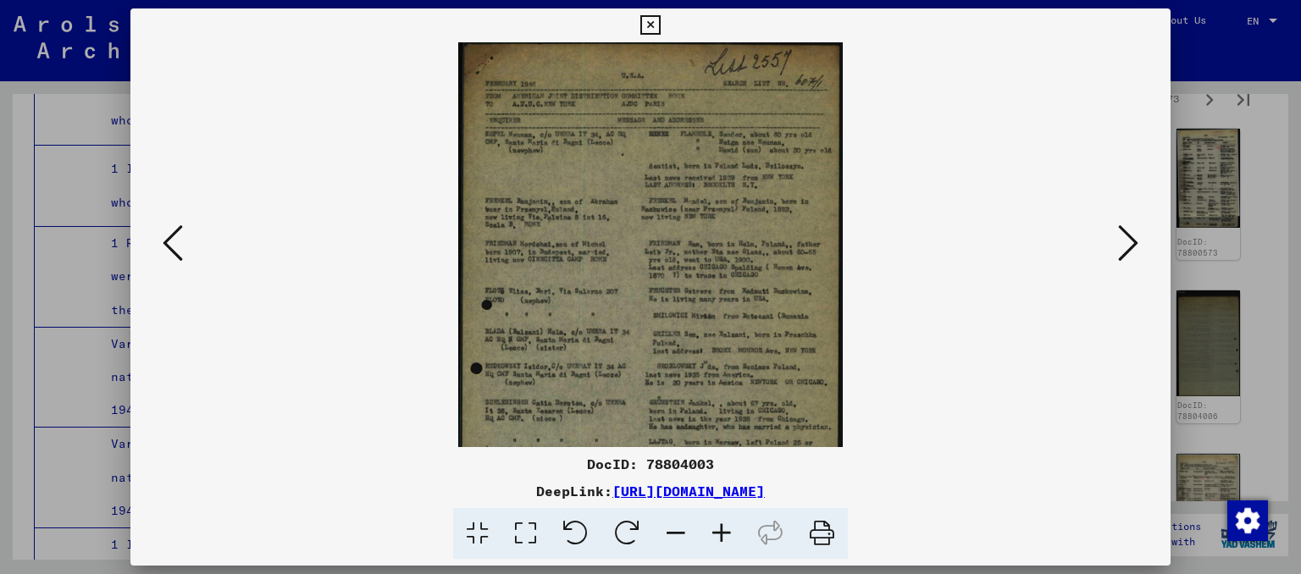
click at [729, 536] on icon at bounding box center [722, 534] width 46 height 52
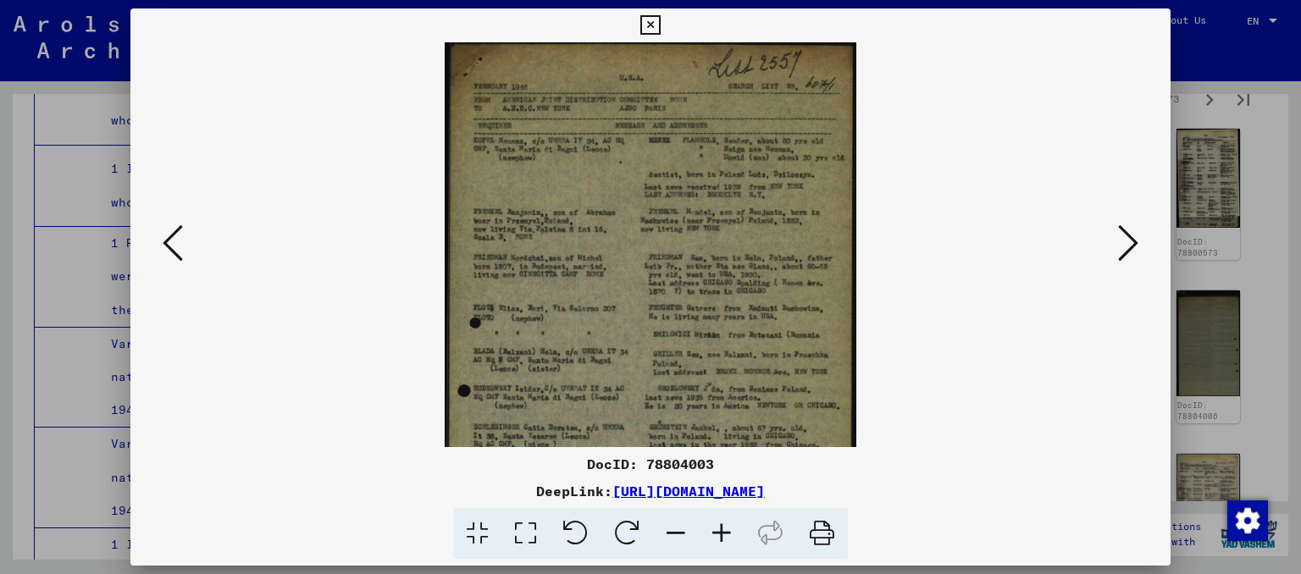
click at [729, 536] on icon at bounding box center [722, 534] width 46 height 52
click at [729, 535] on icon at bounding box center [722, 534] width 46 height 52
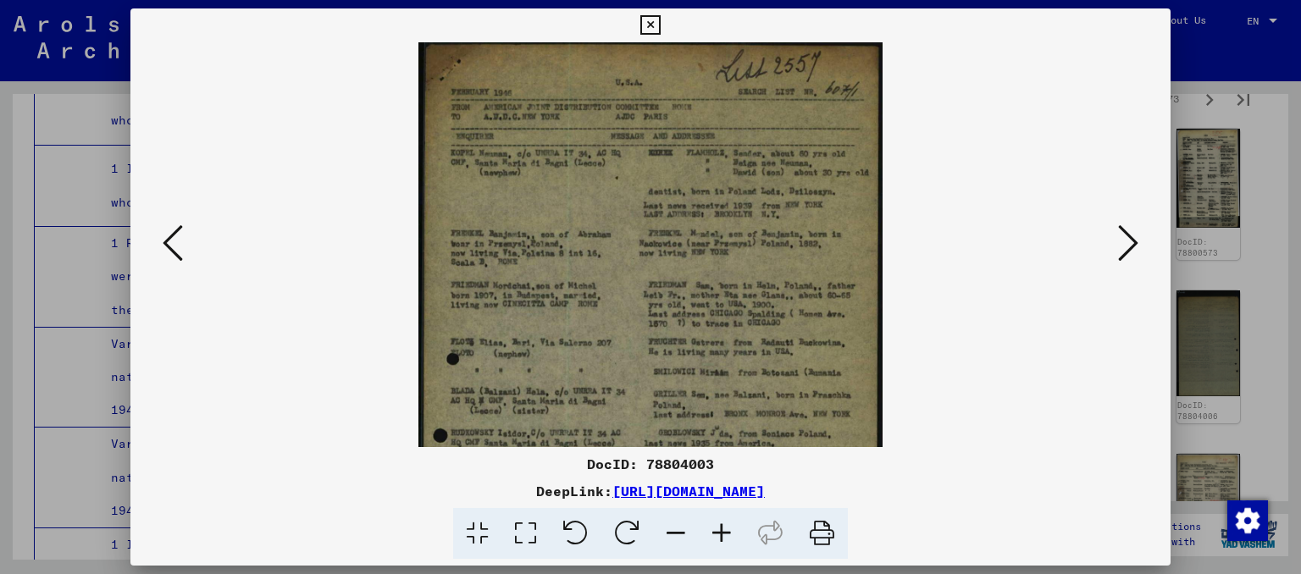
click at [729, 535] on icon at bounding box center [722, 534] width 46 height 52
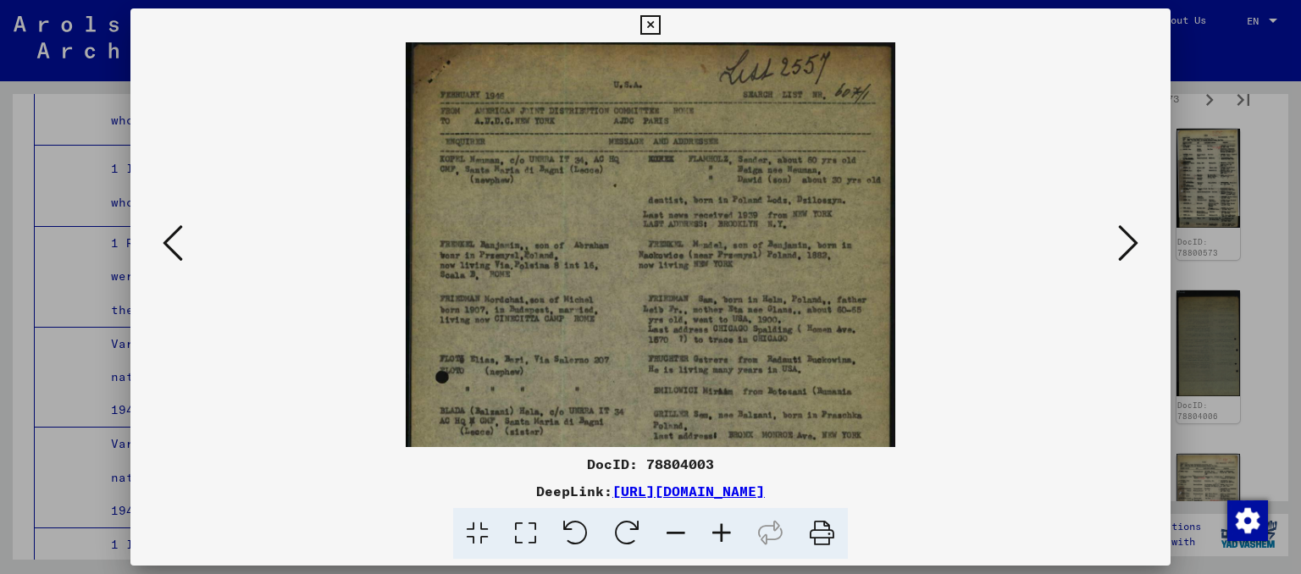
click at [729, 535] on icon at bounding box center [722, 534] width 46 height 52
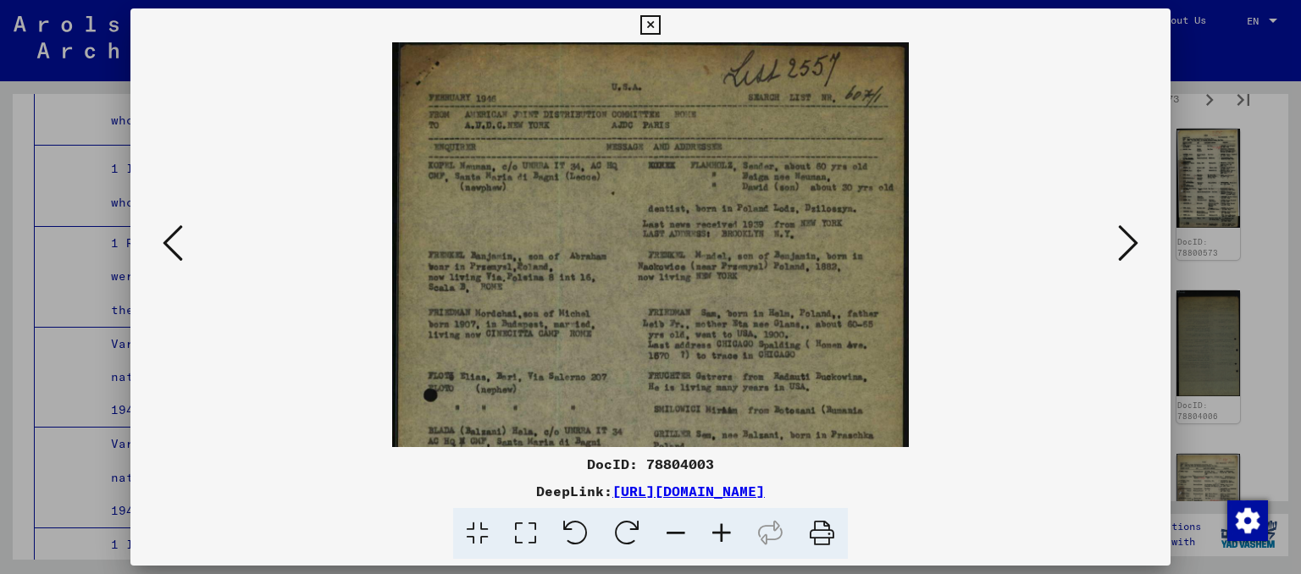
click at [729, 535] on icon at bounding box center [722, 534] width 46 height 52
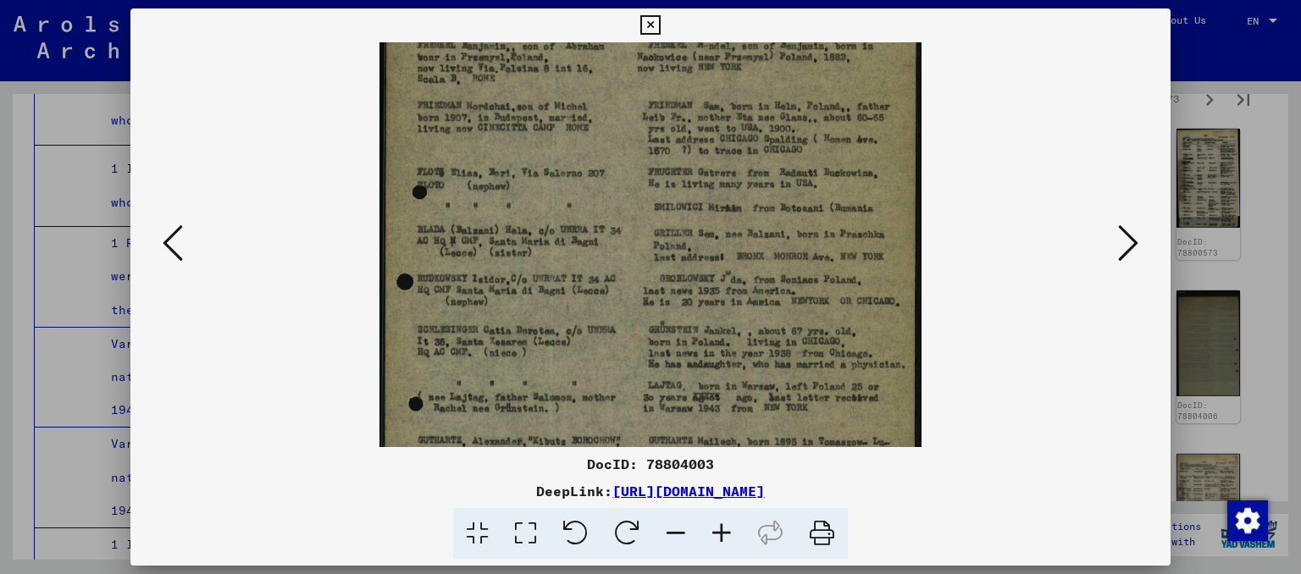
drag, startPoint x: 584, startPoint y: 357, endPoint x: 601, endPoint y: 130, distance: 227.6
click at [601, 130] on img at bounding box center [650, 256] width 543 height 871
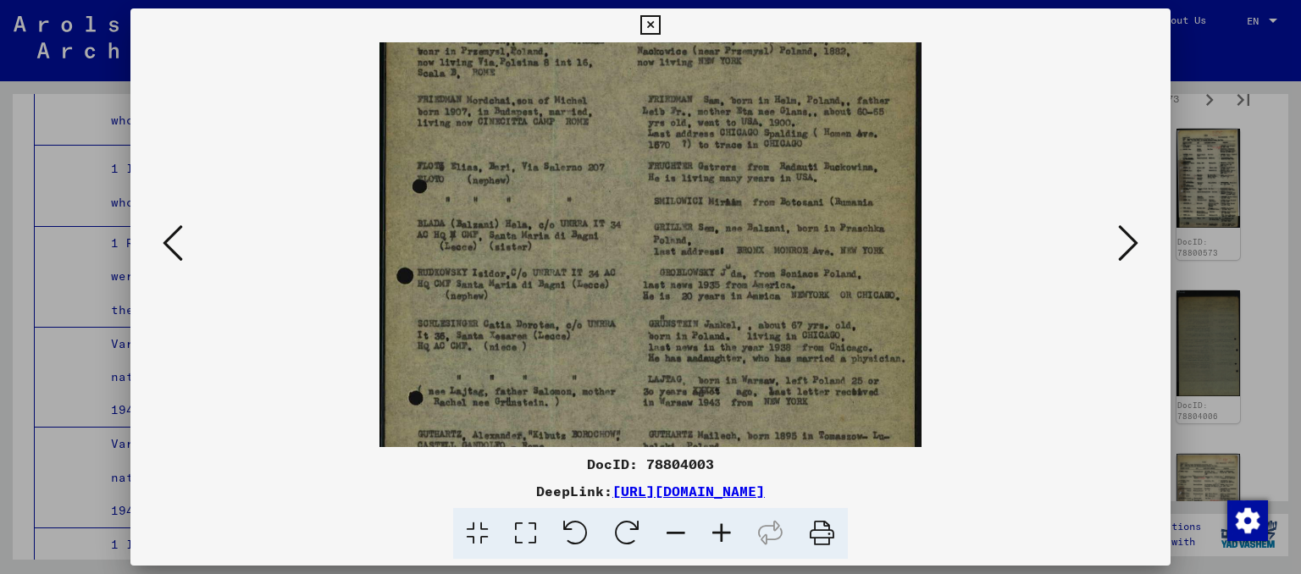
click at [1125, 256] on icon at bounding box center [1128, 243] width 20 height 41
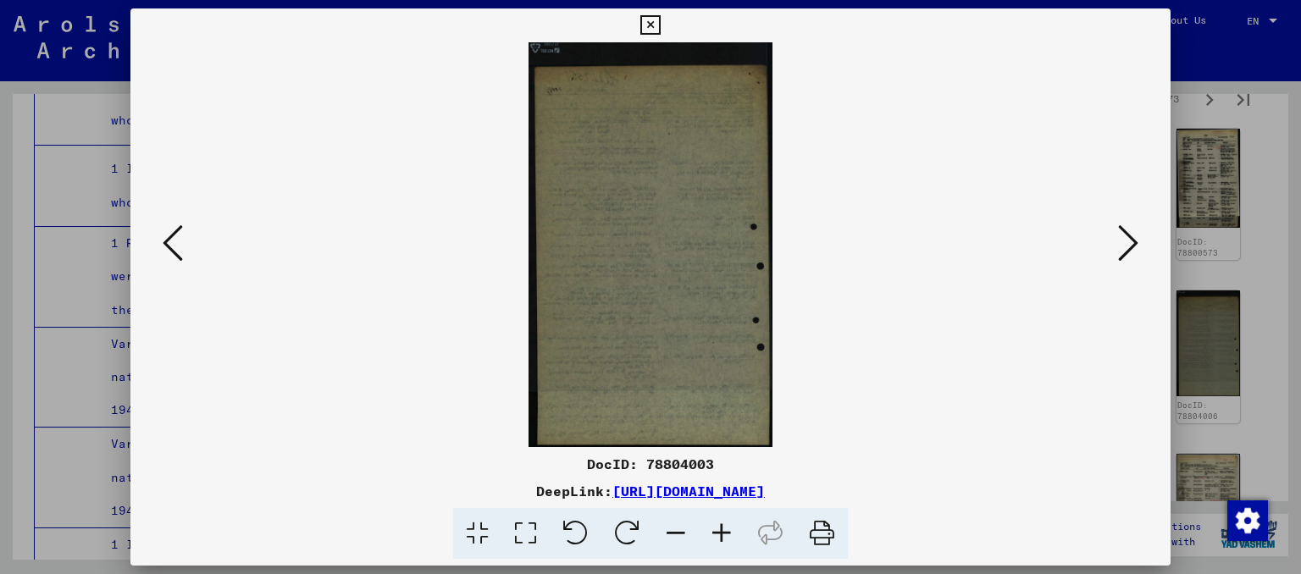
click at [1125, 256] on icon at bounding box center [1128, 243] width 20 height 41
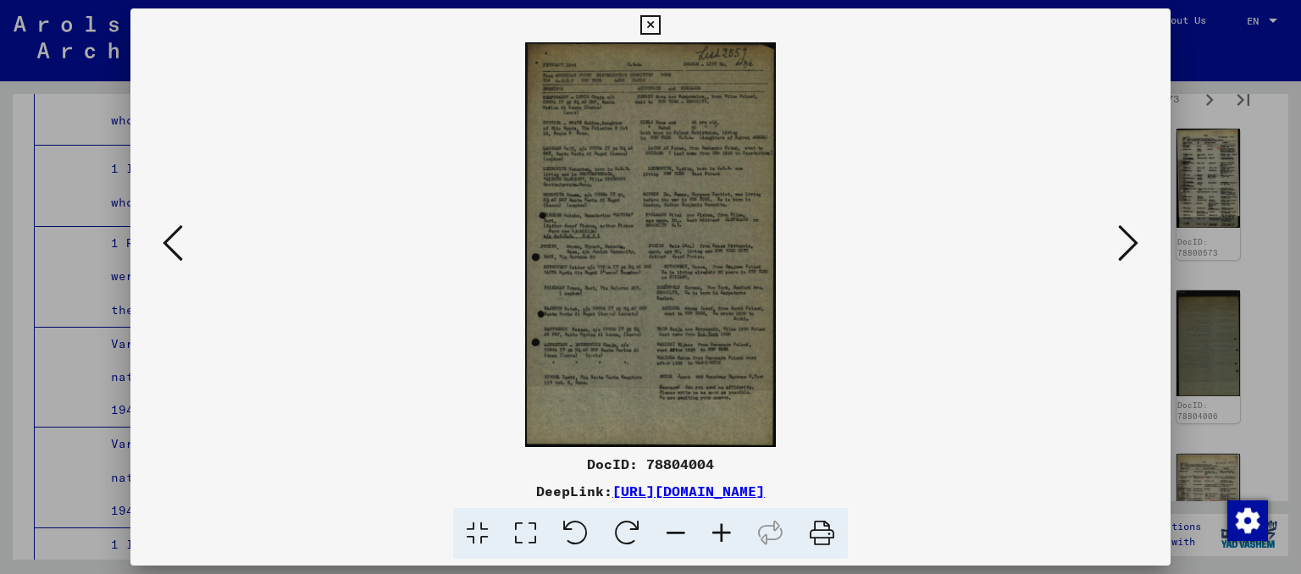
click at [1125, 256] on icon at bounding box center [1128, 243] width 20 height 41
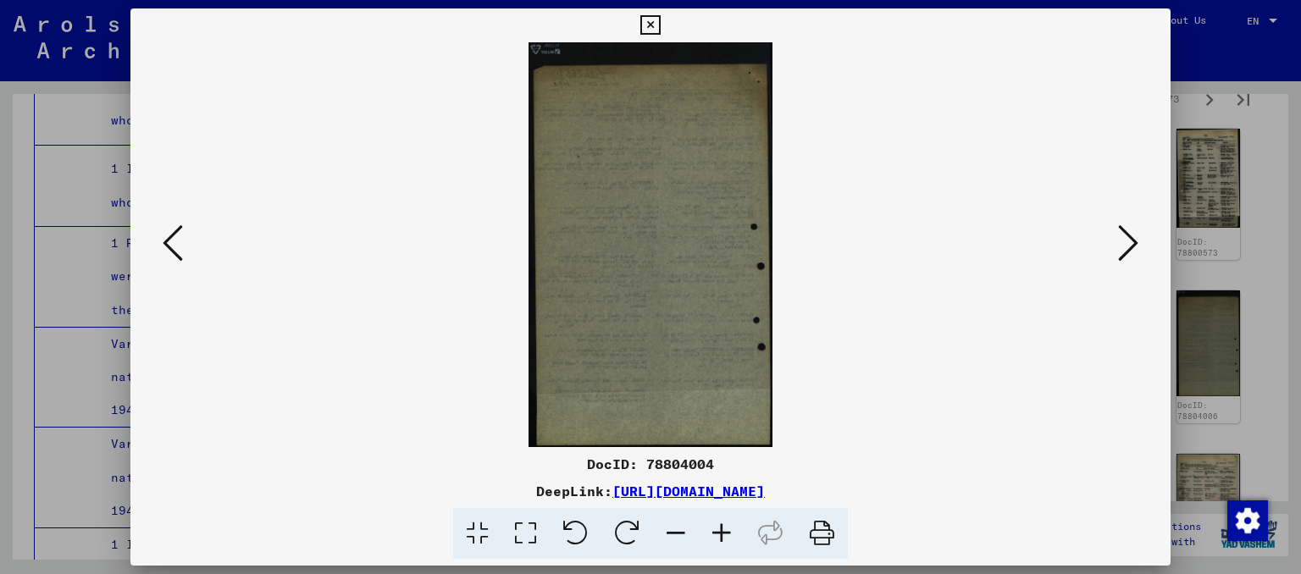
click at [1125, 256] on icon at bounding box center [1128, 243] width 20 height 41
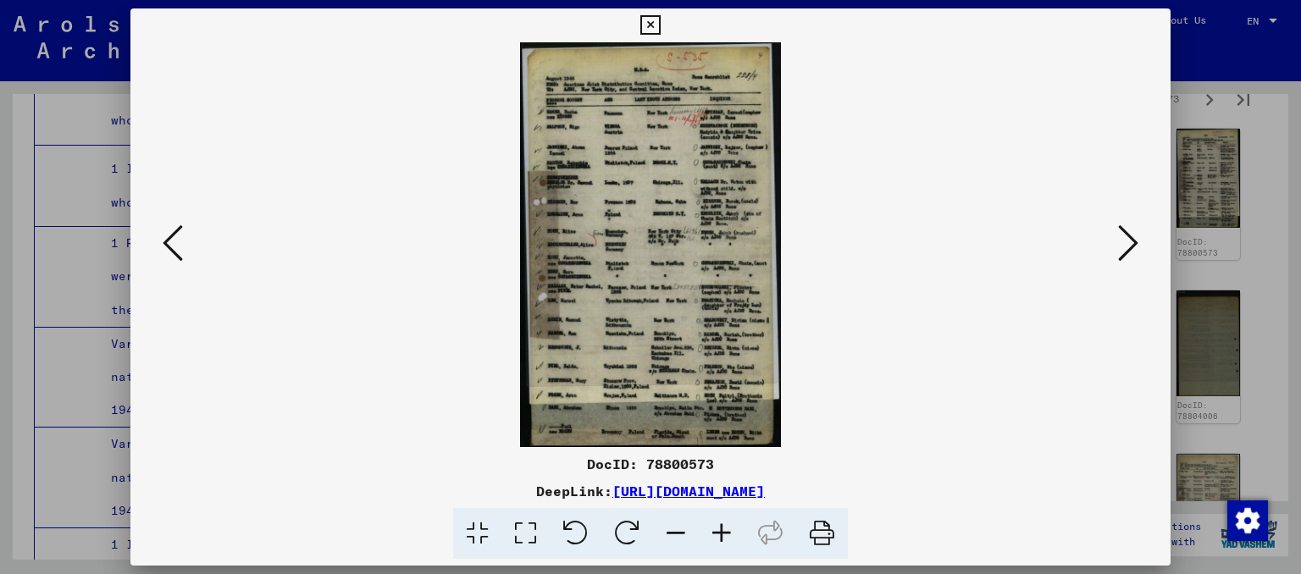
click at [665, 11] on button at bounding box center [650, 25] width 30 height 34
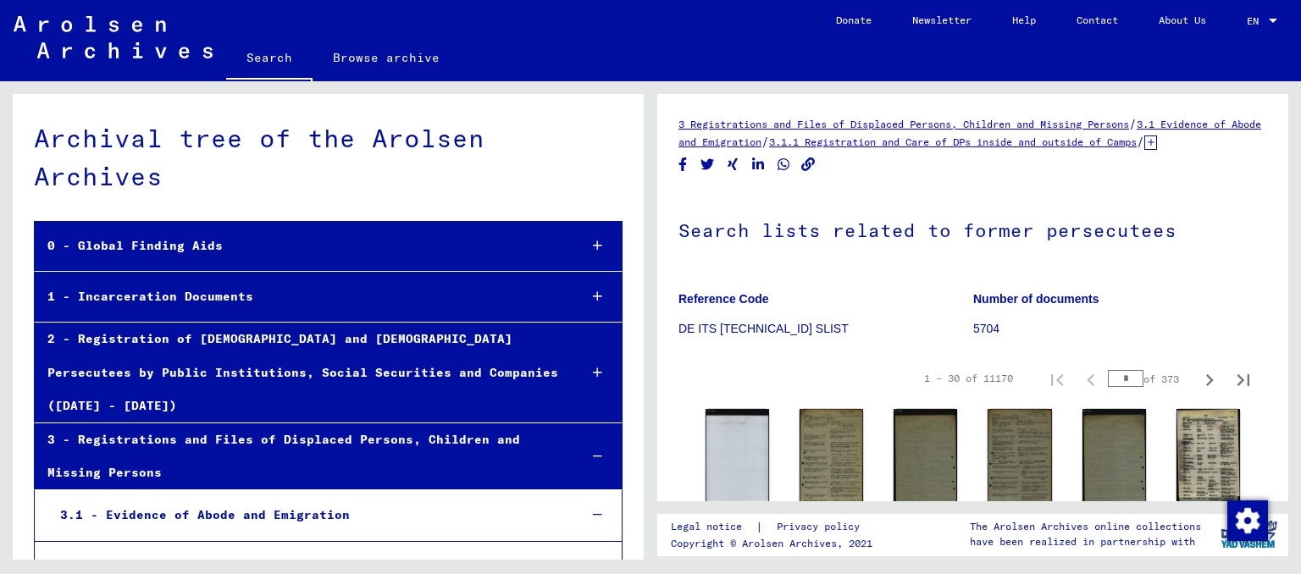
click at [144, 229] on div "0 - Global Finding Aids" at bounding box center [299, 245] width 529 height 33
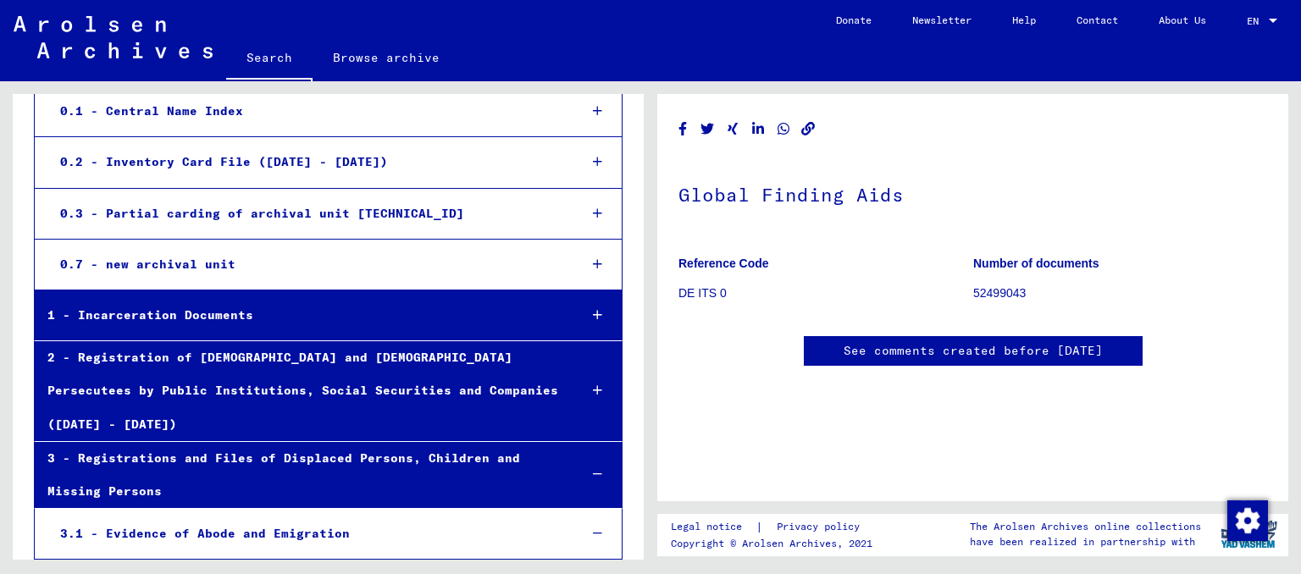
click at [195, 299] on div "1 - Incarceration Documents" at bounding box center [299, 315] width 529 height 33
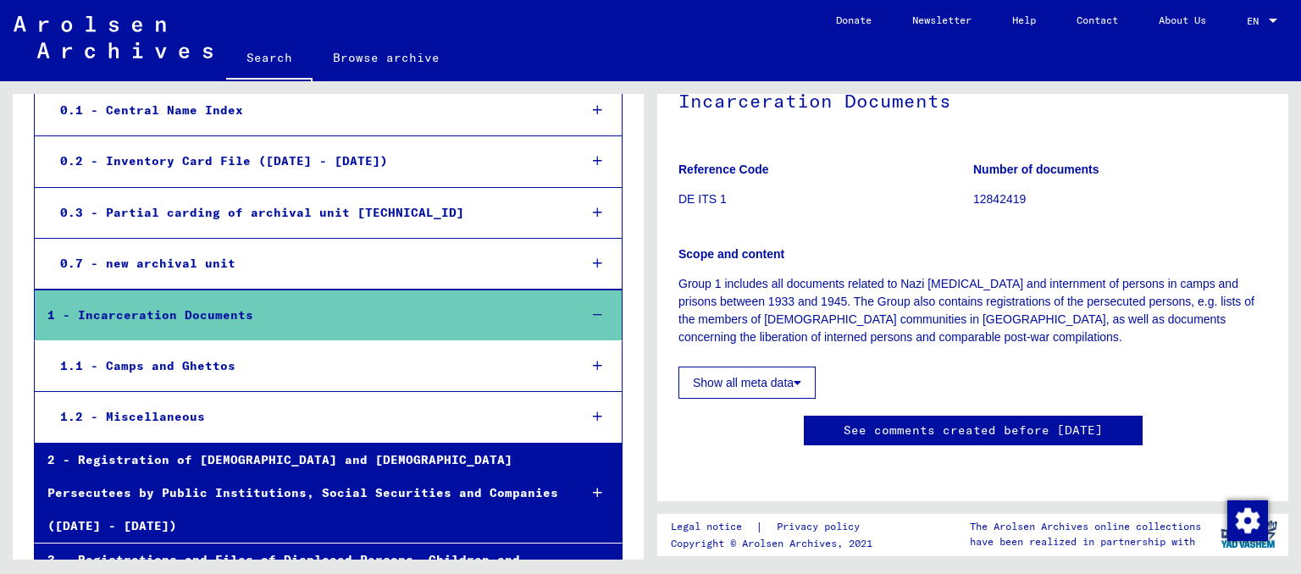
scroll to position [186, 0]
click at [740, 367] on button "Show all meta data" at bounding box center [746, 383] width 137 height 32
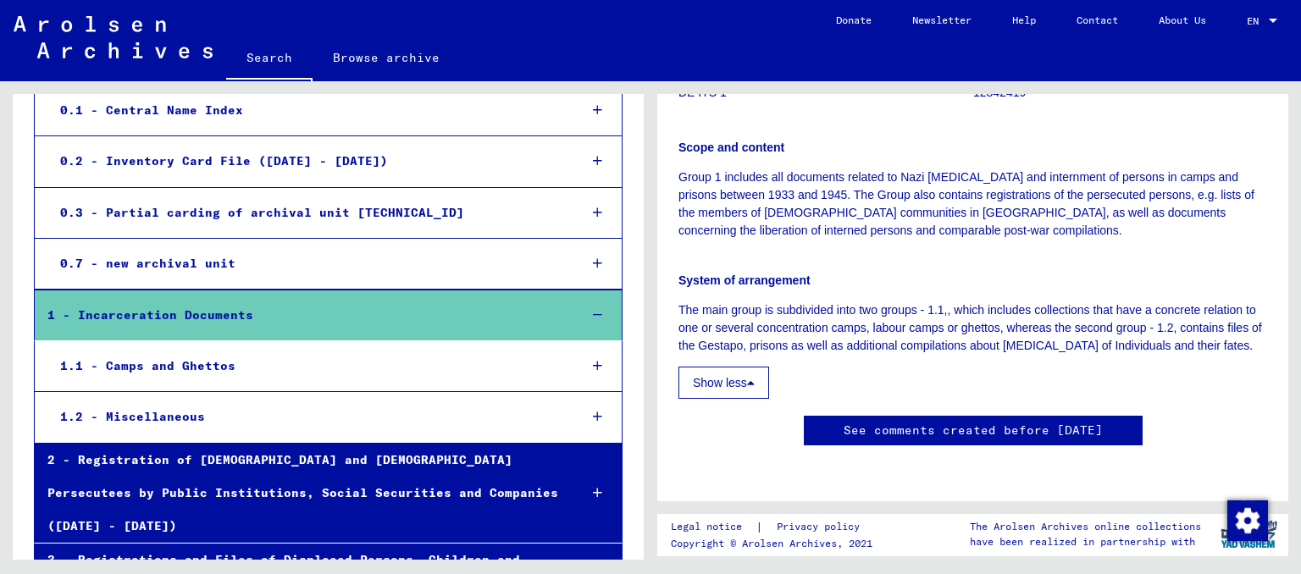
scroll to position [748, 0]
click at [334, 350] on div "1.1 - Camps and Ghettos" at bounding box center [305, 366] width 517 height 33
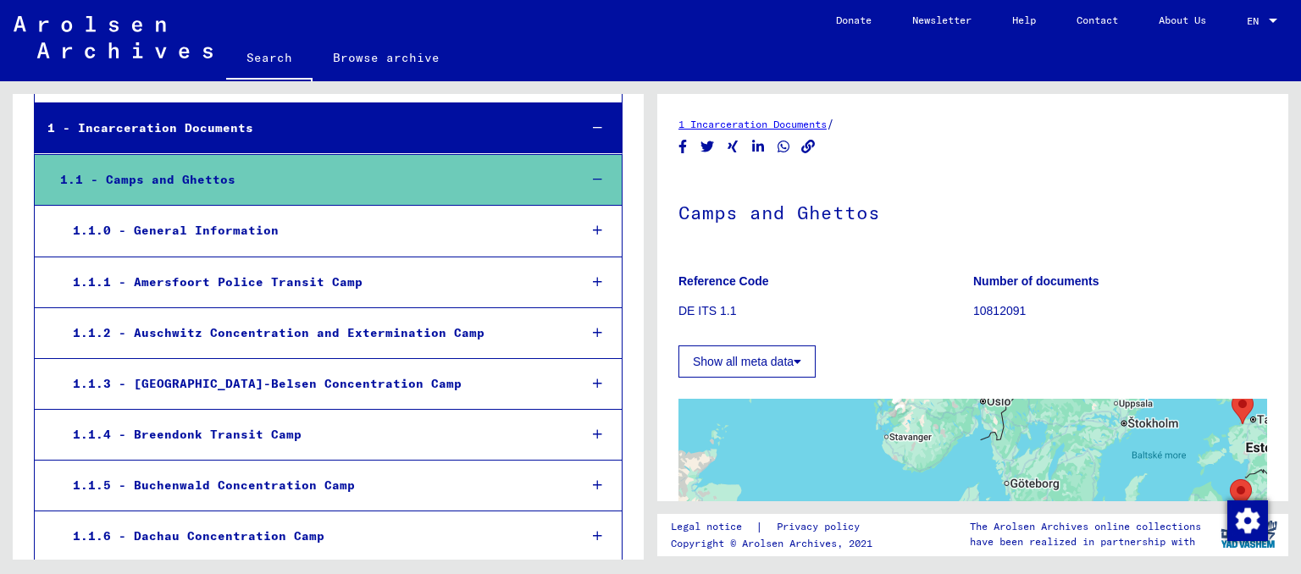
scroll to position [467, 0]
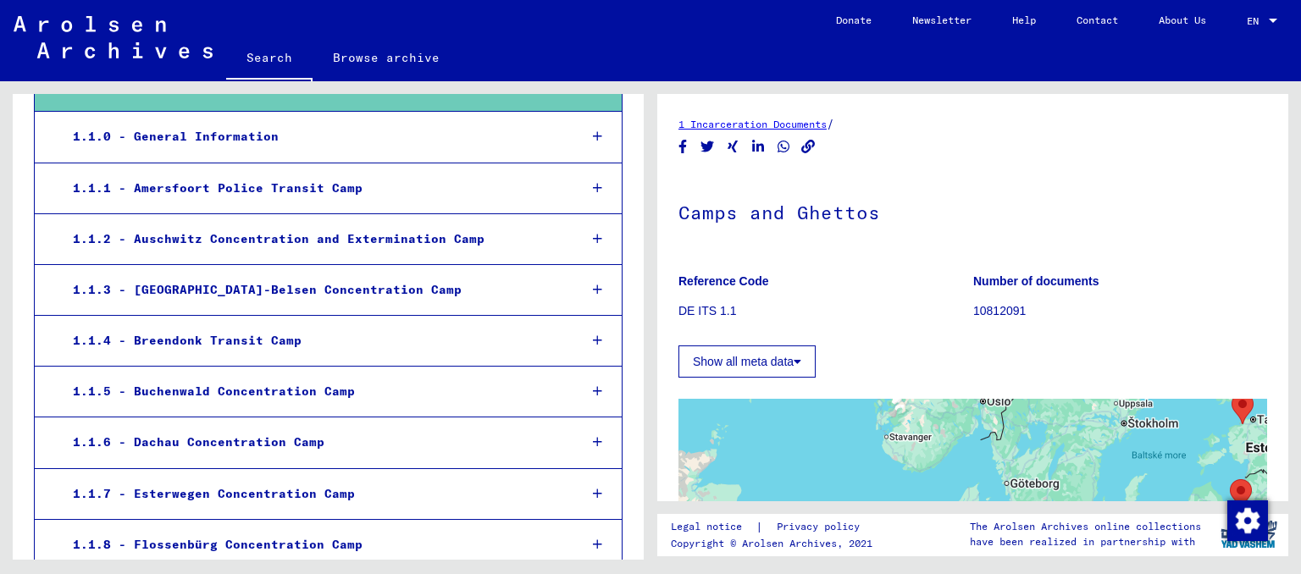
click at [589, 417] on div at bounding box center [596, 442] width 49 height 50
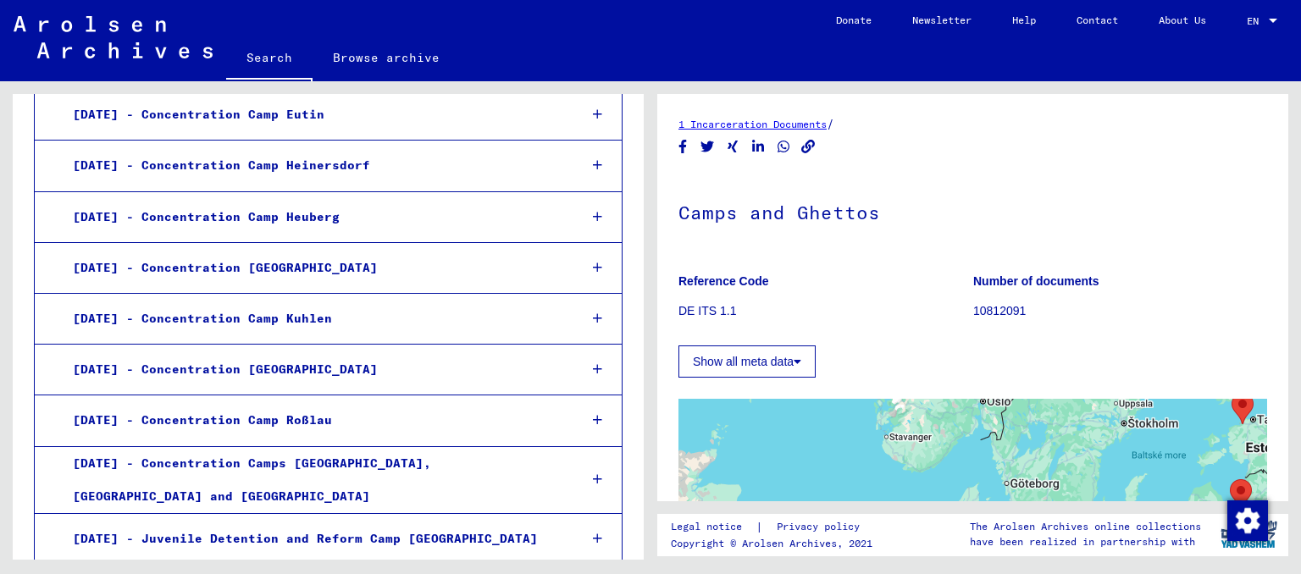
scroll to position [4486, 0]
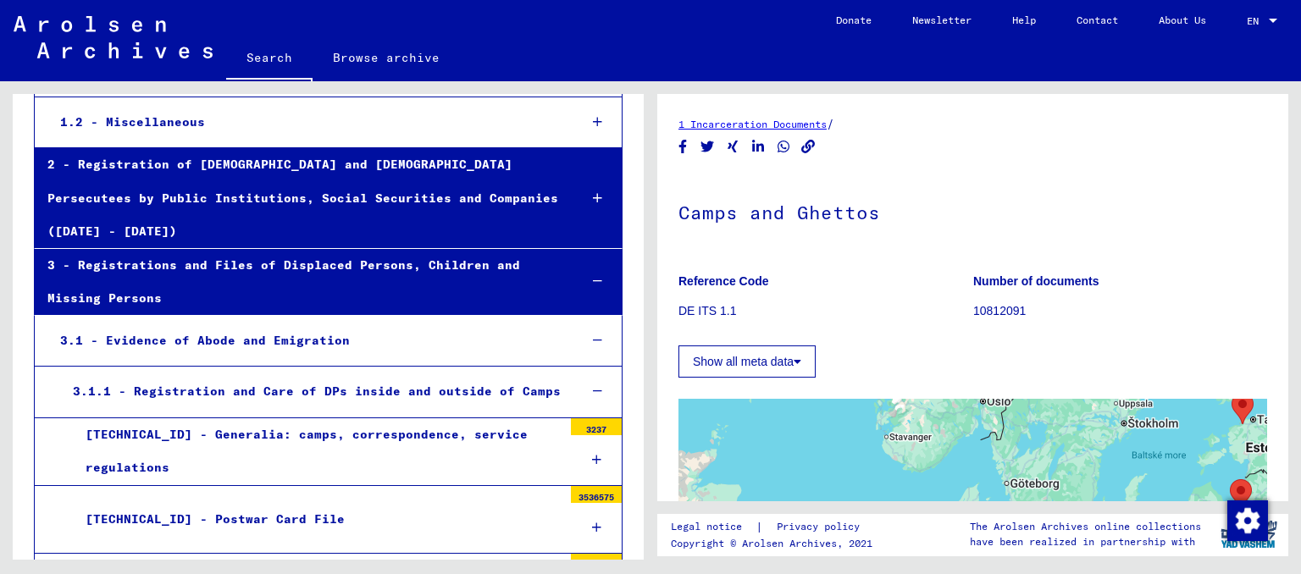
click at [598, 522] on icon at bounding box center [596, 528] width 9 height 12
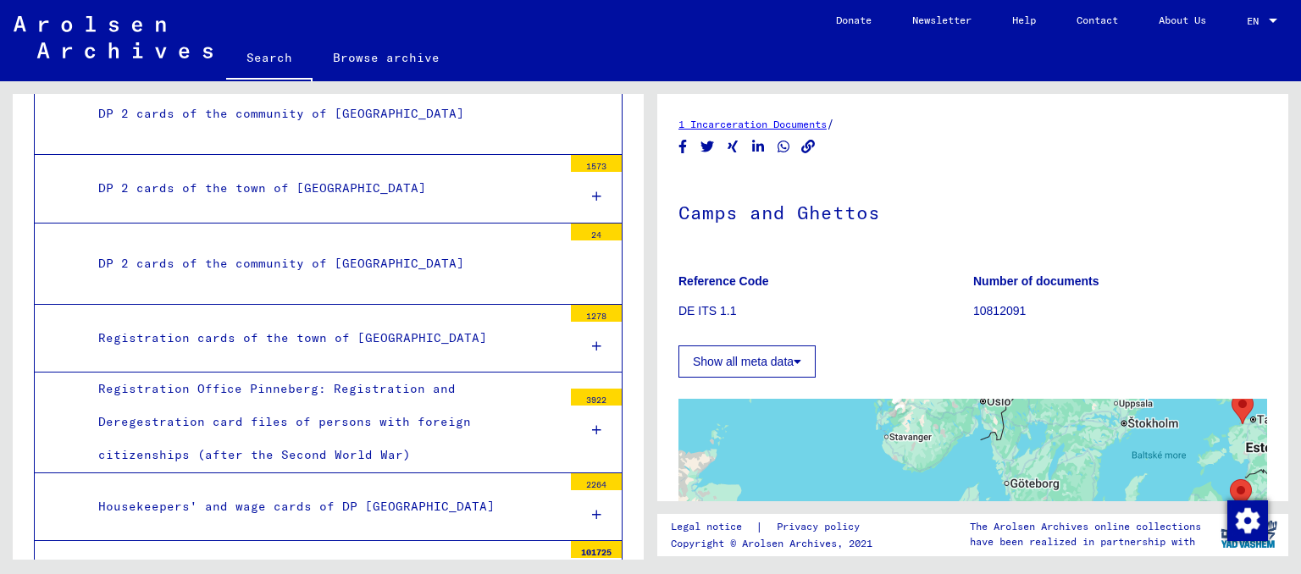
scroll to position [5887, 0]
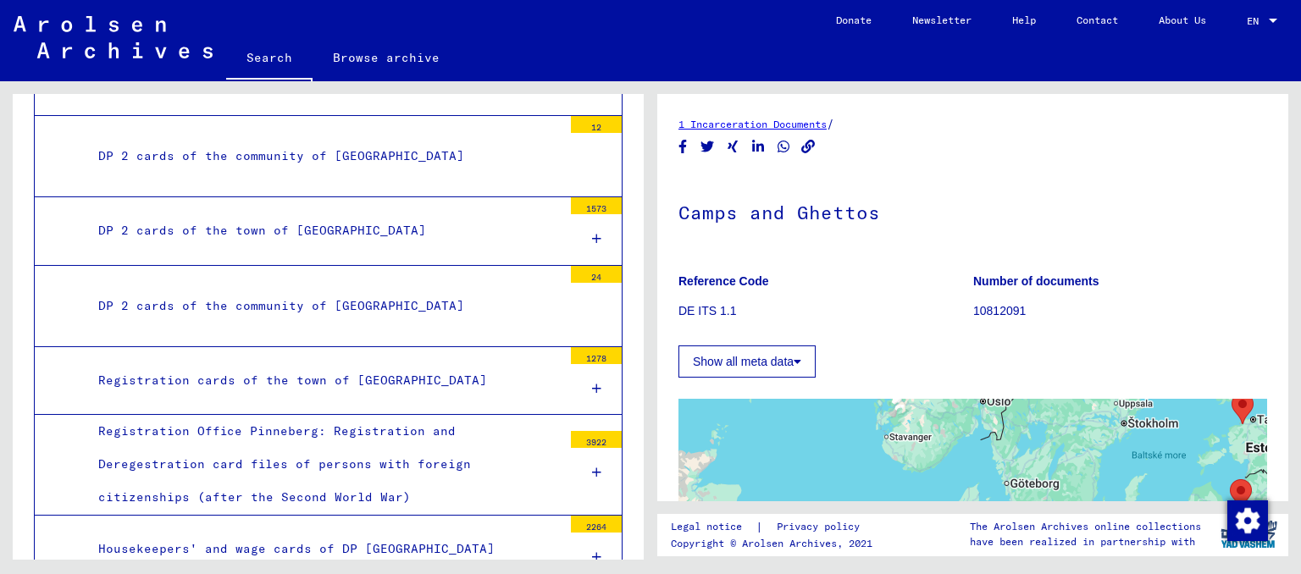
click at [494, 533] on div "Housekeepers' and wage cards of DP [GEOGRAPHIC_DATA]" at bounding box center [324, 549] width 477 height 33
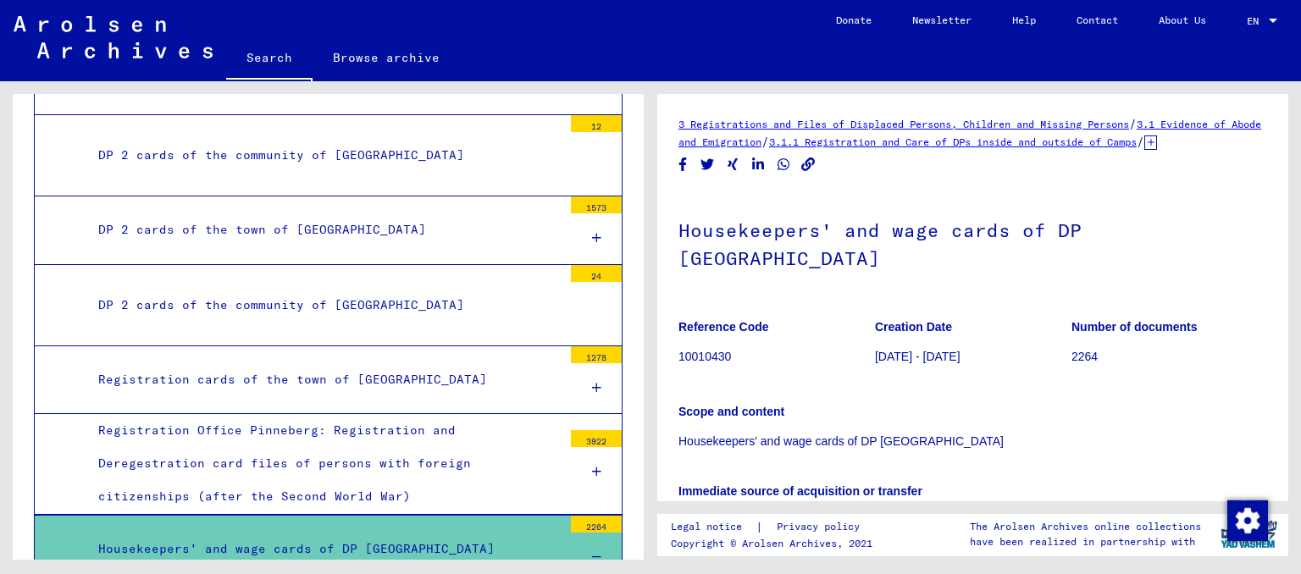
scroll to position [5326, 0]
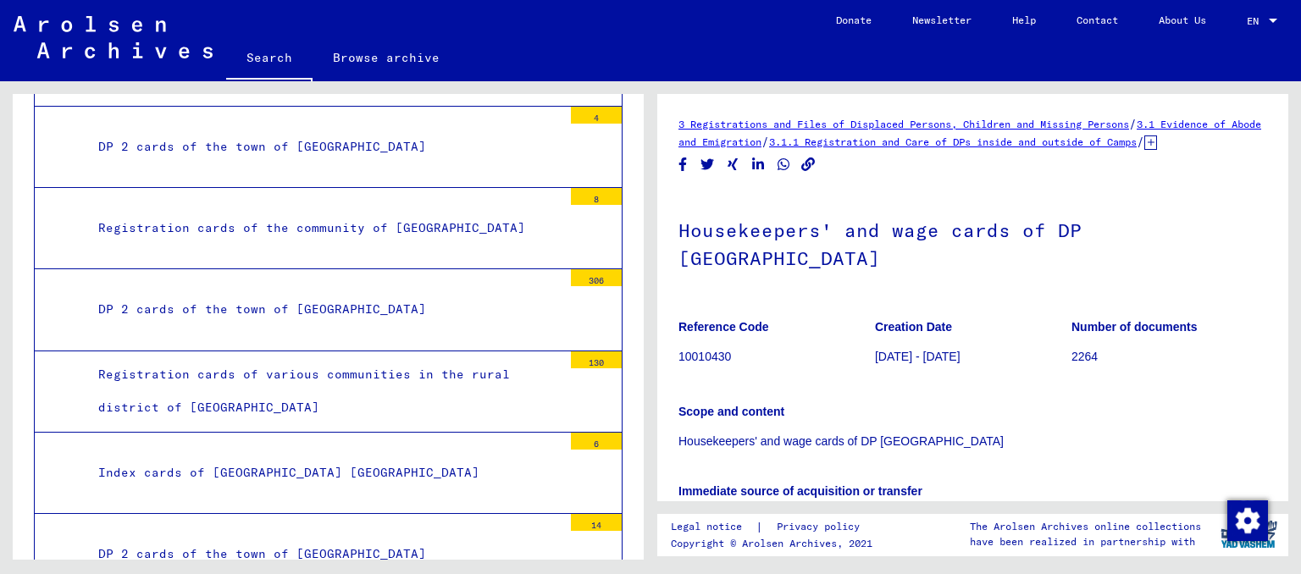
click at [373, 52] on link "Browse archive" at bounding box center [385, 57] width 147 height 41
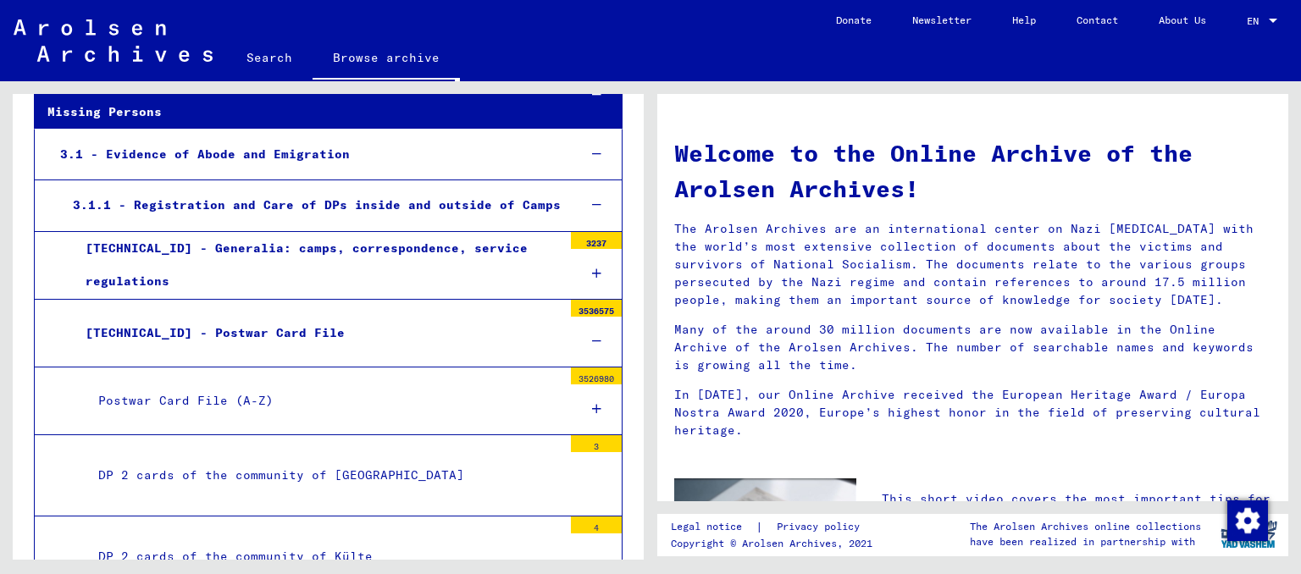
scroll to position [637, 0]
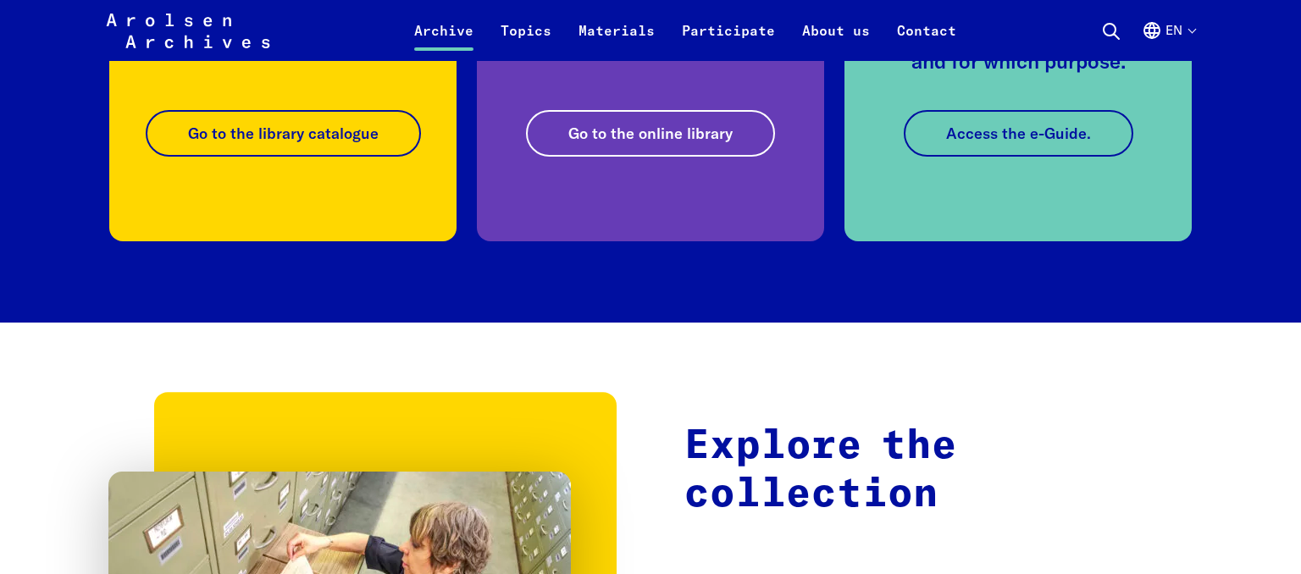
scroll to position [3577, 0]
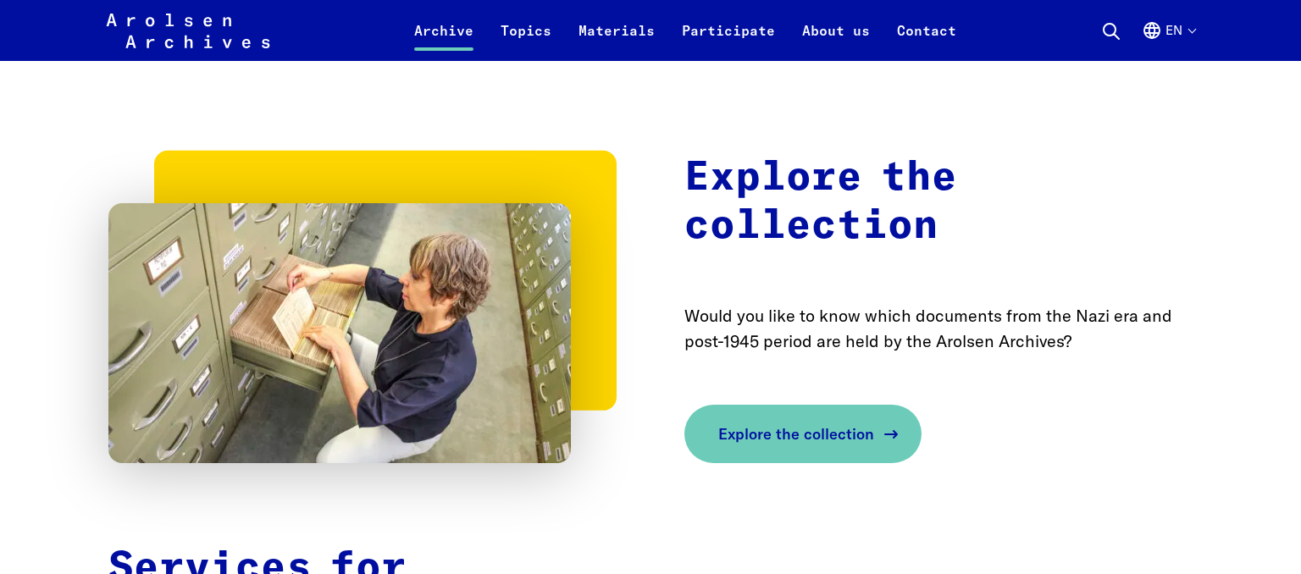
click at [772, 439] on span "Explore the collection" at bounding box center [796, 434] width 156 height 23
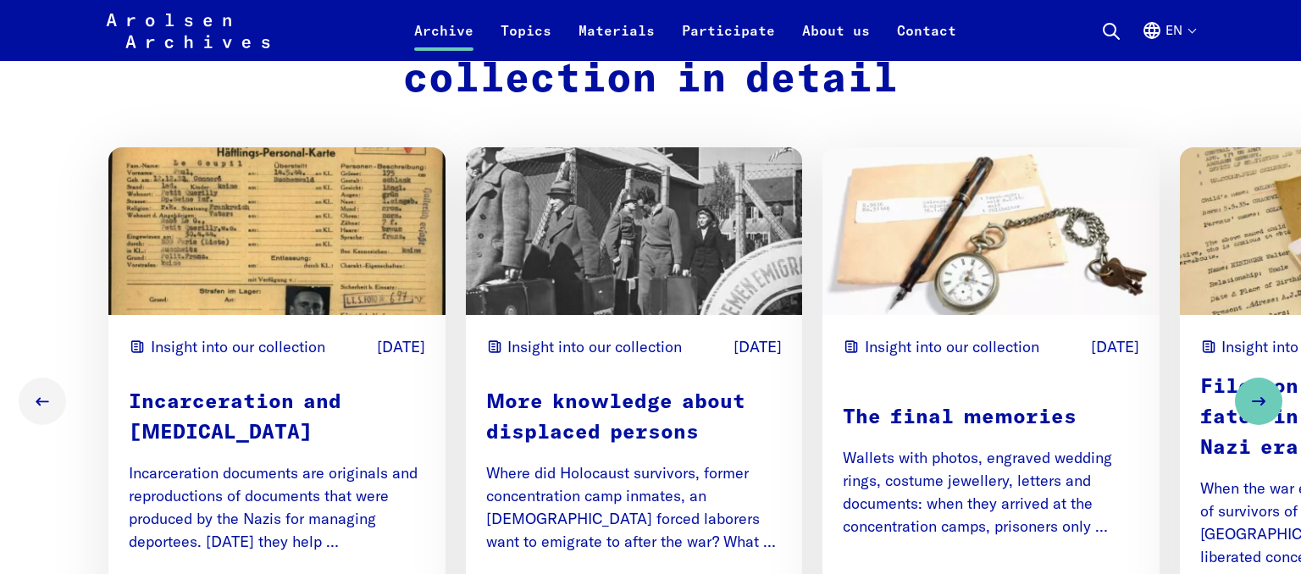
scroll to position [2146, 0]
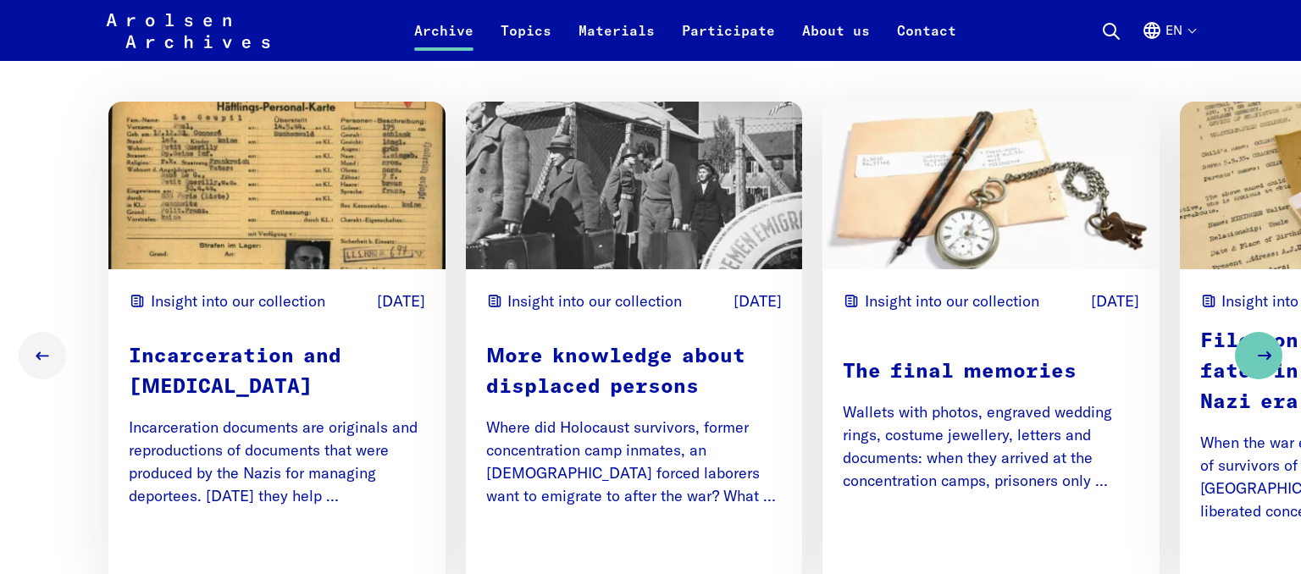
click at [1254, 332] on button "Next slide" at bounding box center [1258, 355] width 47 height 47
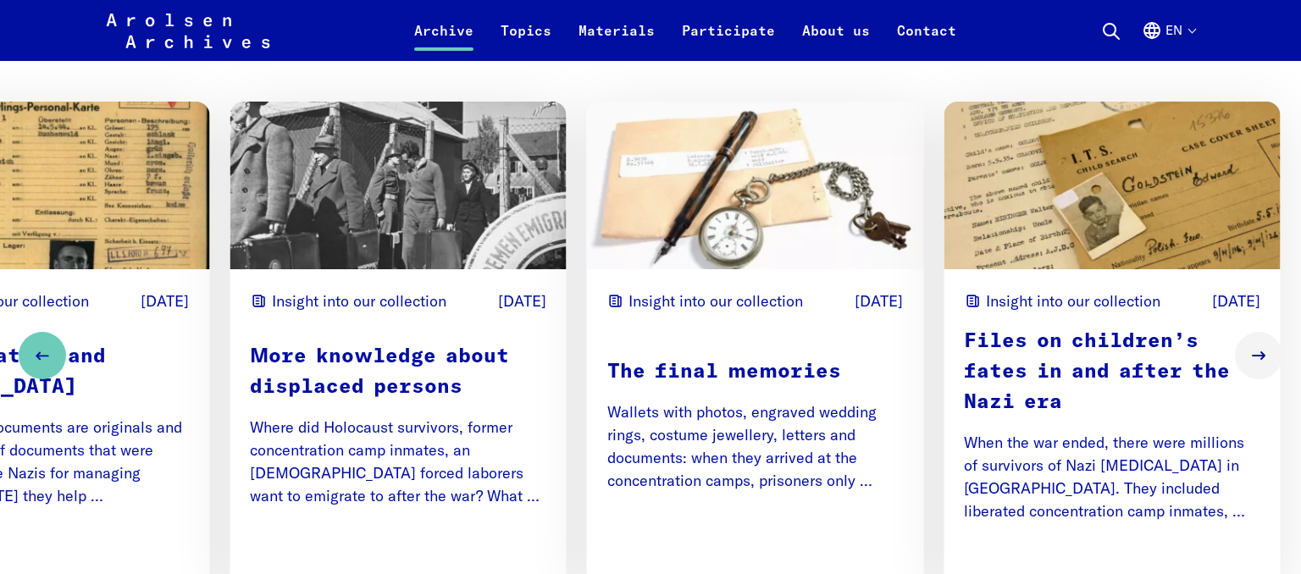
drag, startPoint x: 483, startPoint y: 568, endPoint x: 290, endPoint y: 571, distance: 193.1
click at [290, 571] on div "Insight into our collection 04/15/2025 Incarceration and Persecution Incarcerat…" at bounding box center [650, 355] width 1301 height 593
click at [42, 346] on icon "Previous slide" at bounding box center [36, 356] width 20 height 20
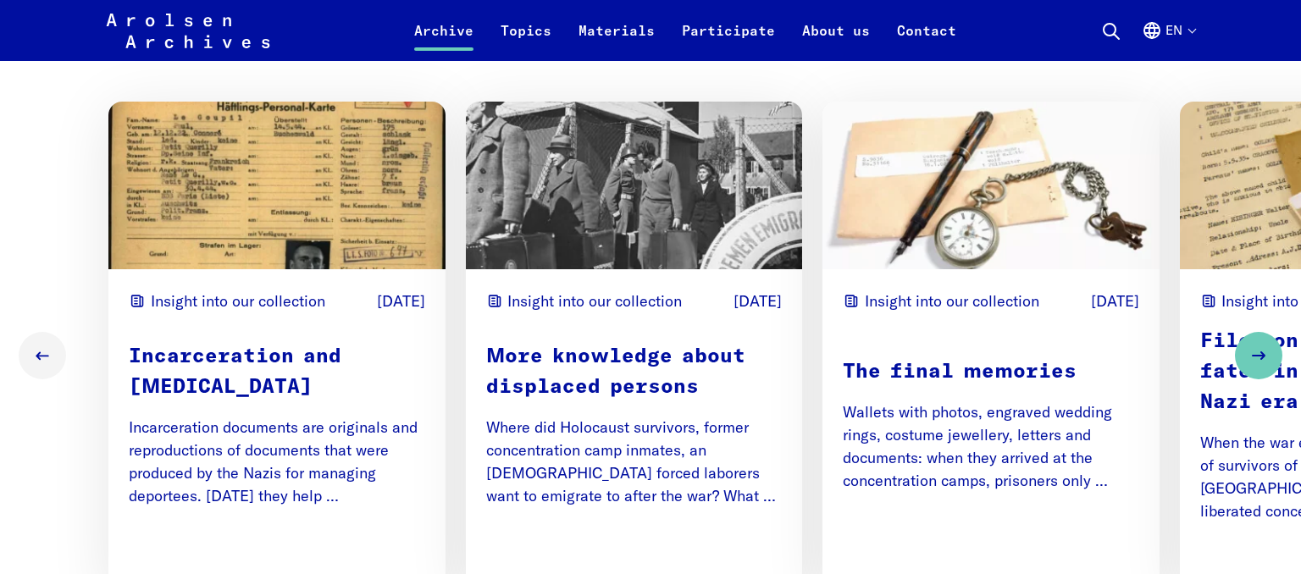
click at [582, 341] on p "More knowledge about displaced persons" at bounding box center [634, 371] width 296 height 61
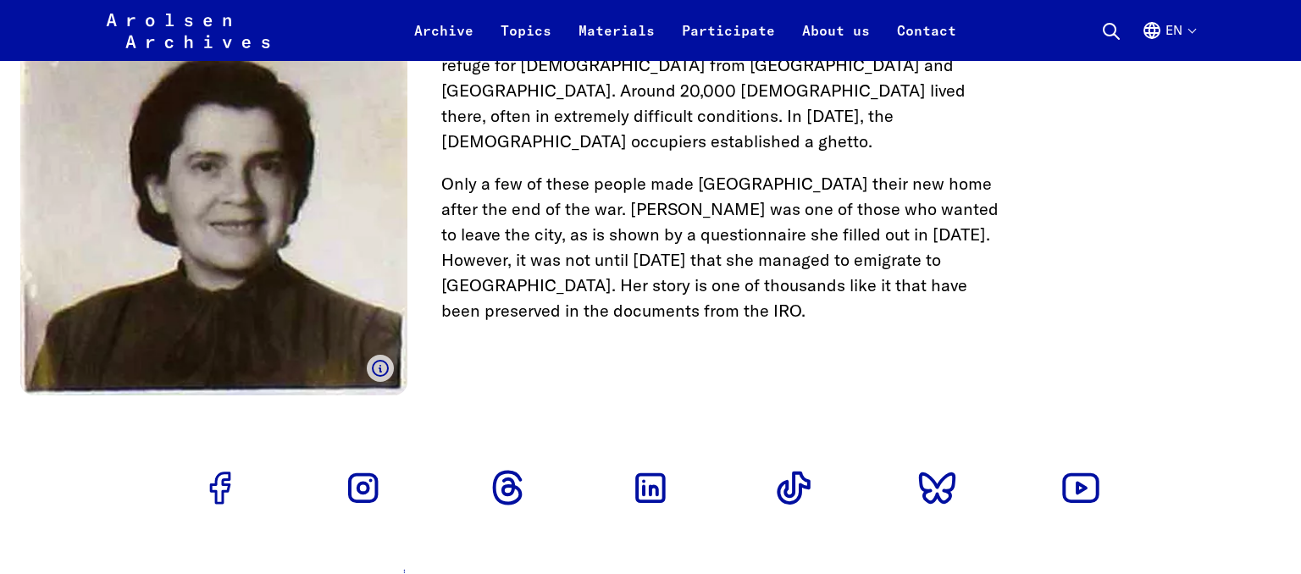
scroll to position [5021, 0]
